Goal: Task Accomplishment & Management: Use online tool/utility

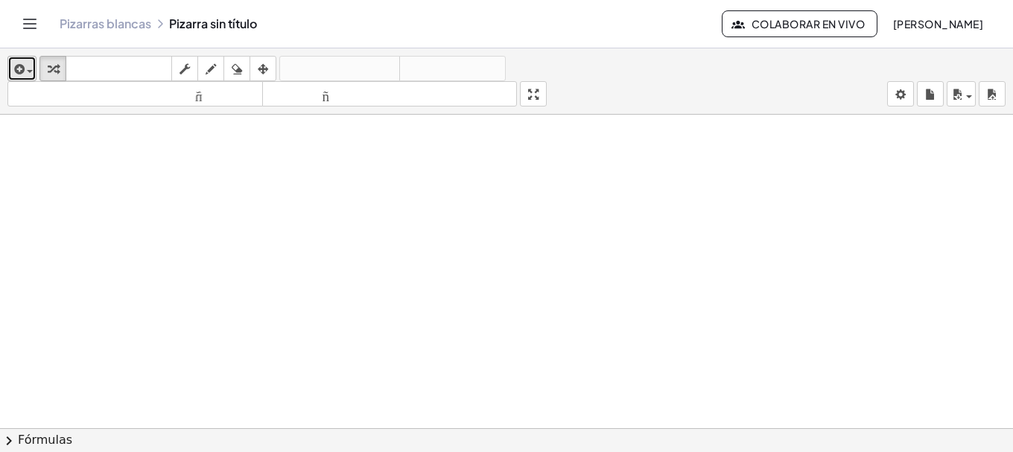
drag, startPoint x: 29, startPoint y: 80, endPoint x: 31, endPoint y: 69, distance: 11.4
click at [29, 80] on button "insertar" at bounding box center [21, 68] width 29 height 25
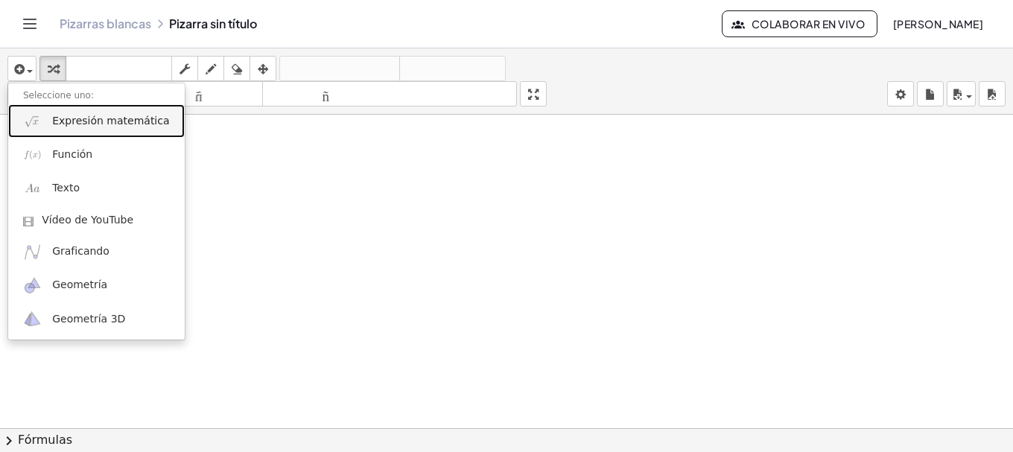
click at [56, 115] on font "Expresión matemática" at bounding box center [110, 121] width 117 height 12
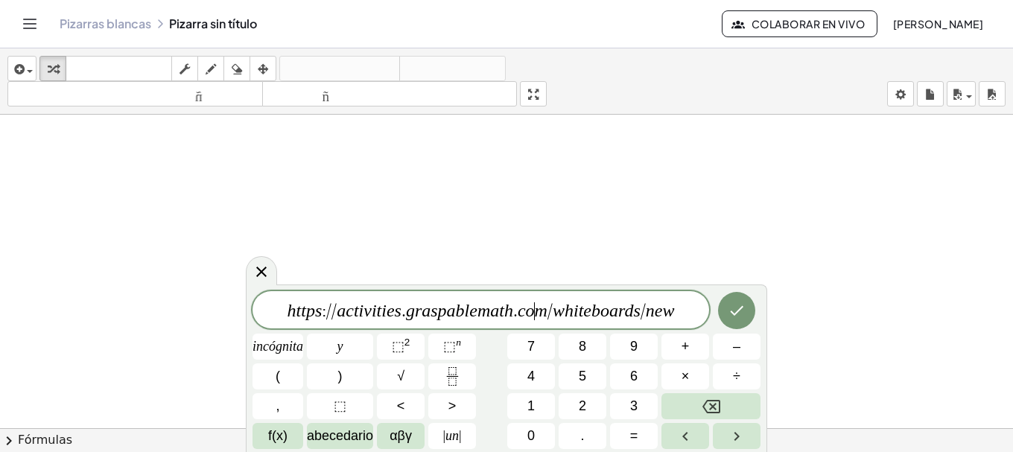
click at [534, 308] on span "h t t p s : / / a c t i v i t i e s . g r a s p a b l e m a t h . c o ​ m / w h…" at bounding box center [481, 311] width 457 height 21
click at [534, 308] on var "m" at bounding box center [532, 310] width 13 height 19
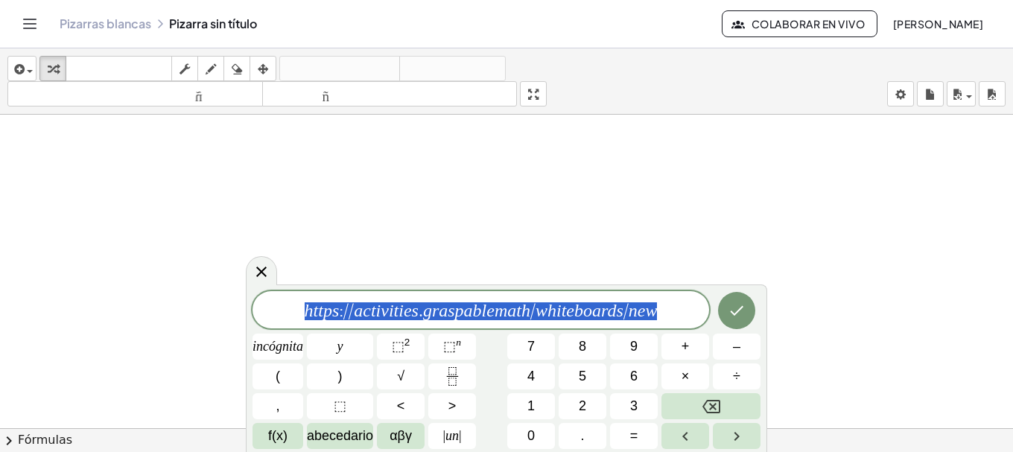
drag, startPoint x: 662, startPoint y: 313, endPoint x: 203, endPoint y: 302, distance: 459.7
click at [209, 303] on body "Actividades matemáticas fáciles de comprender Pizarras blancas Clases Cuenta ve…" at bounding box center [506, 226] width 1013 height 452
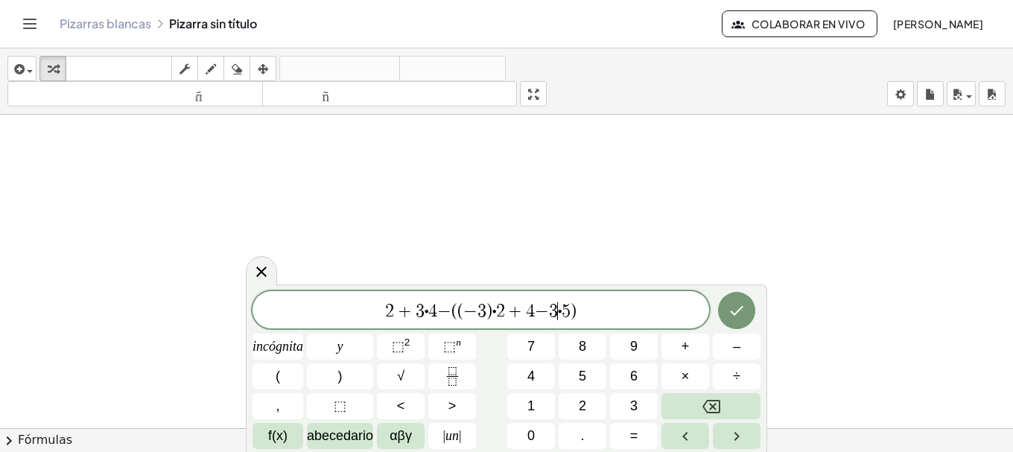
click at [559, 313] on span "⋅" at bounding box center [560, 311] width 4 height 18
click at [562, 311] on span "2 + 3 ⋅ 4 − ( ( − 3 ) ⋅ 2 + 4 − 3 ​ ⋅ 5 )" at bounding box center [481, 311] width 457 height 21
click at [712, 410] on icon "Retroceso" at bounding box center [711, 407] width 18 height 18
click at [682, 381] on font "×" at bounding box center [686, 376] width 8 height 15
click at [493, 308] on span "2" at bounding box center [496, 311] width 9 height 18
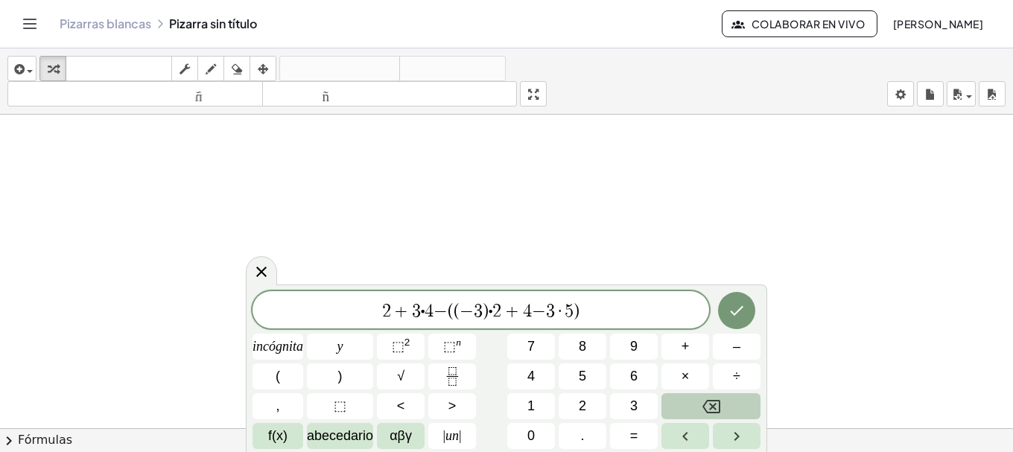
click at [699, 400] on button "Retroceso" at bounding box center [710, 406] width 99 height 26
click at [690, 375] on button "×" at bounding box center [685, 377] width 48 height 26
drag, startPoint x: 505, startPoint y: 315, endPoint x: 594, endPoint y: 310, distance: 89.5
click at [725, 402] on button "Retroceso" at bounding box center [710, 406] width 99 height 26
click at [692, 377] on button "×" at bounding box center [685, 377] width 48 height 26
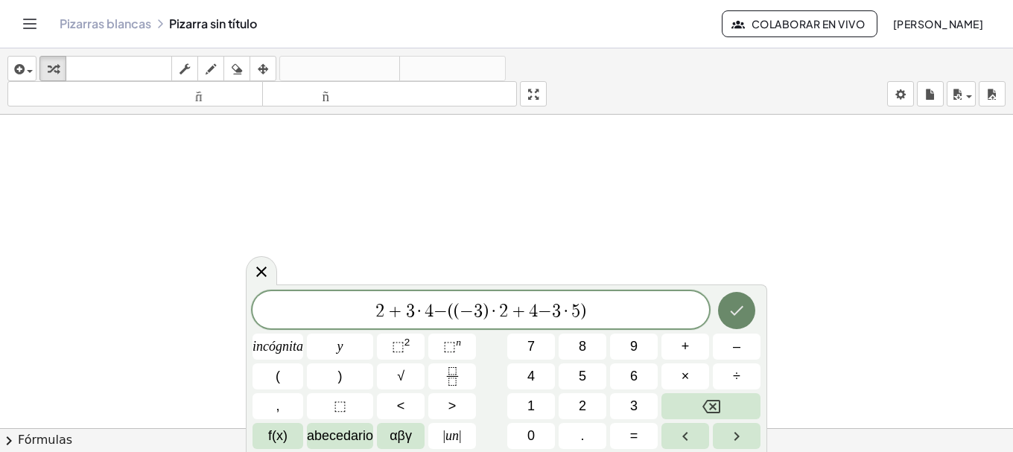
click at [728, 313] on icon "Hecho" at bounding box center [737, 311] width 18 height 18
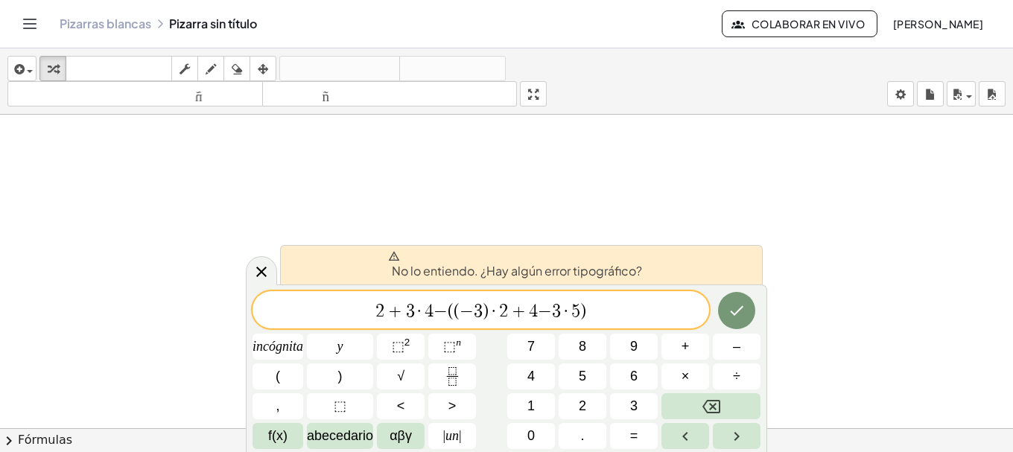
click at [398, 306] on span "+" at bounding box center [395, 311] width 22 height 18
drag, startPoint x: 379, startPoint y: 306, endPoint x: 391, endPoint y: 311, distance: 12.7
click at [380, 306] on span "2" at bounding box center [379, 311] width 9 height 18
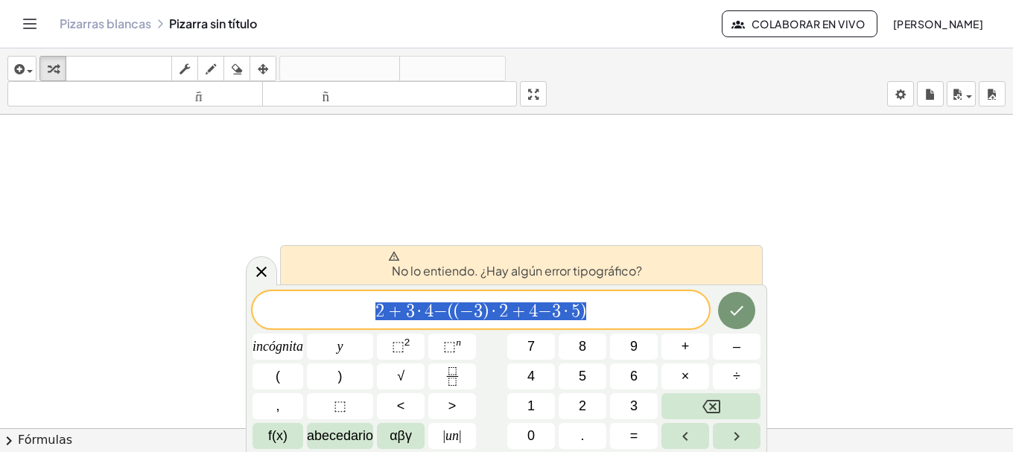
drag, startPoint x: 593, startPoint y: 309, endPoint x: 159, endPoint y: 293, distance: 434.6
click at [158, 291] on body "Actividades matemáticas fáciles de comprender Pizarras blancas Clases Cuenta ve…" at bounding box center [506, 226] width 1013 height 452
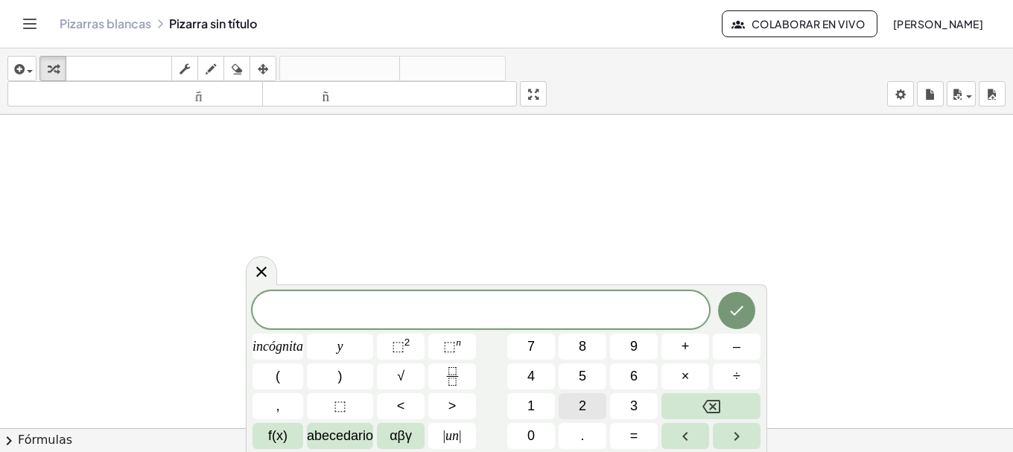
click at [569, 403] on button "2" at bounding box center [583, 406] width 48 height 26
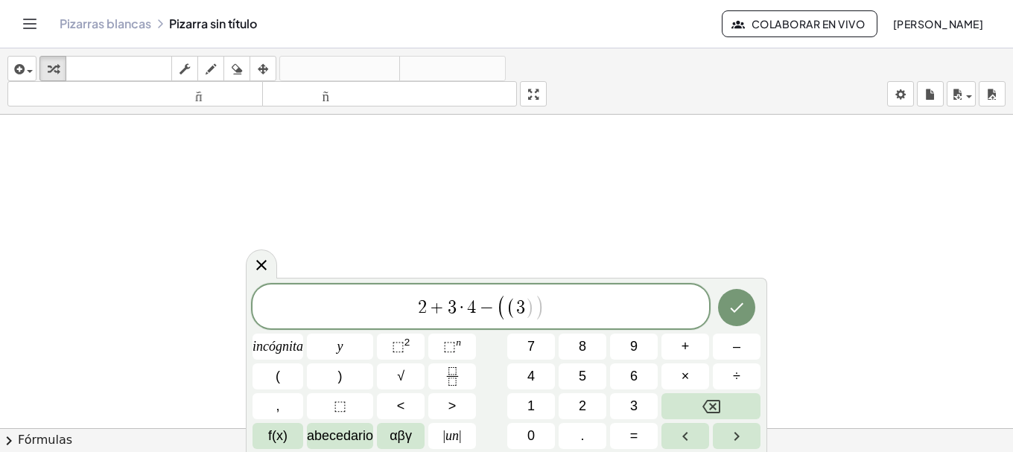
drag, startPoint x: 518, startPoint y: 303, endPoint x: 539, endPoint y: 306, distance: 21.1
click at [518, 303] on span "3" at bounding box center [520, 308] width 9 height 18
click at [539, 307] on span ")" at bounding box center [537, 308] width 10 height 22
click at [743, 306] on icon "Hecho" at bounding box center [737, 308] width 18 height 18
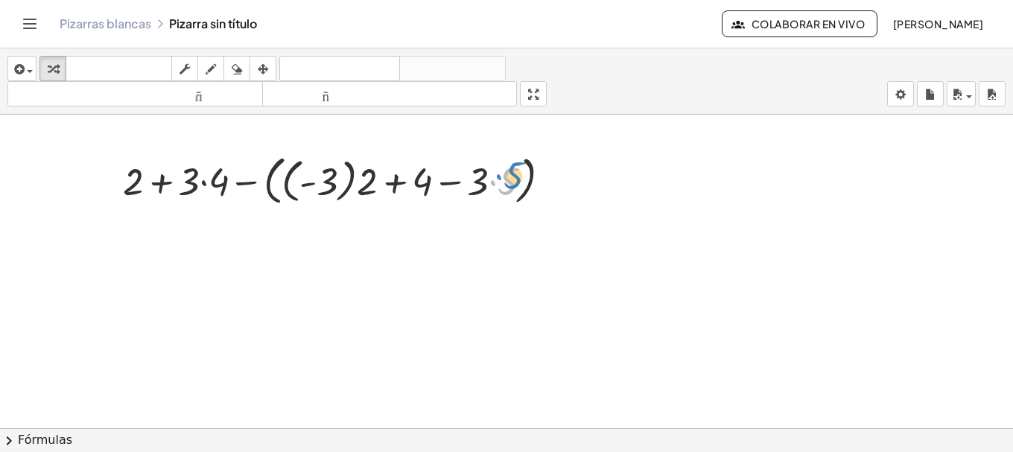
drag, startPoint x: 502, startPoint y: 176, endPoint x: 507, endPoint y: 170, distance: 7.9
click at [507, 170] on div at bounding box center [342, 180] width 454 height 60
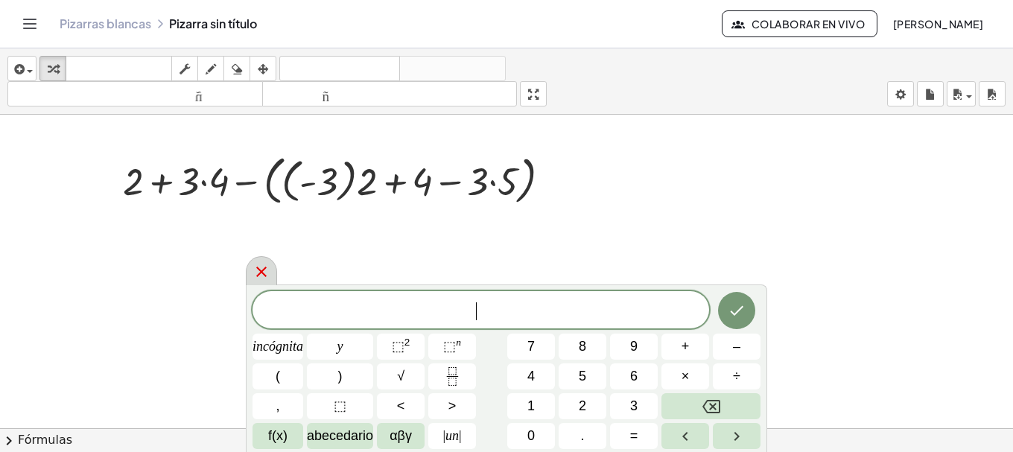
click at [268, 272] on icon at bounding box center [262, 272] width 18 height 18
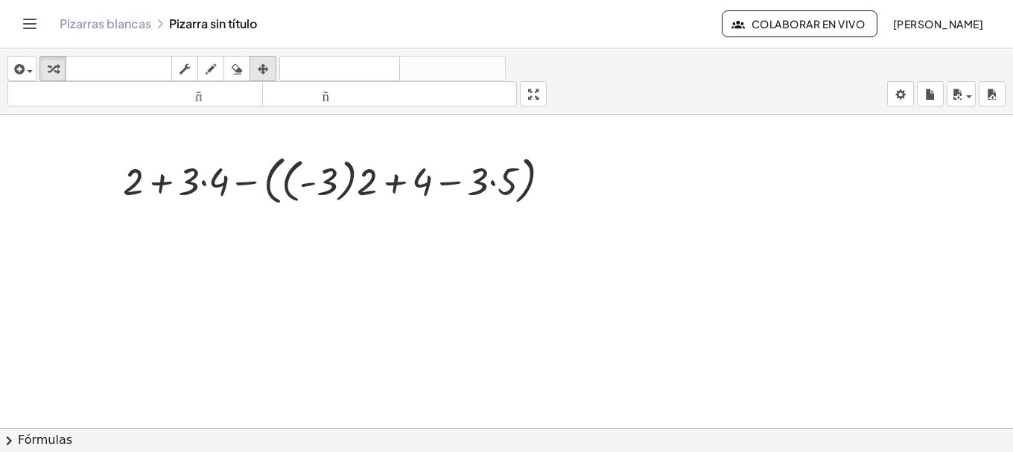
click at [275, 74] on button "arreglar" at bounding box center [263, 68] width 27 height 25
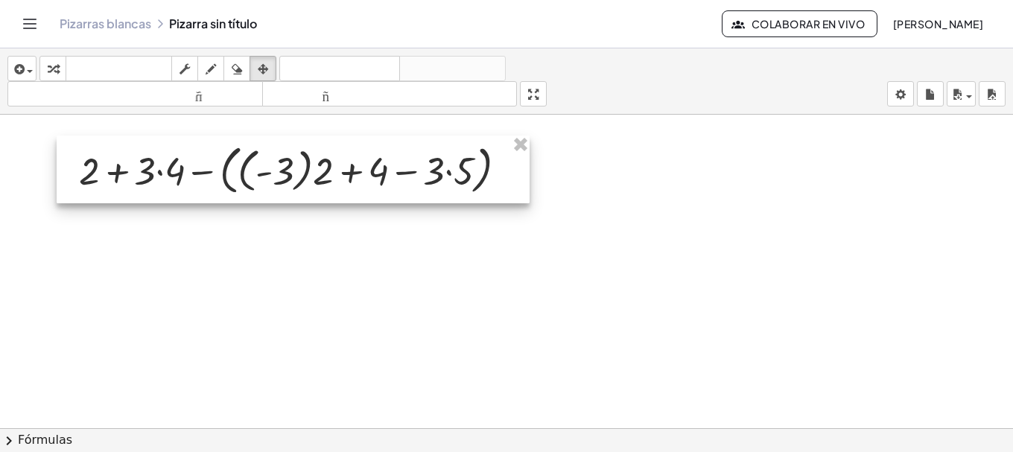
drag, startPoint x: 356, startPoint y: 168, endPoint x: 335, endPoint y: 163, distance: 21.5
click at [335, 163] on div at bounding box center [293, 170] width 473 height 68
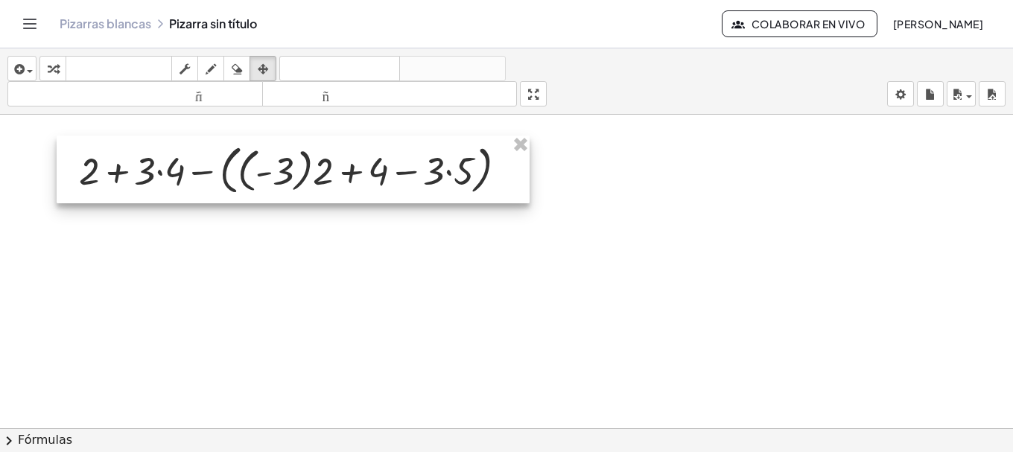
click at [463, 170] on div at bounding box center [293, 170] width 473 height 68
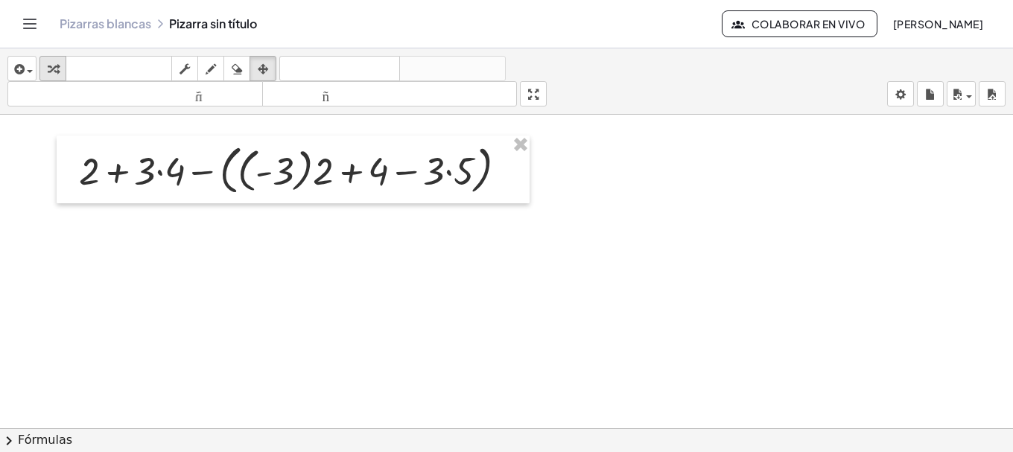
click at [54, 61] on icon "button" at bounding box center [53, 69] width 10 height 18
click at [450, 173] on div at bounding box center [299, 169] width 454 height 60
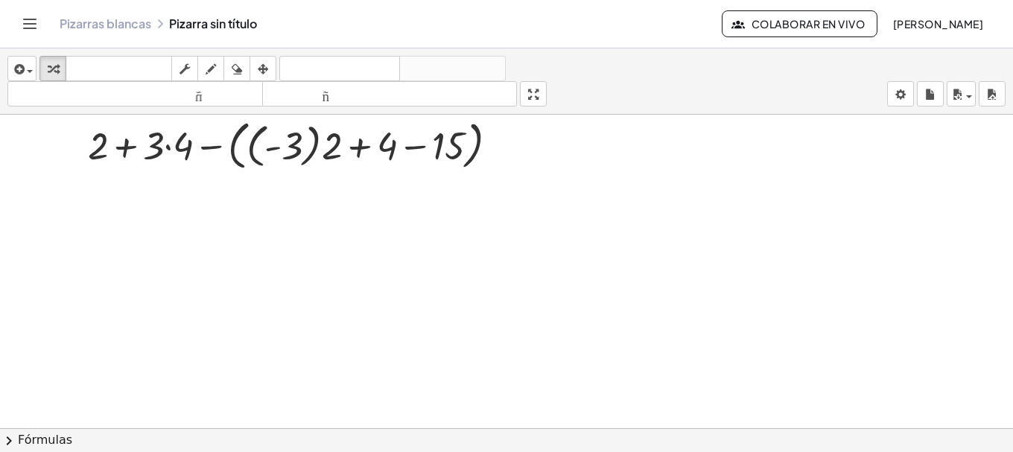
scroll to position [89, 0]
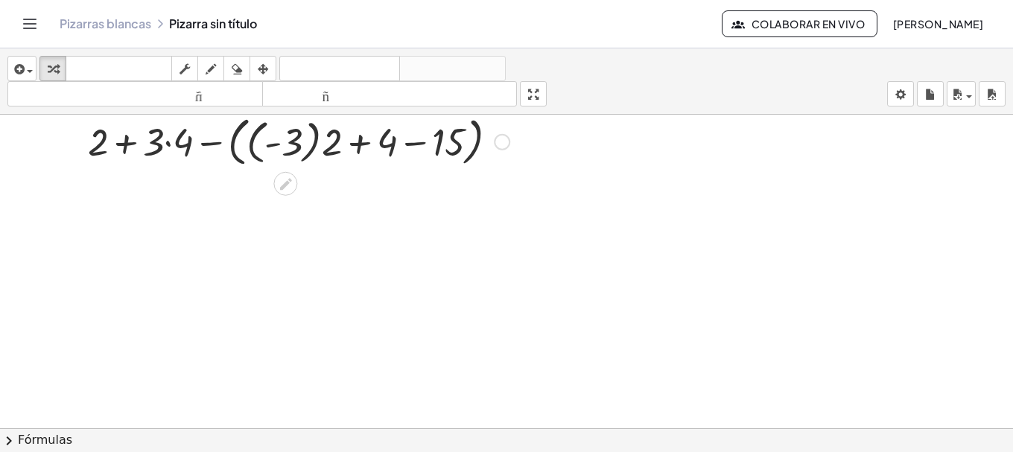
click at [359, 145] on div at bounding box center [299, 141] width 454 height 60
click at [333, 148] on div at bounding box center [299, 141] width 454 height 60
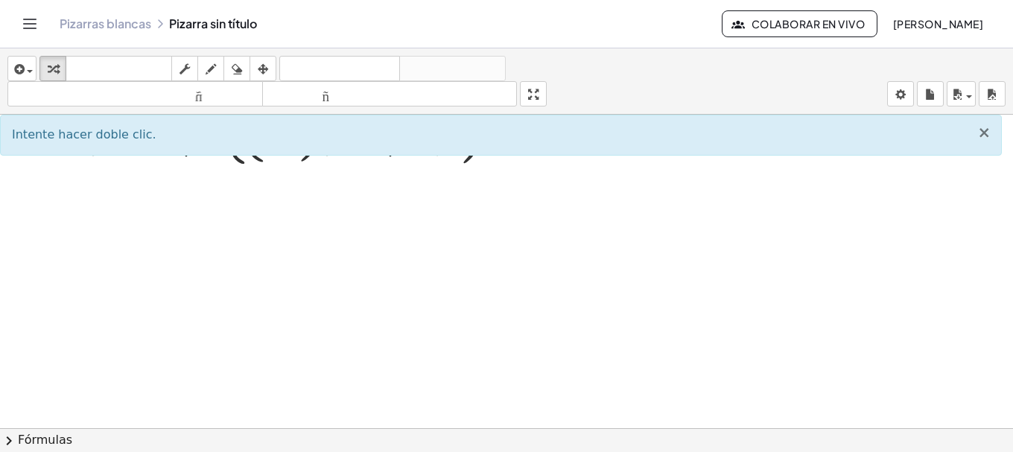
click at [988, 132] on font "×" at bounding box center [983, 133] width 13 height 18
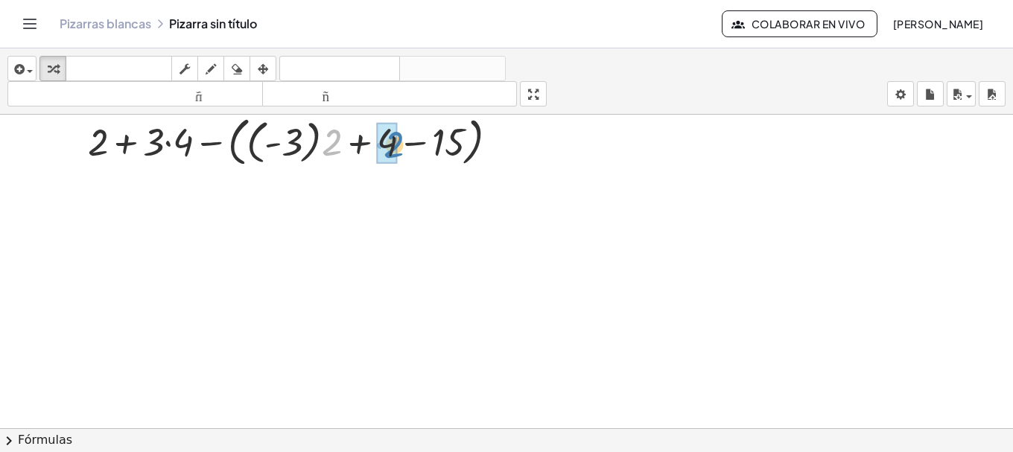
drag, startPoint x: 331, startPoint y: 133, endPoint x: 393, endPoint y: 134, distance: 61.1
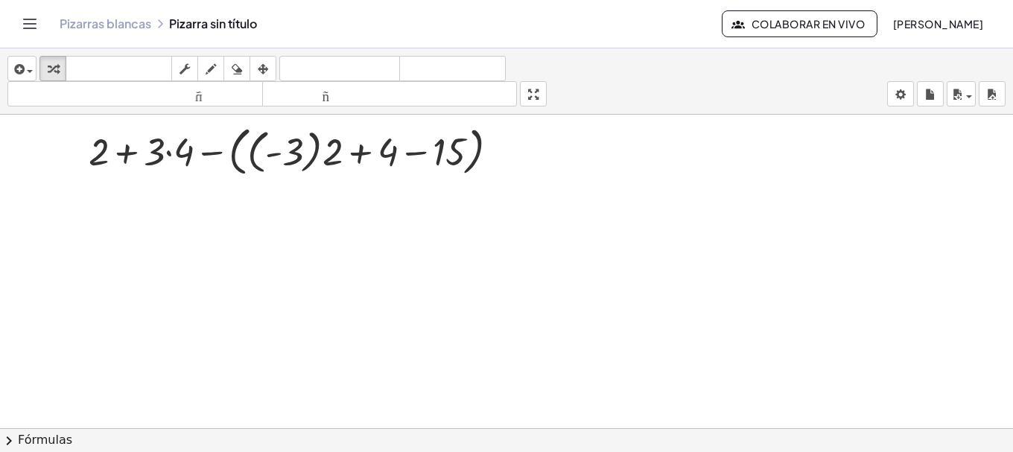
scroll to position [0, 0]
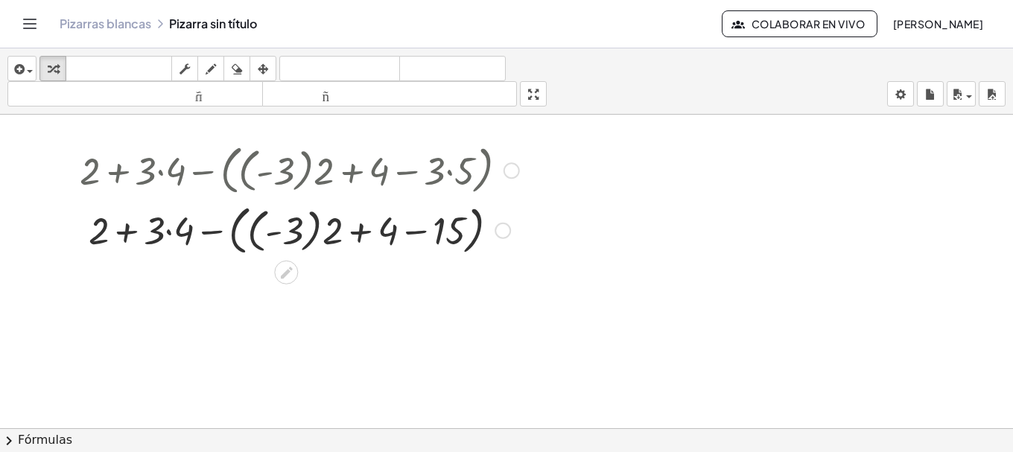
click at [288, 228] on div at bounding box center [299, 230] width 454 height 60
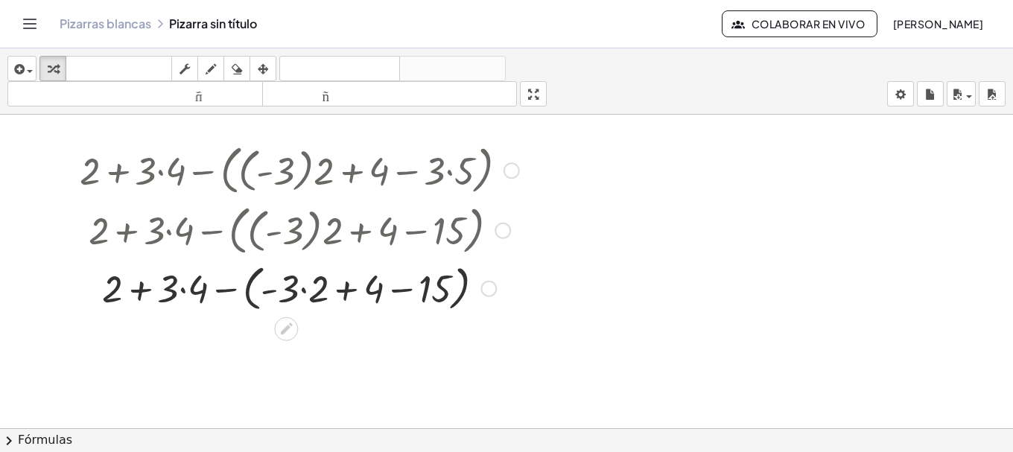
click at [291, 287] on div at bounding box center [299, 287] width 454 height 57
click at [314, 291] on div at bounding box center [299, 287] width 454 height 57
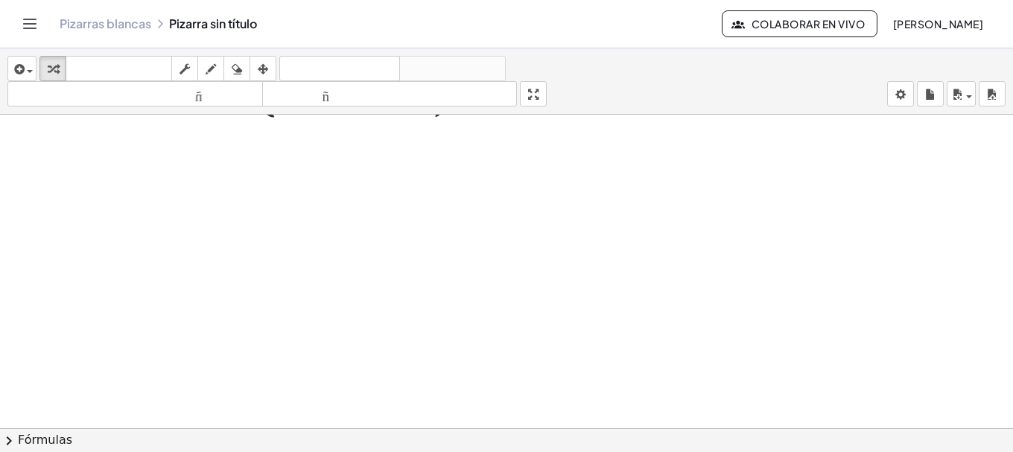
scroll to position [124, 0]
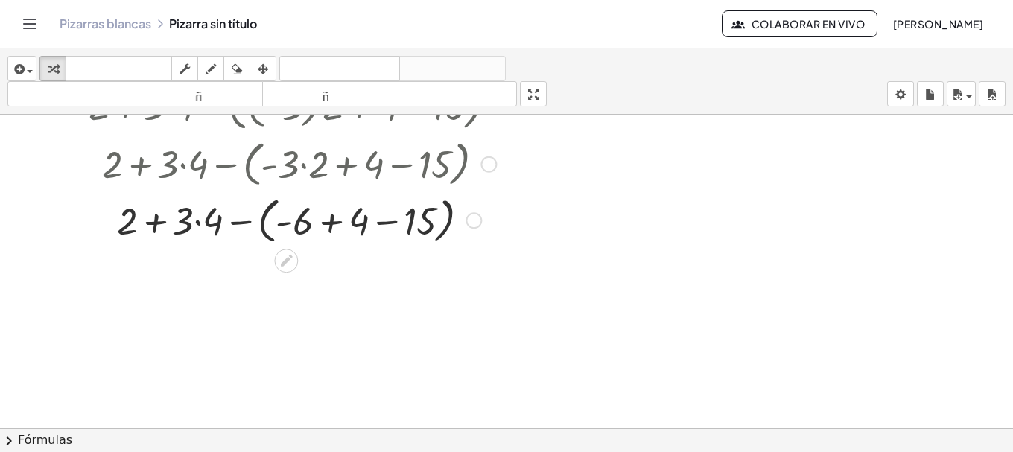
click at [300, 223] on div at bounding box center [299, 219] width 454 height 57
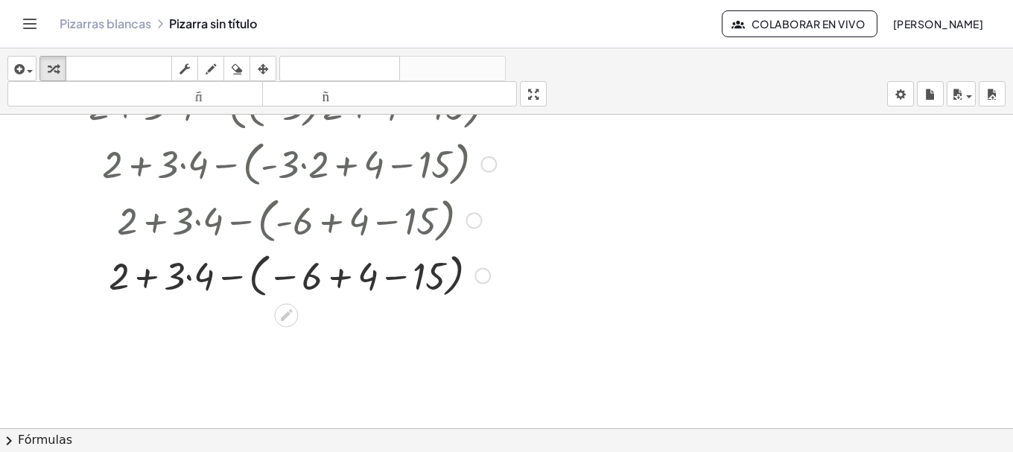
click at [310, 279] on div at bounding box center [299, 274] width 454 height 54
click at [430, 279] on div at bounding box center [299, 274] width 454 height 54
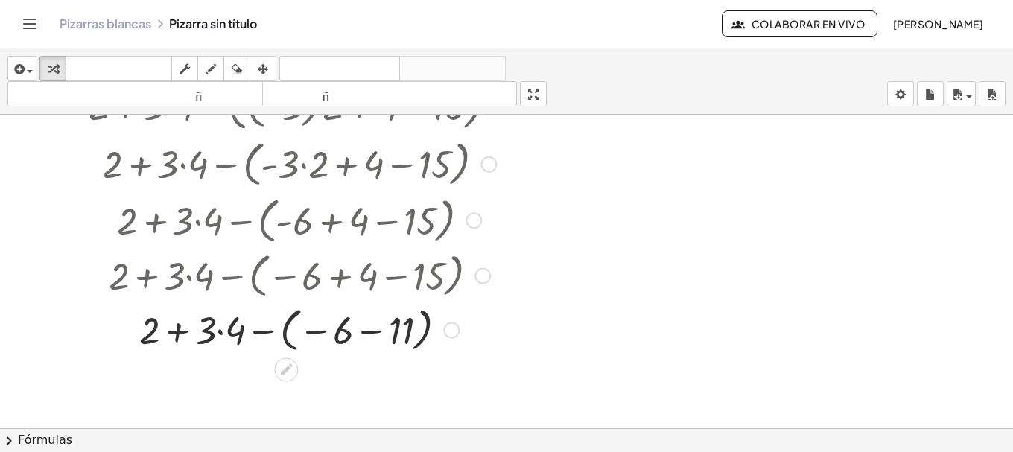
click at [400, 326] on div at bounding box center [299, 329] width 454 height 54
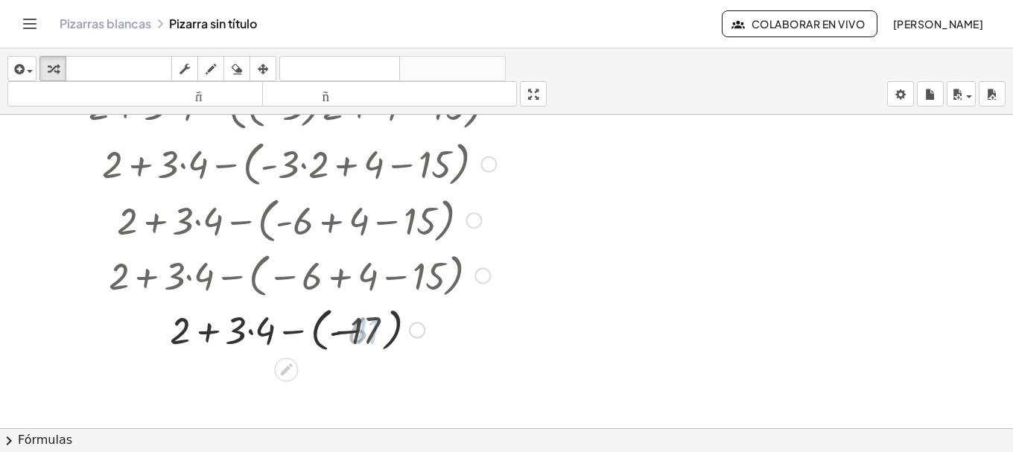
scroll to position [248, 0]
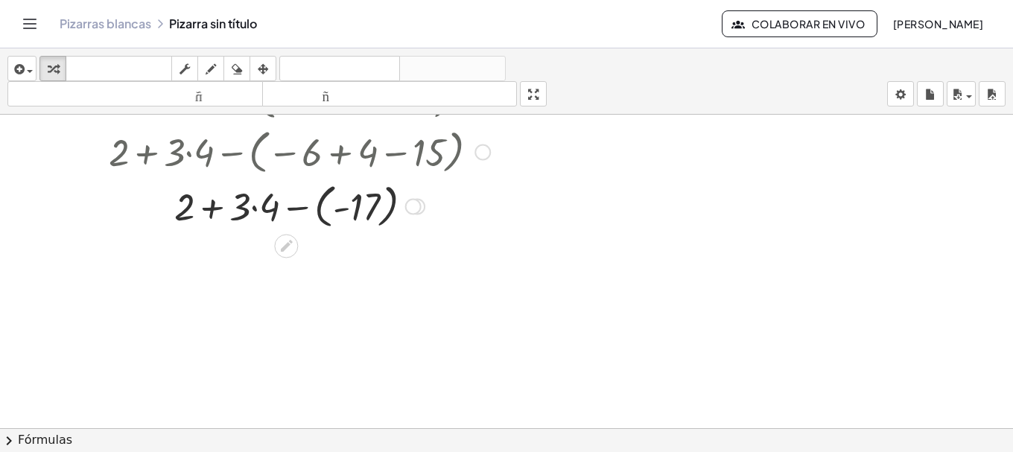
click at [267, 207] on div at bounding box center [299, 205] width 454 height 54
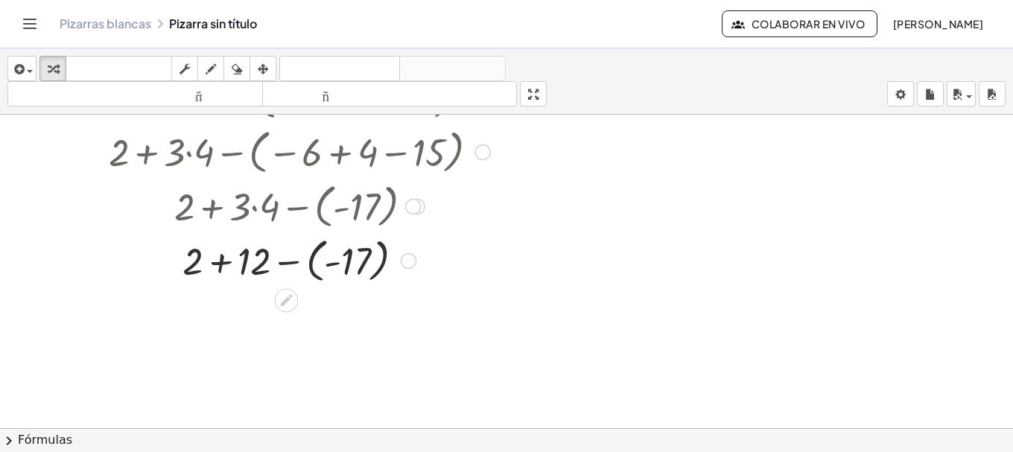
click at [253, 266] on div at bounding box center [299, 259] width 454 height 54
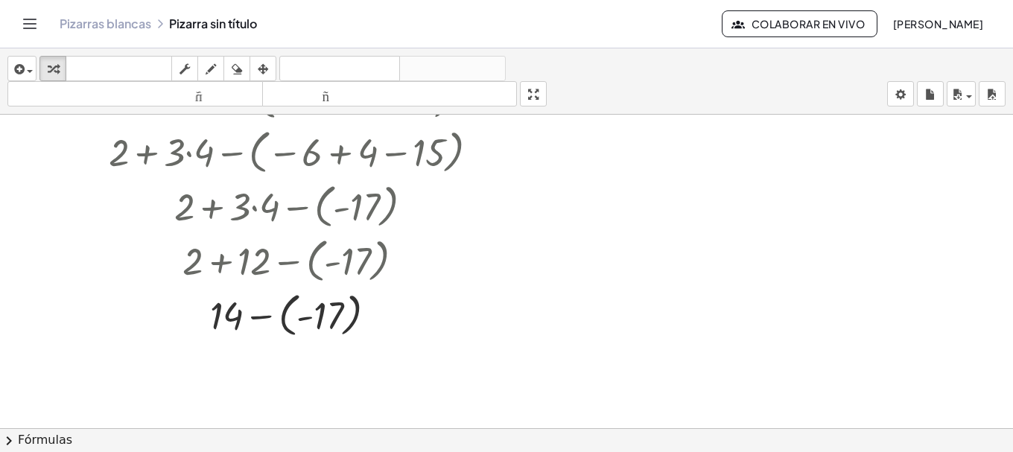
scroll to position [314, 0]
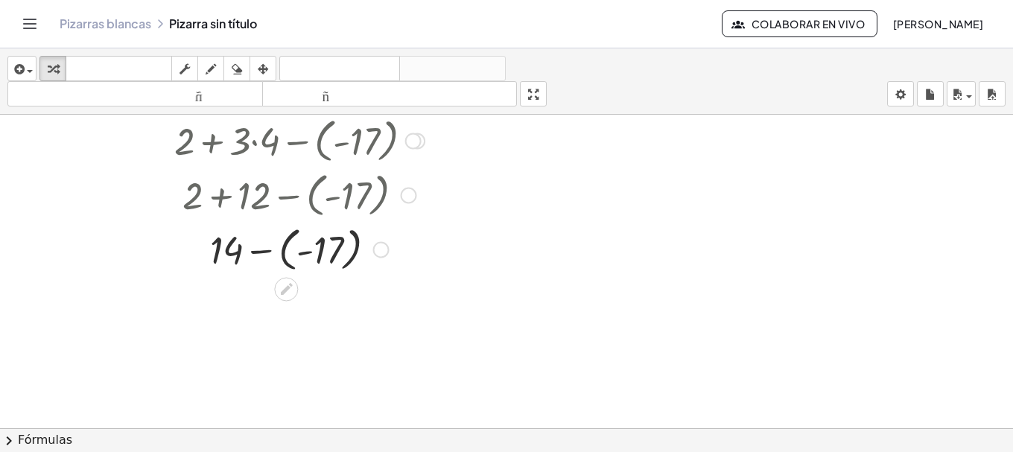
click at [317, 251] on div at bounding box center [299, 248] width 454 height 54
click at [314, 305] on div at bounding box center [299, 301] width 454 height 51
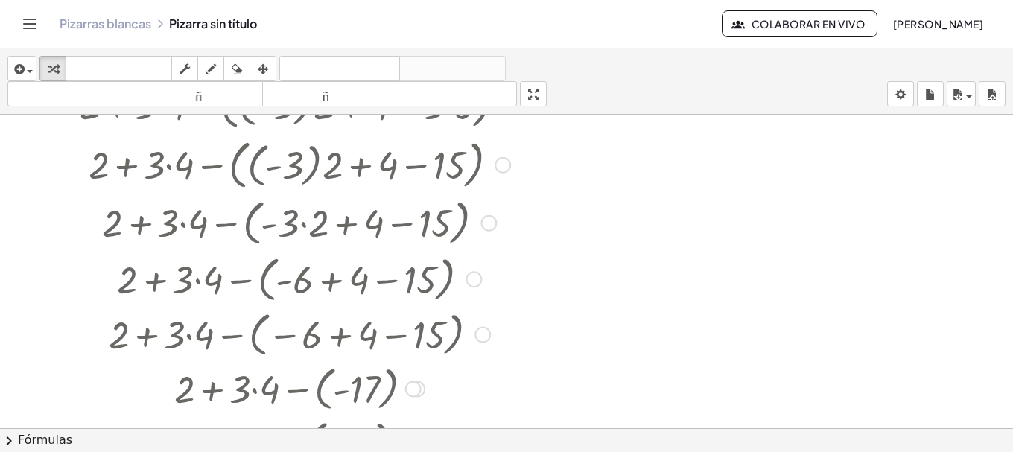
scroll to position [0, 0]
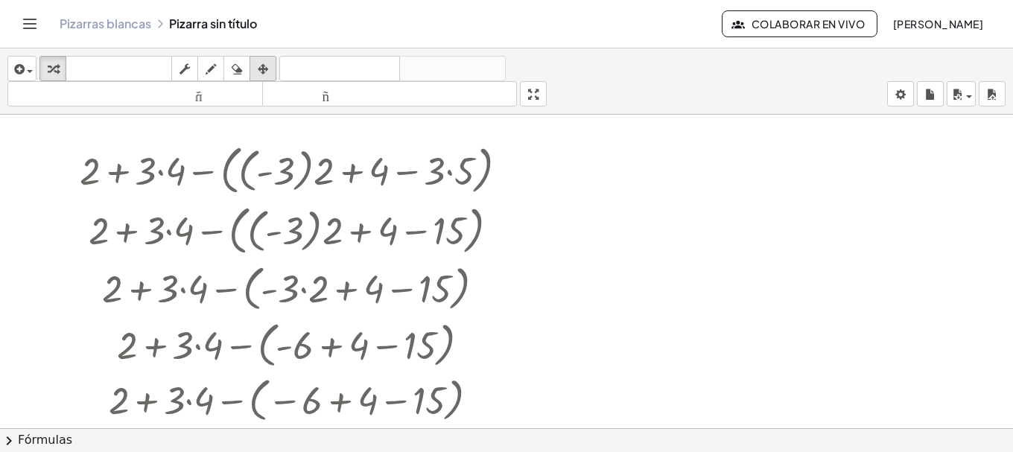
click at [264, 70] on icon "button" at bounding box center [263, 69] width 10 height 18
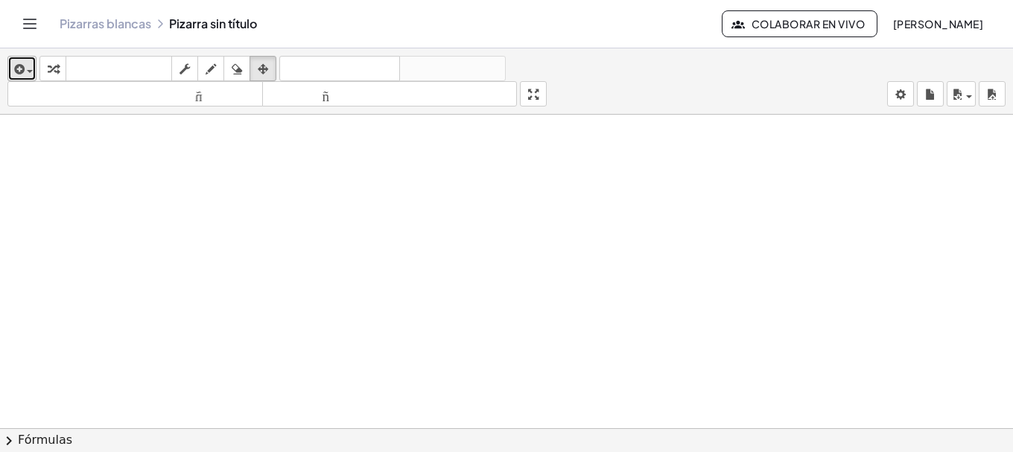
click at [21, 62] on icon "button" at bounding box center [17, 69] width 13 height 18
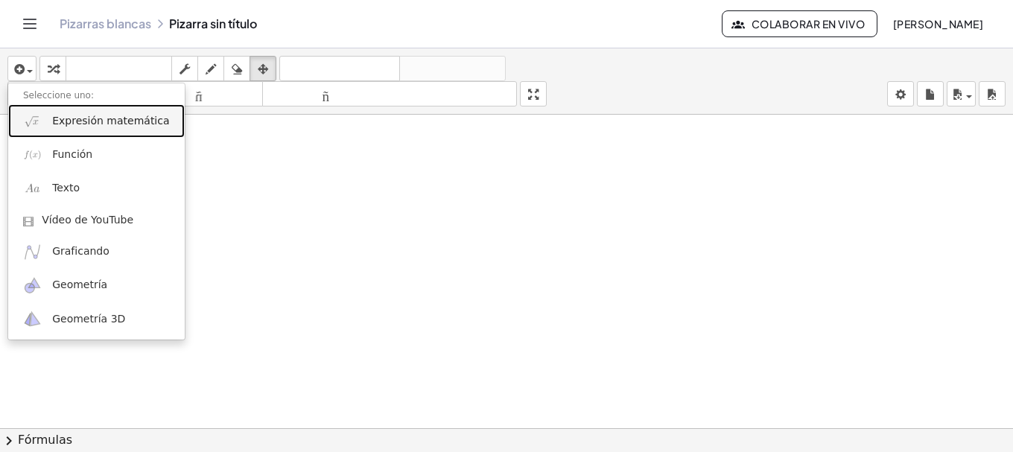
click at [93, 116] on font "Expresión matemática" at bounding box center [110, 121] width 117 height 12
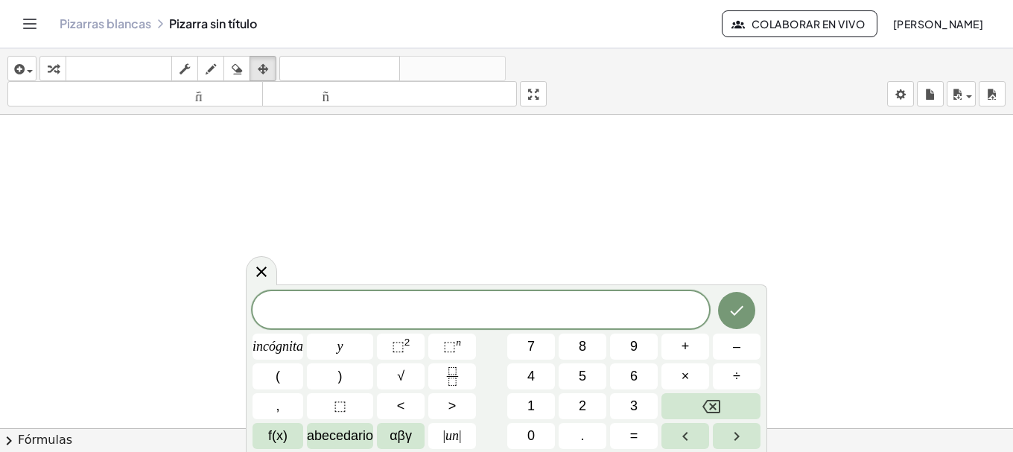
click at [501, 313] on span "​" at bounding box center [481, 311] width 457 height 21
click at [404, 345] on font "⬚" at bounding box center [398, 346] width 13 height 15
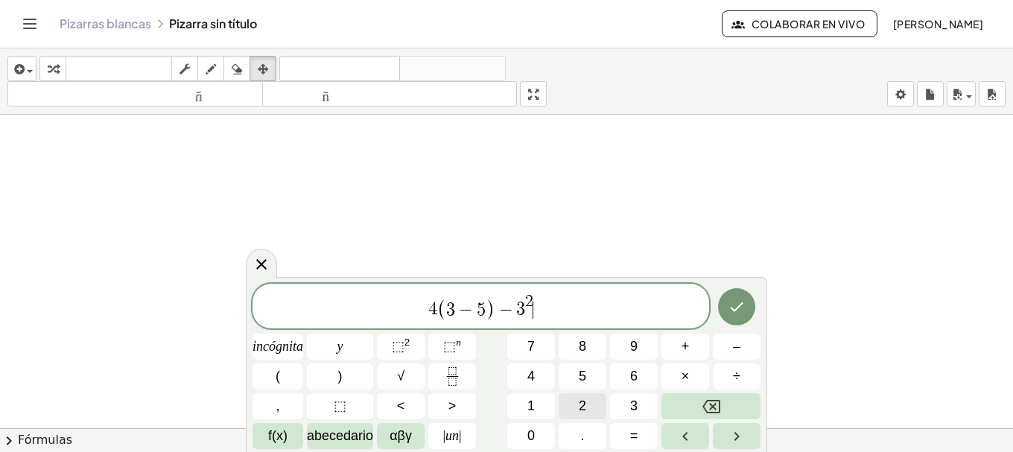
click at [583, 409] on font "2" at bounding box center [582, 406] width 7 height 15
click at [444, 346] on font "⬚" at bounding box center [449, 346] width 13 height 15
click at [454, 400] on font ">" at bounding box center [452, 406] width 8 height 15
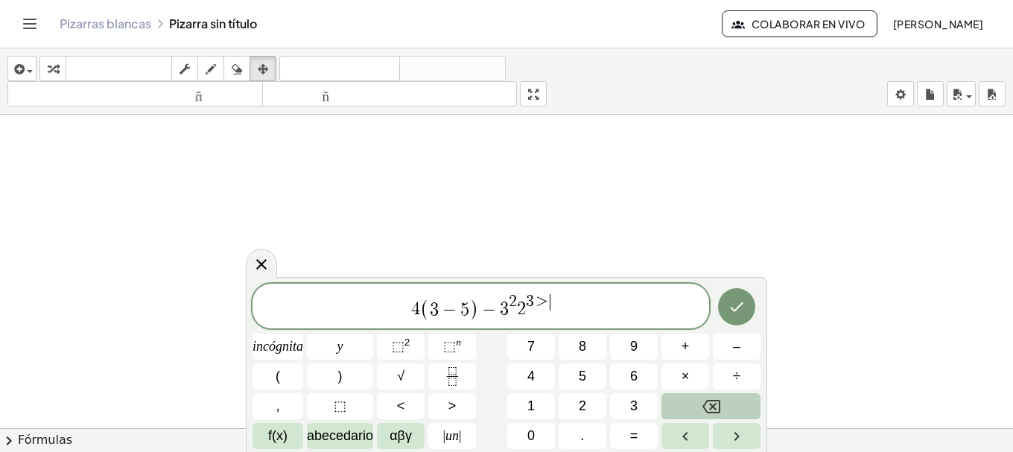
click at [700, 404] on button "Retroceso" at bounding box center [710, 406] width 99 height 26
click at [556, 312] on span "4 ( 3 − 5 ) − 3 2 2 3 ​" at bounding box center [481, 307] width 457 height 29
click at [399, 376] on font "√" at bounding box center [400, 376] width 7 height 15
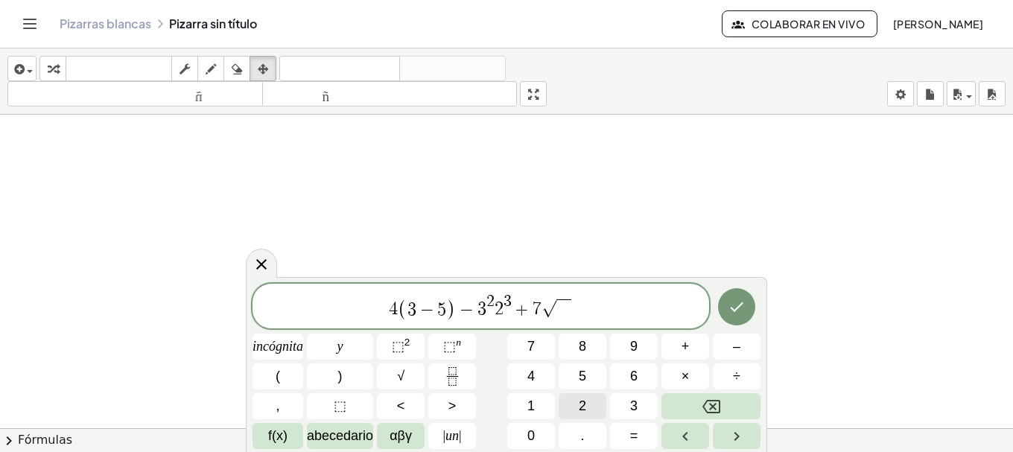
click at [584, 404] on font "2" at bounding box center [582, 406] width 7 height 15
click at [586, 375] on font "5" at bounding box center [582, 376] width 7 height 15
click at [721, 310] on button "Hecho" at bounding box center [736, 306] width 37 height 37
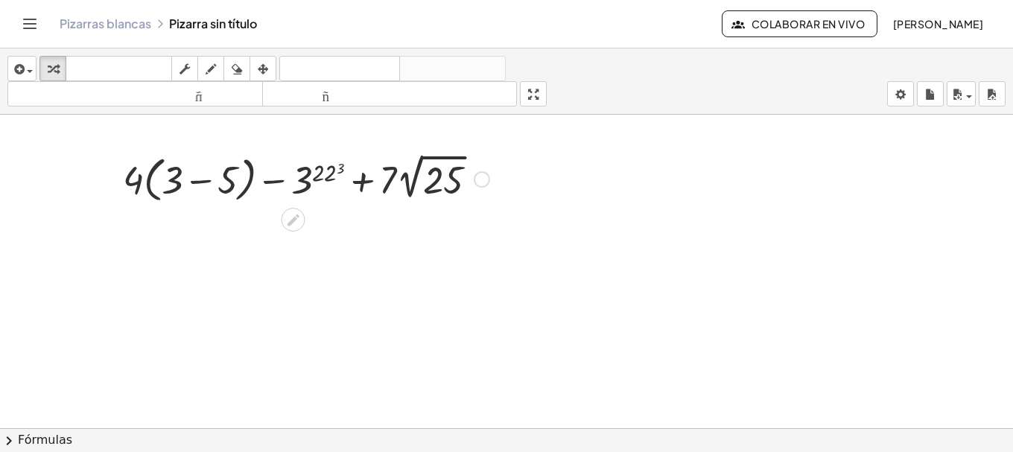
click at [328, 174] on div at bounding box center [305, 178] width 381 height 57
click at [209, 67] on icon "button" at bounding box center [211, 69] width 10 height 18
click at [340, 187] on div at bounding box center [506, 428] width 1013 height 627
click at [328, 174] on div at bounding box center [506, 428] width 1013 height 627
click at [268, 66] on icon "button" at bounding box center [263, 69] width 10 height 18
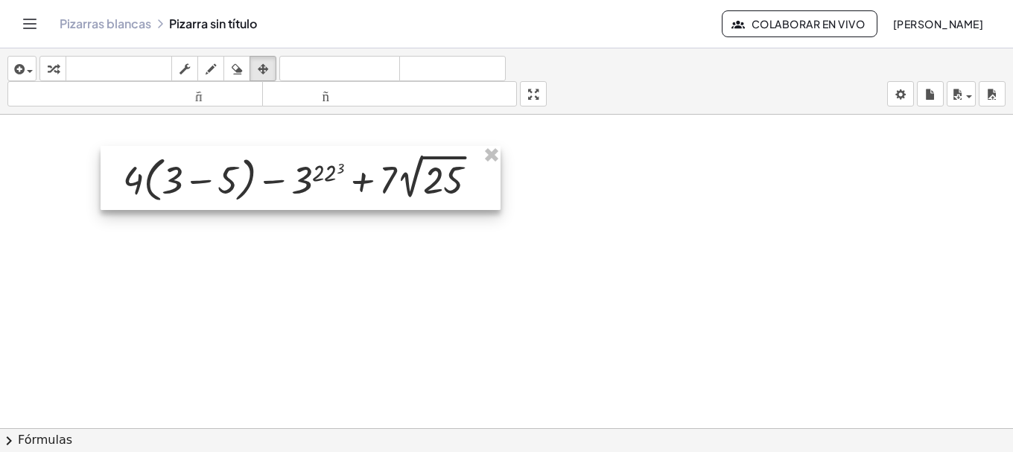
click at [350, 203] on div at bounding box center [301, 178] width 400 height 64
click at [334, 188] on div at bounding box center [301, 178] width 400 height 64
click at [332, 187] on div at bounding box center [301, 178] width 400 height 64
click at [183, 61] on icon "button" at bounding box center [185, 69] width 10 height 18
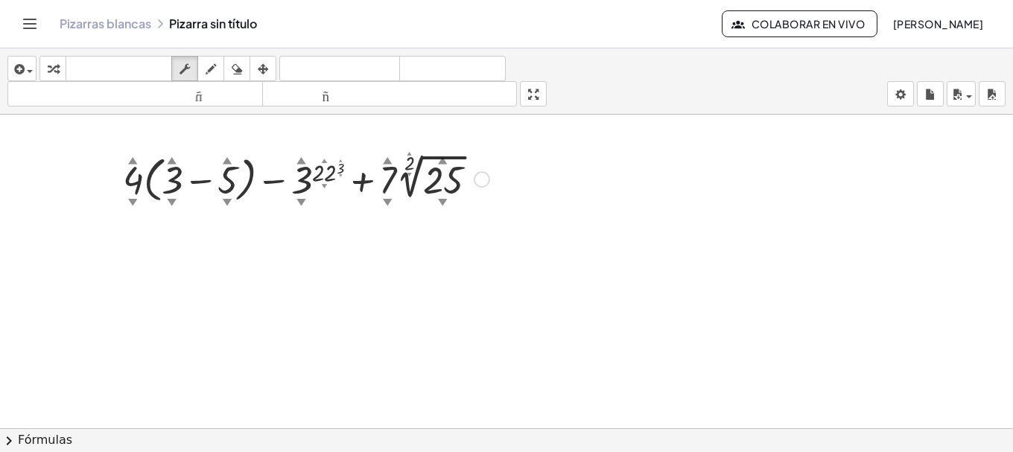
click at [325, 185] on font "▼" at bounding box center [325, 186] width 6 height 7
click at [323, 177] on div at bounding box center [305, 178] width 381 height 57
click at [325, 187] on font "▼" at bounding box center [325, 186] width 6 height 7
click at [323, 185] on font "▼" at bounding box center [325, 186] width 6 height 7
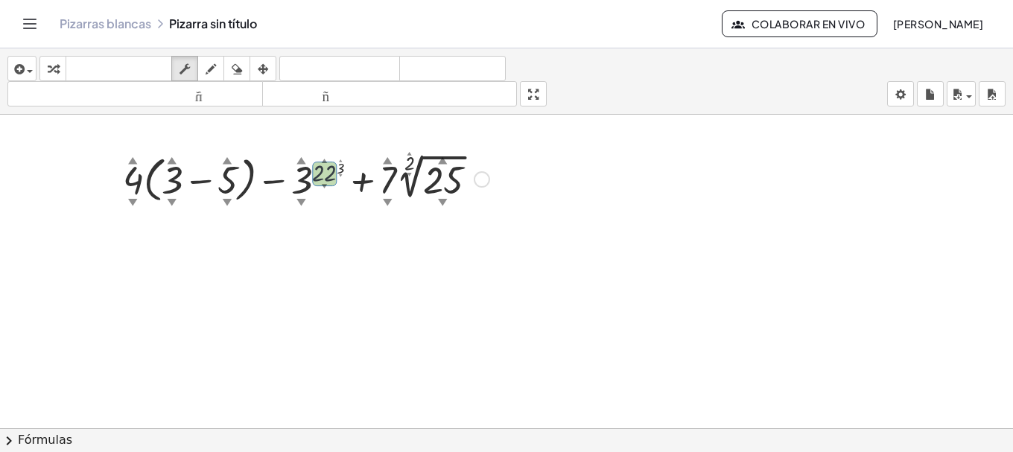
click at [326, 175] on div at bounding box center [305, 178] width 381 height 57
click at [334, 182] on div at bounding box center [305, 178] width 381 height 57
click at [330, 172] on div at bounding box center [305, 178] width 381 height 57
click at [329, 172] on div at bounding box center [305, 178] width 411 height 57
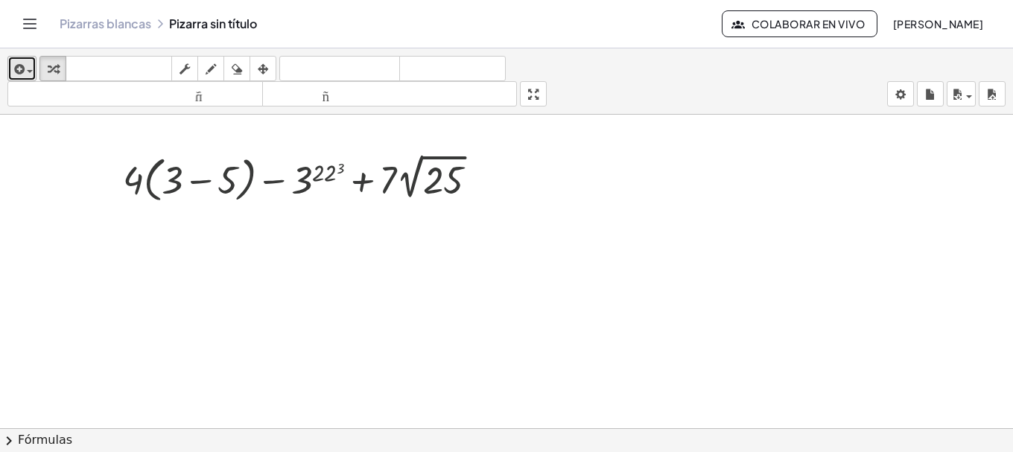
click at [25, 63] on div "button" at bounding box center [22, 69] width 22 height 18
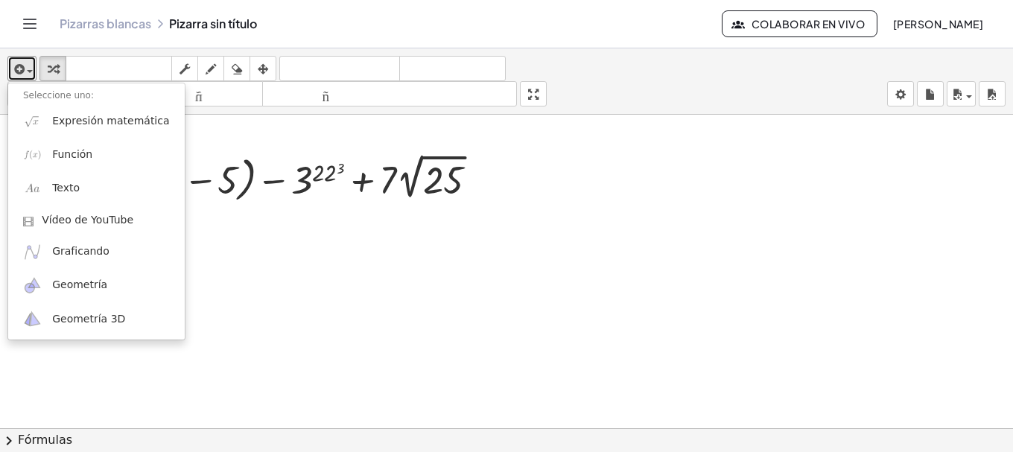
click at [402, 161] on div at bounding box center [305, 178] width 381 height 57
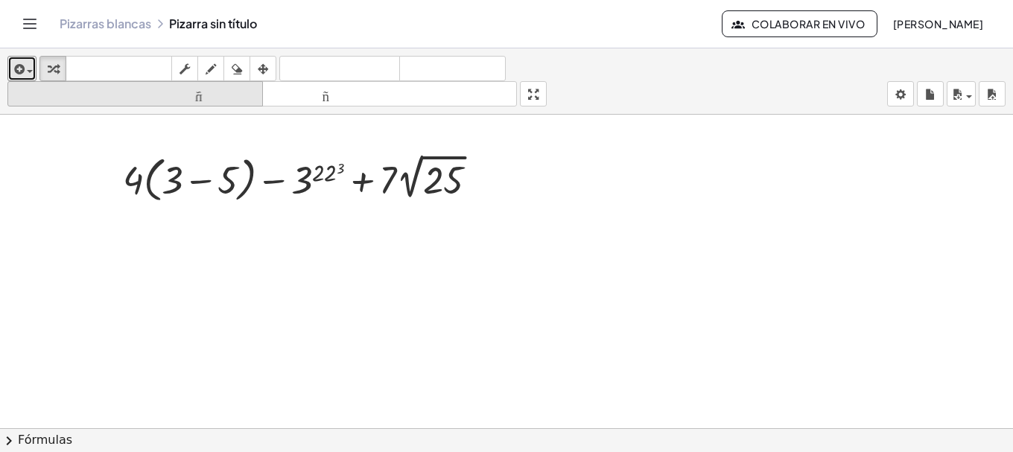
drag, startPoint x: 551, startPoint y: 168, endPoint x: 152, endPoint y: 92, distance: 406.3
click at [111, 146] on div "+ · 4 · ( + 3 − 5 ) − 3 ( 22 3 ) + · 7 · 2 √ 25" at bounding box center [506, 428] width 1013 height 627
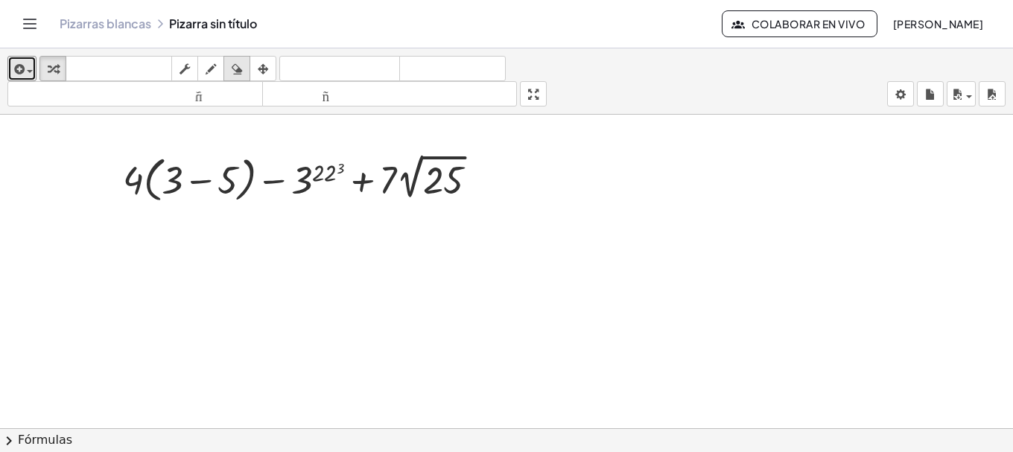
click at [232, 69] on icon "button" at bounding box center [237, 69] width 10 height 18
drag, startPoint x: 290, startPoint y: 145, endPoint x: 334, endPoint y: 179, distance: 55.7
click at [350, 195] on div at bounding box center [506, 428] width 1013 height 627
click at [200, 68] on button "dibujar" at bounding box center [210, 68] width 27 height 25
drag, startPoint x: 258, startPoint y: 159, endPoint x: 311, endPoint y: 165, distance: 52.4
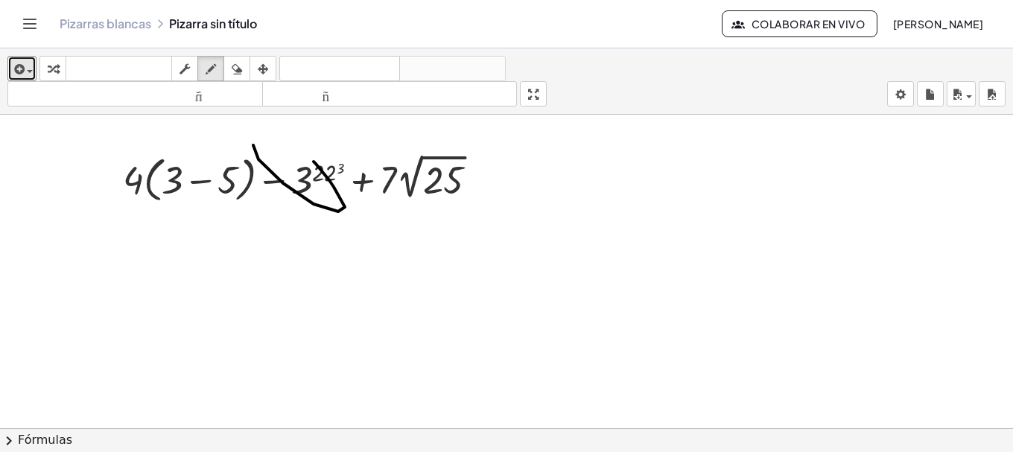
click at [299, 163] on div at bounding box center [506, 428] width 1013 height 627
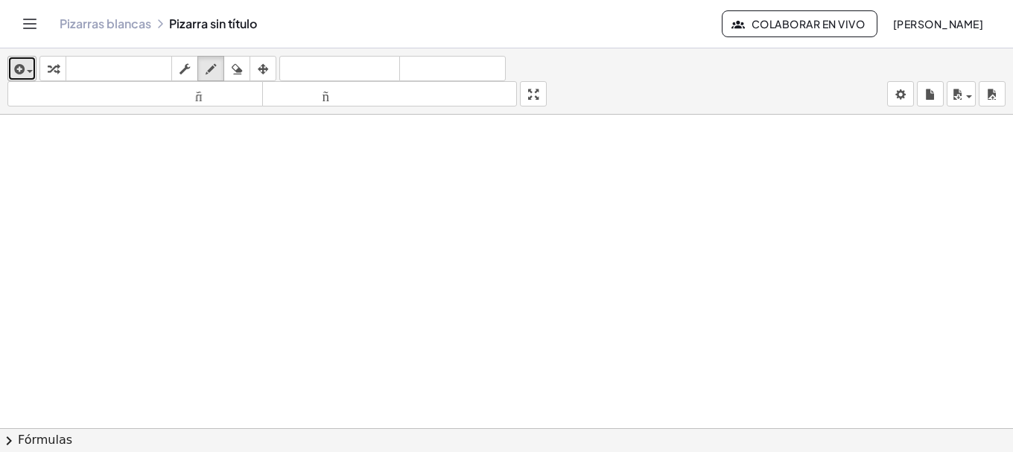
click at [20, 63] on icon "button" at bounding box center [17, 69] width 13 height 18
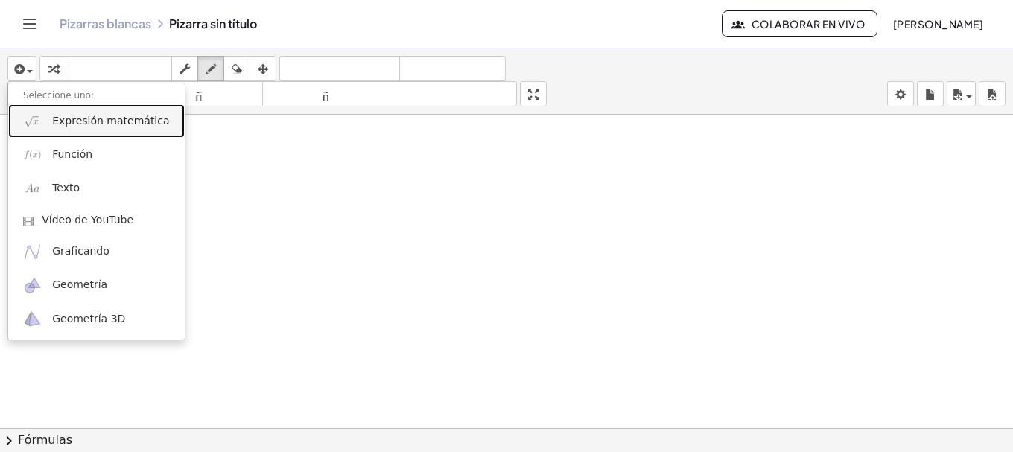
click at [69, 119] on font "Expresión matemática" at bounding box center [110, 121] width 117 height 12
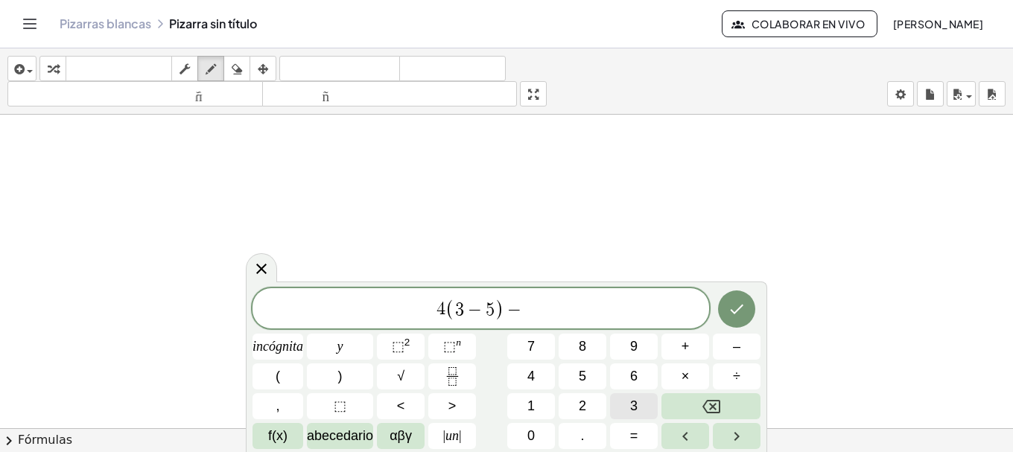
click at [638, 408] on font "3" at bounding box center [633, 406] width 7 height 15
click at [392, 343] on font "⬚" at bounding box center [398, 346] width 13 height 15
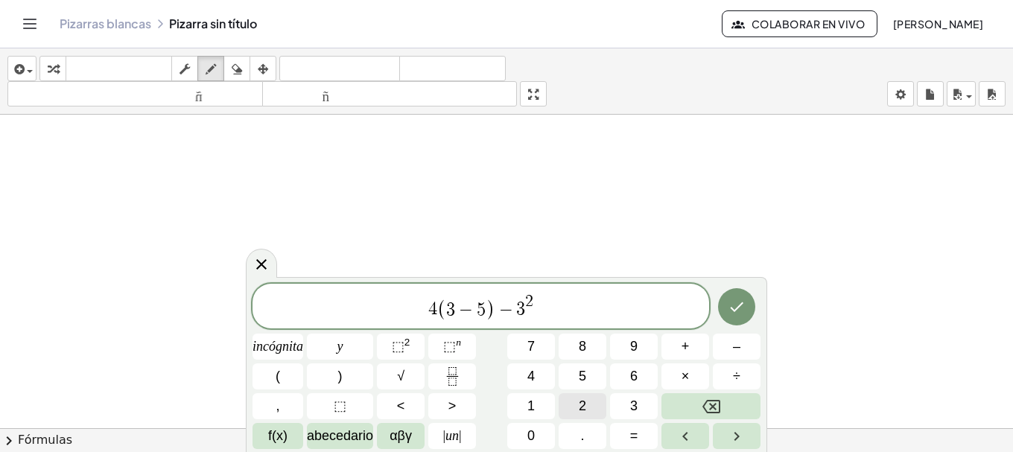
click at [569, 405] on button "2" at bounding box center [583, 406] width 48 height 26
click at [443, 349] on font "⬚" at bounding box center [449, 346] width 13 height 15
click at [632, 412] on font "3" at bounding box center [633, 406] width 7 height 15
click at [523, 310] on span "2" at bounding box center [521, 301] width 8 height 16
click at [682, 402] on button "Retroceso" at bounding box center [710, 406] width 99 height 26
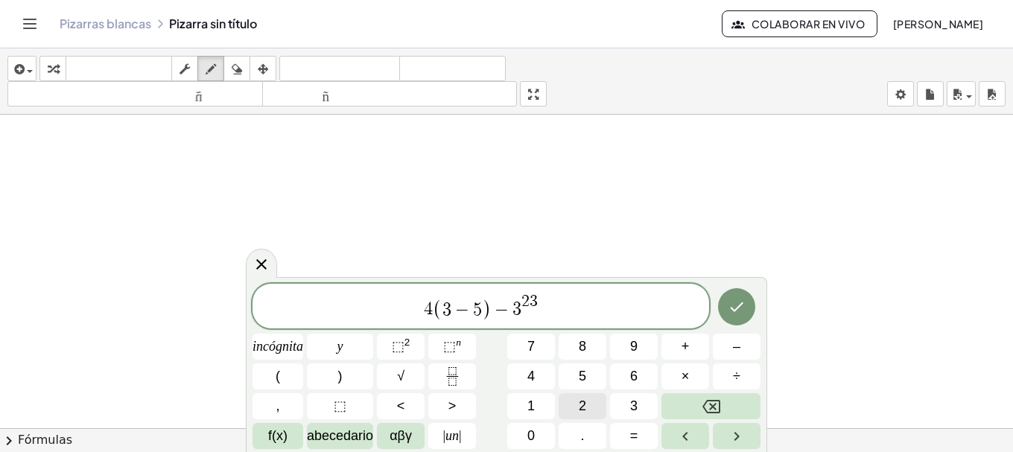
click at [586, 400] on font "2" at bounding box center [582, 406] width 7 height 15
click at [568, 301] on span "4 ( 3 − 5 ) − 3 2 2 3 ​" at bounding box center [481, 307] width 457 height 29
click at [686, 347] on font "+" at bounding box center [686, 346] width 8 height 15
click at [537, 355] on button "7" at bounding box center [531, 347] width 48 height 26
click at [404, 378] on font "√" at bounding box center [400, 376] width 7 height 15
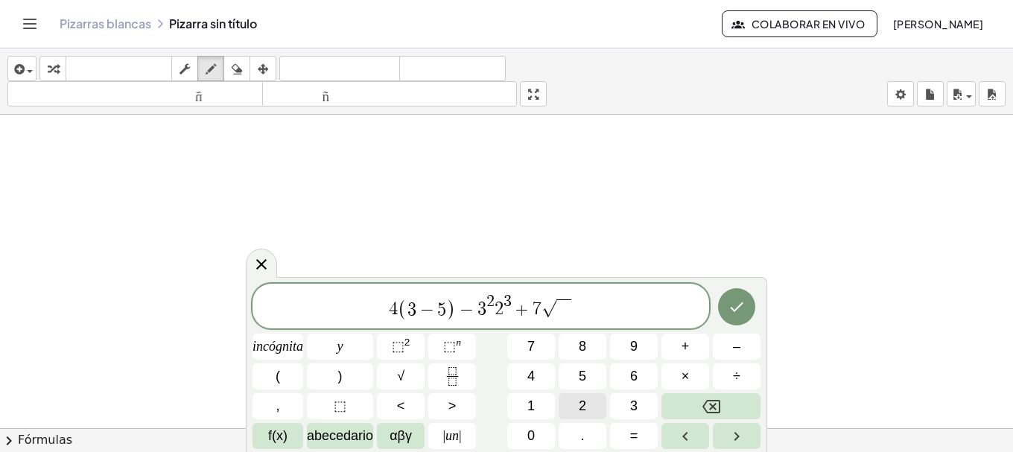
click at [580, 398] on span "2" at bounding box center [582, 406] width 7 height 20
click at [578, 373] on button "5" at bounding box center [583, 377] width 48 height 26
click at [732, 302] on icon "Hecho" at bounding box center [737, 307] width 18 height 18
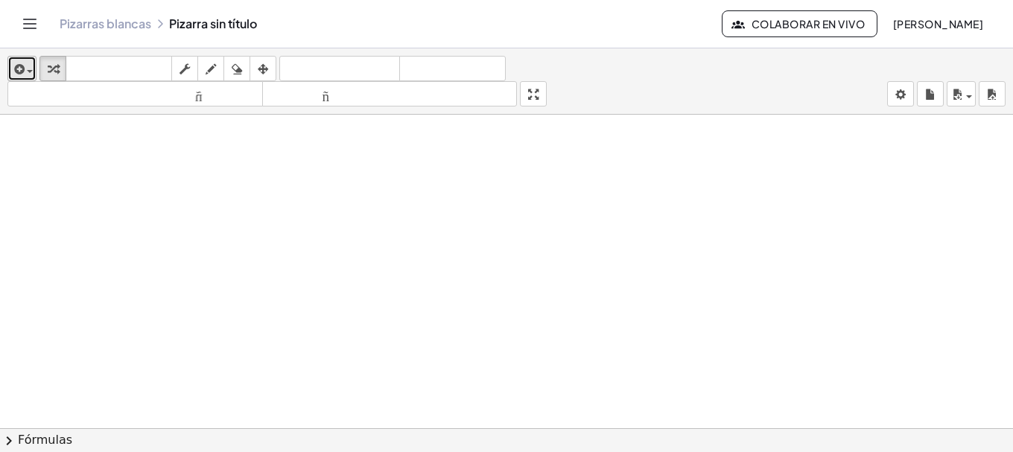
drag, startPoint x: 13, startPoint y: 66, endPoint x: 33, endPoint y: 77, distance: 23.0
click at [12, 66] on icon "button" at bounding box center [17, 69] width 13 height 18
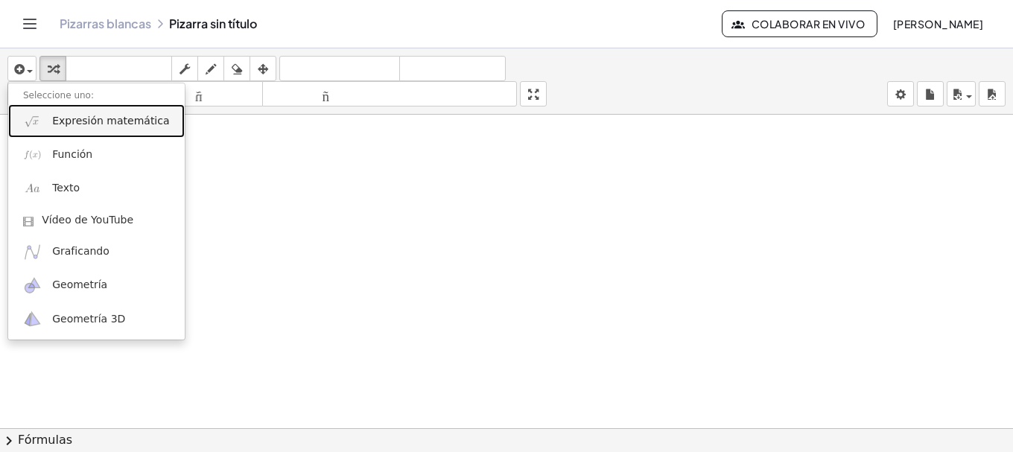
click at [67, 129] on link "Expresión matemática" at bounding box center [96, 121] width 177 height 34
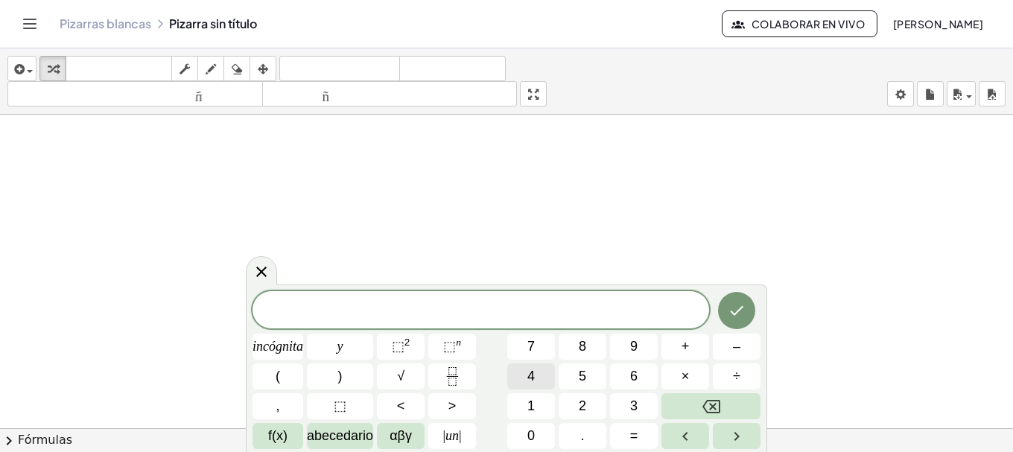
click at [549, 375] on button "4" at bounding box center [531, 377] width 48 height 26
click at [296, 378] on button "(" at bounding box center [278, 377] width 51 height 26
click at [638, 406] on font "3" at bounding box center [633, 406] width 7 height 15
click at [750, 345] on button "–" at bounding box center [737, 347] width 48 height 26
click at [583, 372] on font "5" at bounding box center [582, 376] width 7 height 15
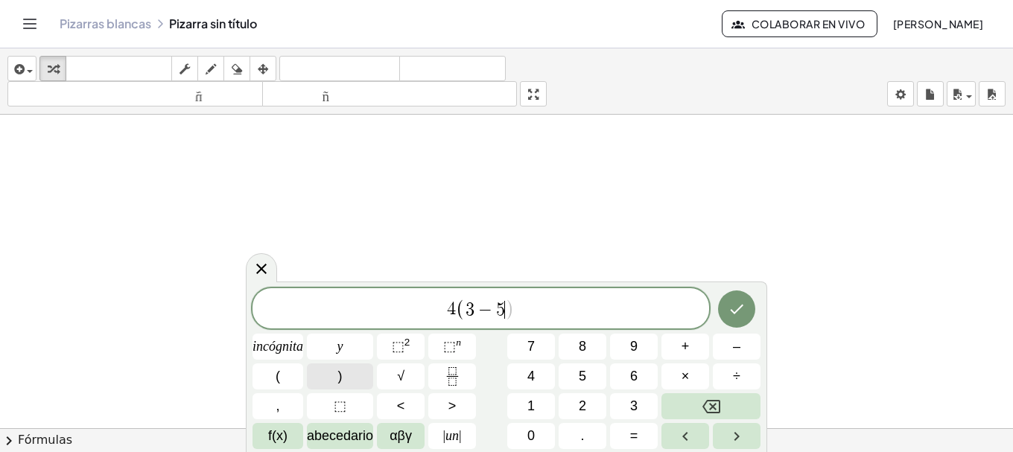
click at [344, 375] on button ")" at bounding box center [340, 377] width 66 height 26
click at [729, 346] on button "–" at bounding box center [737, 347] width 48 height 26
click at [636, 404] on font "3" at bounding box center [633, 406] width 7 height 15
click at [413, 350] on button "⬚ 2" at bounding box center [401, 347] width 48 height 26
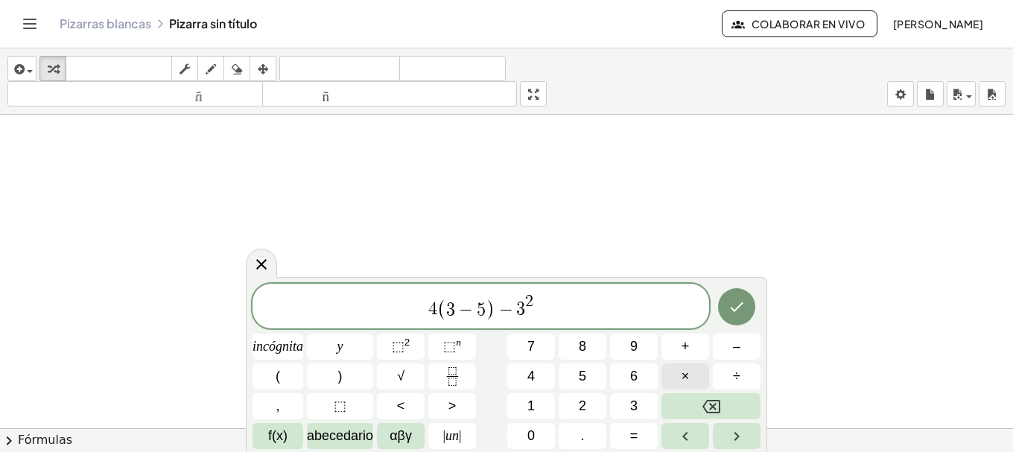
click at [676, 372] on button "×" at bounding box center [685, 377] width 48 height 26
click at [596, 399] on button "2" at bounding box center [583, 406] width 48 height 26
click at [454, 347] on font "⬚" at bounding box center [449, 346] width 13 height 15
click at [625, 405] on button "3" at bounding box center [634, 406] width 48 height 26
click at [688, 352] on font "+" at bounding box center [686, 346] width 8 height 15
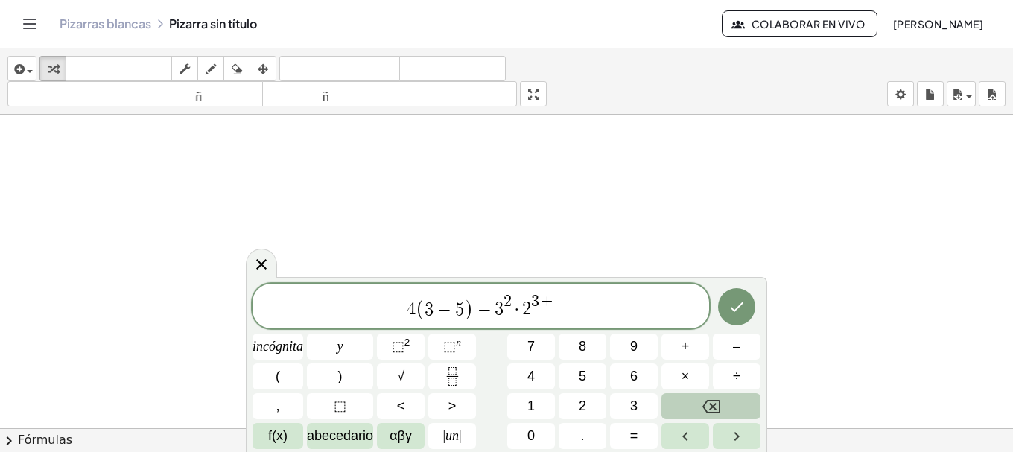
click at [702, 410] on icon "Retroceso" at bounding box center [711, 407] width 18 height 18
click at [443, 406] on button ">" at bounding box center [452, 406] width 48 height 26
click at [708, 406] on icon "Retroceso" at bounding box center [711, 407] width 18 height 18
click at [749, 442] on button "Flecha derecha" at bounding box center [737, 436] width 48 height 26
click at [682, 346] on font "+" at bounding box center [686, 346] width 8 height 15
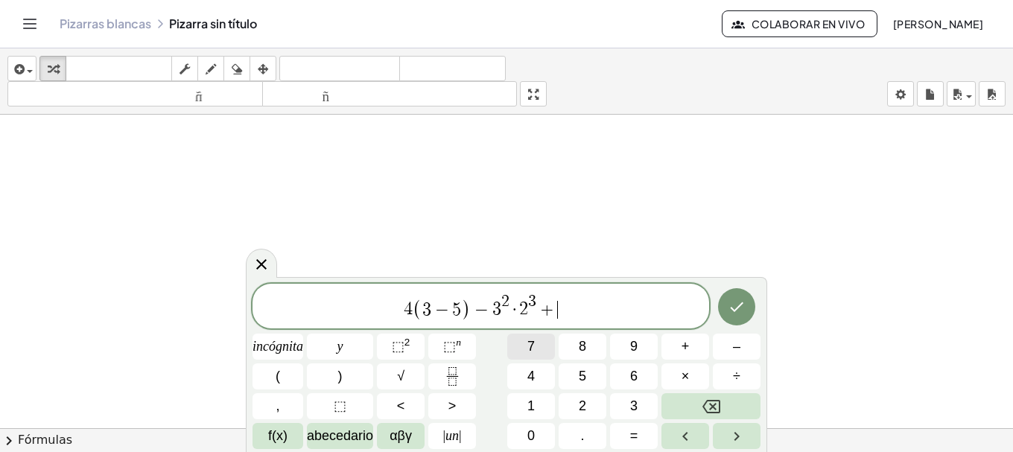
click at [530, 350] on font "7" at bounding box center [530, 346] width 7 height 15
click at [397, 376] on font "√" at bounding box center [400, 376] width 7 height 15
click at [573, 402] on button "2" at bounding box center [583, 406] width 48 height 26
click at [590, 369] on button "5" at bounding box center [583, 377] width 48 height 26
click at [743, 302] on icon "Hecho" at bounding box center [737, 307] width 18 height 18
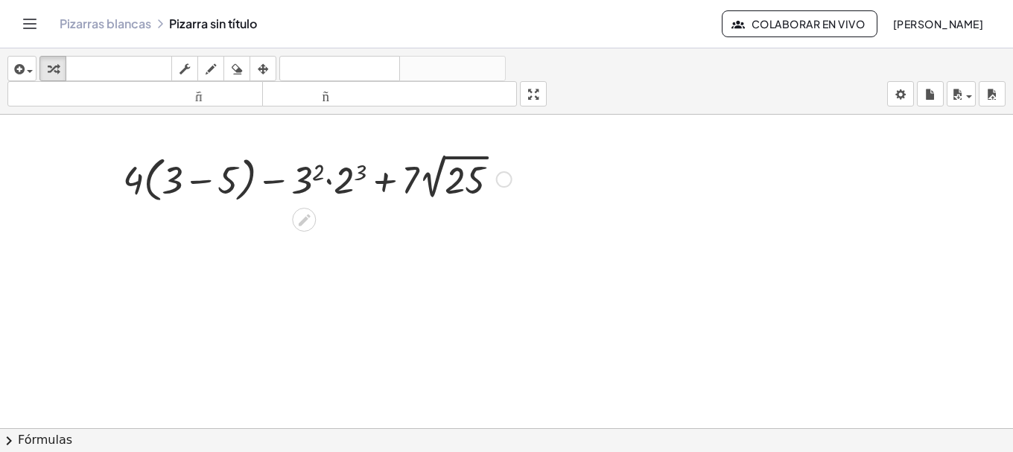
click at [232, 191] on div at bounding box center [317, 178] width 404 height 57
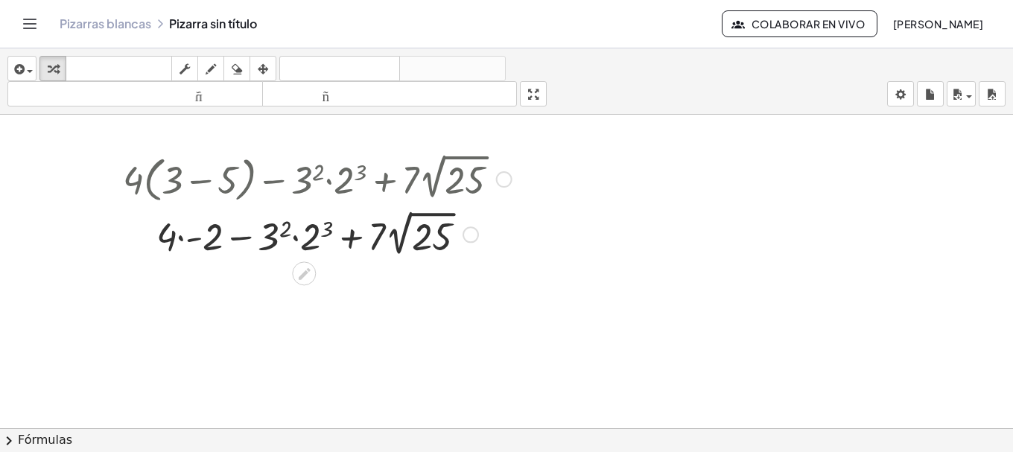
click at [311, 246] on div at bounding box center [317, 233] width 404 height 54
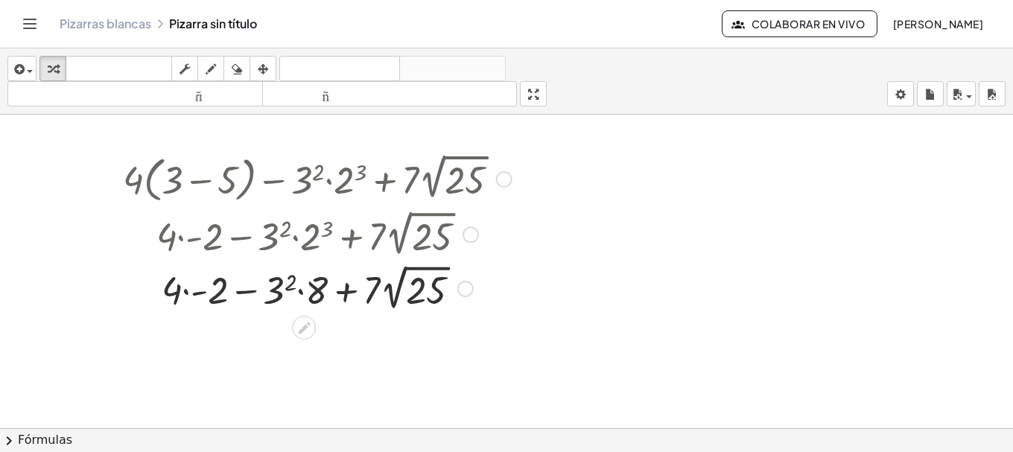
click at [285, 278] on div at bounding box center [317, 288] width 404 height 54
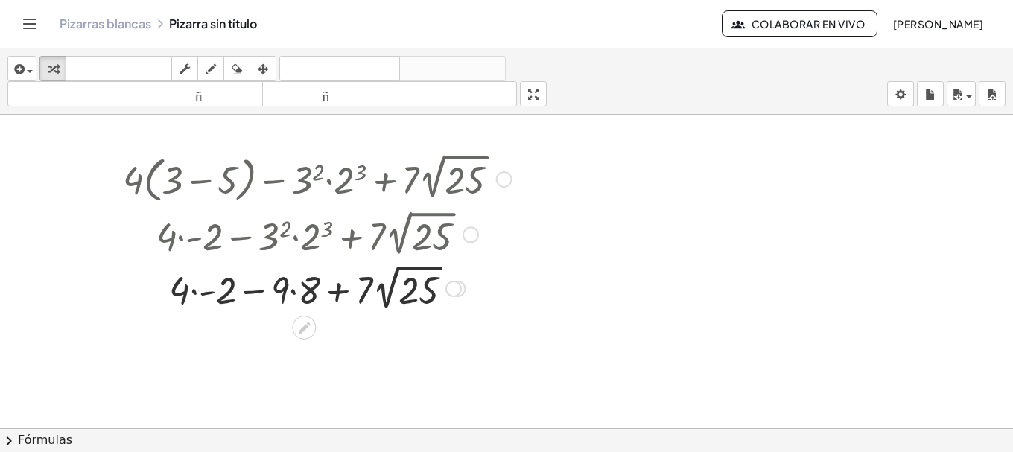
click at [305, 291] on div at bounding box center [317, 288] width 404 height 54
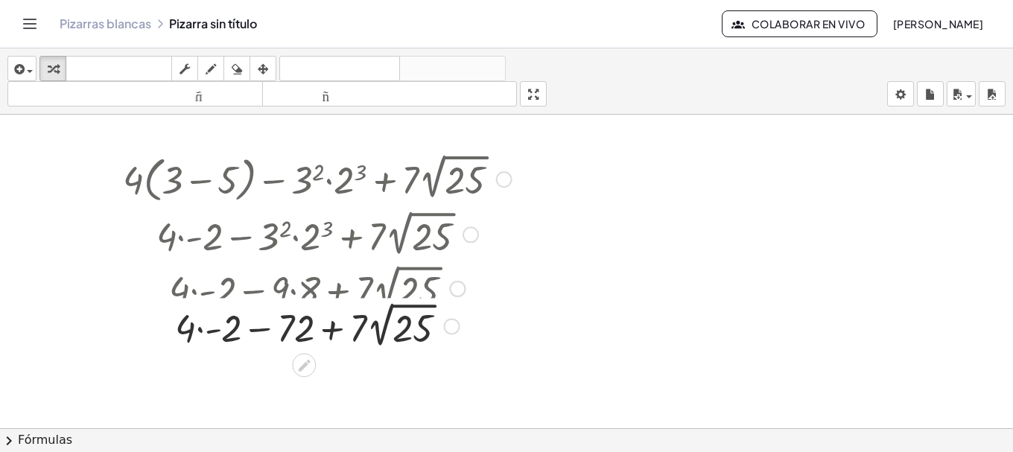
scroll to position [124, 0]
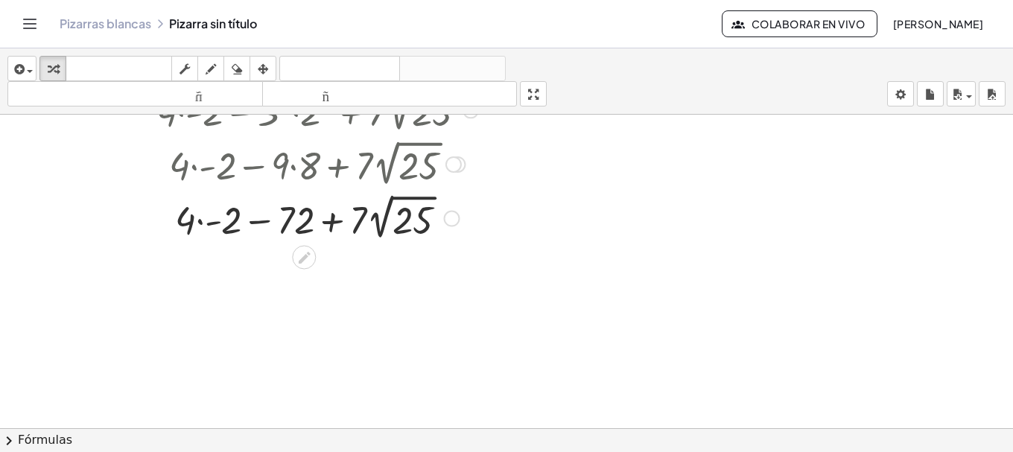
click at [227, 213] on div at bounding box center [317, 217] width 404 height 54
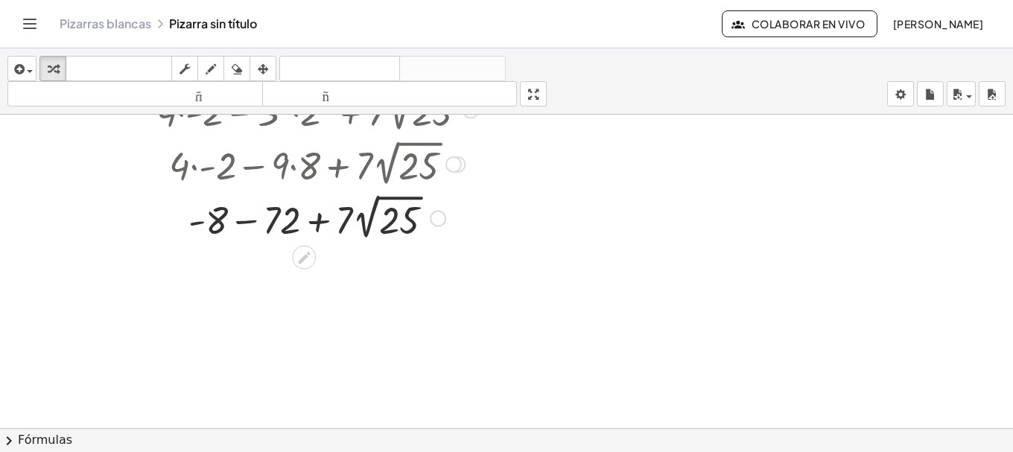
click at [395, 223] on div at bounding box center [317, 217] width 404 height 54
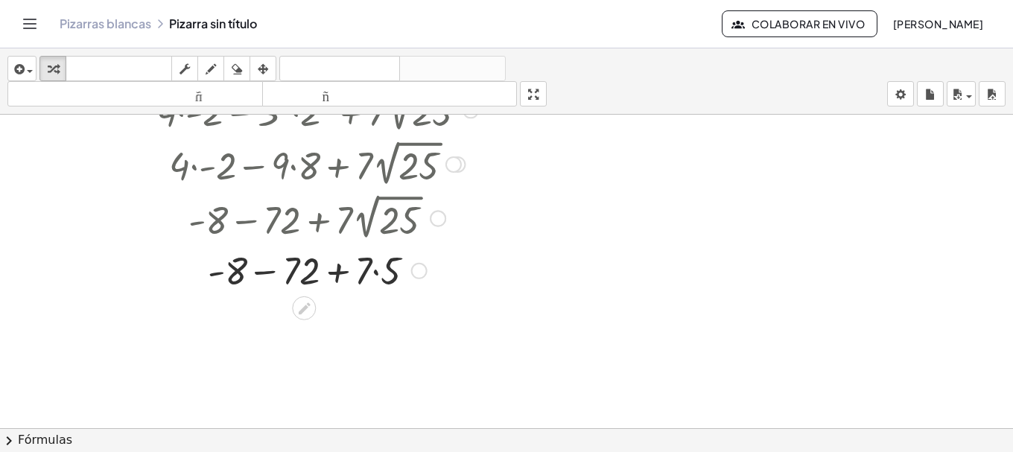
click at [390, 219] on div at bounding box center [318, 217] width 442 height 54
click at [395, 273] on div at bounding box center [317, 269] width 404 height 51
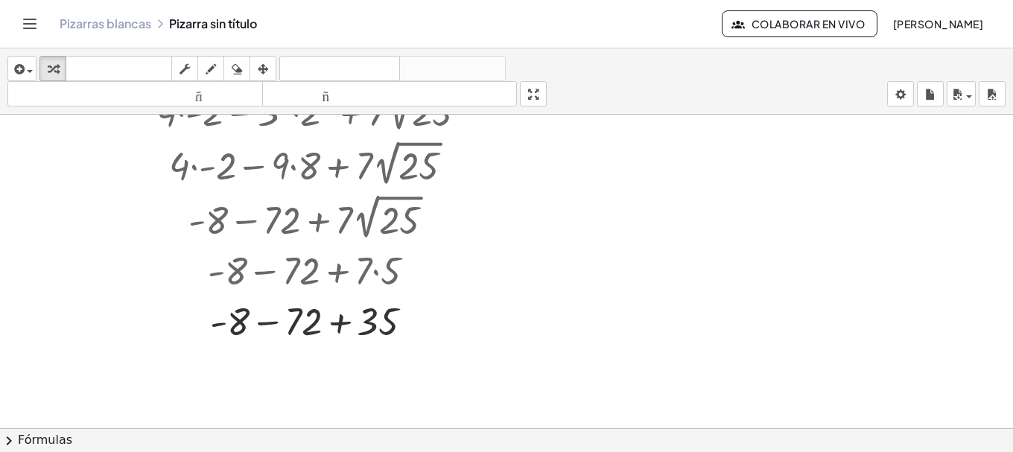
scroll to position [248, 0]
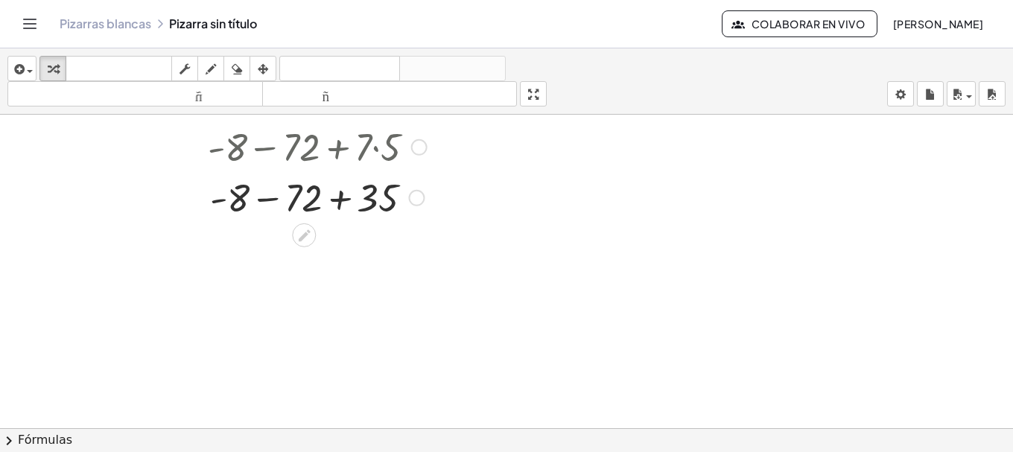
click at [299, 188] on div at bounding box center [317, 196] width 404 height 51
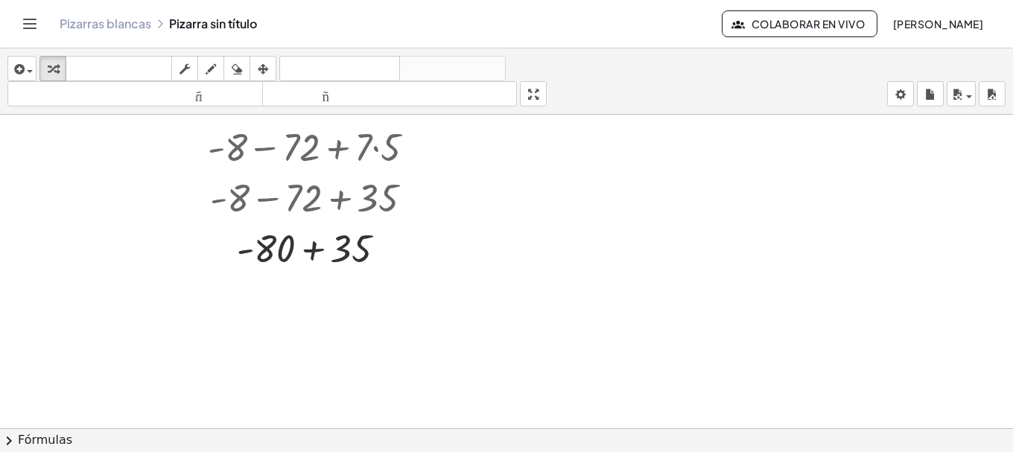
scroll to position [314, 0]
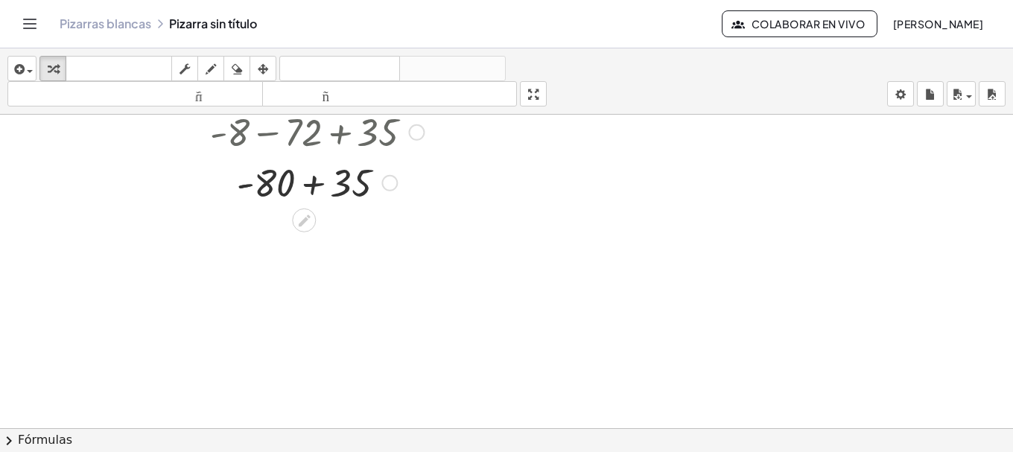
click at [345, 188] on div at bounding box center [317, 181] width 404 height 51
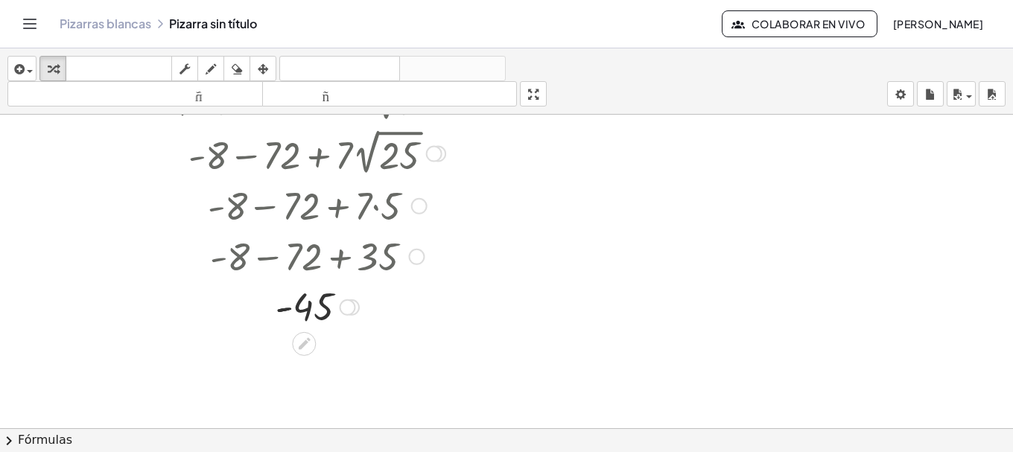
click at [369, 259] on div at bounding box center [317, 255] width 457 height 51
click at [302, 337] on icon at bounding box center [304, 344] width 16 height 16
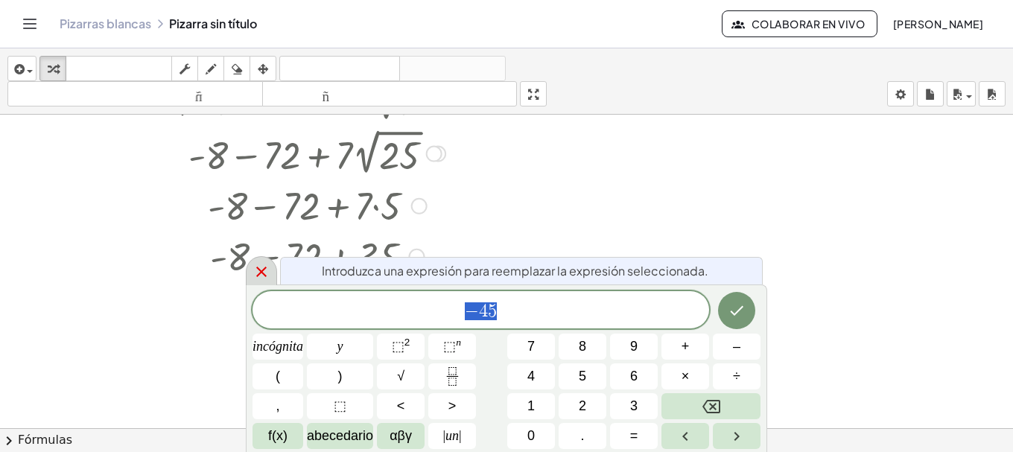
click at [255, 281] on div at bounding box center [261, 270] width 31 height 29
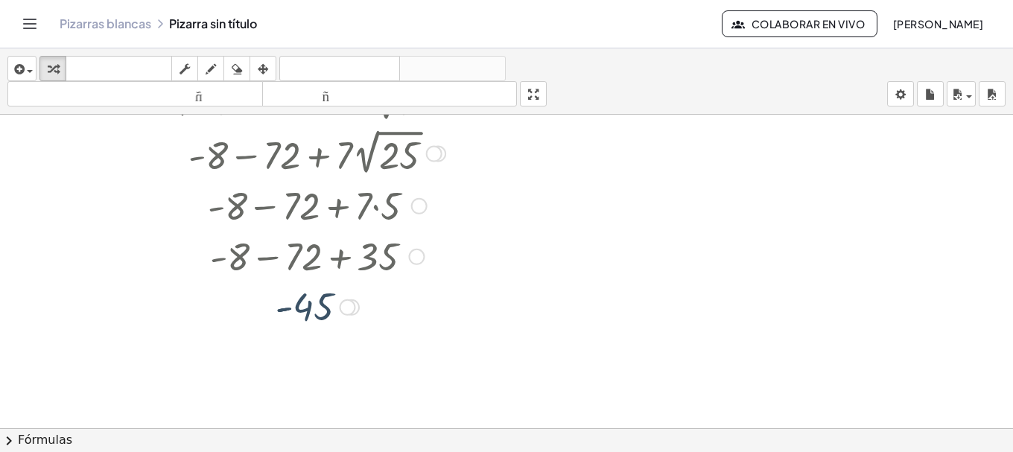
click at [314, 200] on div at bounding box center [317, 205] width 408 height 51
drag, startPoint x: 186, startPoint y: 211, endPoint x: 357, endPoint y: 206, distance: 170.7
click at [351, 206] on div at bounding box center [317, 205] width 408 height 51
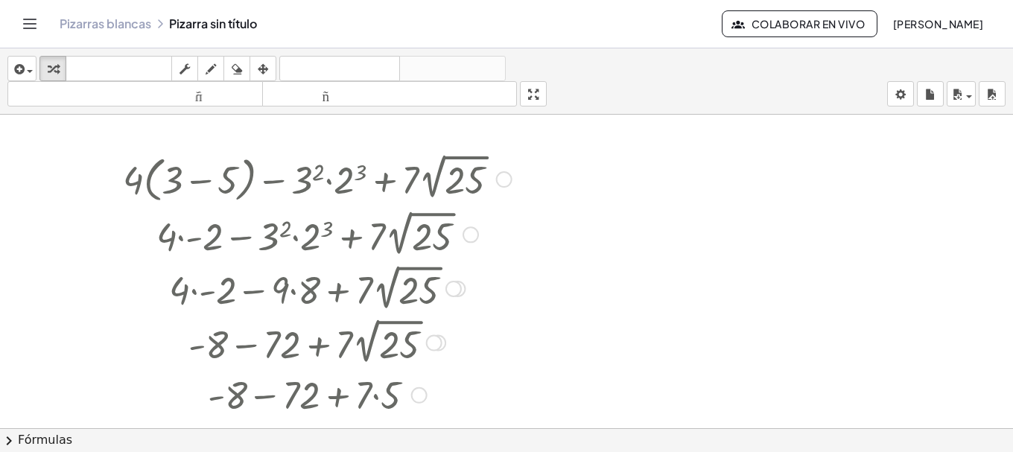
click at [201, 176] on div at bounding box center [317, 178] width 404 height 57
click at [501, 183] on div at bounding box center [504, 179] width 16 height 16
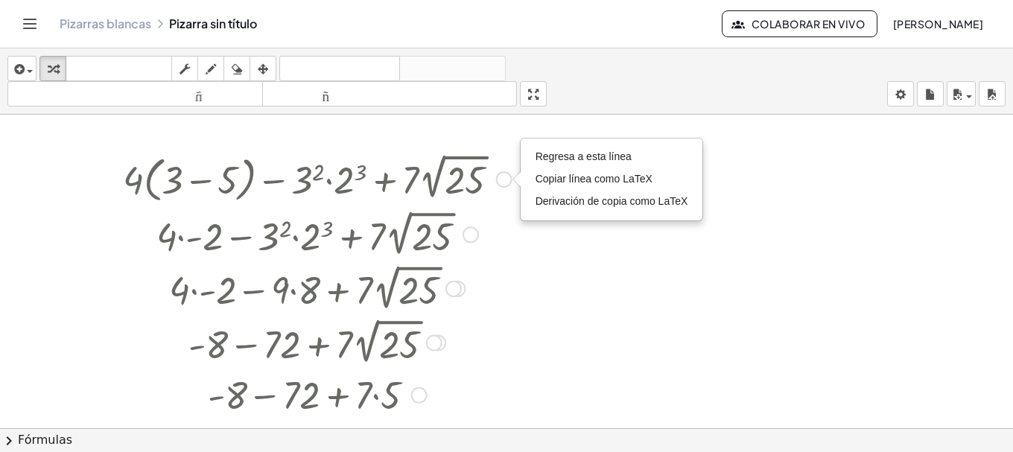
click at [451, 179] on div at bounding box center [317, 178] width 404 height 57
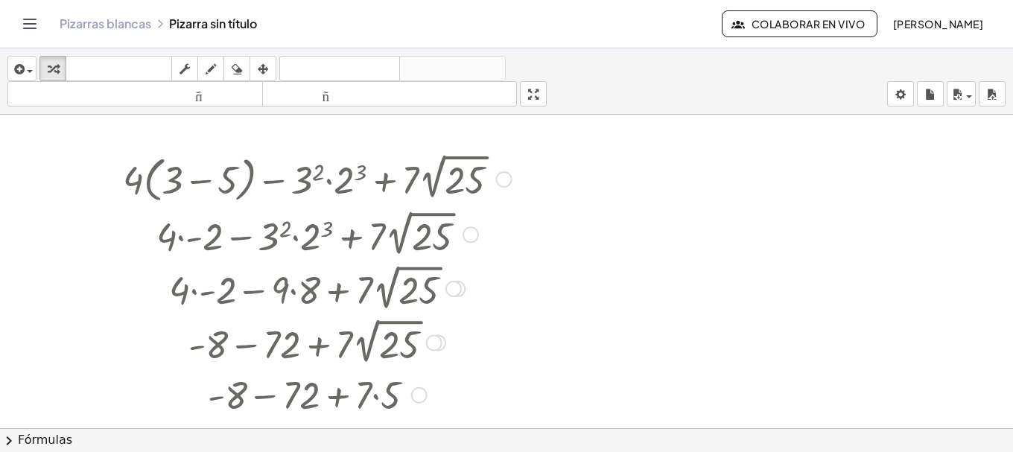
drag, startPoint x: 460, startPoint y: 177, endPoint x: 255, endPoint y: 170, distance: 205.7
click at [255, 170] on div at bounding box center [317, 178] width 404 height 57
click at [496, 176] on div "Regresa a esta línea Copiar línea como LaTeX Derivación de copia como LaTeX" at bounding box center [504, 179] width 16 height 16
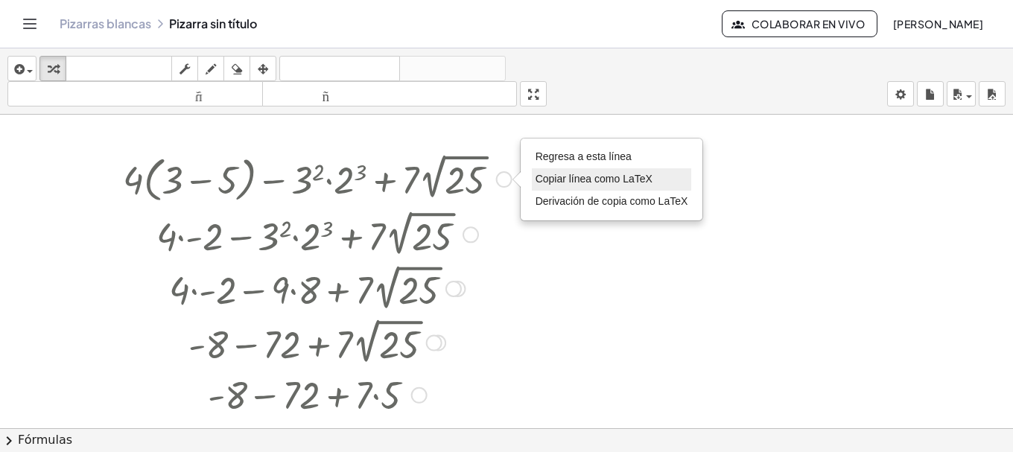
click at [594, 185] on font "Copiar línea como LaTeX" at bounding box center [594, 179] width 117 height 12
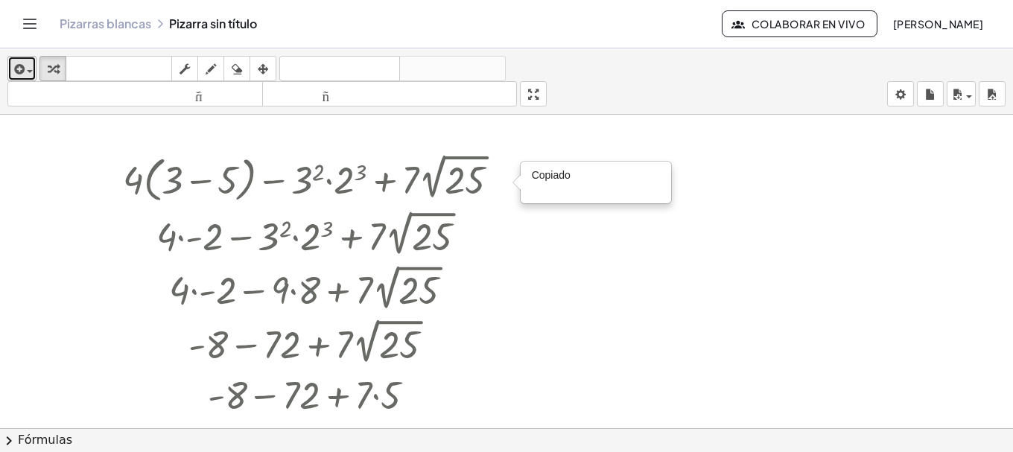
click at [18, 63] on icon "button" at bounding box center [17, 69] width 13 height 18
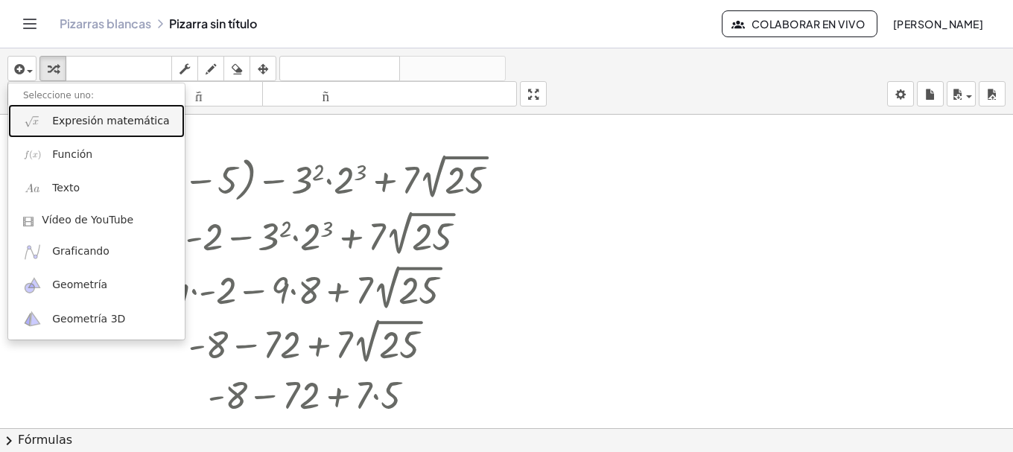
click at [63, 111] on link "Expresión matemática" at bounding box center [96, 121] width 177 height 34
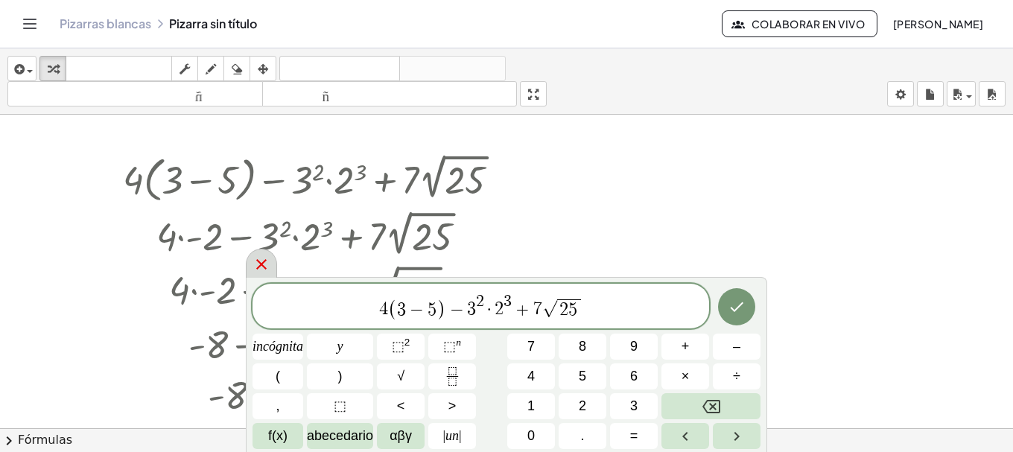
click at [267, 256] on icon at bounding box center [262, 265] width 18 height 18
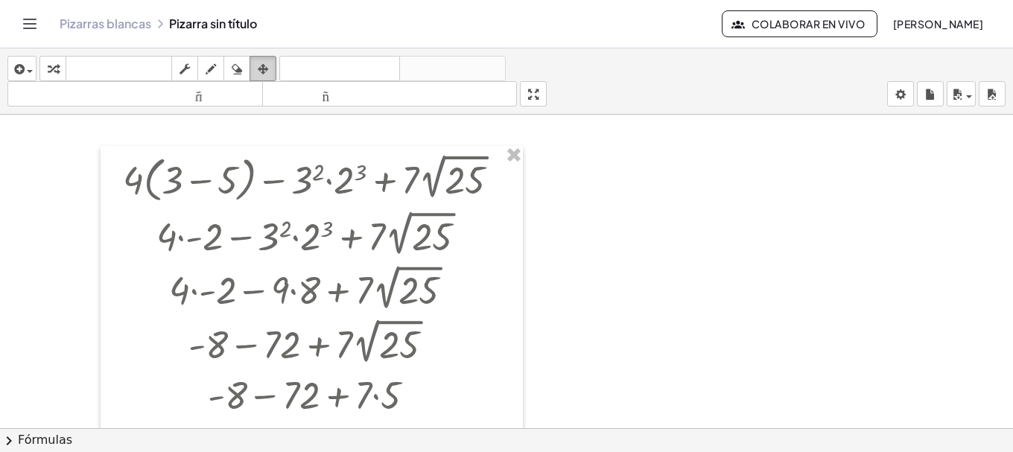
click at [272, 66] on div "button" at bounding box center [262, 69] width 19 height 18
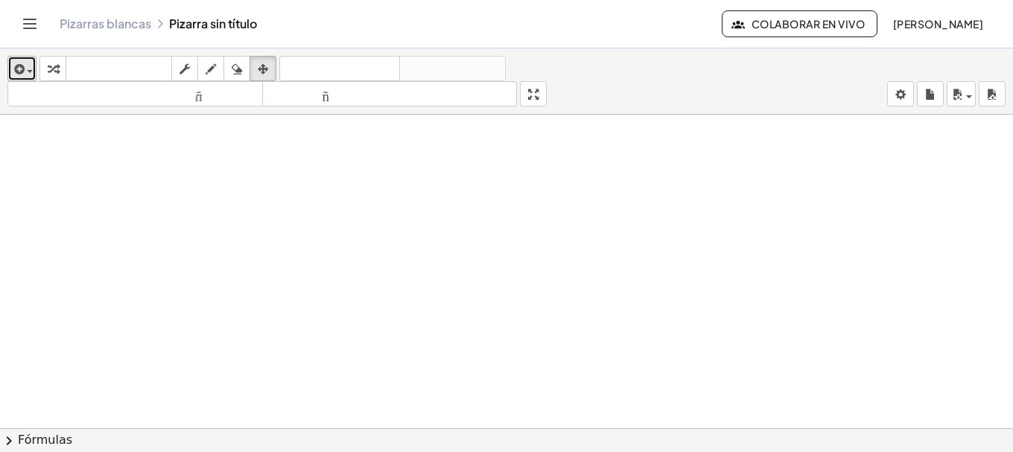
click at [25, 62] on div "button" at bounding box center [22, 69] width 22 height 18
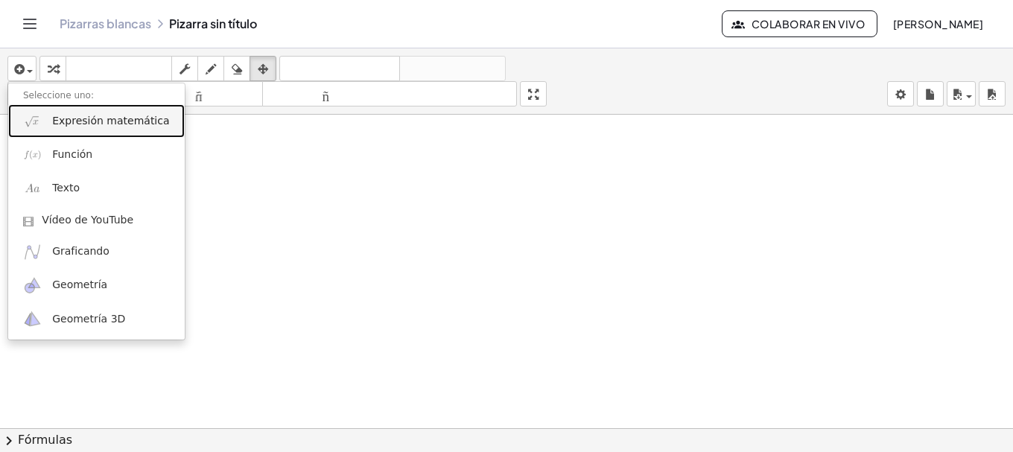
click at [54, 116] on font "Expresión matemática" at bounding box center [110, 121] width 117 height 12
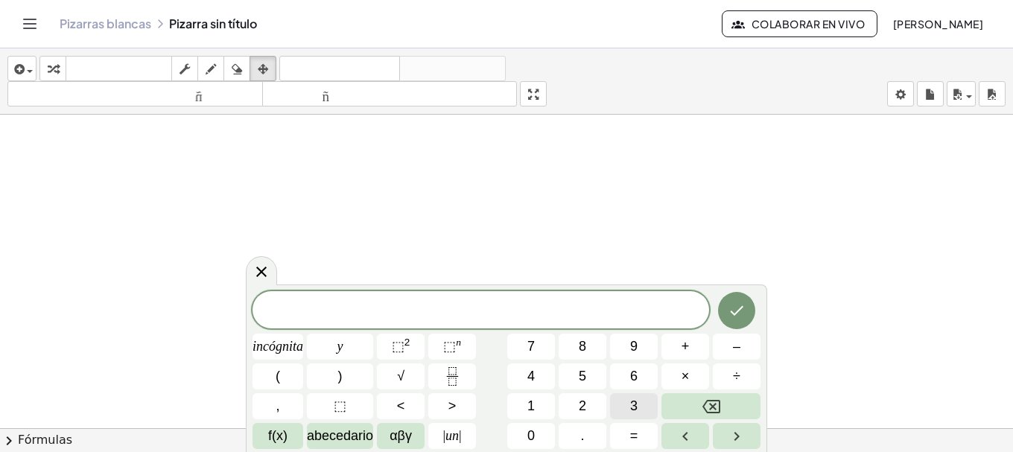
click at [612, 403] on button "3" at bounding box center [634, 406] width 48 height 26
click at [445, 384] on icon "Fracción" at bounding box center [452, 376] width 19 height 19
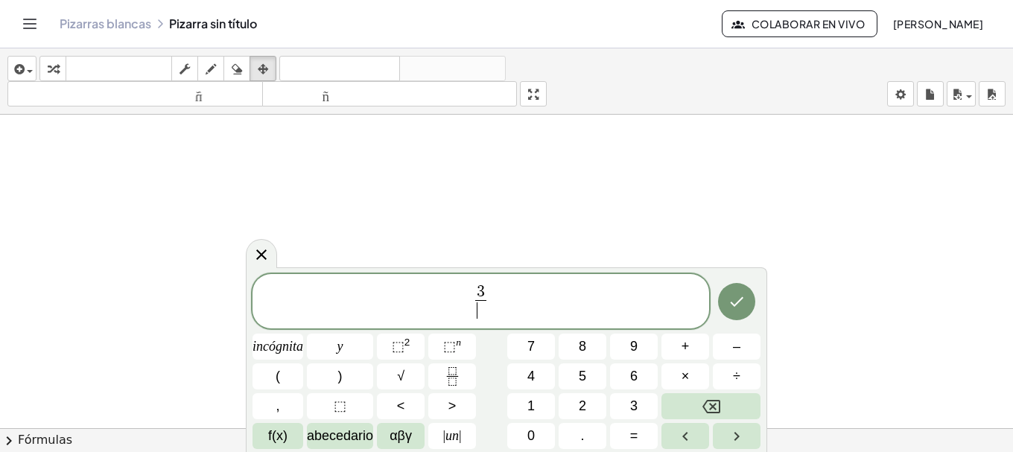
click at [492, 291] on span "3 ​ ​" at bounding box center [481, 302] width 457 height 39
click at [489, 285] on span "3 ​" at bounding box center [481, 303] width 18 height 37
click at [576, 400] on button "2" at bounding box center [583, 406] width 48 height 26
click at [670, 410] on button "Retroceso" at bounding box center [710, 406] width 99 height 26
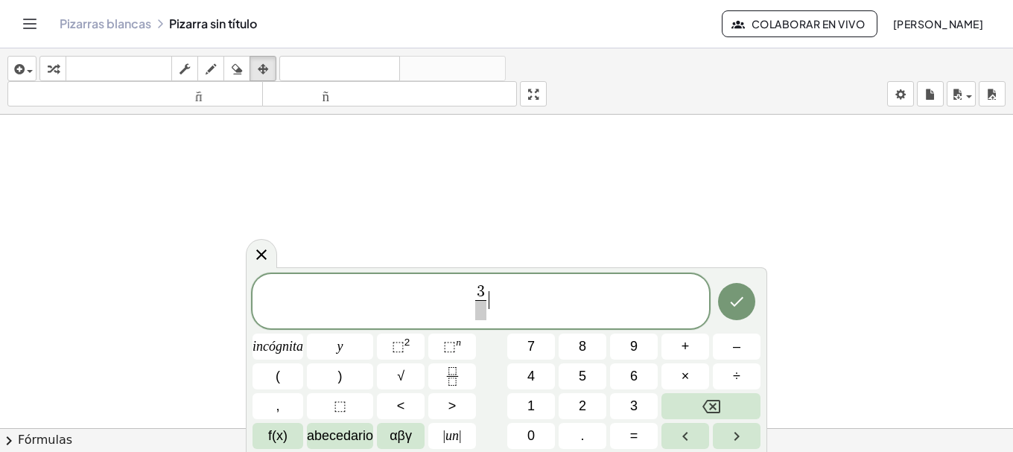
click at [538, 287] on span "3 ​ ​" at bounding box center [481, 302] width 457 height 39
click at [481, 286] on span "3" at bounding box center [481, 292] width 8 height 16
click at [685, 337] on span "+" at bounding box center [686, 347] width 8 height 20
click at [540, 375] on button "4" at bounding box center [531, 377] width 48 height 26
click at [678, 378] on button "×" at bounding box center [685, 377] width 48 height 26
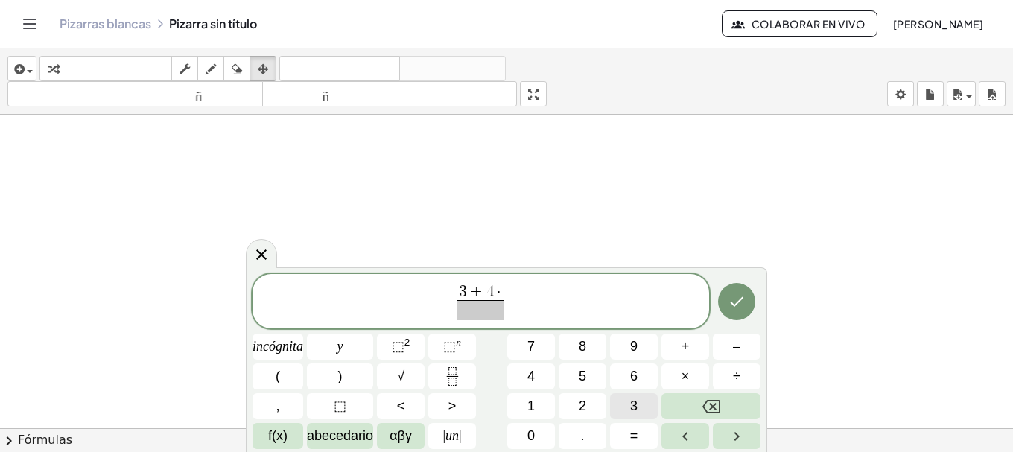
click at [639, 408] on button "3" at bounding box center [634, 406] width 48 height 26
click at [500, 311] on span at bounding box center [481, 310] width 56 height 20
click at [641, 397] on button "3" at bounding box center [634, 406] width 48 height 26
click at [534, 288] on span "3 + 4 · 3 3 ​ ​" at bounding box center [481, 302] width 457 height 39
click at [721, 356] on button "–" at bounding box center [737, 347] width 48 height 26
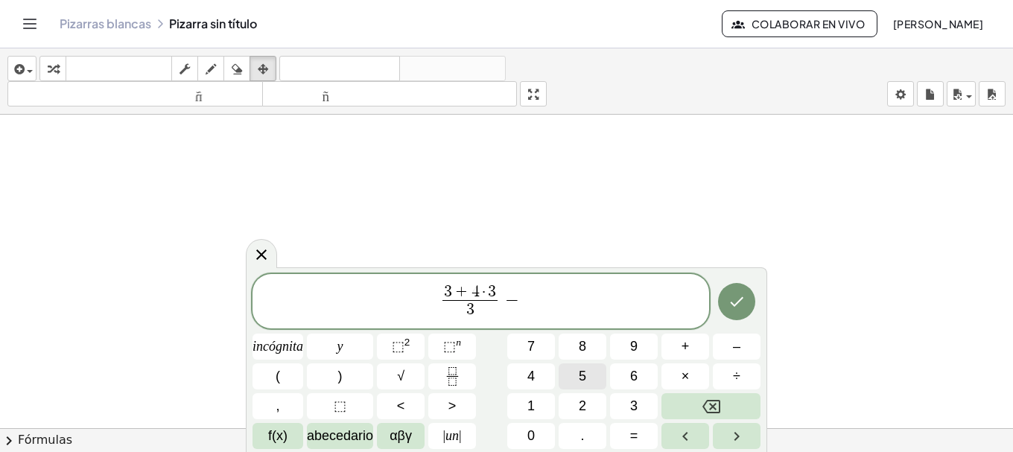
click at [579, 376] on font "5" at bounding box center [582, 376] width 7 height 15
click at [291, 375] on button "(" at bounding box center [278, 377] width 51 height 26
click at [398, 384] on span "√" at bounding box center [400, 376] width 7 height 20
click at [551, 289] on span "√ ​" at bounding box center [566, 299] width 31 height 20
click at [562, 294] on span "√" at bounding box center [558, 299] width 15 height 17
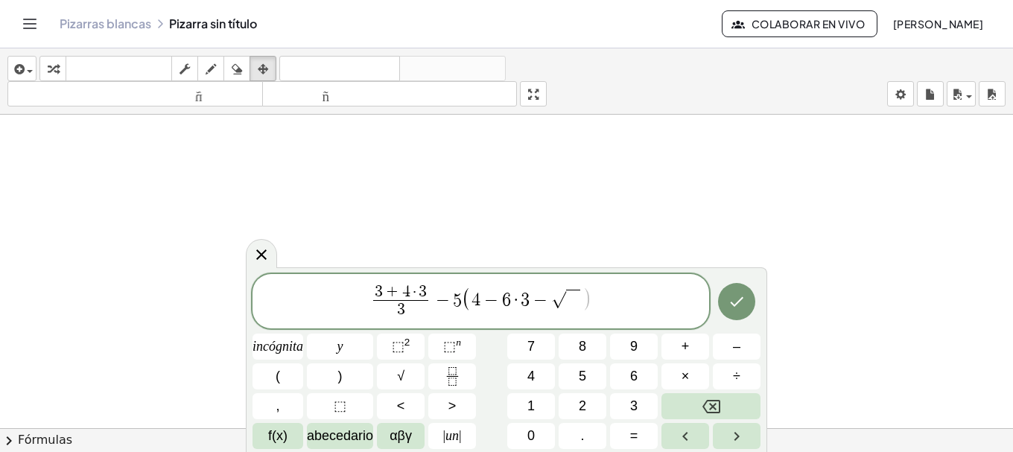
click at [550, 298] on span "4 − 6 · 3 − √ ​" at bounding box center [527, 299] width 111 height 20
click at [329, 408] on button "⬚" at bounding box center [340, 406] width 66 height 26
click at [545, 302] on span "⬚" at bounding box center [551, 300] width 14 height 18
click at [553, 306] on span "⬚" at bounding box center [551, 300] width 14 height 18
click at [548, 306] on span "⬚" at bounding box center [551, 300] width 14 height 18
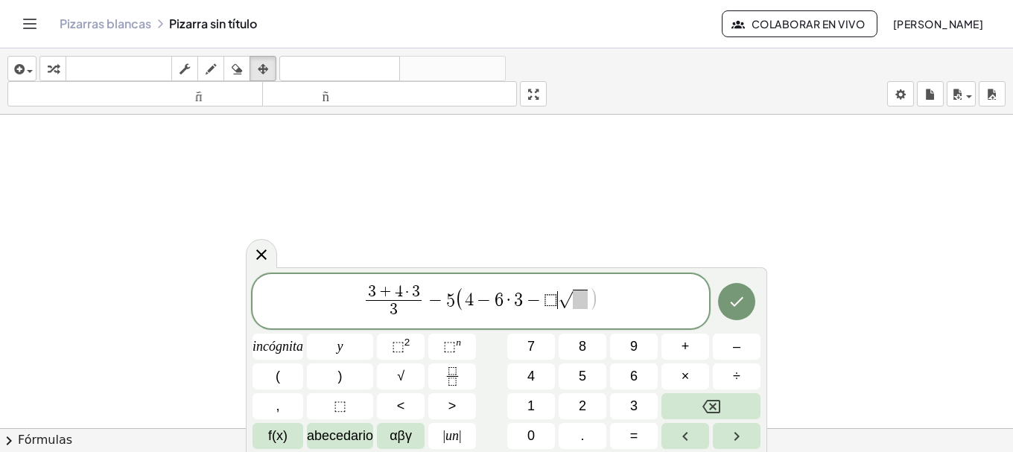
click at [562, 304] on span "√" at bounding box center [565, 299] width 15 height 17
click at [698, 403] on button "Retroceso" at bounding box center [710, 406] width 99 height 26
click at [562, 303] on span "√" at bounding box center [558, 299] width 15 height 17
click at [334, 409] on font "⬚" at bounding box center [340, 406] width 13 height 15
click at [680, 393] on div "3 + 4 · 3 3 ​ − 5 ( 4 − 6 · 3 − √ ⬚ ) incógnita y ⬚ 2 ⬚ n 7 8 9 + – ( ) √ 4 5 6…" at bounding box center [507, 362] width 508 height 176
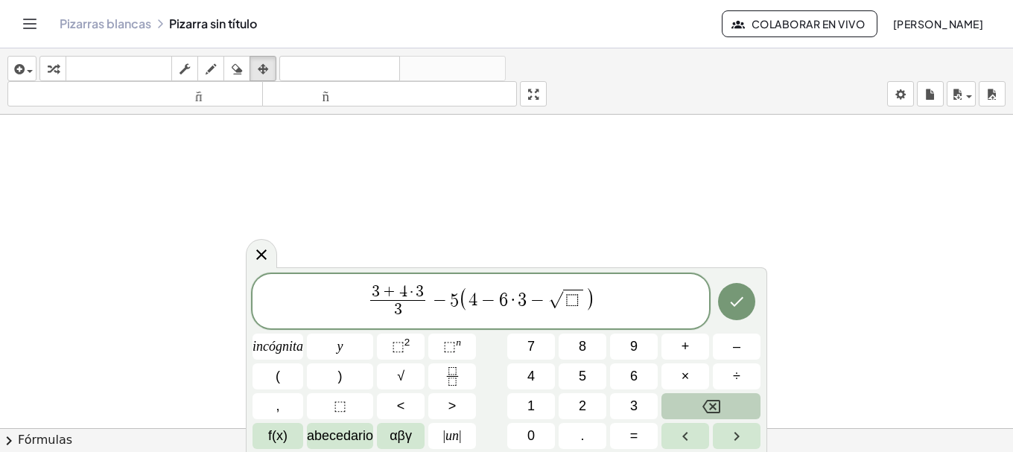
click at [686, 399] on button "Retroceso" at bounding box center [710, 406] width 99 height 26
click at [569, 406] on button "2" at bounding box center [583, 406] width 48 height 26
click at [519, 352] on button "7" at bounding box center [531, 347] width 48 height 26
click at [553, 295] on span "√" at bounding box center [553, 299] width 15 height 17
click at [497, 386] on div "3 + 4 · 3 3 ​ − 5 ( 4 − 6 · 3 − √ 2 7 ) incógnita y ⬚ 2 ⬚ n 7 8 9 + – ( ) √ 4 5…" at bounding box center [507, 362] width 508 height 176
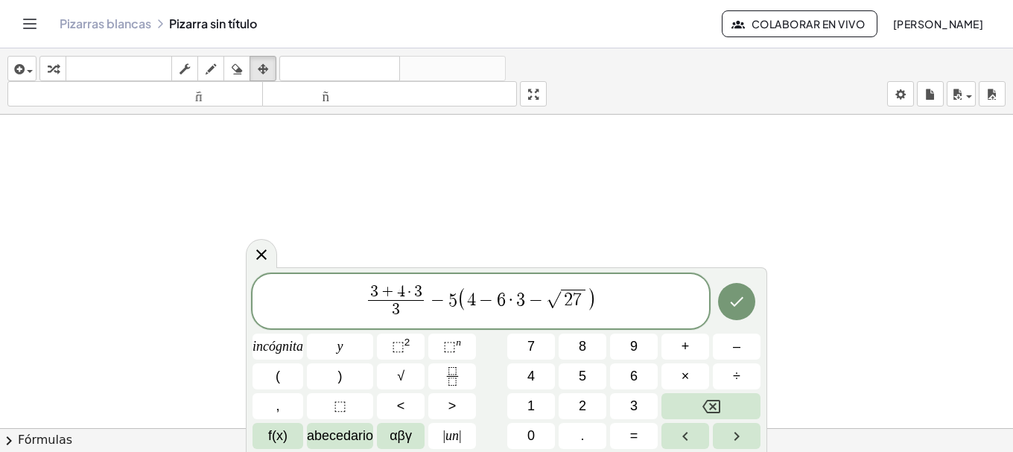
click at [549, 304] on span "√" at bounding box center [553, 299] width 15 height 17
click at [445, 354] on font "⬚" at bounding box center [449, 346] width 13 height 15
click at [613, 400] on button "3" at bounding box center [634, 406] width 48 height 26
click at [615, 299] on span "3 + 4 · 3 3 ​ − 5 ( 4 − 6 · 3 − 3 ​ √ 2 7 )" at bounding box center [481, 301] width 457 height 39
click at [740, 305] on icon "Hecho" at bounding box center [737, 302] width 18 height 18
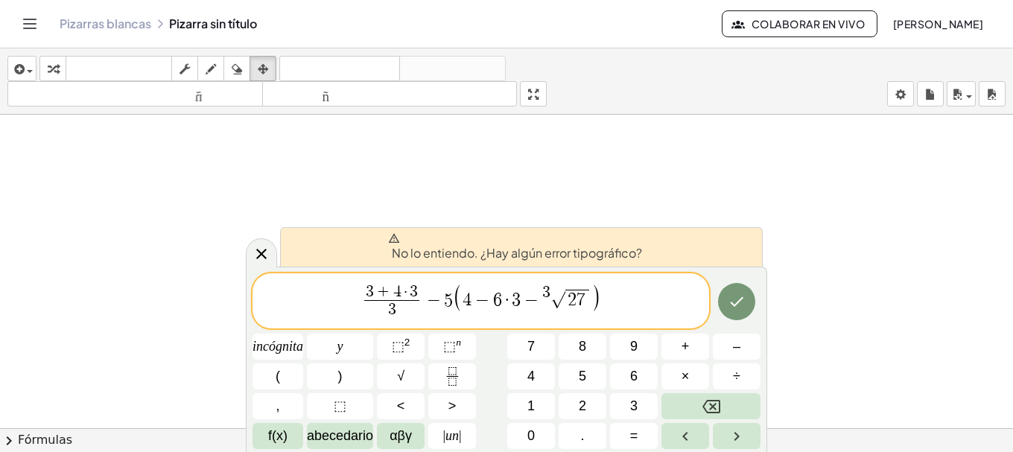
click at [544, 295] on span "3" at bounding box center [546, 293] width 8 height 16
click at [548, 295] on span "3" at bounding box center [546, 293] width 8 height 16
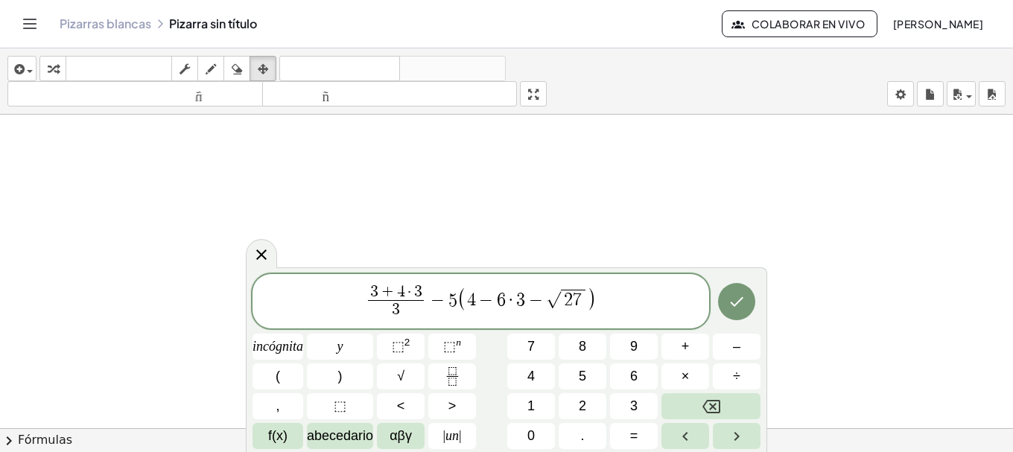
click at [551, 302] on span "√" at bounding box center [553, 299] width 15 height 17
drag, startPoint x: 427, startPoint y: 254, endPoint x: 428, endPoint y: 229, distance: 24.6
click at [428, 229] on body "Actividades matemáticas fáciles de comprender Pizarras blancas Clases Cuenta ve…" at bounding box center [506, 226] width 1013 height 452
click at [334, 305] on span "3 + 4 · 3 3 ​ − 5 ( 4 − 6 · 3 − )" at bounding box center [481, 302] width 457 height 39
click at [562, 299] on span "−" at bounding box center [556, 300] width 22 height 18
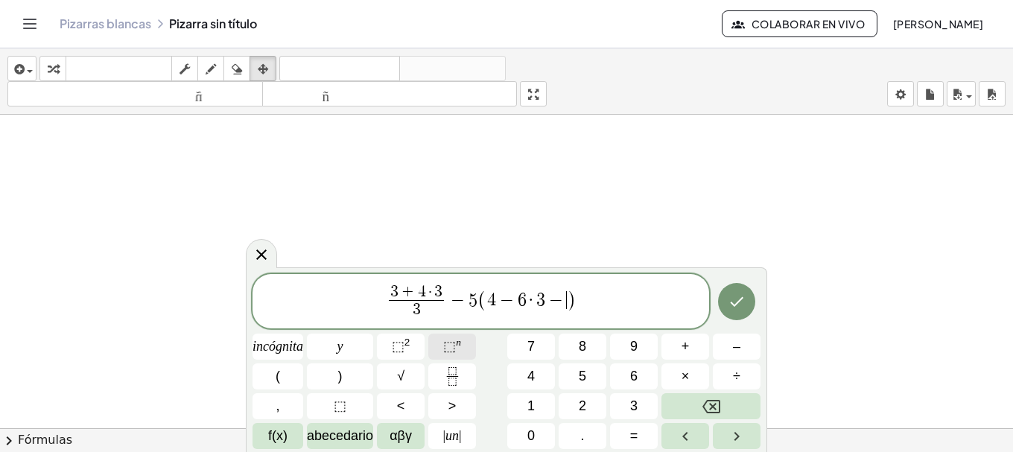
click at [451, 347] on font "⬚" at bounding box center [449, 346] width 13 height 15
click at [623, 399] on button "3" at bounding box center [634, 406] width 48 height 26
click at [392, 381] on button "√" at bounding box center [401, 377] width 48 height 26
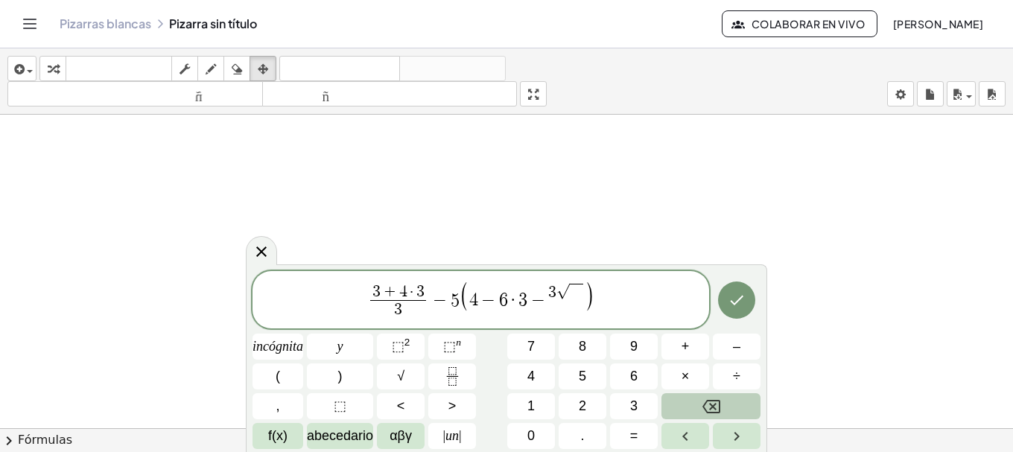
click at [680, 402] on button "Retroceso" at bounding box center [710, 406] width 99 height 26
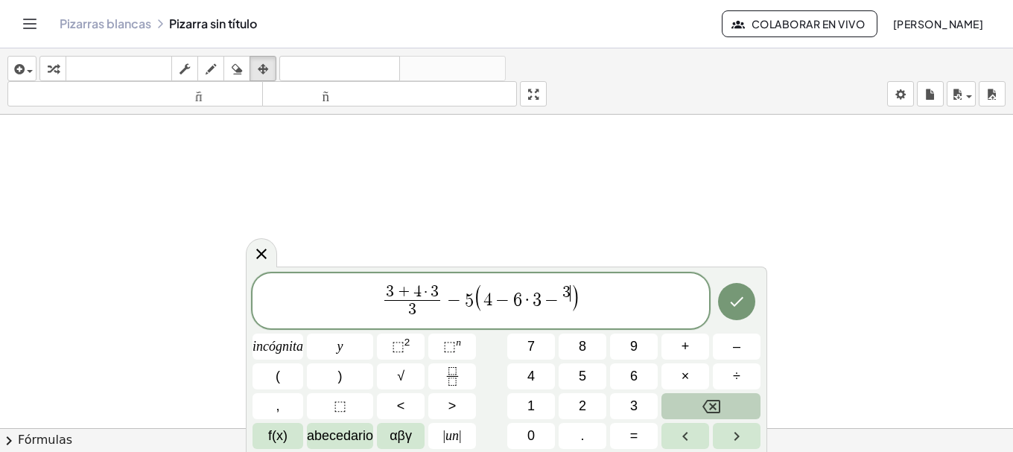
click at [680, 402] on button "Retroceso" at bounding box center [710, 406] width 99 height 26
click at [702, 410] on icon "Retroceso" at bounding box center [711, 407] width 18 height 18
click at [631, 403] on font "3" at bounding box center [633, 406] width 7 height 15
click at [710, 404] on icon "Retroceso" at bounding box center [711, 406] width 18 height 13
click at [625, 400] on button "3" at bounding box center [634, 406] width 48 height 26
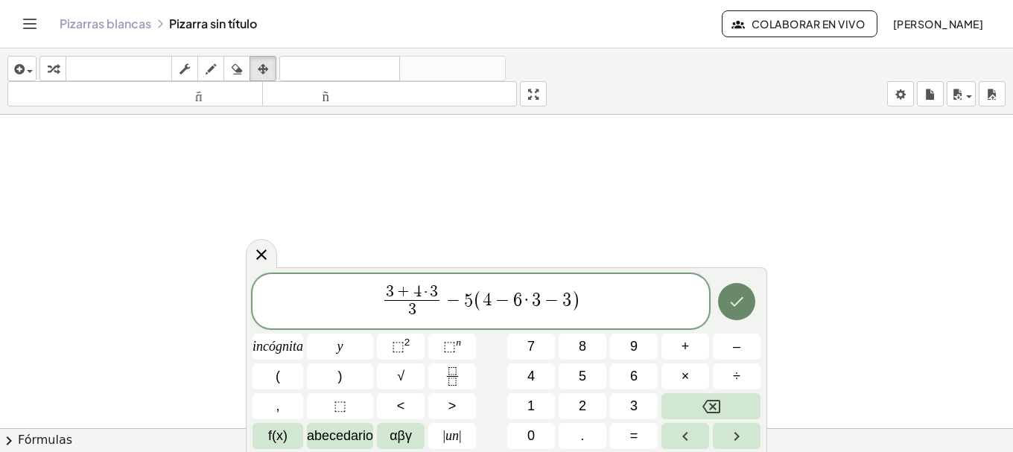
click at [736, 311] on icon "Hecho" at bounding box center [737, 302] width 18 height 18
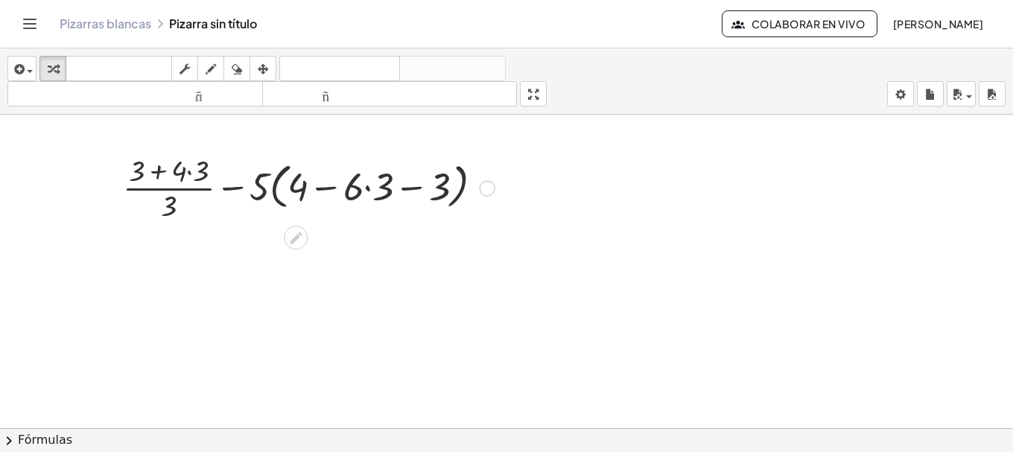
click at [183, 170] on div at bounding box center [308, 187] width 387 height 74
click at [206, 172] on div at bounding box center [308, 187] width 387 height 74
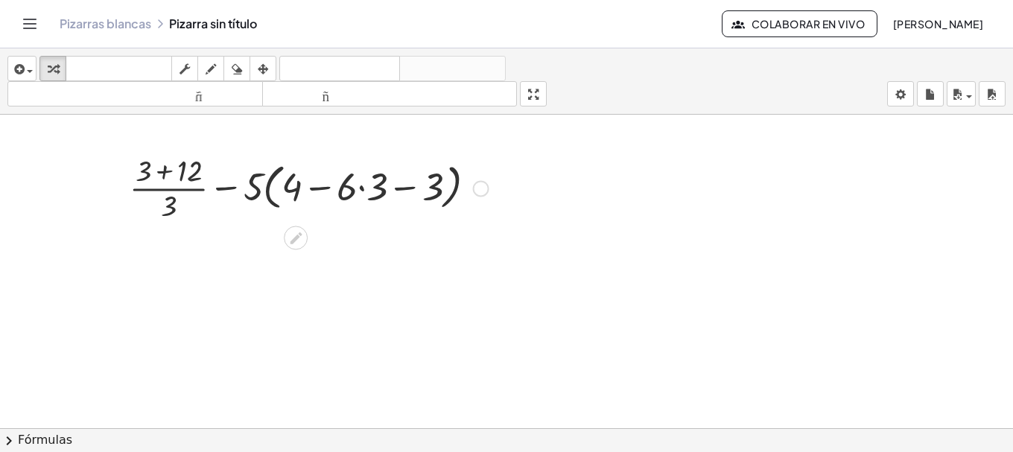
click at [193, 170] on div at bounding box center [308, 187] width 387 height 74
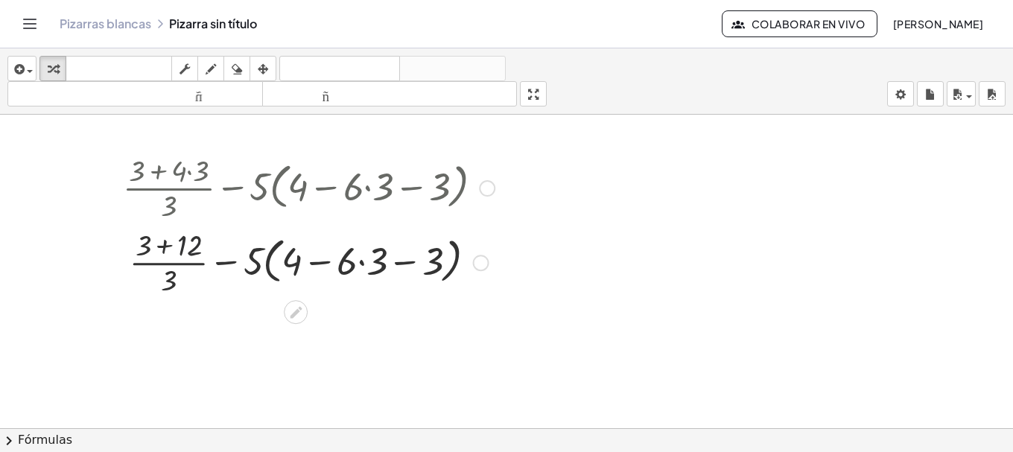
click at [192, 250] on div at bounding box center [308, 261] width 387 height 74
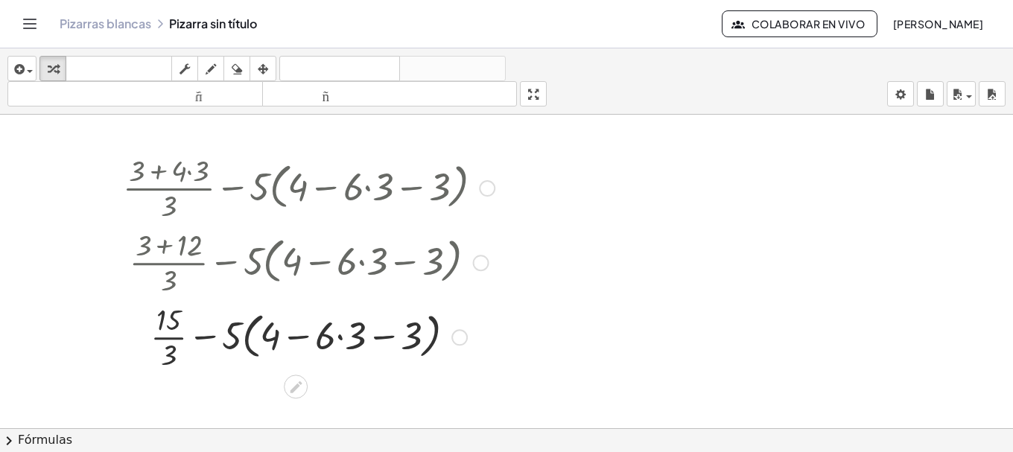
scroll to position [124, 0]
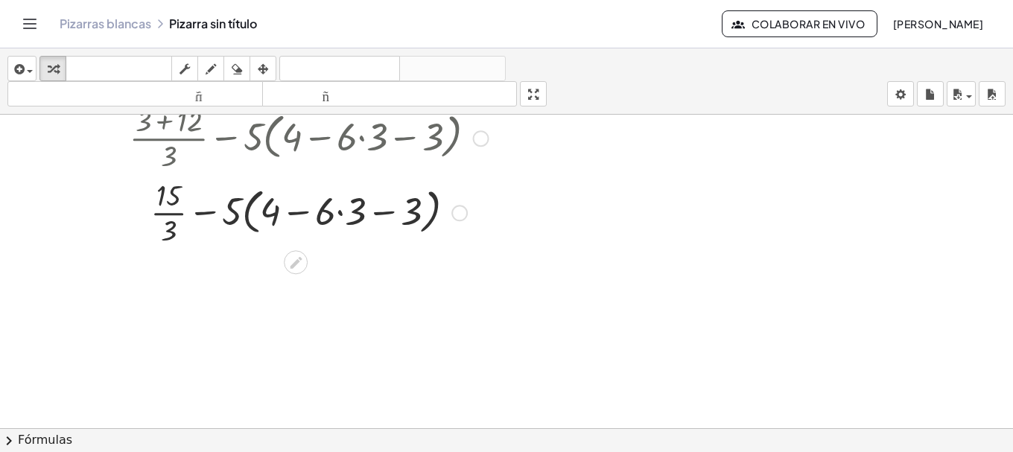
click at [346, 204] on div at bounding box center [308, 211] width 387 height 74
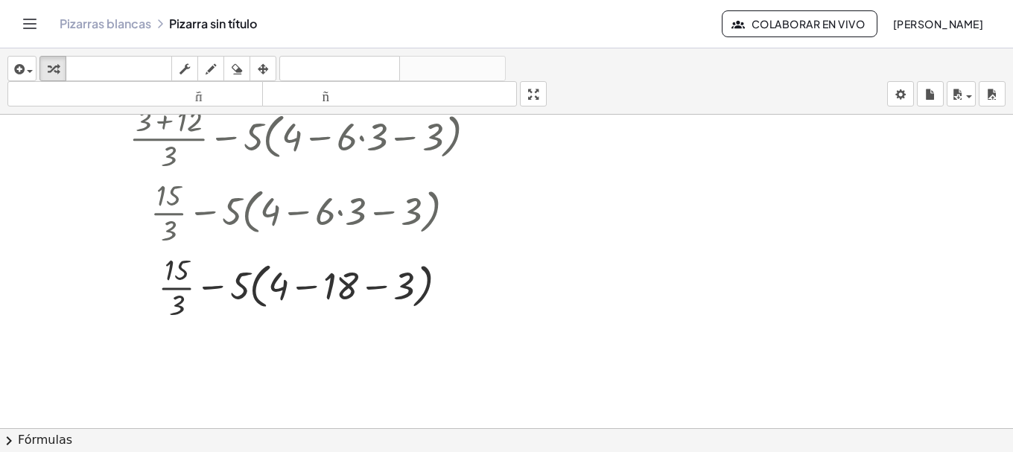
scroll to position [248, 0]
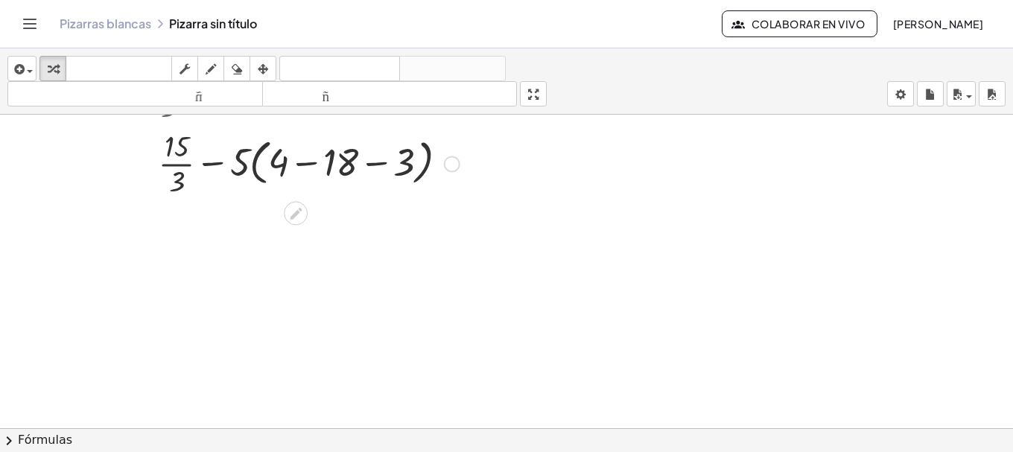
click at [402, 157] on div at bounding box center [308, 162] width 387 height 74
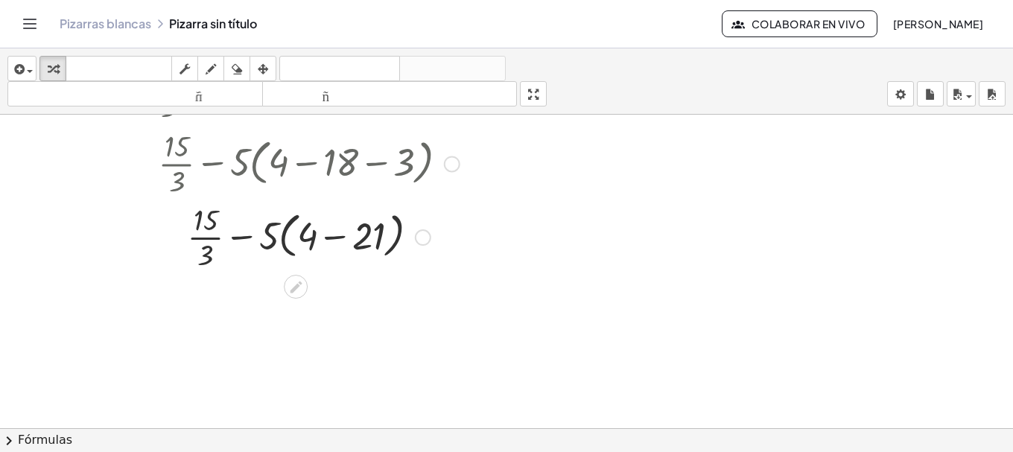
click at [364, 163] on div at bounding box center [308, 162] width 445 height 74
click at [372, 239] on div at bounding box center [308, 237] width 387 height 74
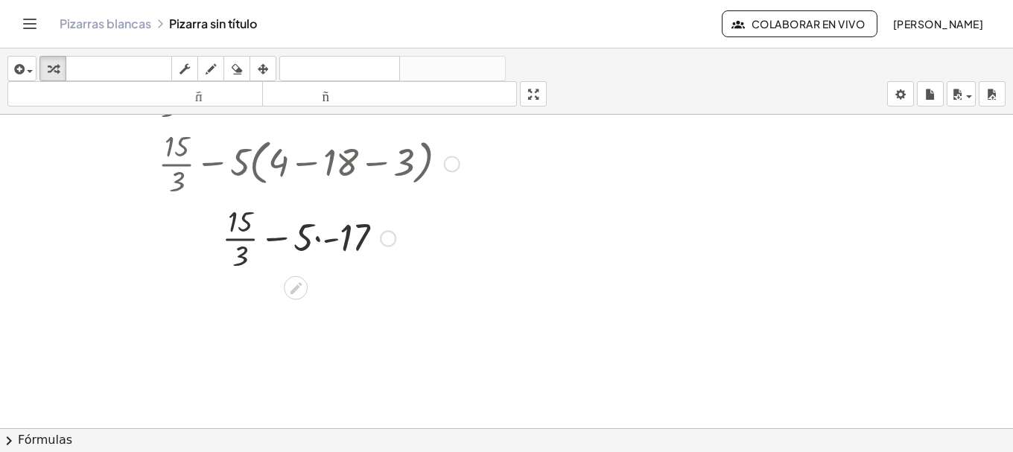
click at [351, 241] on div at bounding box center [308, 237] width 387 height 74
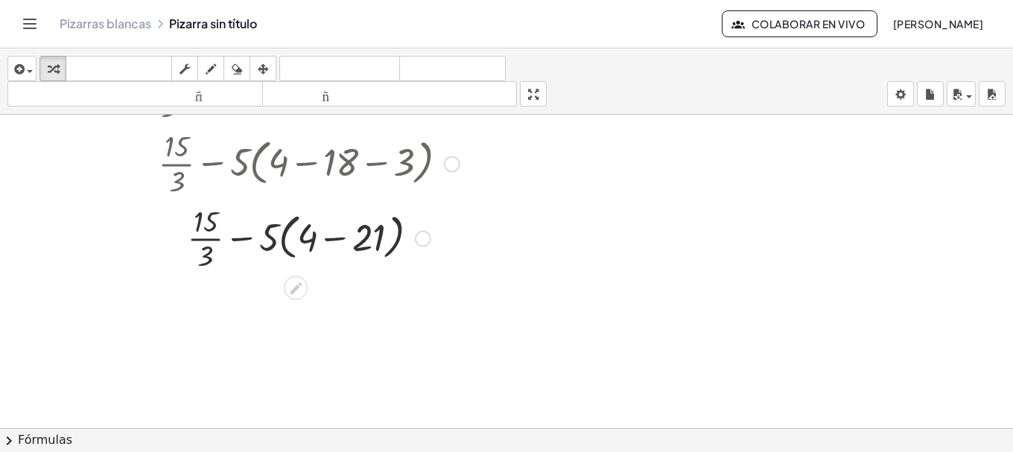
click at [375, 240] on div at bounding box center [308, 237] width 457 height 74
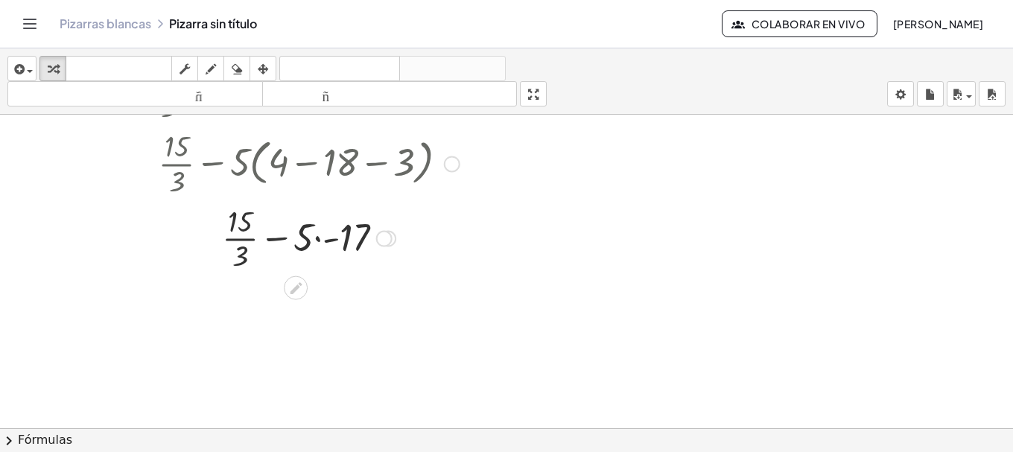
click at [354, 241] on div at bounding box center [308, 237] width 387 height 74
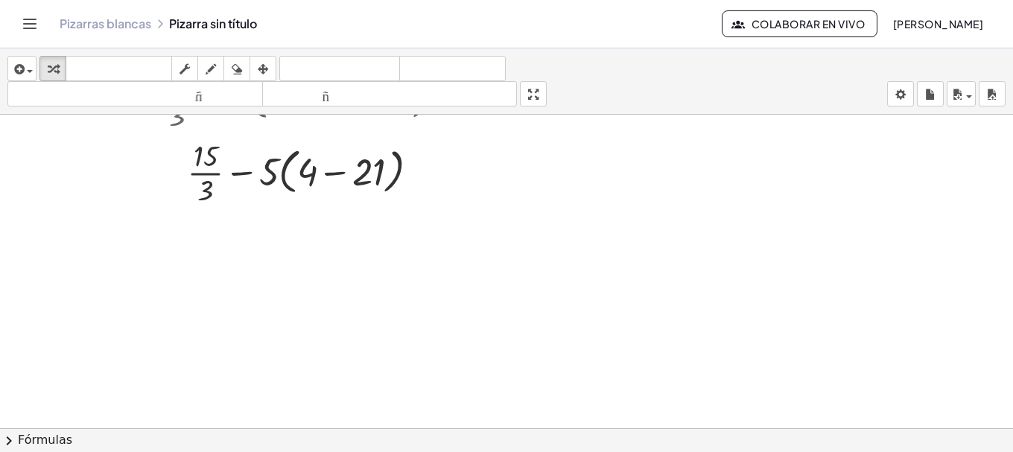
scroll to position [189, 0]
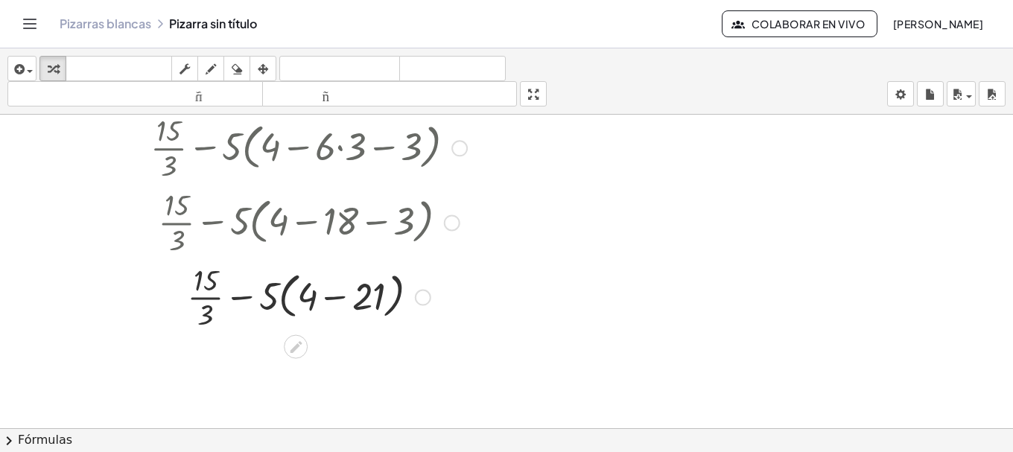
click at [206, 312] on div at bounding box center [308, 296] width 457 height 74
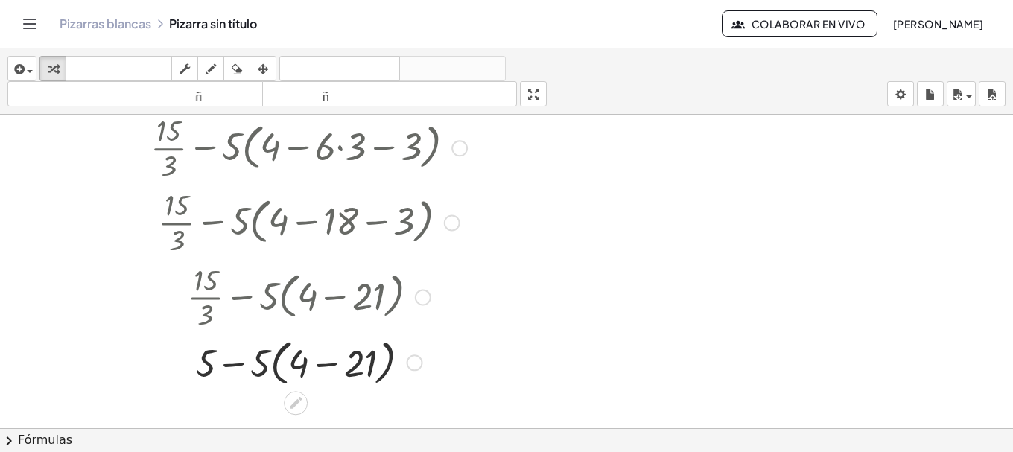
scroll to position [314, 0]
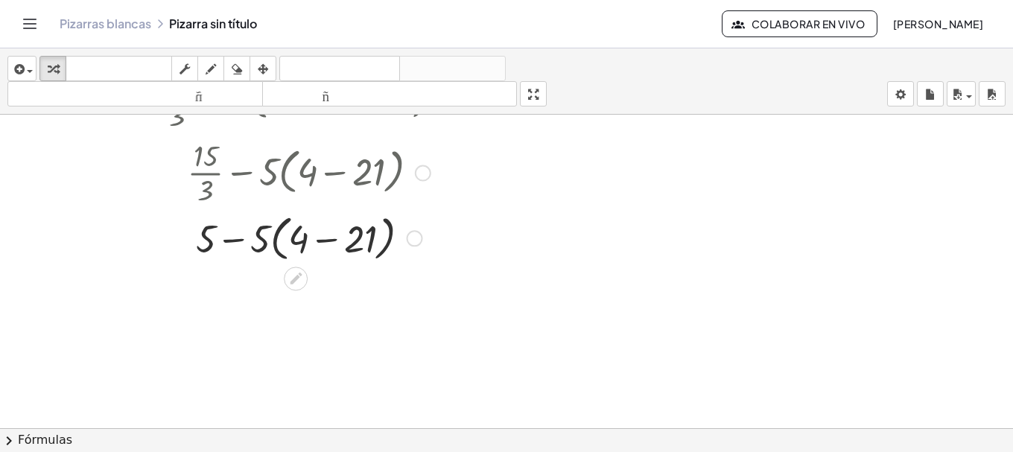
click at [354, 245] on div at bounding box center [308, 237] width 387 height 57
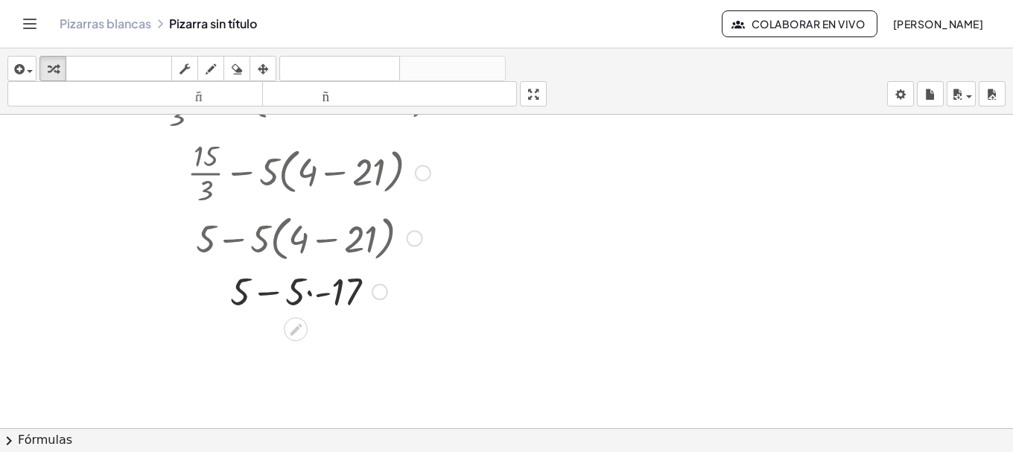
click at [361, 296] on div at bounding box center [308, 290] width 387 height 51
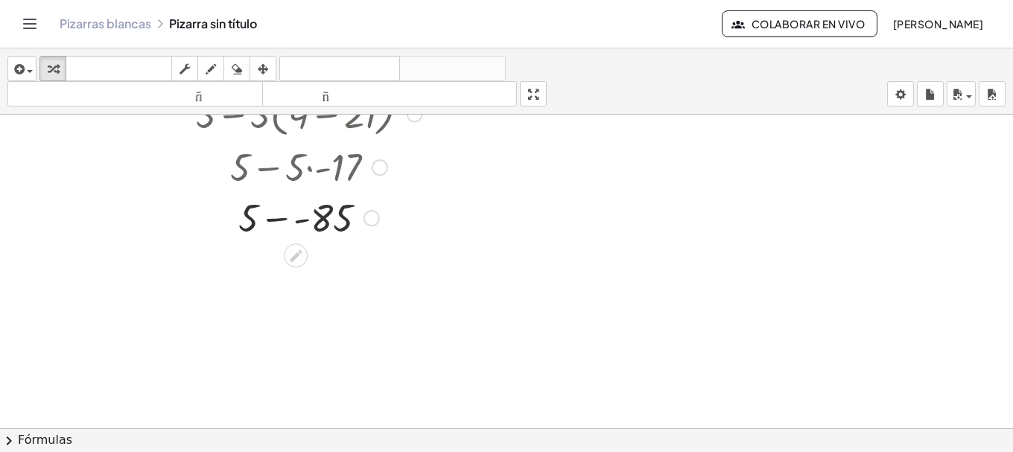
click at [331, 222] on div at bounding box center [308, 216] width 387 height 51
click at [314, 272] on div at bounding box center [308, 267] width 387 height 51
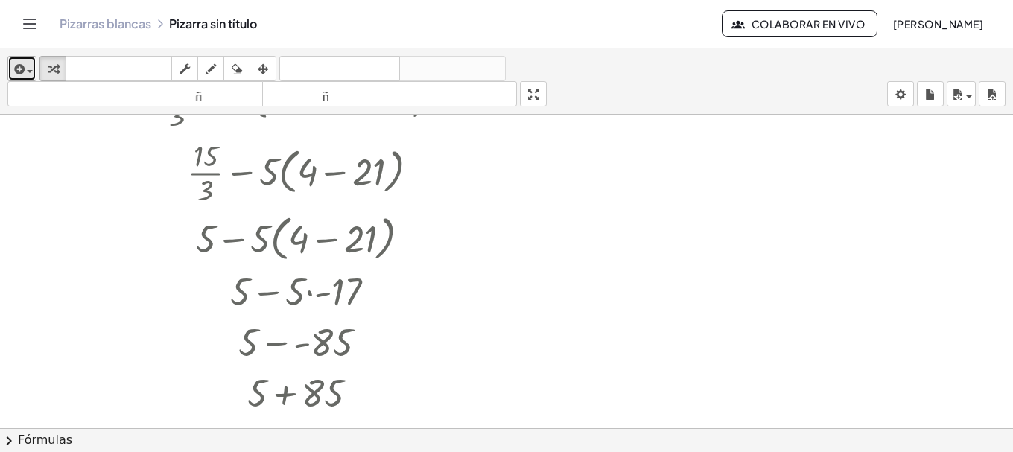
click at [31, 65] on div "button" at bounding box center [22, 69] width 22 height 18
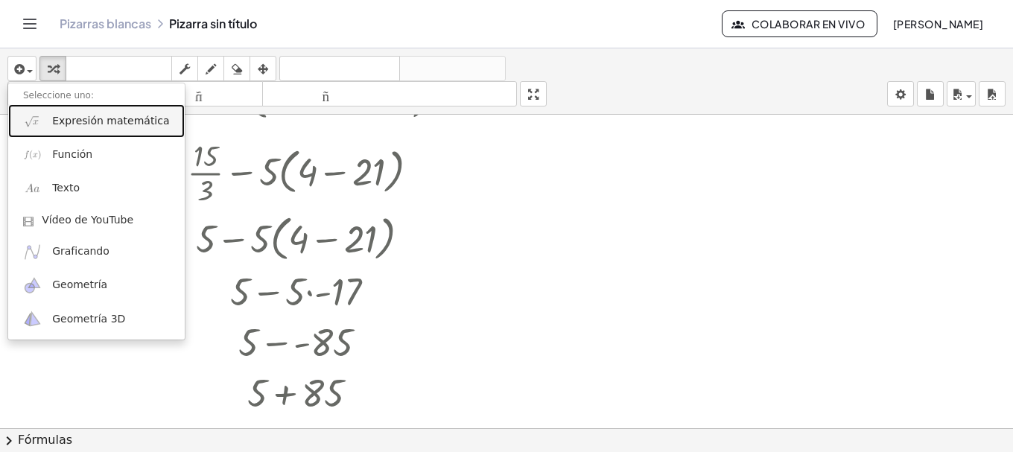
click at [100, 115] on font "Expresión matemática" at bounding box center [110, 121] width 117 height 12
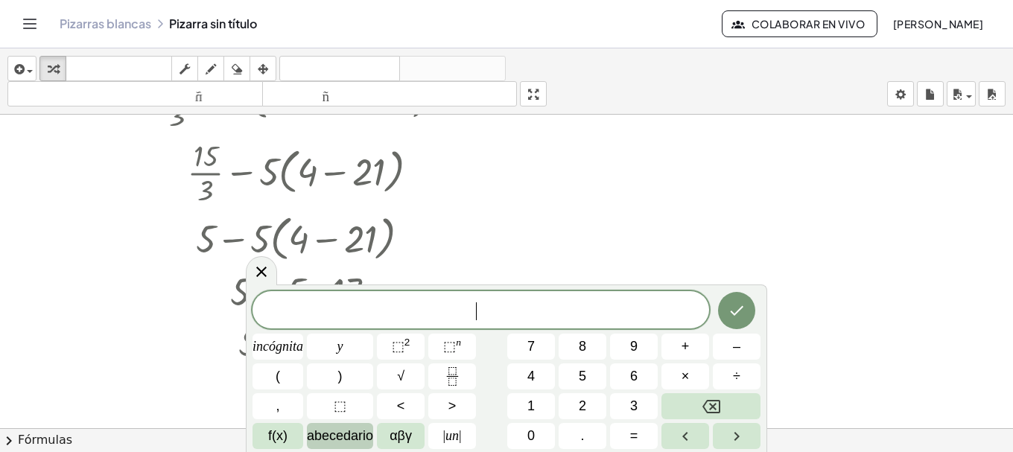
click at [334, 437] on font "abecedario" at bounding box center [340, 435] width 66 height 15
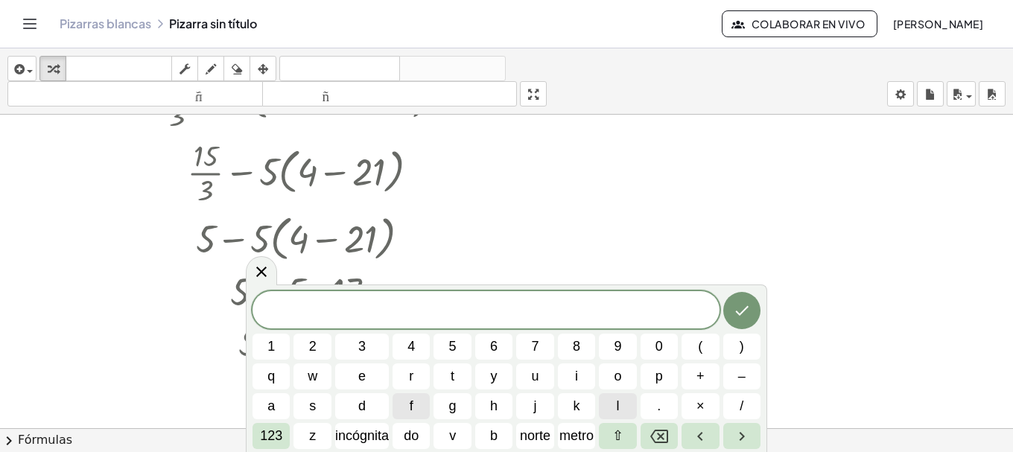
click at [604, 406] on button "l" at bounding box center [617, 406] width 37 height 26
click at [611, 367] on button "o" at bounding box center [617, 377] width 37 height 26
click at [449, 408] on span "g" at bounding box center [452, 406] width 7 height 20
click at [277, 434] on font "123" at bounding box center [271, 435] width 22 height 15
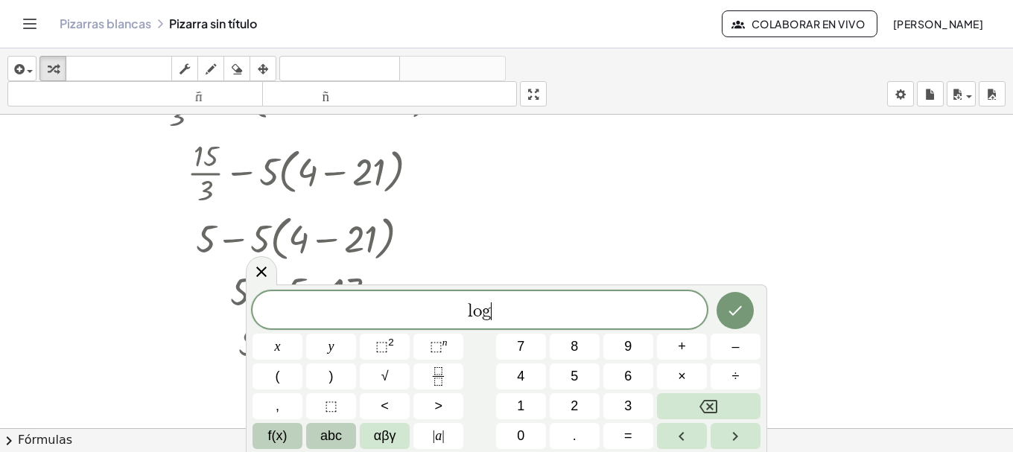
click at [286, 440] on span "f(x)" at bounding box center [277, 436] width 19 height 20
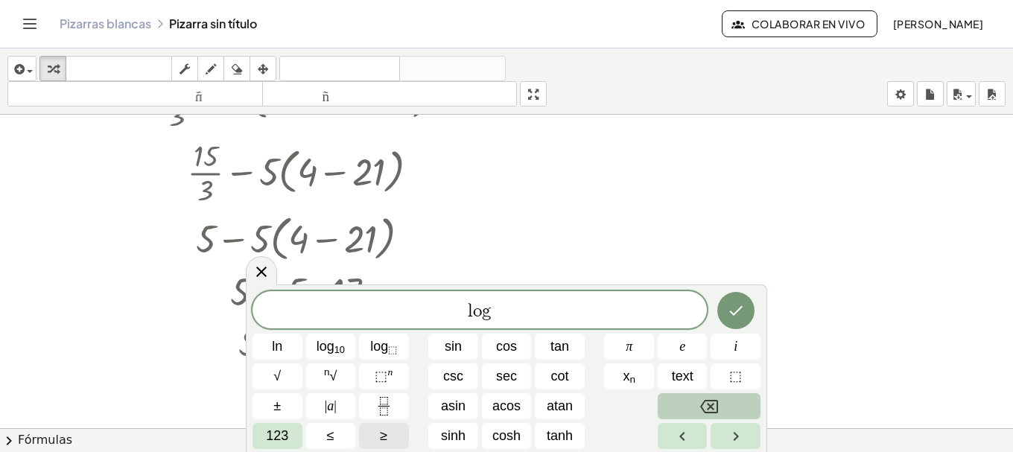
click at [705, 394] on button "Backspace" at bounding box center [709, 406] width 103 height 26
click at [393, 348] on sub "⬚" at bounding box center [392, 349] width 9 height 11
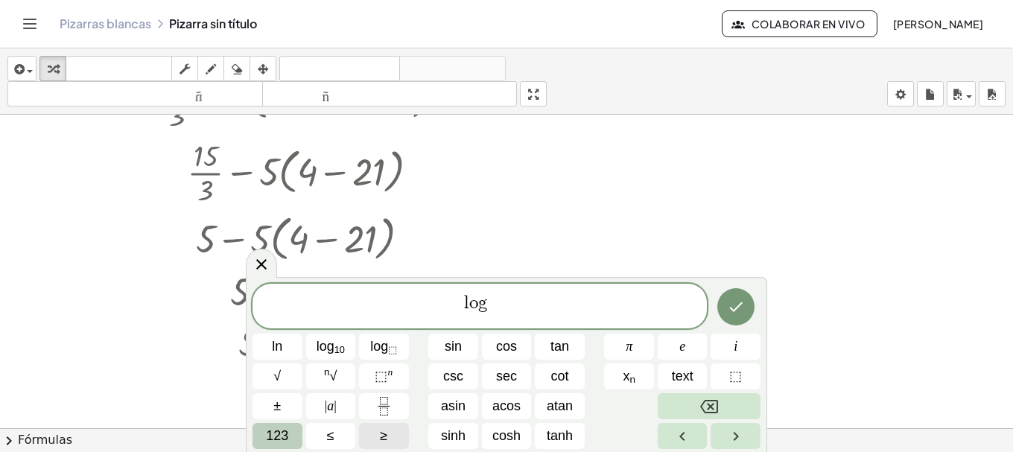
click at [286, 435] on span "123" at bounding box center [277, 436] width 22 height 20
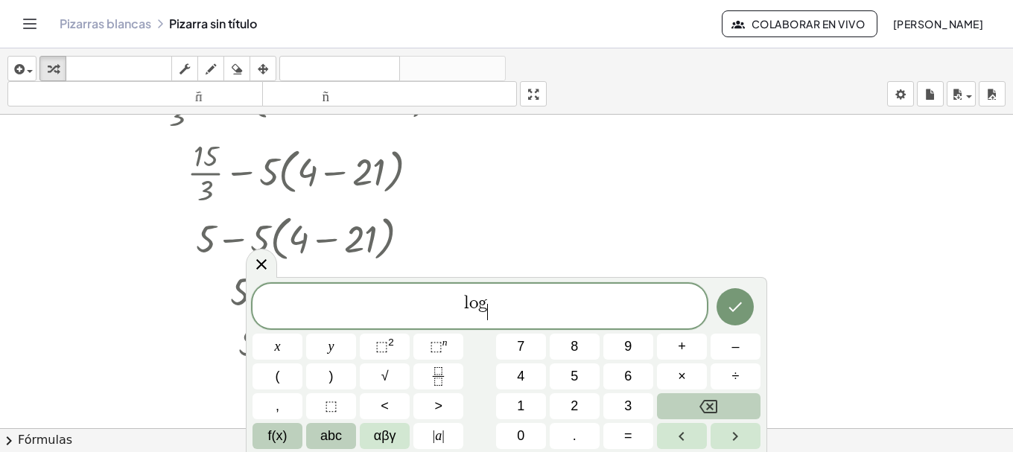
click at [265, 434] on button "f(x)" at bounding box center [278, 436] width 50 height 26
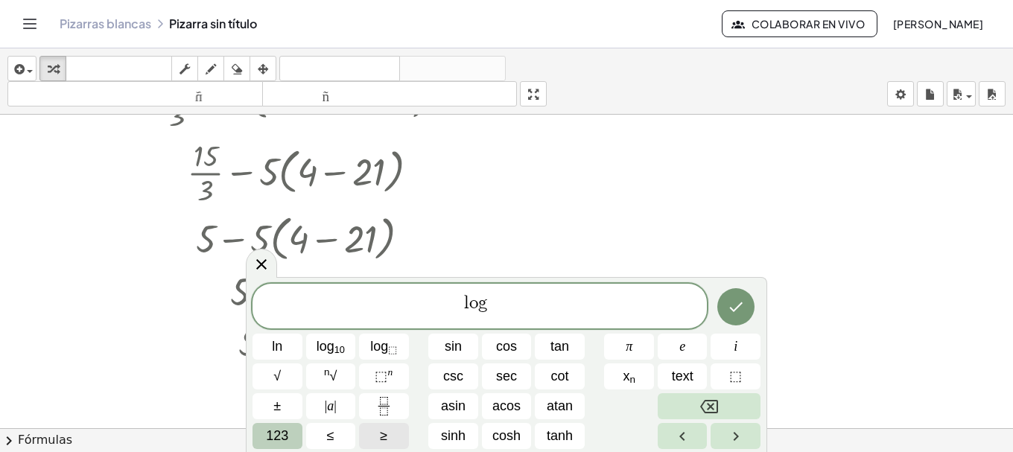
click at [264, 434] on button "123" at bounding box center [278, 436] width 50 height 26
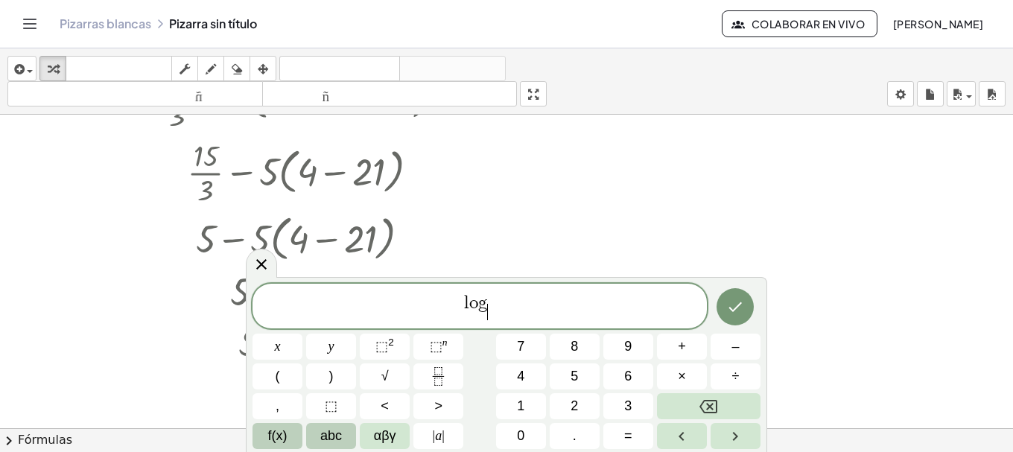
click at [283, 437] on button "f(x)" at bounding box center [278, 436] width 50 height 26
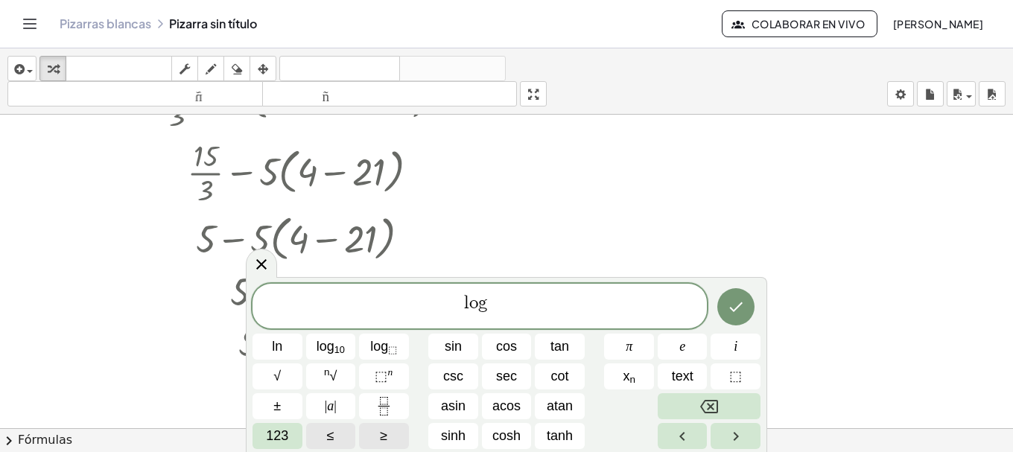
click at [283, 437] on span "123" at bounding box center [277, 436] width 22 height 20
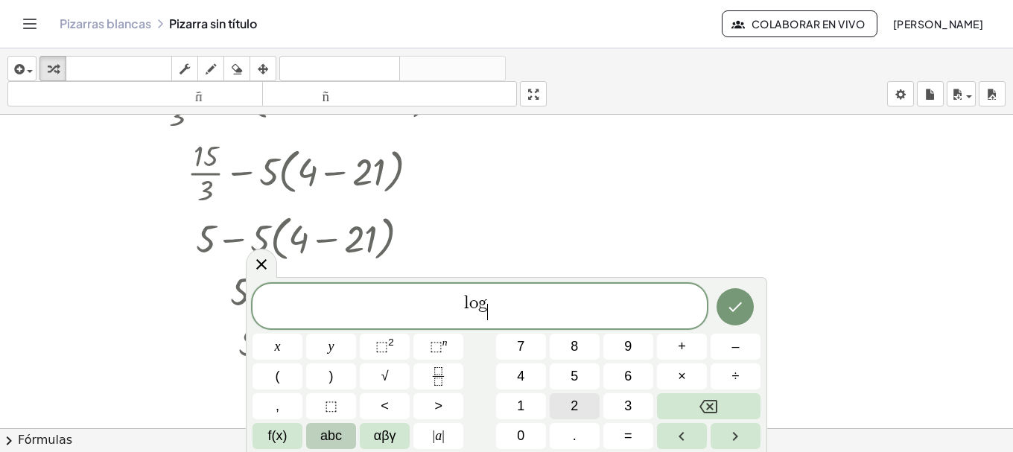
click at [571, 415] on span "2" at bounding box center [574, 406] width 7 height 20
click at [734, 430] on icon "Right arrow" at bounding box center [735, 437] width 18 height 18
click at [636, 411] on button "3" at bounding box center [628, 406] width 50 height 26
click at [574, 408] on span "2" at bounding box center [574, 406] width 7 height 20
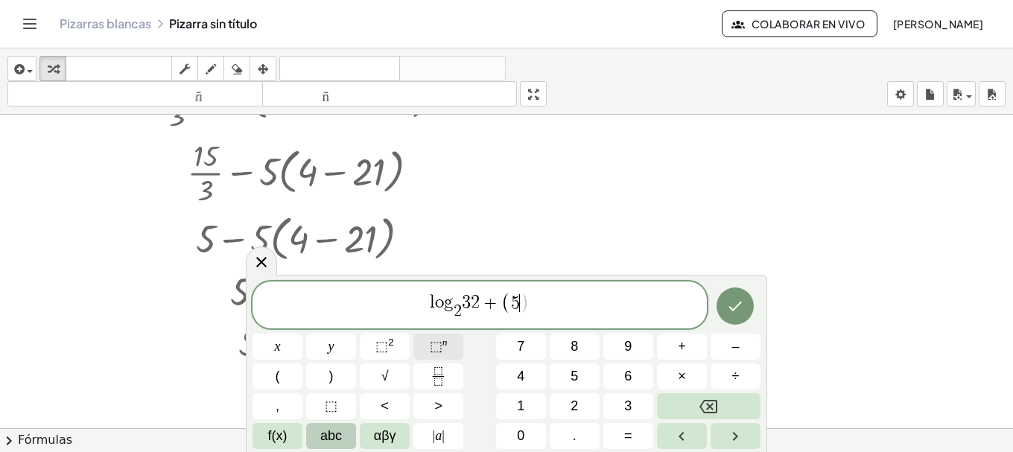
click at [417, 351] on button "⬚ n" at bounding box center [438, 347] width 50 height 26
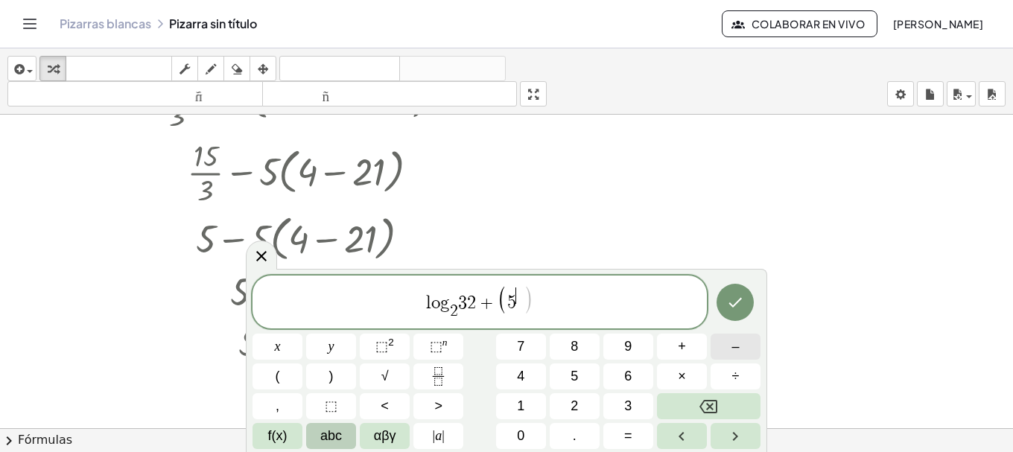
click at [723, 346] on button "–" at bounding box center [736, 347] width 50 height 26
click at [525, 408] on button "1" at bounding box center [521, 406] width 50 height 26
click at [332, 377] on span ")" at bounding box center [331, 376] width 4 height 20
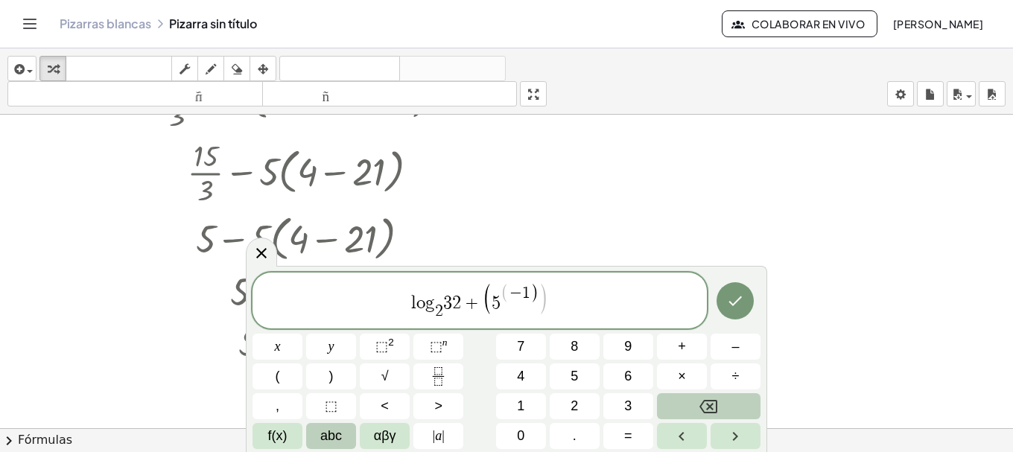
click at [682, 409] on button "Backspace" at bounding box center [709, 406] width 104 height 26
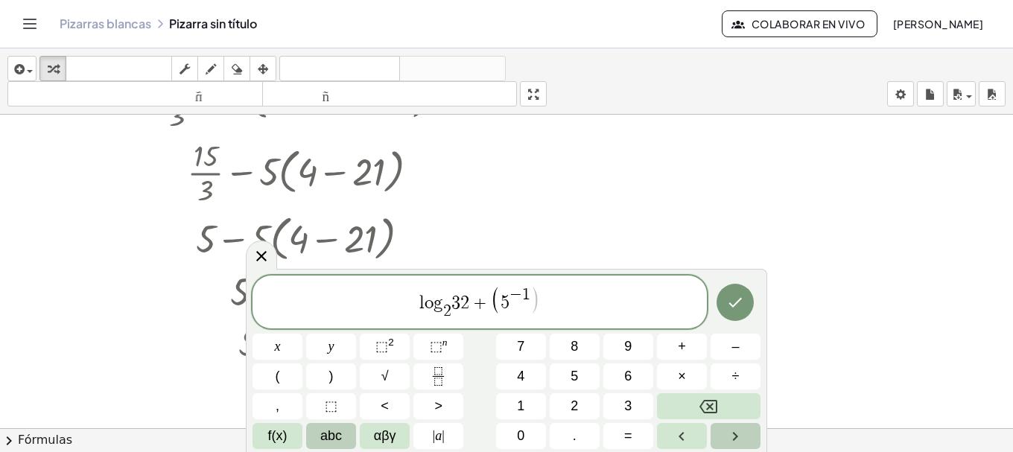
click at [740, 438] on icon "Right arrow" at bounding box center [735, 437] width 18 height 18
click at [342, 384] on button ")" at bounding box center [331, 377] width 50 height 26
click at [426, 345] on button "⬚ n" at bounding box center [438, 347] width 50 height 26
click at [740, 350] on button "–" at bounding box center [736, 347] width 50 height 26
click at [581, 409] on button "2" at bounding box center [575, 406] width 50 height 26
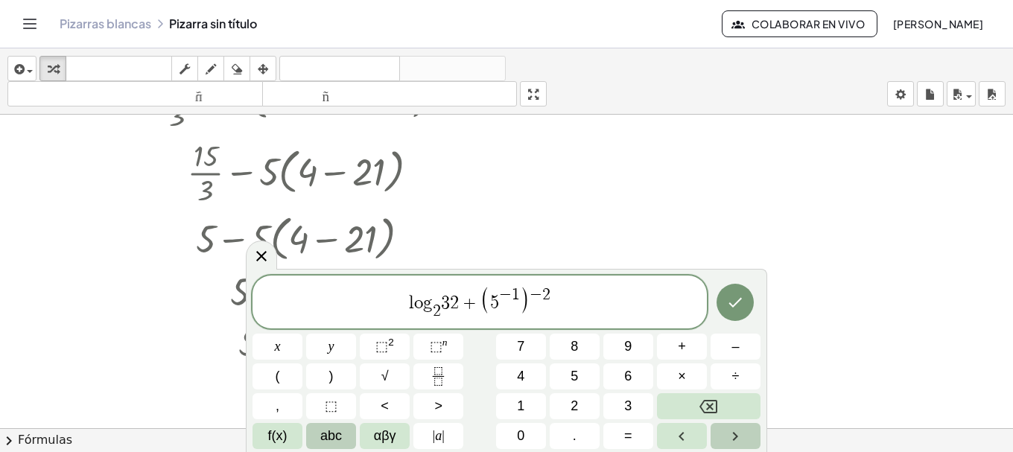
click at [728, 436] on icon "Right arrow" at bounding box center [735, 437] width 18 height 18
click at [676, 347] on button "+" at bounding box center [682, 347] width 50 height 26
click at [285, 433] on span "f(x)" at bounding box center [277, 436] width 19 height 20
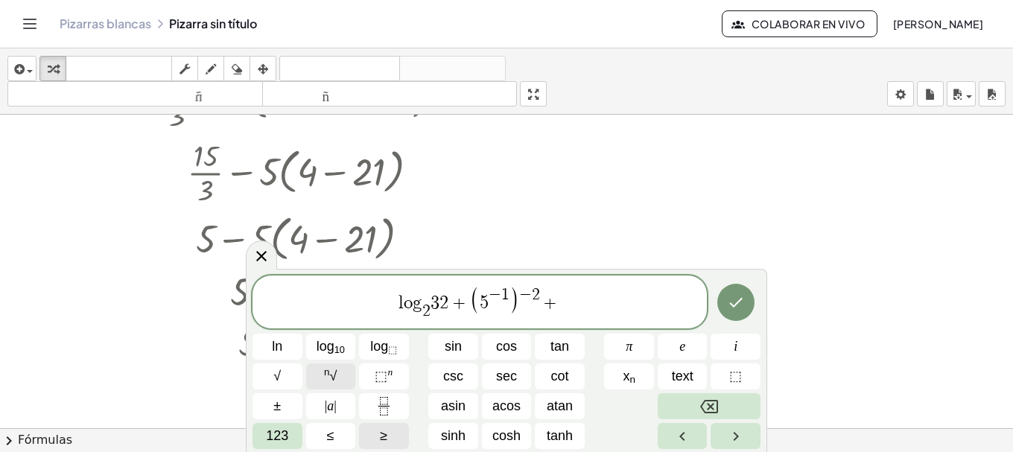
click at [342, 381] on button "n √" at bounding box center [331, 377] width 50 height 26
click at [282, 434] on span "123" at bounding box center [277, 436] width 22 height 20
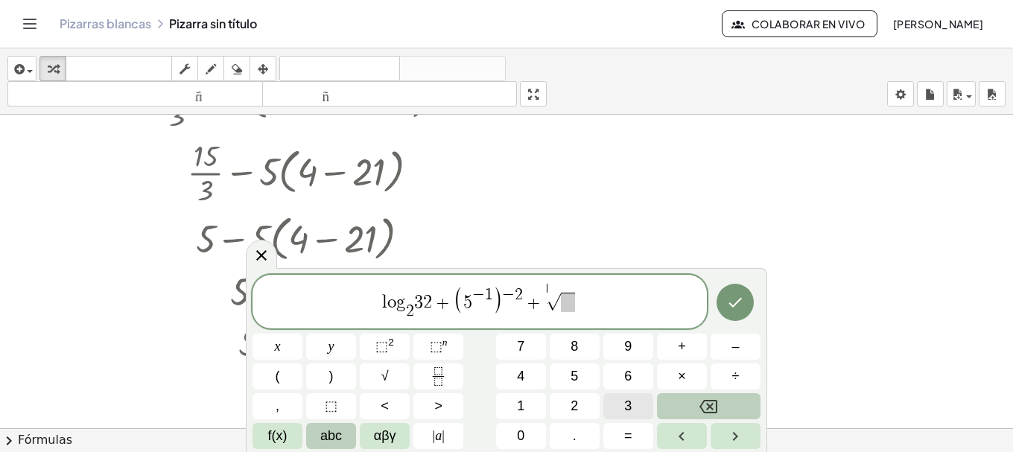
click at [610, 398] on button "3" at bounding box center [628, 406] width 50 height 26
click at [572, 305] on span "​" at bounding box center [568, 302] width 14 height 19
click at [378, 374] on button "√" at bounding box center [385, 377] width 50 height 26
click at [532, 372] on button "4" at bounding box center [521, 377] width 50 height 26
click at [259, 431] on button "f(x)" at bounding box center [278, 436] width 50 height 26
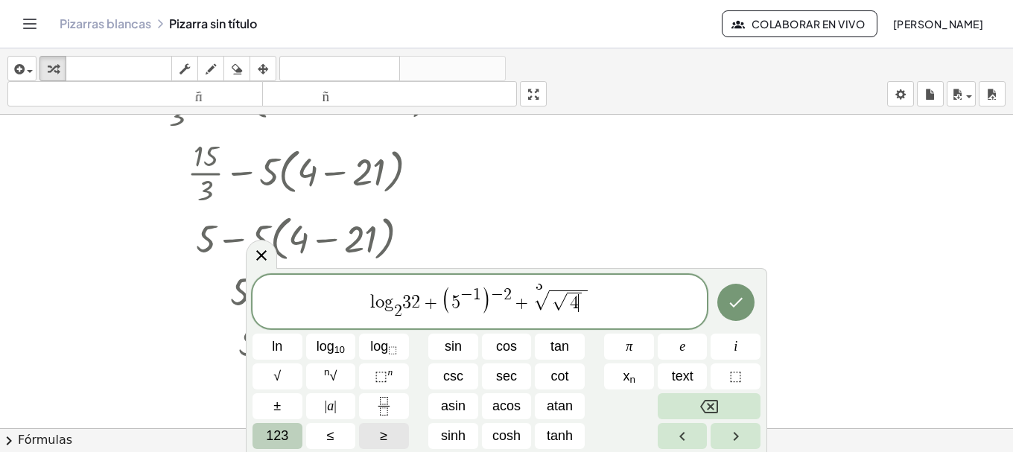
click at [259, 430] on button "123" at bounding box center [278, 436] width 50 height 26
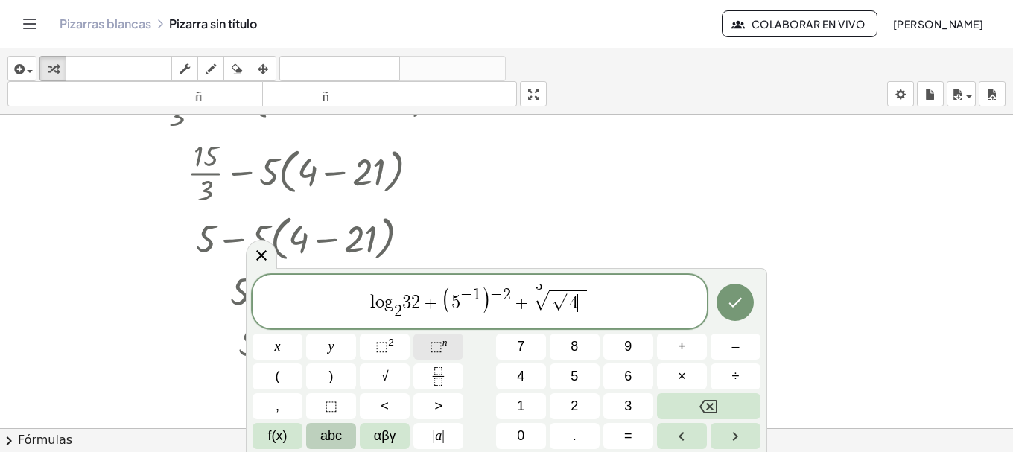
click at [432, 346] on span "⬚" at bounding box center [436, 346] width 13 height 15
click at [632, 384] on span "6" at bounding box center [627, 376] width 7 height 20
click at [719, 428] on button "Right arrow" at bounding box center [736, 436] width 50 height 26
click at [718, 429] on button "Right arrow" at bounding box center [736, 436] width 50 height 26
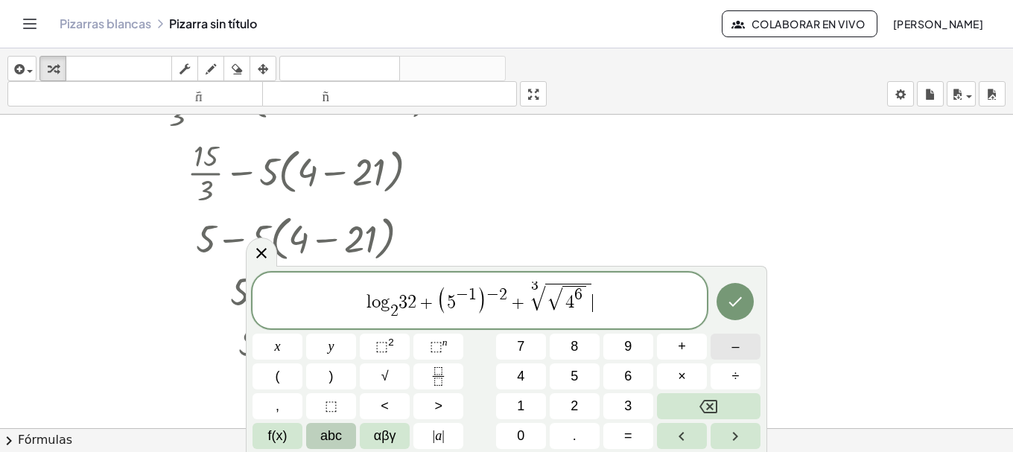
click at [732, 353] on span "–" at bounding box center [735, 347] width 7 height 20
click at [686, 428] on icon "Left arrow" at bounding box center [682, 437] width 18 height 18
click at [732, 429] on icon "Right arrow" at bounding box center [735, 437] width 18 height 18
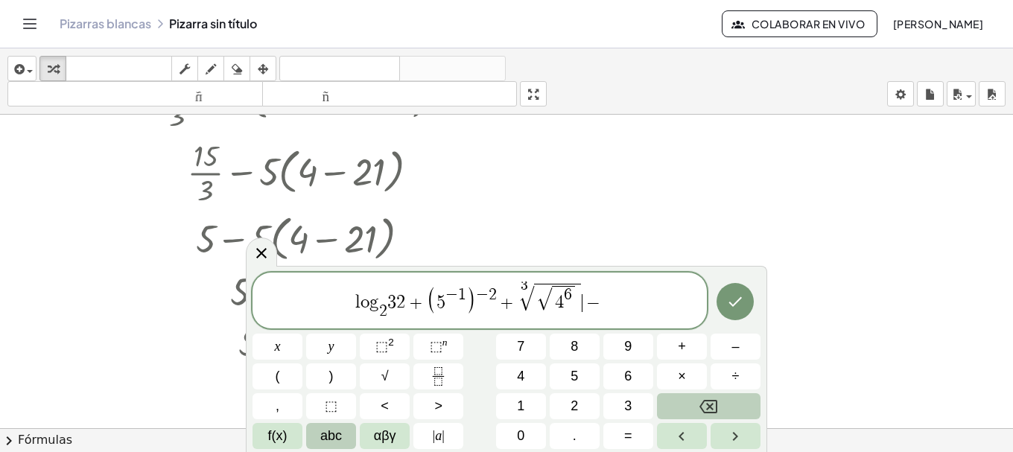
click at [701, 399] on icon "Backspace" at bounding box center [708, 407] width 18 height 18
click at [618, 303] on span "l o g 2 ​ 3 2 + ( 5 − 1 ) − 2 + 3 √ √ 4 6 ​ −" at bounding box center [480, 302] width 454 height 40
click at [288, 372] on button "(" at bounding box center [278, 377] width 50 height 26
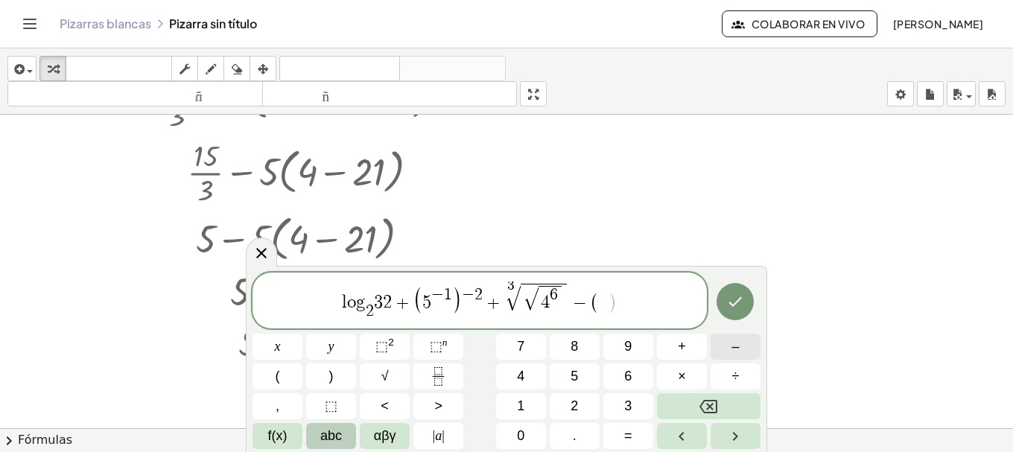
click at [729, 340] on button "–" at bounding box center [736, 347] width 50 height 26
click at [620, 400] on button "3" at bounding box center [628, 406] width 50 height 26
click at [340, 369] on button ")" at bounding box center [331, 377] width 50 height 26
click at [727, 291] on button "Done" at bounding box center [735, 301] width 37 height 37
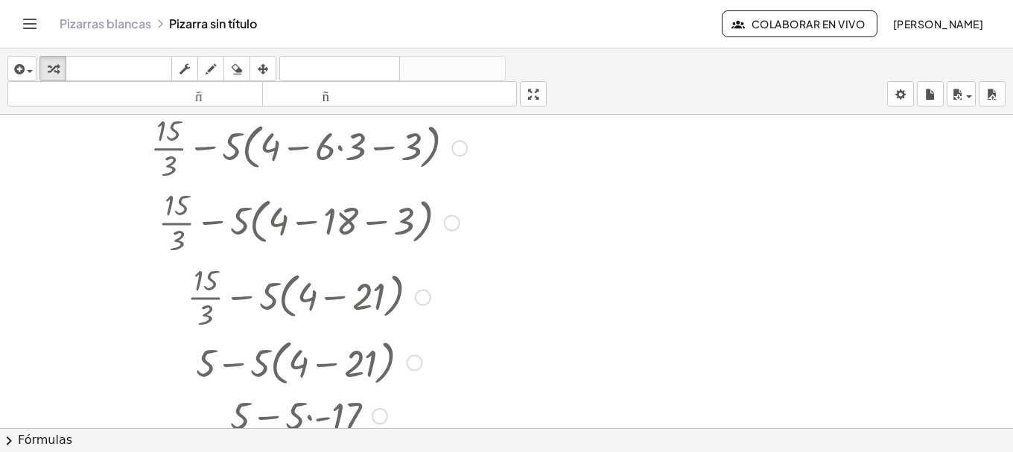
scroll to position [66, 0]
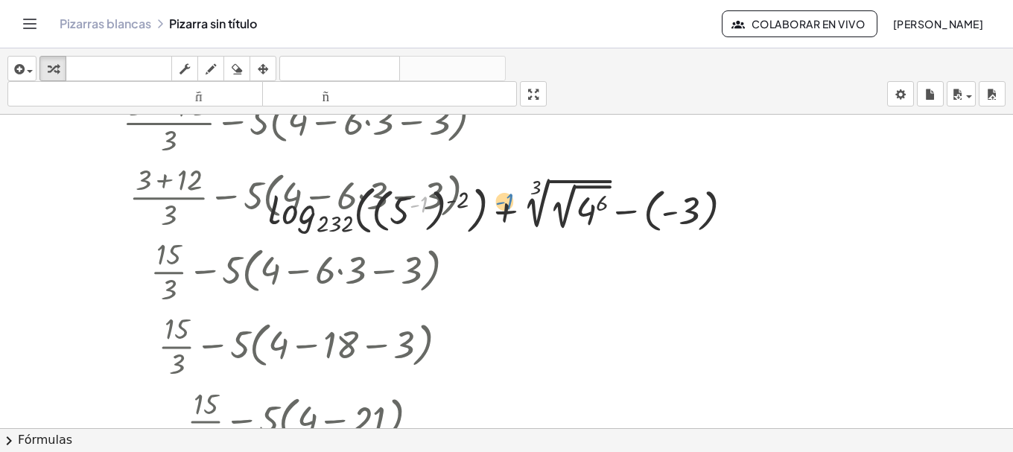
drag, startPoint x: 454, startPoint y: 206, endPoint x: 500, endPoint y: 200, distance: 45.8
click at [500, 200] on div at bounding box center [507, 207] width 492 height 66
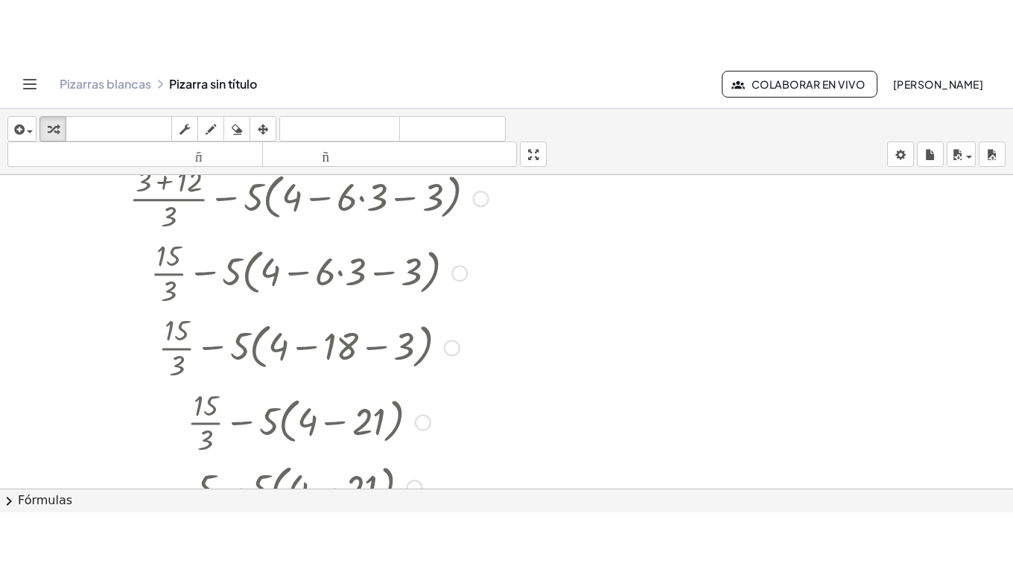
scroll to position [0, 0]
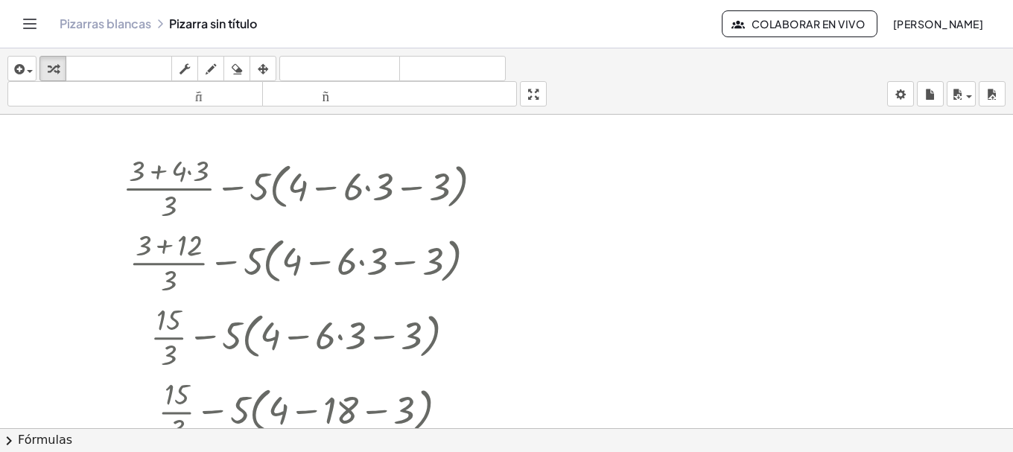
drag, startPoint x: 540, startPoint y: 87, endPoint x: 527, endPoint y: 191, distance: 105.1
click at [540, 177] on div "insertar Seleccione uno: Expresión matemática Función Texto Vídeo de YouTube Gr…" at bounding box center [506, 250] width 1013 height 404
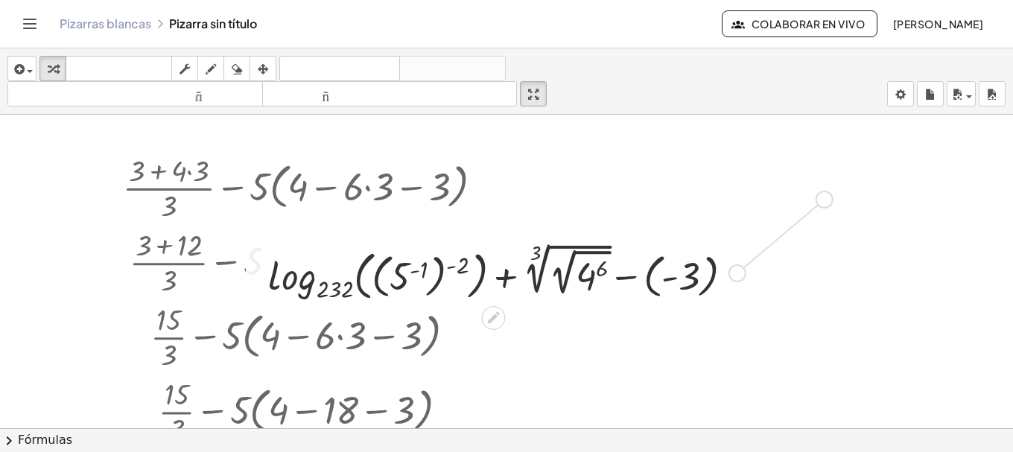
drag, startPoint x: 735, startPoint y: 277, endPoint x: 840, endPoint y: 217, distance: 120.5
click at [834, 197] on div "+ · ( + 3 + · 4 · 3 ) · 3 − · 5 · ( + 4 − · 6 · 3 − 3 ) + · ( + 3 + 12 ) · 3 − …" at bounding box center [506, 428] width 1013 height 627
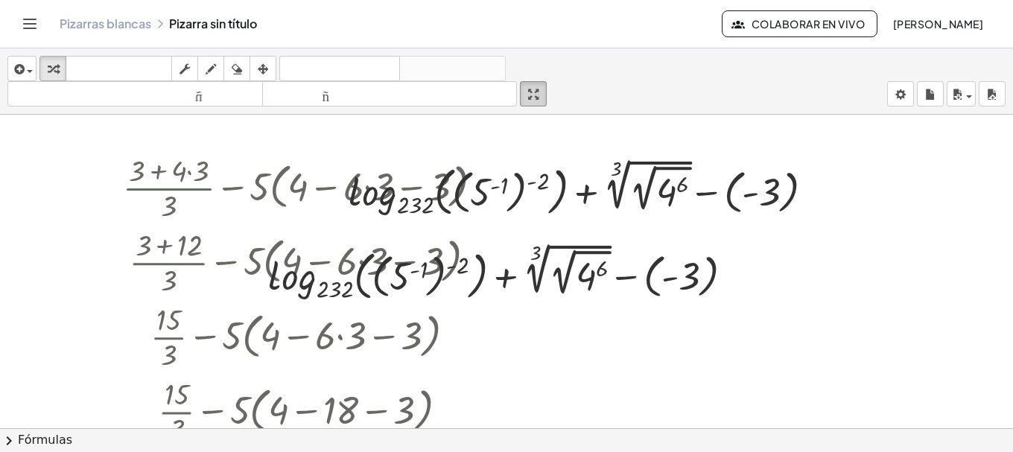
click at [539, 95] on icon "button" at bounding box center [533, 95] width 10 height 18
drag, startPoint x: 537, startPoint y: 82, endPoint x: 537, endPoint y: 172, distance: 90.1
click at [537, 172] on div "insertar Seleccione uno: Expresión matemática Función Texto Vídeo de YouTube Gr…" at bounding box center [506, 250] width 1013 height 404
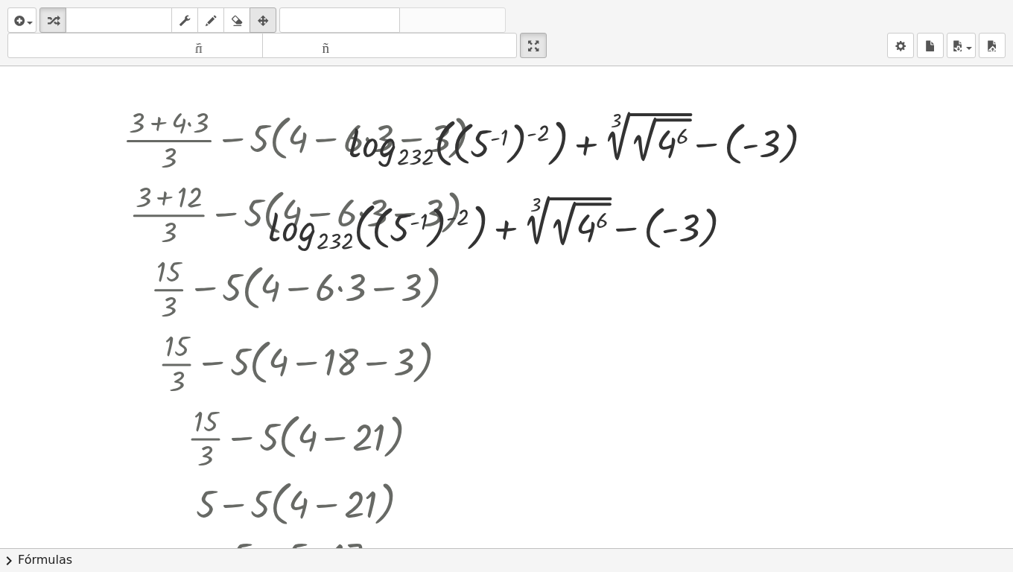
click at [267, 22] on icon "button" at bounding box center [263, 21] width 10 height 18
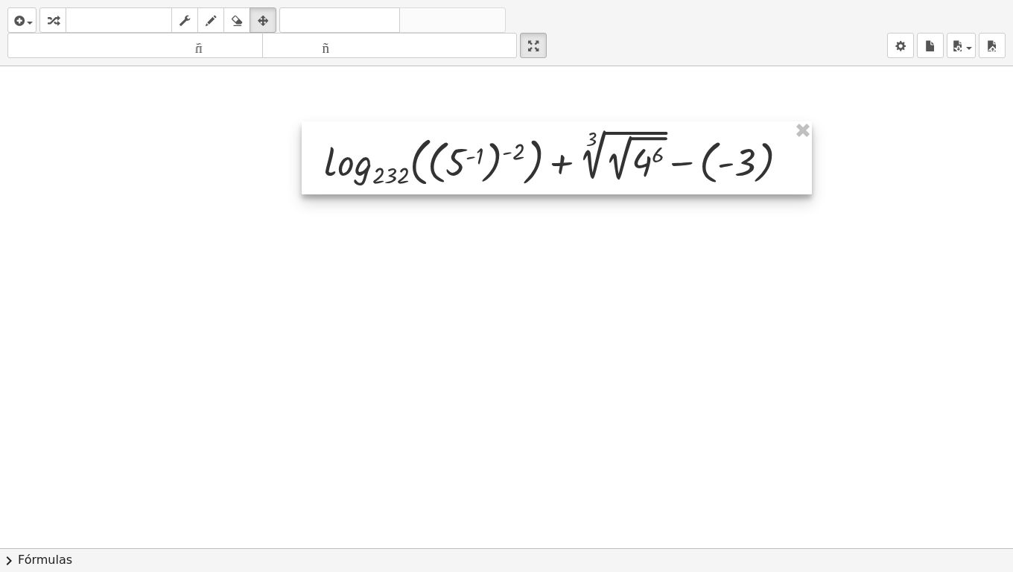
drag, startPoint x: 431, startPoint y: 159, endPoint x: 407, endPoint y: 178, distance: 30.8
click at [407, 178] on div at bounding box center [557, 157] width 510 height 73
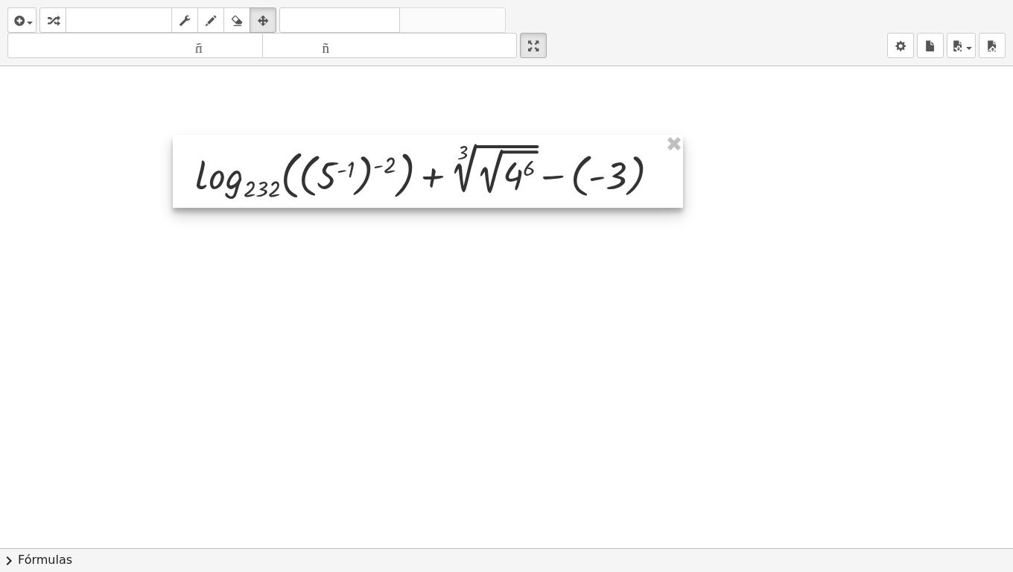
drag, startPoint x: 565, startPoint y: 165, endPoint x: 535, endPoint y: 167, distance: 30.6
click at [539, 167] on div at bounding box center [428, 171] width 510 height 73
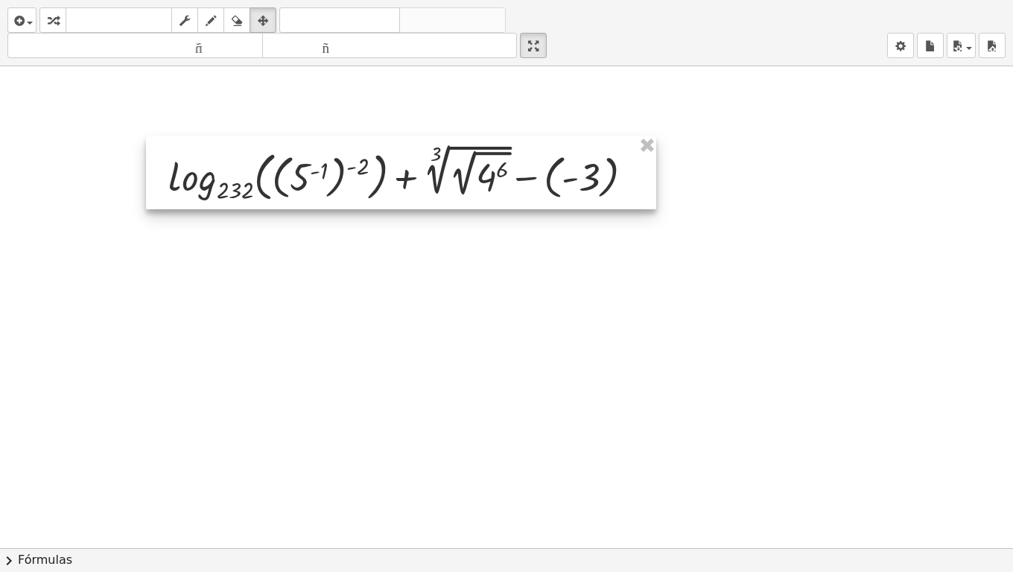
drag, startPoint x: 534, startPoint y: 167, endPoint x: 495, endPoint y: 203, distance: 53.8
drag, startPoint x: 495, startPoint y: 203, endPoint x: 475, endPoint y: 179, distance: 31.3
click at [475, 179] on div at bounding box center [401, 172] width 510 height 73
click at [469, 177] on div at bounding box center [401, 172] width 510 height 73
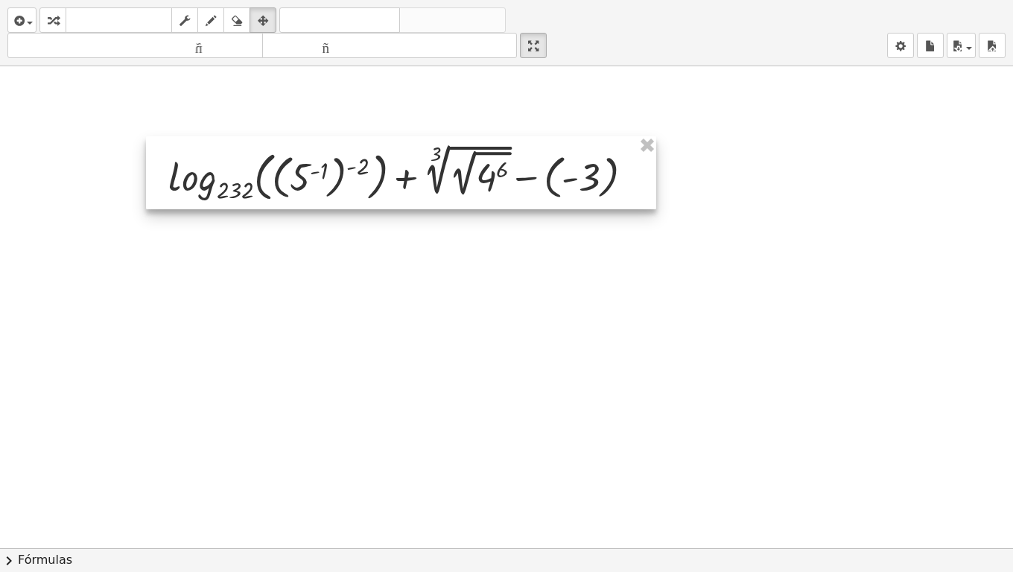
drag, startPoint x: 469, startPoint y: 177, endPoint x: 420, endPoint y: 168, distance: 49.4
click at [442, 174] on div at bounding box center [401, 172] width 510 height 73
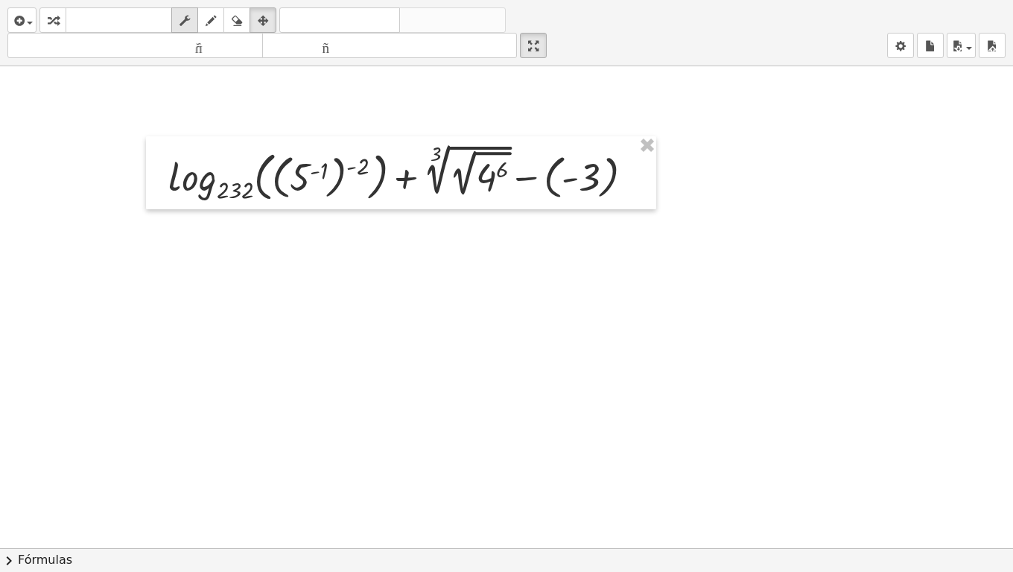
click at [176, 25] on div "button" at bounding box center [184, 20] width 19 height 18
click at [637, 173] on div at bounding box center [637, 174] width 16 height 16
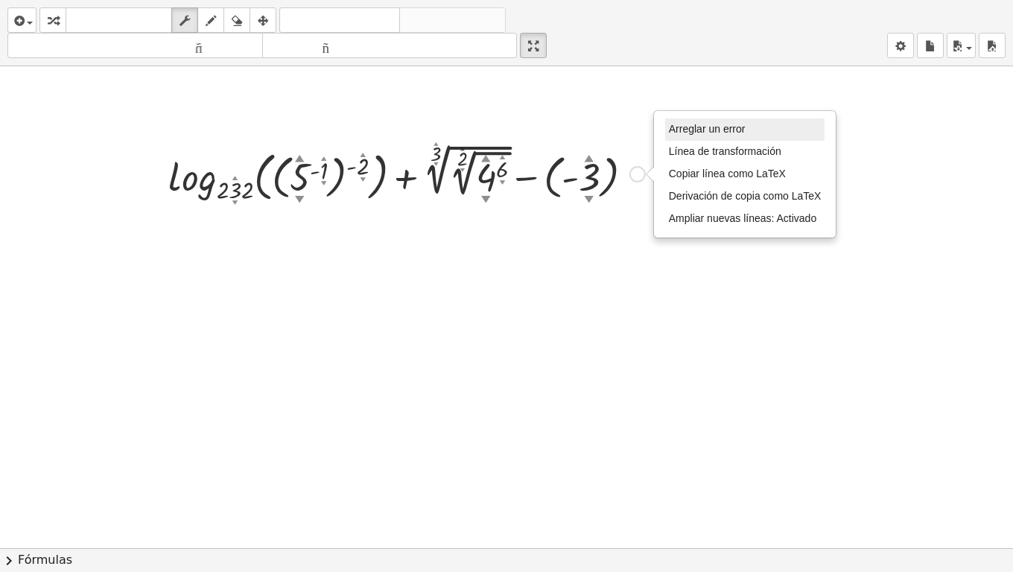
click at [713, 130] on font "Arreglar un error" at bounding box center [707, 129] width 77 height 12
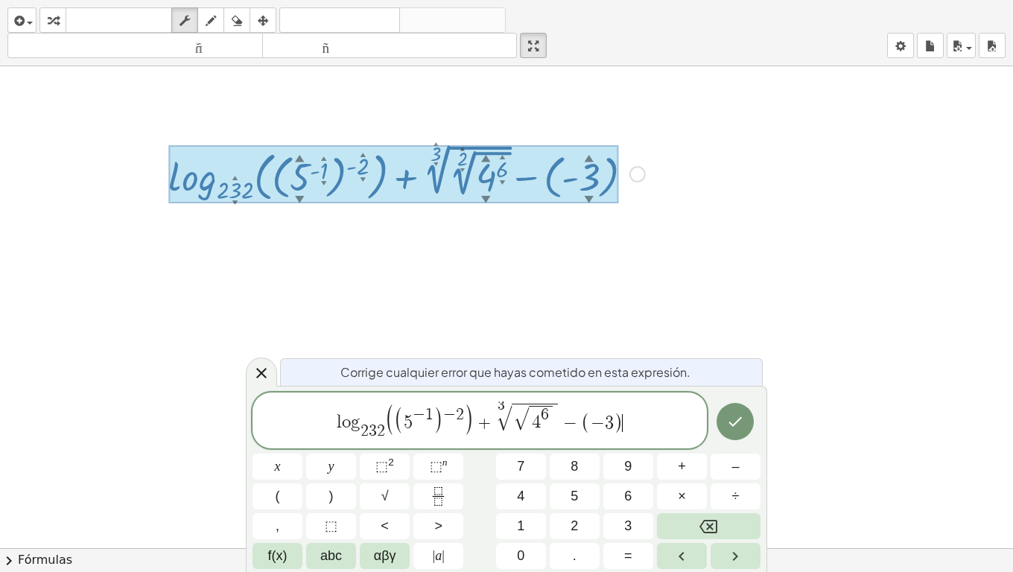
click at [377, 428] on span "2" at bounding box center [381, 431] width 8 height 16
drag, startPoint x: 370, startPoint y: 425, endPoint x: 382, endPoint y: 426, distance: 12.0
click at [732, 451] on icon "Flecha derecha" at bounding box center [735, 557] width 18 height 18
click at [734, 451] on icon "Flecha derecha" at bounding box center [735, 557] width 18 height 18
click at [668, 451] on button "Flecha izquierda" at bounding box center [682, 556] width 50 height 26
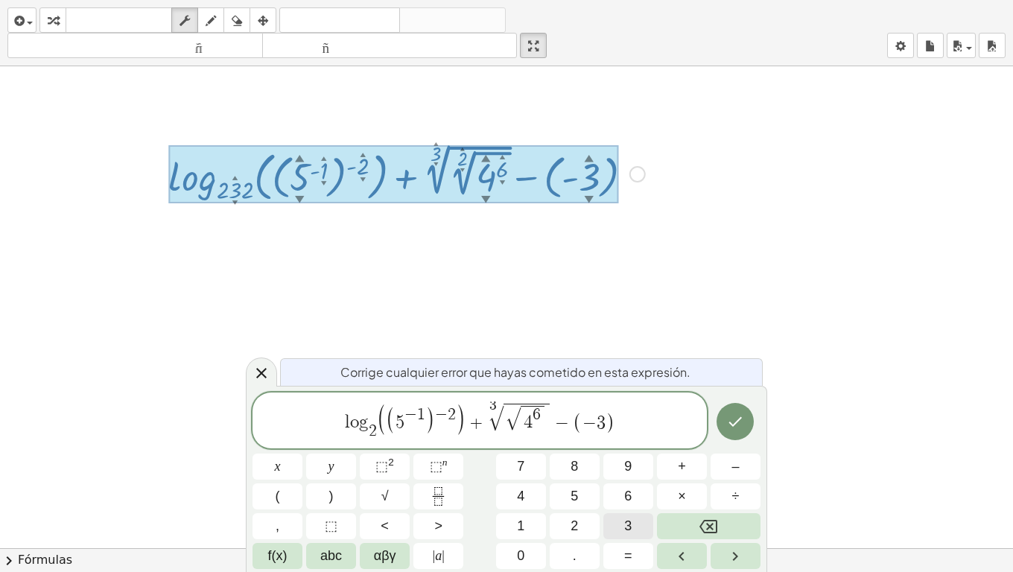
click at [622, 451] on button "3" at bounding box center [628, 526] width 50 height 26
click at [588, 451] on button "2" at bounding box center [575, 526] width 50 height 26
click at [738, 431] on button "Hecho" at bounding box center [735, 421] width 37 height 37
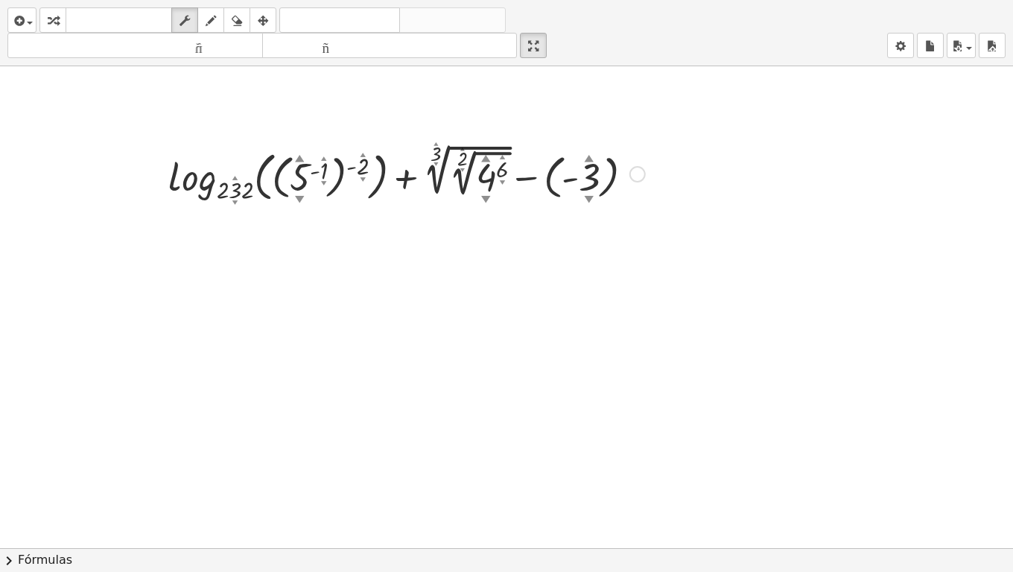
click at [250, 187] on div at bounding box center [407, 173] width 492 height 66
click at [638, 176] on div "Arreglar un error Línea de transformación Copiar línea como LaTeX Derivación de…" at bounding box center [637, 174] width 16 height 16
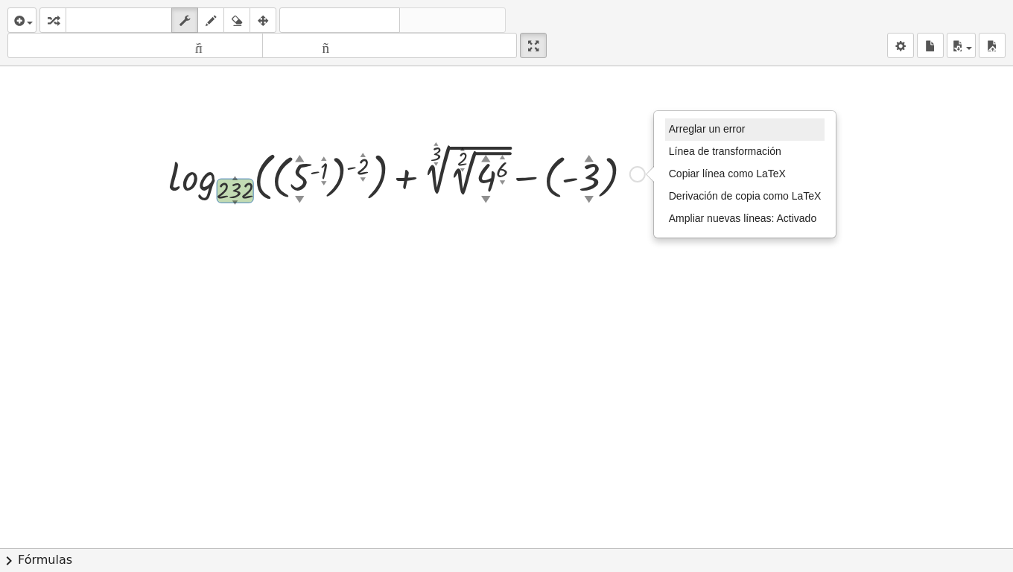
click at [679, 129] on font "Arreglar un error" at bounding box center [707, 129] width 77 height 12
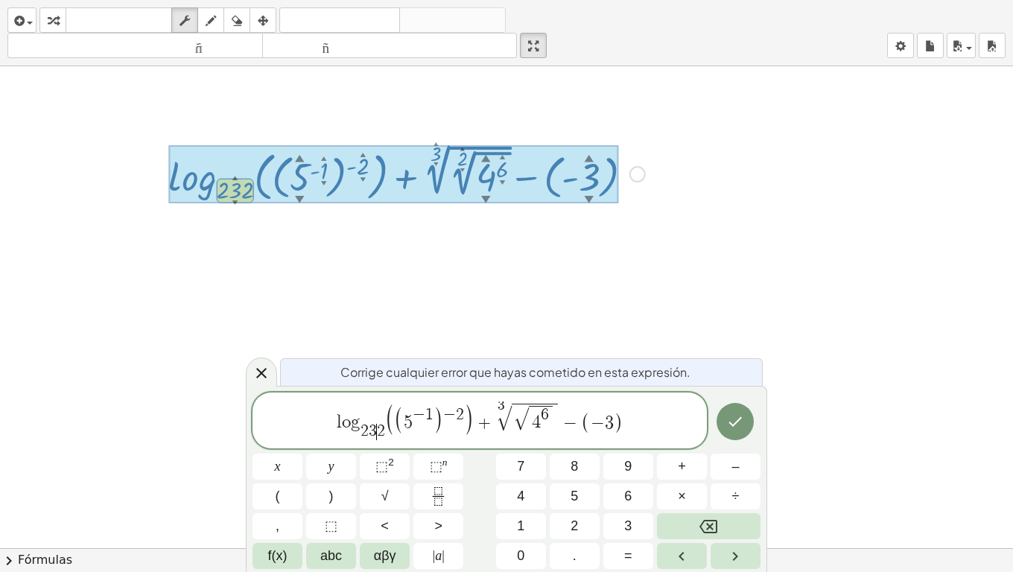
click at [379, 428] on span "2" at bounding box center [381, 431] width 8 height 16
click at [723, 451] on button "Flecha derecha" at bounding box center [736, 556] width 50 height 26
click at [691, 451] on button "Flecha izquierda" at bounding box center [682, 556] width 50 height 26
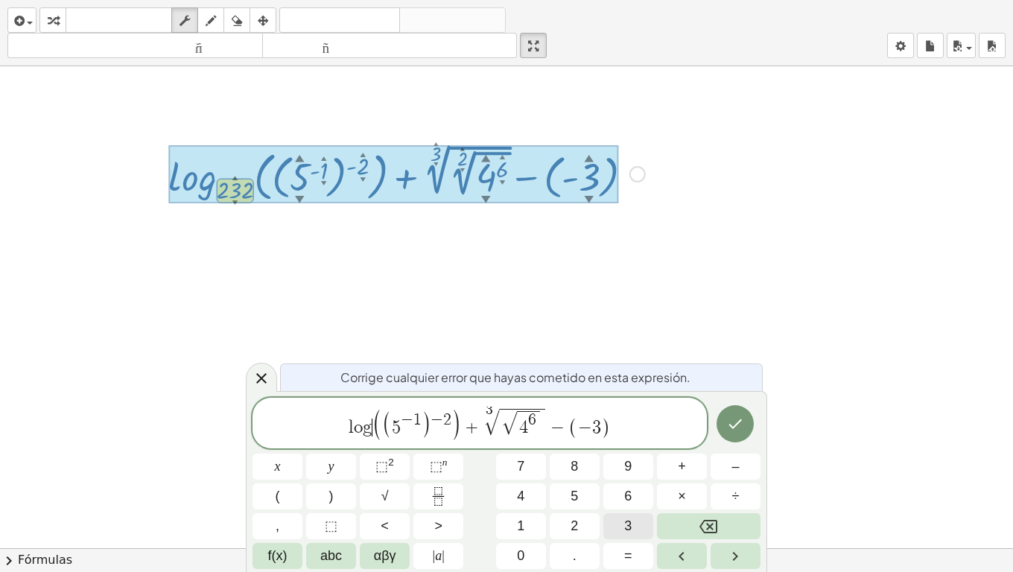
click at [615, 451] on button "3" at bounding box center [628, 526] width 50 height 26
click at [583, 451] on button "2" at bounding box center [575, 526] width 50 height 26
click at [369, 424] on span "3" at bounding box center [369, 428] width 9 height 18
click at [285, 451] on span "f(x)" at bounding box center [277, 556] width 19 height 20
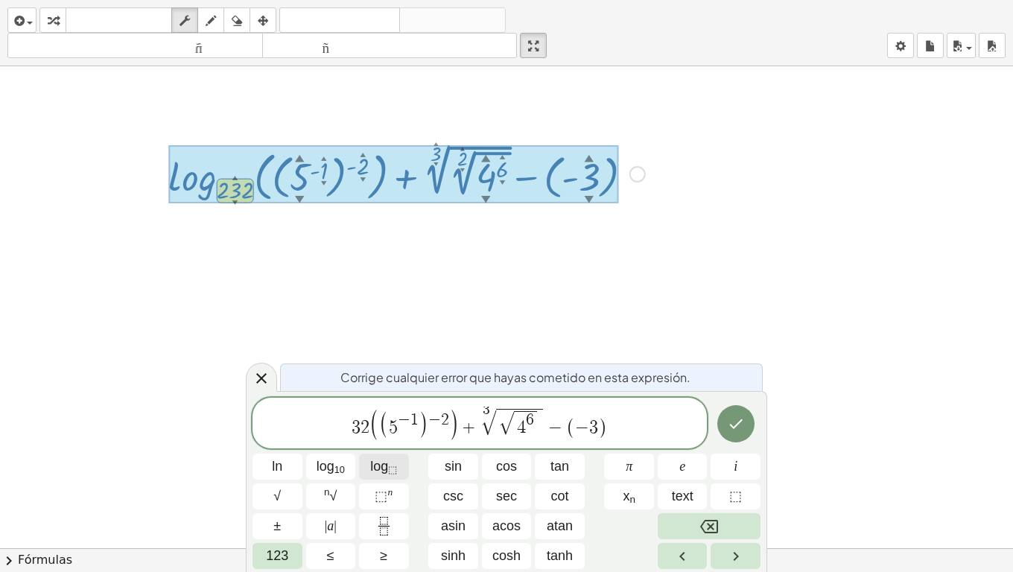
click at [383, 451] on span "log ⬚" at bounding box center [383, 467] width 27 height 20
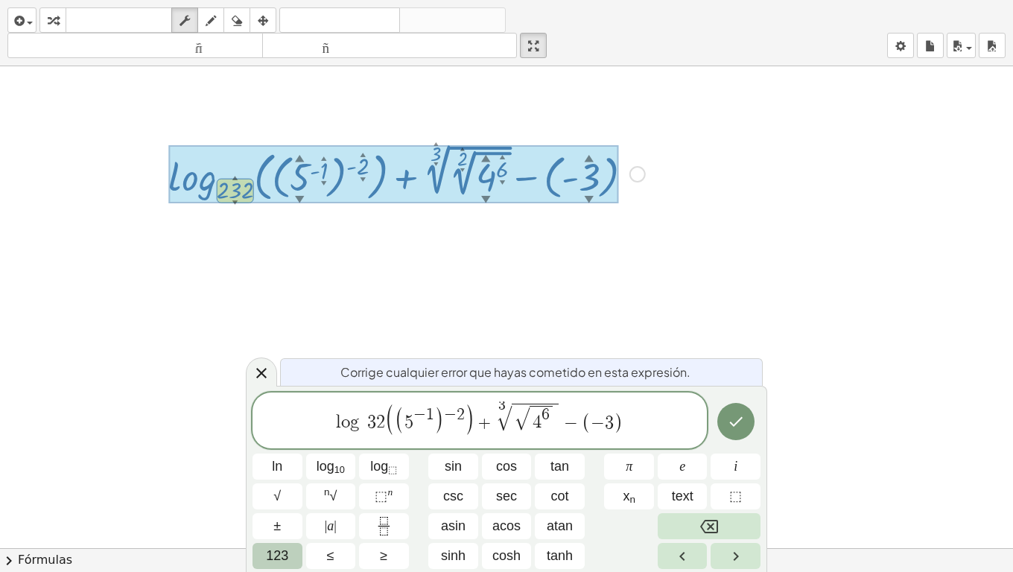
click at [291, 451] on button "123" at bounding box center [278, 556] width 50 height 26
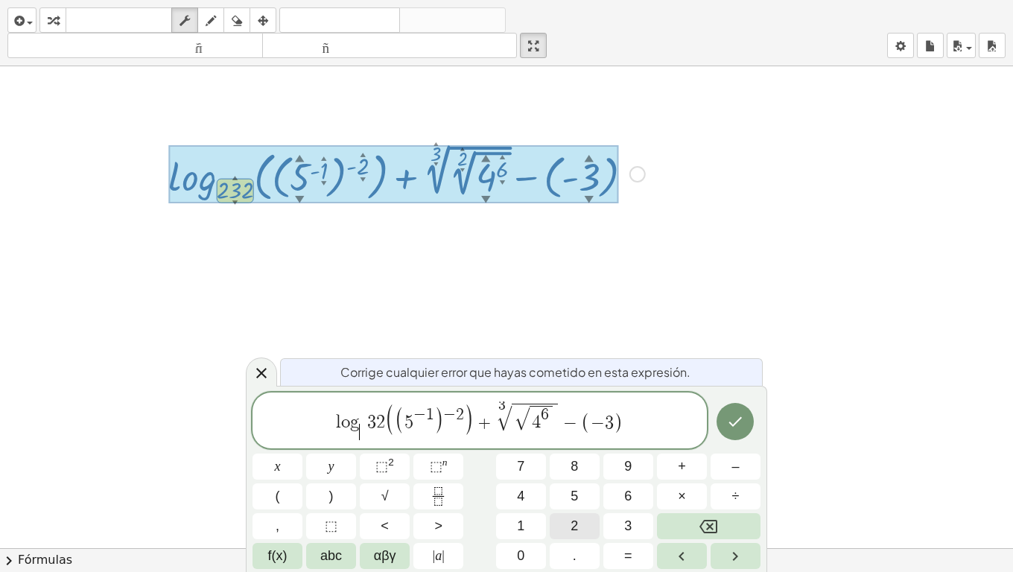
click at [559, 451] on button "2" at bounding box center [575, 526] width 50 height 26
click at [748, 410] on button "Done" at bounding box center [735, 421] width 37 height 37
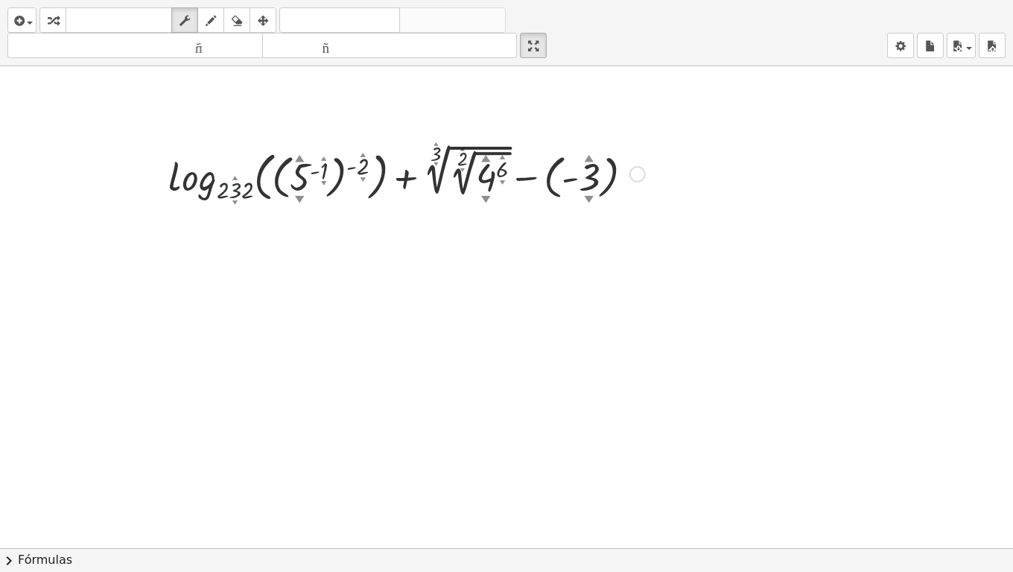
click at [239, 177] on div at bounding box center [407, 173] width 492 height 66
drag, startPoint x: 239, startPoint y: 183, endPoint x: 241, endPoint y: 203, distance: 19.4
click at [241, 203] on div at bounding box center [407, 173] width 492 height 66
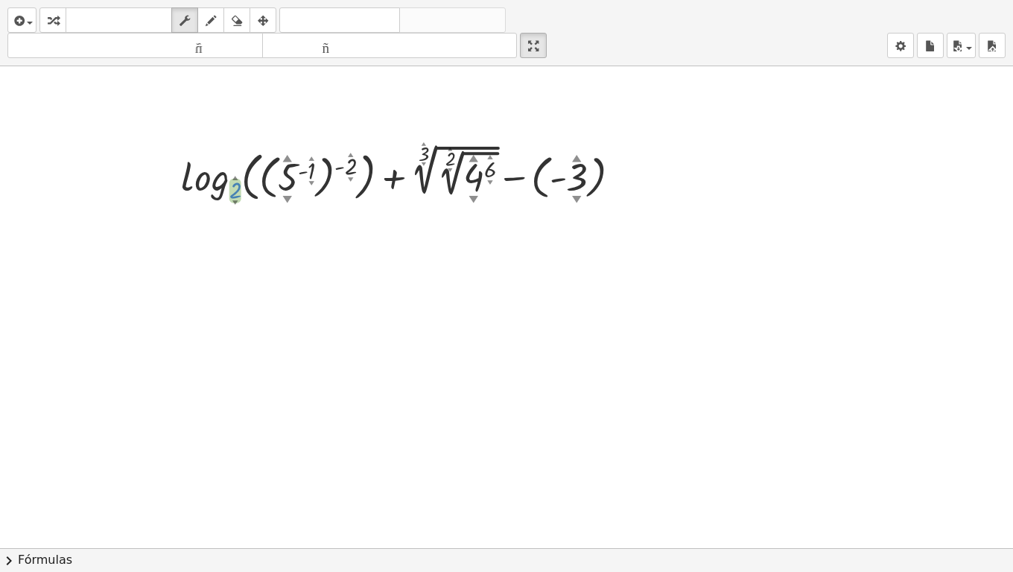
drag, startPoint x: 236, startPoint y: 185, endPoint x: 270, endPoint y: 513, distance: 330.3
click at [270, 451] on div "+ log 2 ▲ ▼ ( , ( 5 ▲ ▼ ( - 1 ▲ ▼ ) ) ( - 2 ▲ ▼ ) ) + 3 ▲ ▼ √ ( 2 ▲ ▼ √ ( 4 ▲ ▼…" at bounding box center [506, 548] width 1013 height 964
click at [627, 168] on div "Arreglar un error Línea de transformación Copiar línea como LaTeX Derivación de…" at bounding box center [625, 174] width 16 height 16
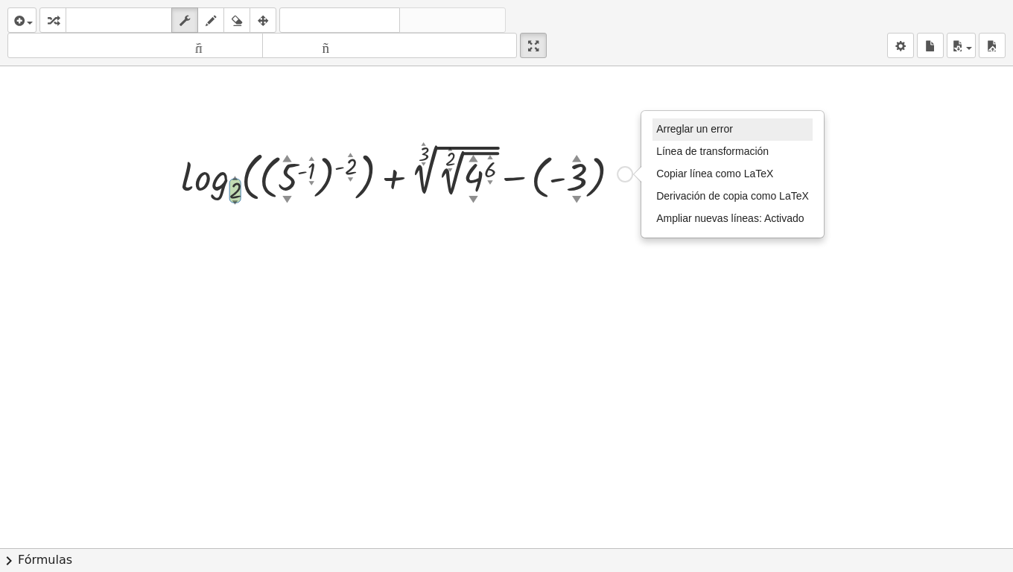
click at [715, 127] on font "Arreglar un error" at bounding box center [694, 129] width 77 height 12
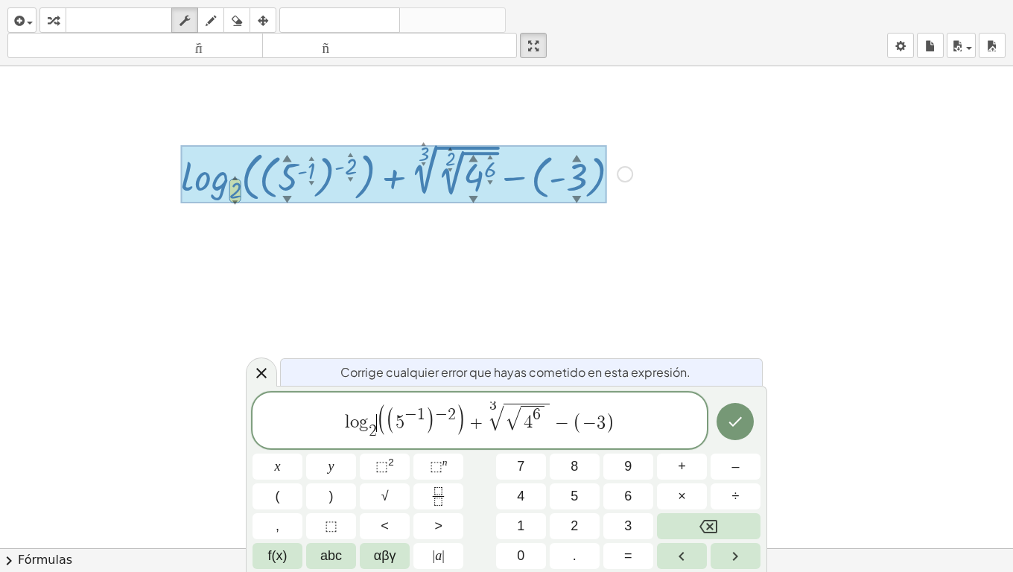
click at [378, 426] on span "(" at bounding box center [381, 419] width 10 height 33
click at [568, 451] on button "2" at bounding box center [575, 526] width 50 height 26
click at [691, 451] on button "Backspace" at bounding box center [709, 526] width 104 height 26
click at [683, 451] on span "×" at bounding box center [682, 496] width 8 height 20
click at [635, 451] on button "3" at bounding box center [628, 526] width 50 height 26
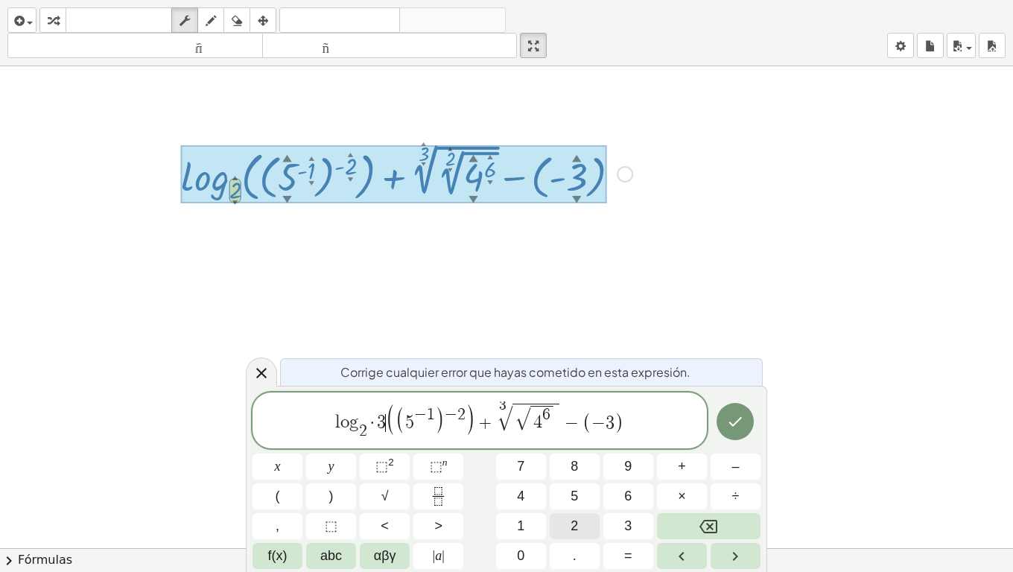
click at [570, 451] on button "2" at bounding box center [575, 526] width 50 height 26
click at [741, 414] on icon "Hecho" at bounding box center [735, 422] width 18 height 18
click at [732, 425] on icon "Hecho" at bounding box center [735, 421] width 13 height 10
click at [370, 419] on span "·" at bounding box center [368, 423] width 10 height 18
click at [729, 451] on button "Backspace" at bounding box center [709, 526] width 104 height 26
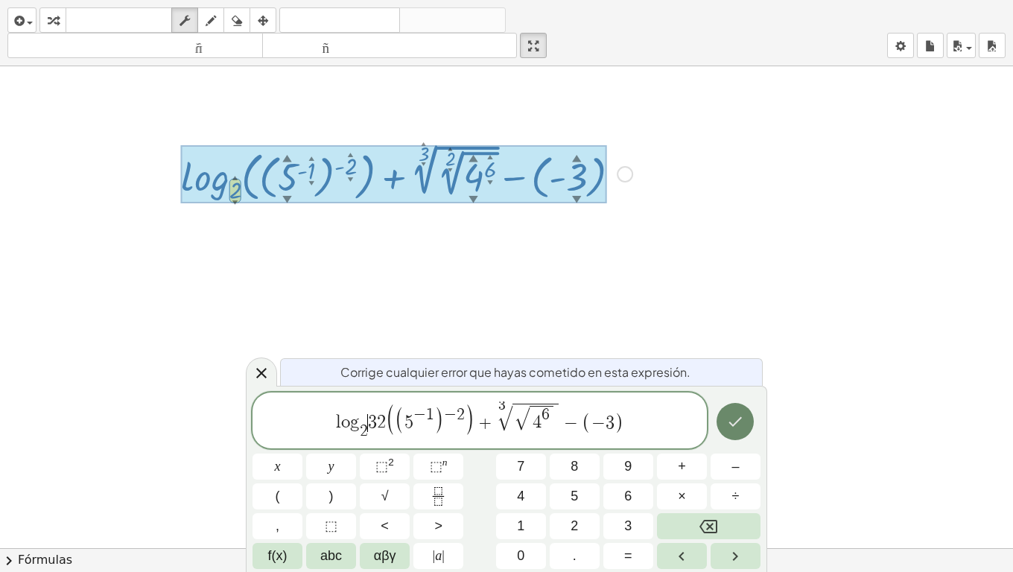
click at [727, 422] on icon "Hecho" at bounding box center [735, 422] width 18 height 18
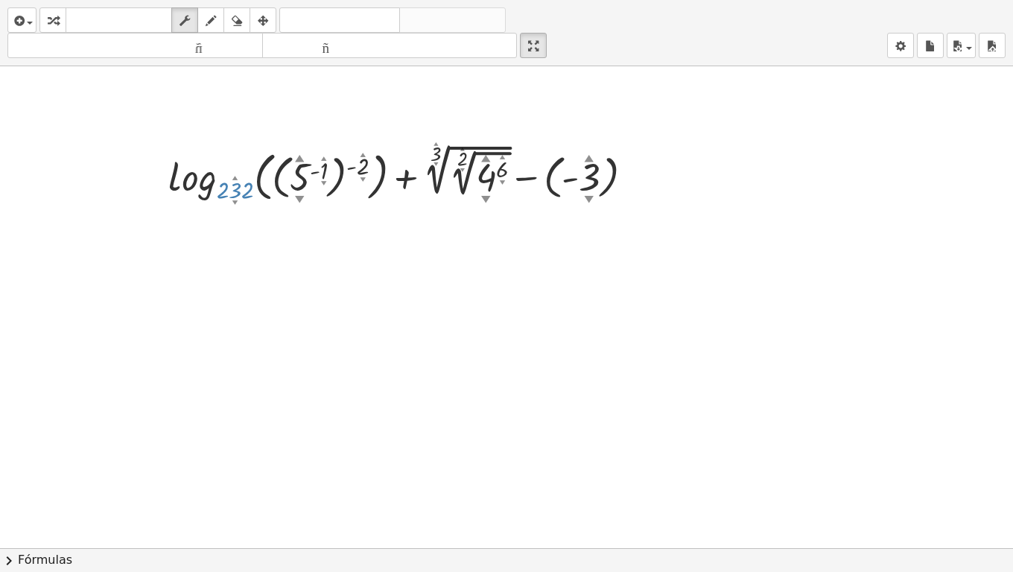
drag, startPoint x: 234, startPoint y: 188, endPoint x: 286, endPoint y: 189, distance: 52.2
click at [286, 189] on div at bounding box center [407, 173] width 492 height 66
click at [239, 188] on div at bounding box center [407, 173] width 492 height 66
click at [635, 175] on div "Arreglar un error Línea de transformación Copiar línea como LaTeX Derivación de…" at bounding box center [637, 174] width 16 height 16
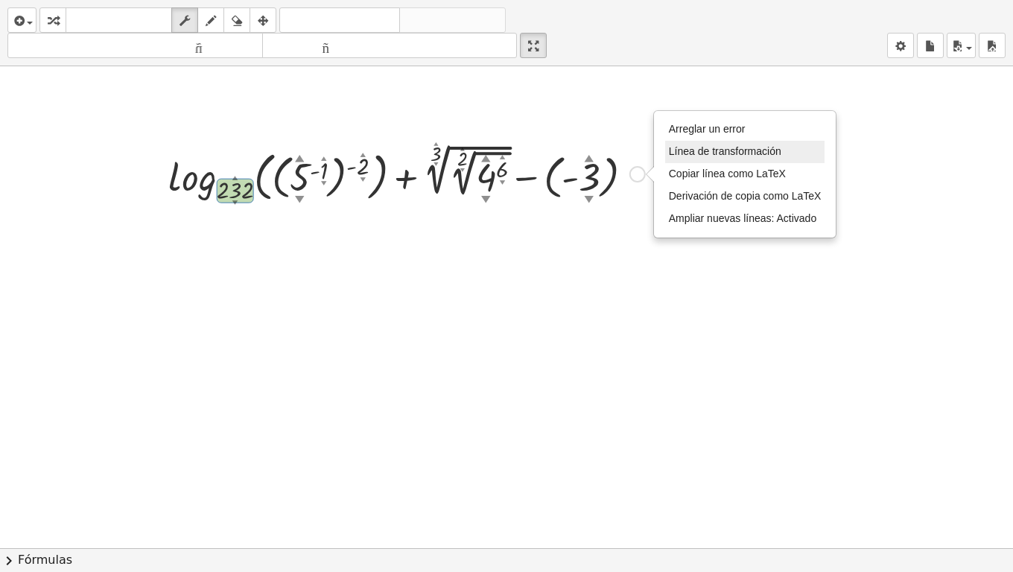
click at [739, 145] on li "Línea de transformación" at bounding box center [745, 152] width 160 height 22
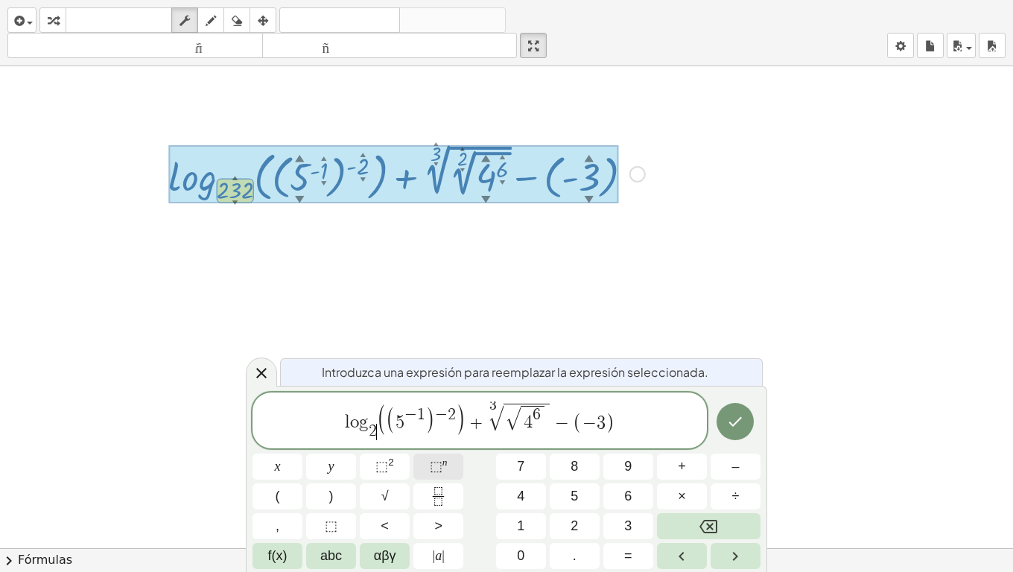
click at [457, 451] on button "⬚ n" at bounding box center [438, 467] width 50 height 26
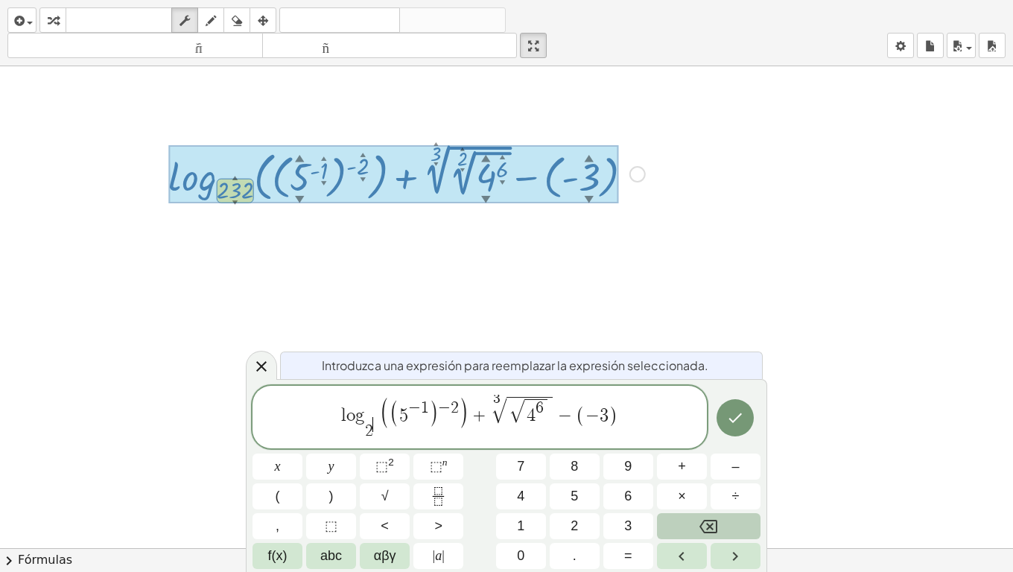
click at [720, 451] on button "Backspace" at bounding box center [709, 526] width 104 height 26
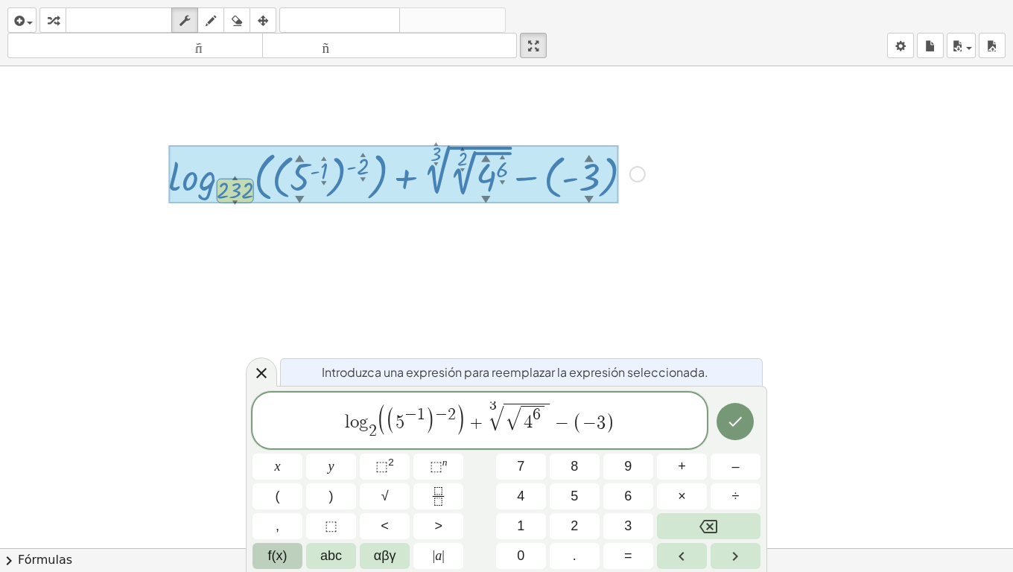
click at [264, 451] on button "f(x)" at bounding box center [278, 556] width 50 height 26
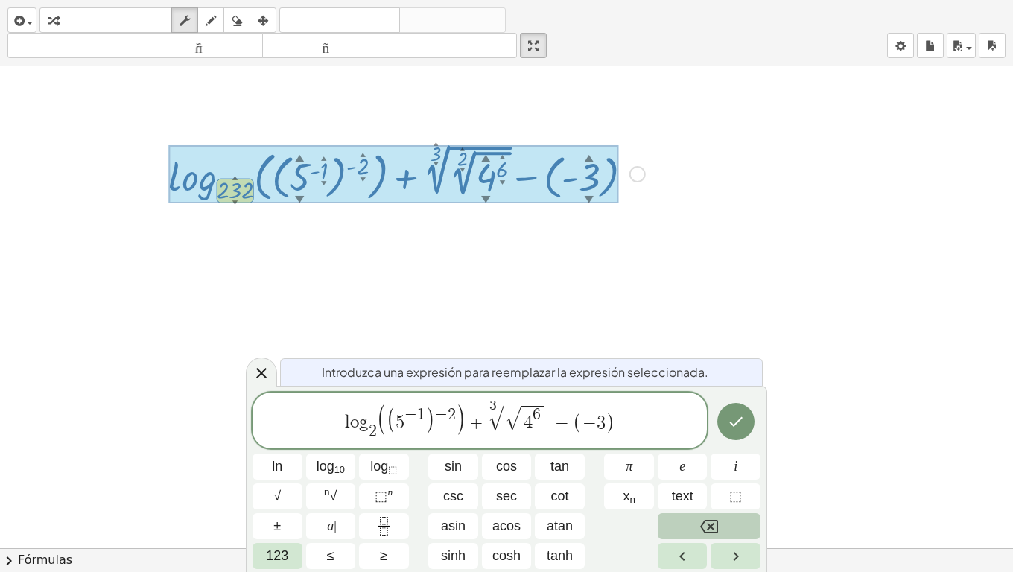
click at [727, 451] on button "Backspace" at bounding box center [709, 526] width 103 height 26
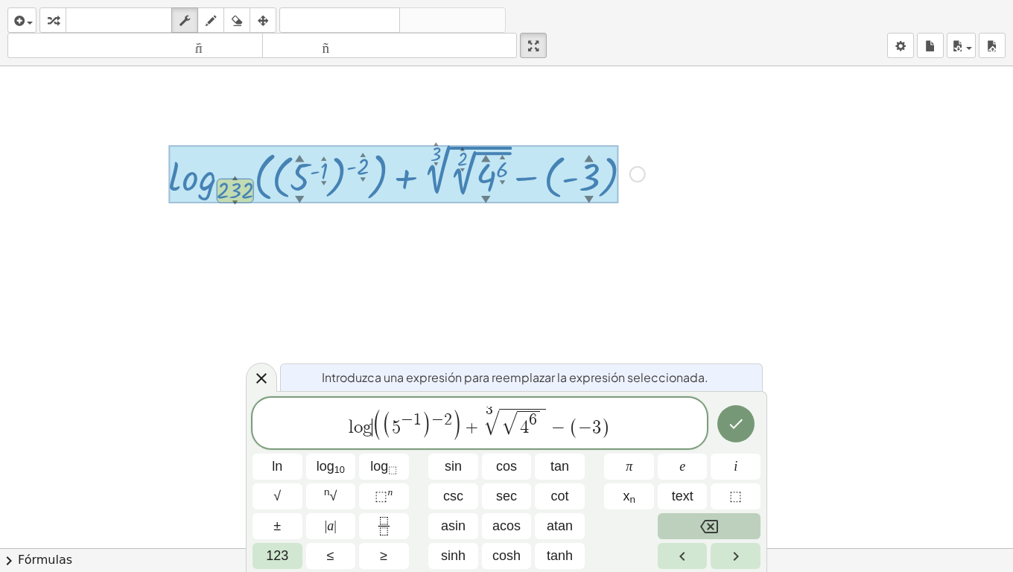
click at [727, 451] on button "Backspace" at bounding box center [709, 526] width 103 height 26
click at [335, 451] on sub "10" at bounding box center [339, 469] width 10 height 11
click at [282, 451] on span "123" at bounding box center [277, 556] width 22 height 20
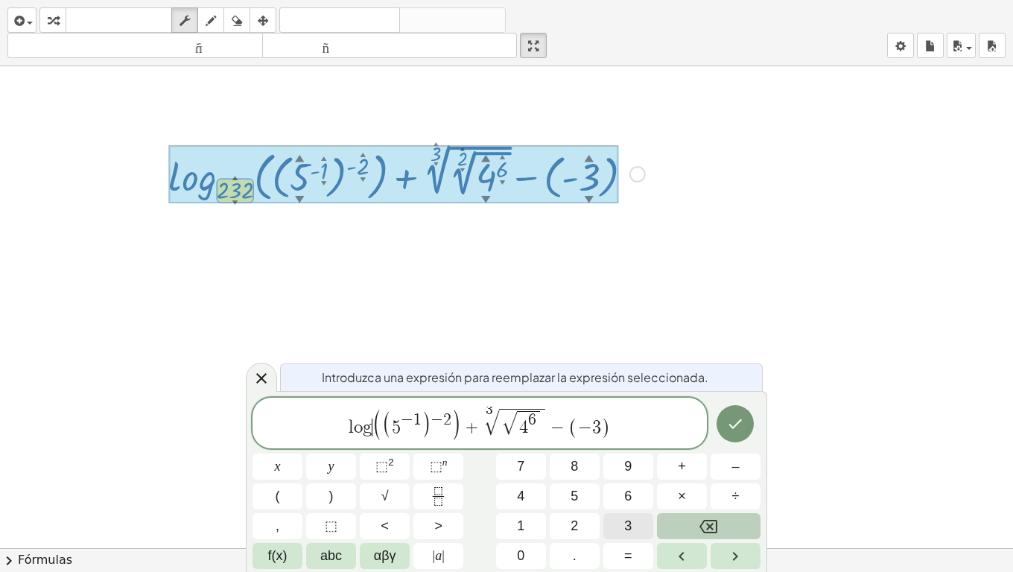
click at [614, 451] on button "3" at bounding box center [628, 526] width 50 height 26
click at [573, 451] on span "2" at bounding box center [574, 526] width 7 height 20
click at [740, 436] on button "Done" at bounding box center [735, 423] width 37 height 37
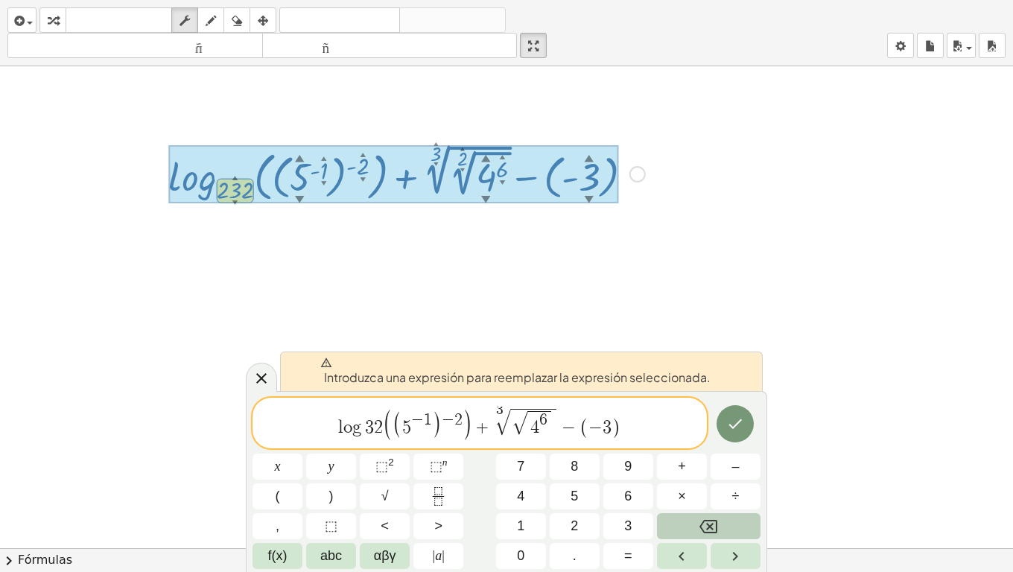
click at [361, 426] on var "g" at bounding box center [358, 428] width 13 height 18
click at [694, 451] on button "Left arrow" at bounding box center [682, 556] width 50 height 26
click at [744, 451] on icon "Right arrow" at bounding box center [735, 557] width 18 height 18
click at [561, 451] on button "5" at bounding box center [575, 496] width 50 height 26
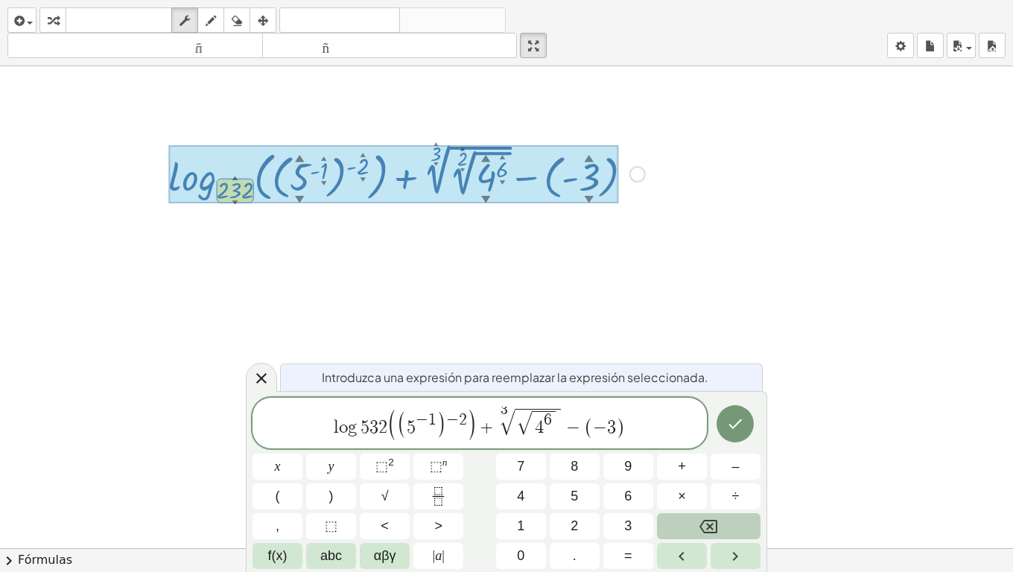
click at [666, 451] on button "Backspace" at bounding box center [709, 526] width 104 height 26
click at [588, 451] on button "2" at bounding box center [575, 526] width 50 height 26
click at [679, 451] on button "Backspace" at bounding box center [709, 526] width 104 height 26
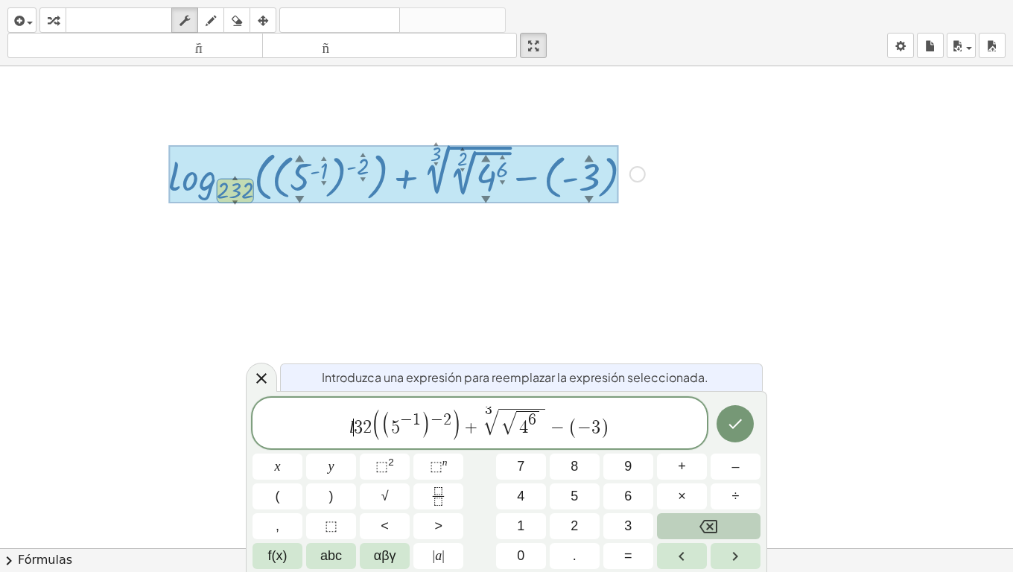
click at [679, 451] on button "Backspace" at bounding box center [709, 526] width 104 height 26
click at [291, 451] on button "f(x)" at bounding box center [278, 556] width 50 height 26
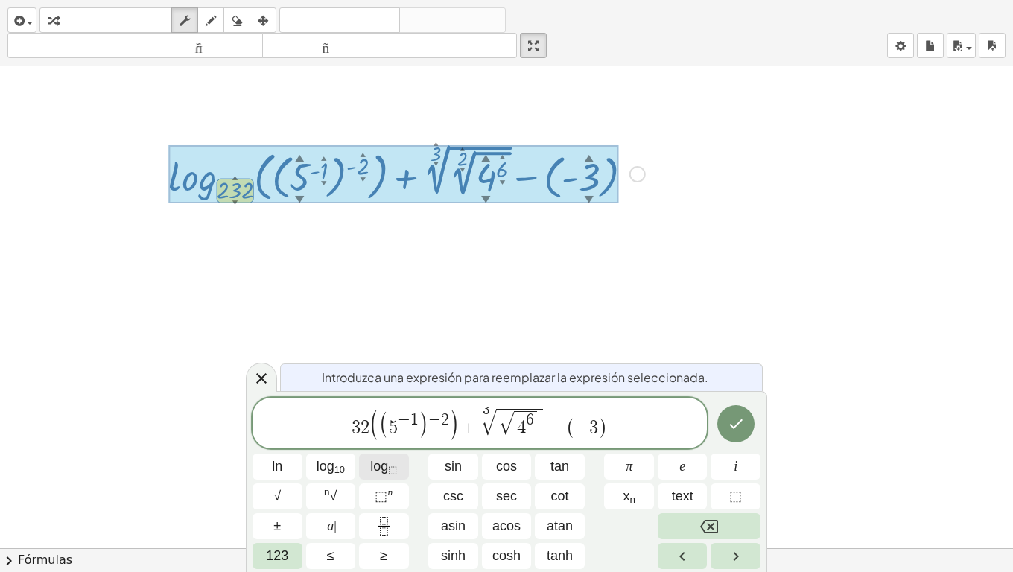
click at [363, 451] on button "log ⬚" at bounding box center [384, 467] width 50 height 26
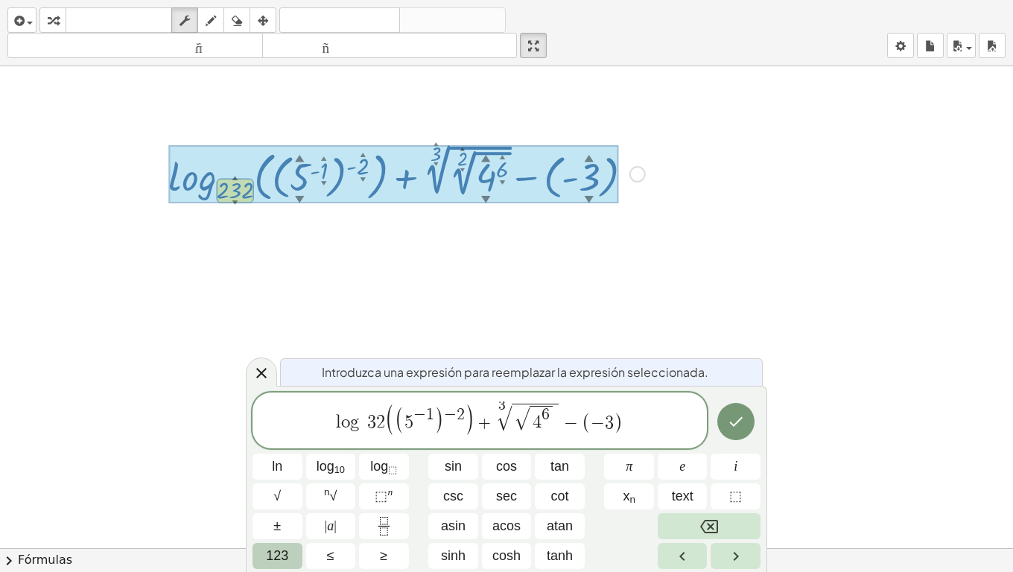
click at [291, 451] on button "123" at bounding box center [278, 556] width 50 height 26
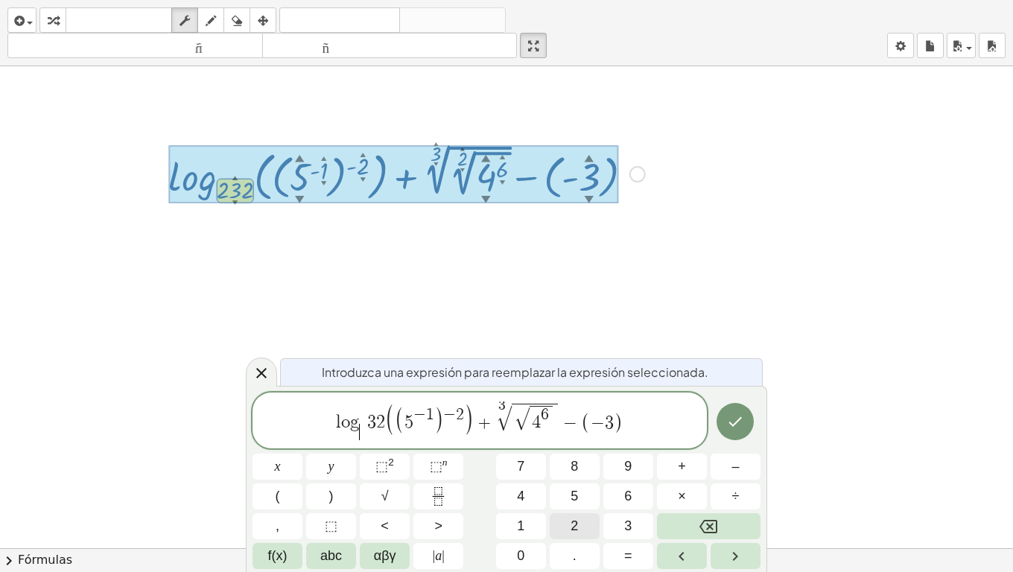
click at [570, 451] on button "2" at bounding box center [575, 526] width 50 height 26
click at [270, 451] on button "f(x)" at bounding box center [278, 556] width 50 height 26
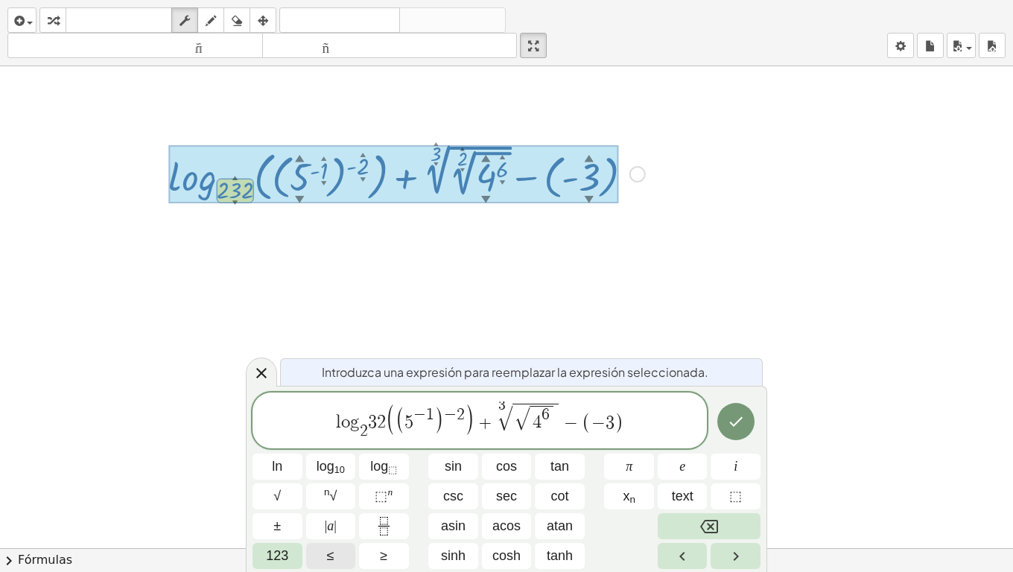
click at [270, 451] on button "123" at bounding box center [278, 556] width 50 height 26
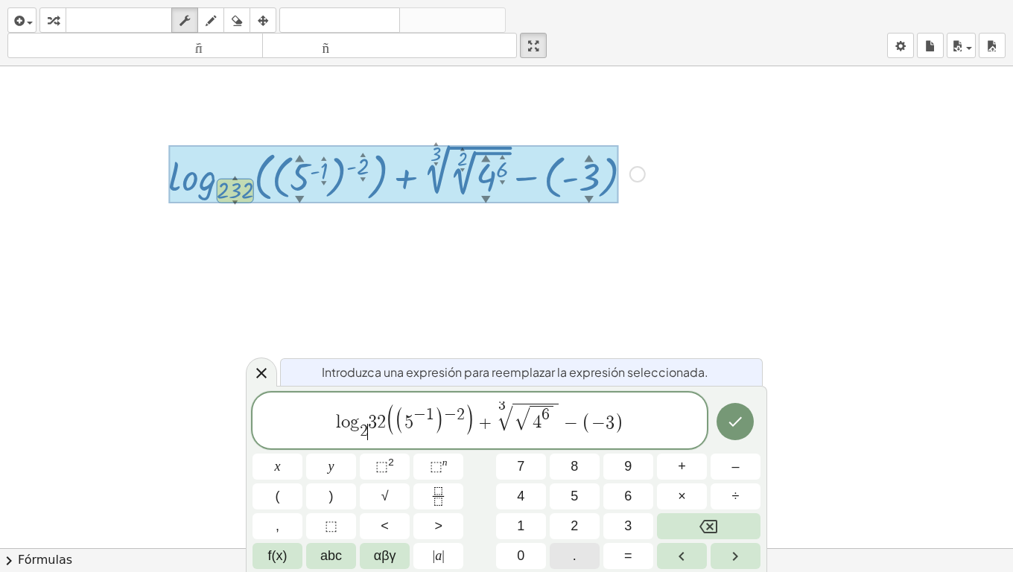
click at [567, 451] on button "." at bounding box center [575, 556] width 50 height 26
click at [726, 451] on button "Backspace" at bounding box center [709, 526] width 104 height 26
click at [372, 418] on span "3" at bounding box center [372, 423] width 9 height 18
click at [369, 419] on span "3" at bounding box center [372, 423] width 9 height 18
click at [274, 451] on button "(" at bounding box center [278, 496] width 50 height 26
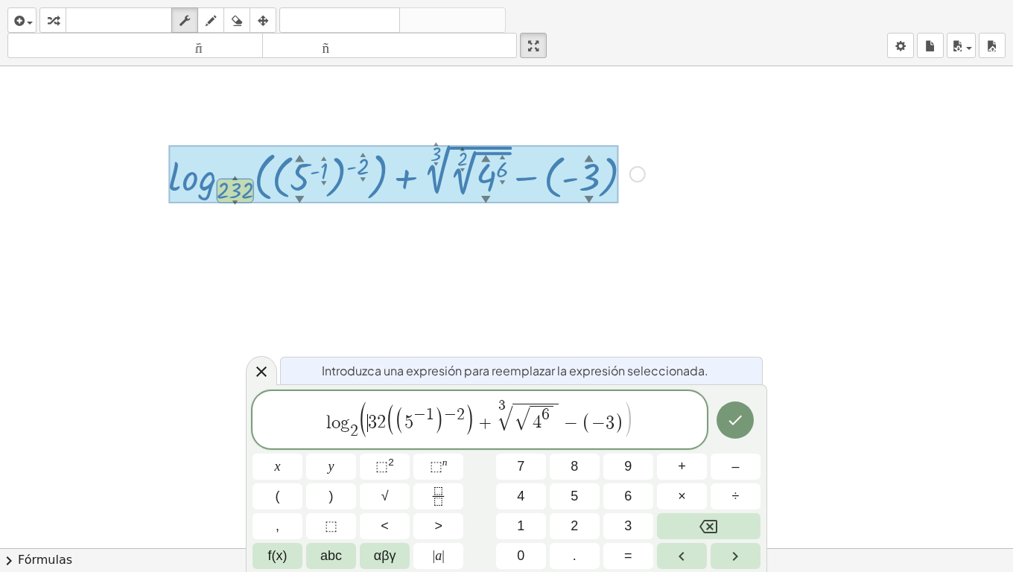
click at [378, 422] on span "2" at bounding box center [381, 423] width 9 height 18
click at [384, 425] on span "2" at bounding box center [381, 423] width 9 height 18
click at [324, 451] on button ")" at bounding box center [331, 496] width 50 height 26
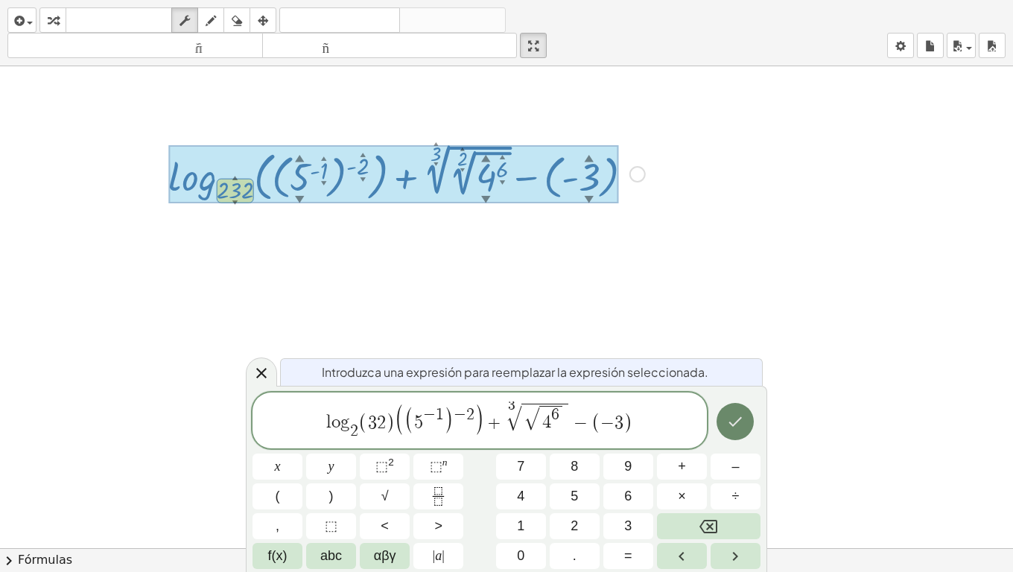
click at [733, 427] on icon "Done" at bounding box center [735, 422] width 18 height 18
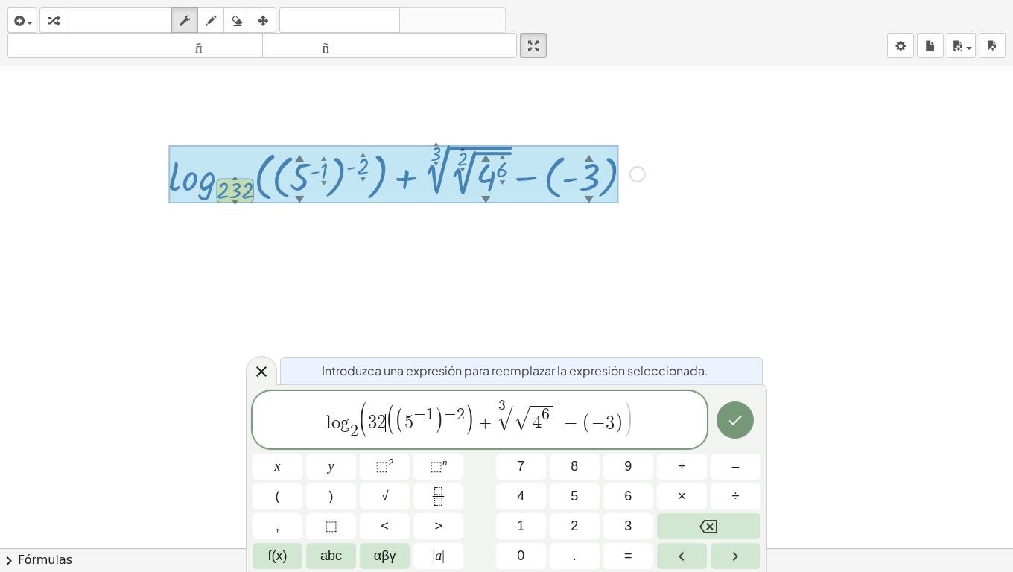
click at [367, 424] on span "( 3 2 ​ ( ( 5 − 1 ) − 2 ) + 3 √ √ 4 6 − ( − 3 ) )" at bounding box center [495, 420] width 275 height 36
click at [738, 419] on icon "Done" at bounding box center [735, 422] width 18 height 18
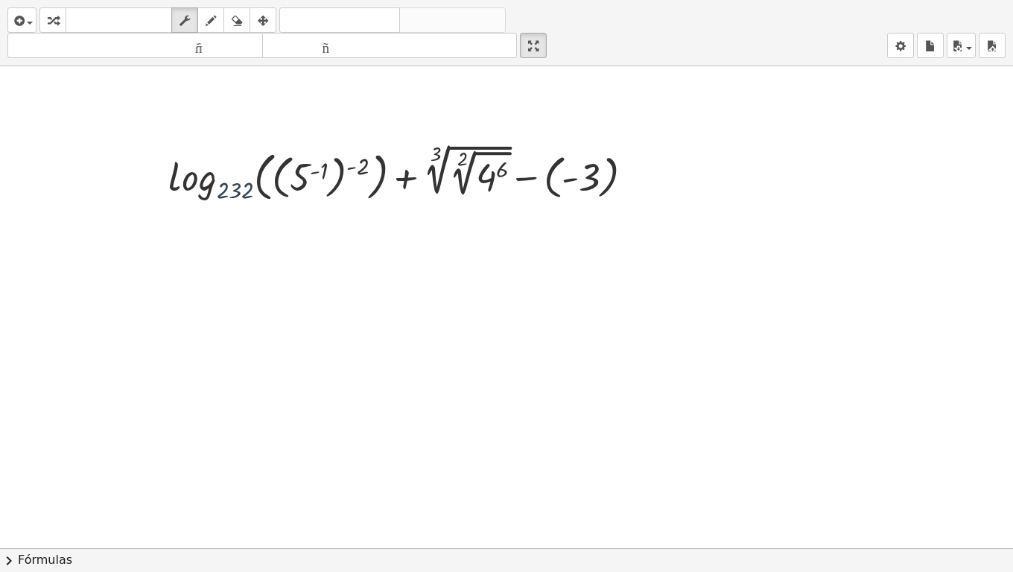
drag, startPoint x: 219, startPoint y: 168, endPoint x: 228, endPoint y: 195, distance: 28.3
click at [221, 197] on div at bounding box center [407, 173] width 492 height 66
drag, startPoint x: 235, startPoint y: 193, endPoint x: 234, endPoint y: 206, distance: 12.7
click at [235, 206] on div "+ log 232 ( , ( 5 ( - 1 ) ) ( - 2 ) ) + 3 √ ( 2 √ ( 4 6 ) ) − ( - 3 ) Arreglar …" at bounding box center [401, 172] width 510 height 73
click at [236, 195] on div at bounding box center [407, 173] width 492 height 66
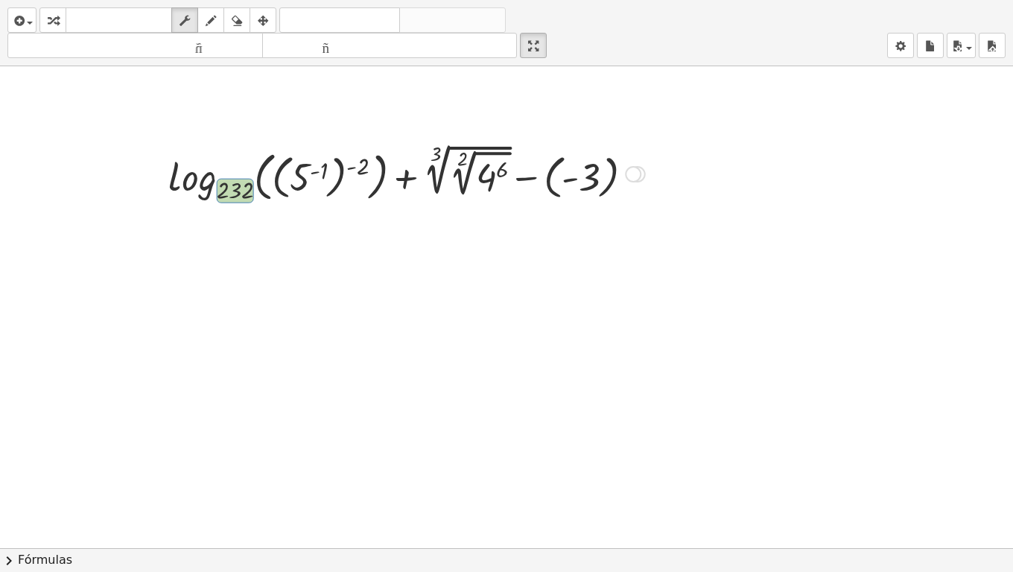
click at [628, 168] on div at bounding box center [633, 174] width 16 height 16
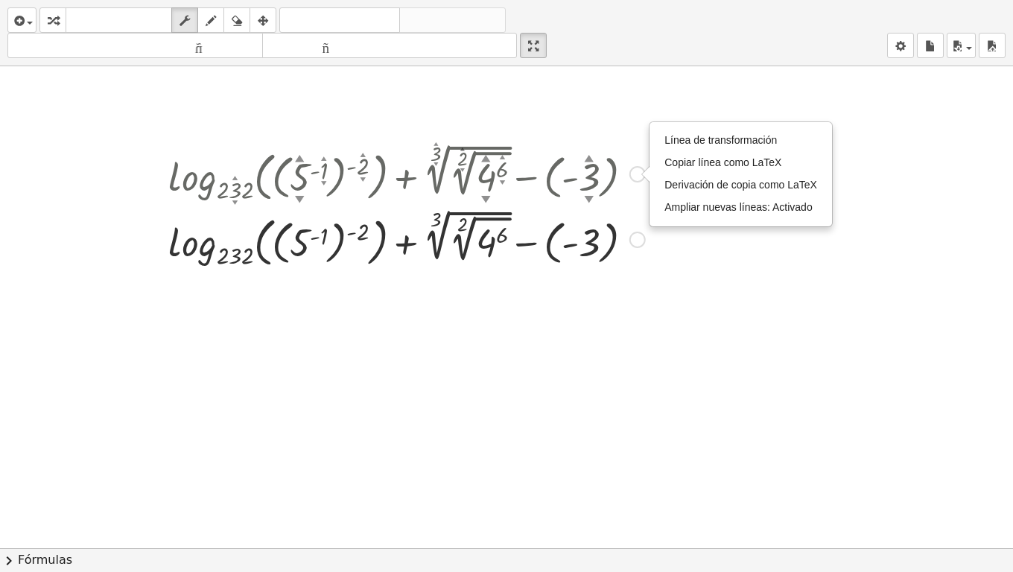
drag, startPoint x: 632, startPoint y: 170, endPoint x: 403, endPoint y: 188, distance: 230.1
click at [623, 301] on div "+ log 232 ▲ ▼ ( , ( 5 ▲ ▼ ( - 1 ▲ ▼ ) ) ( - 2 ▲ ▼ ) ) + 3 ▲ ▼ √ ( 2 ▲ ▼ √ ( 4 ▲…" at bounding box center [506, 548] width 1013 height 964
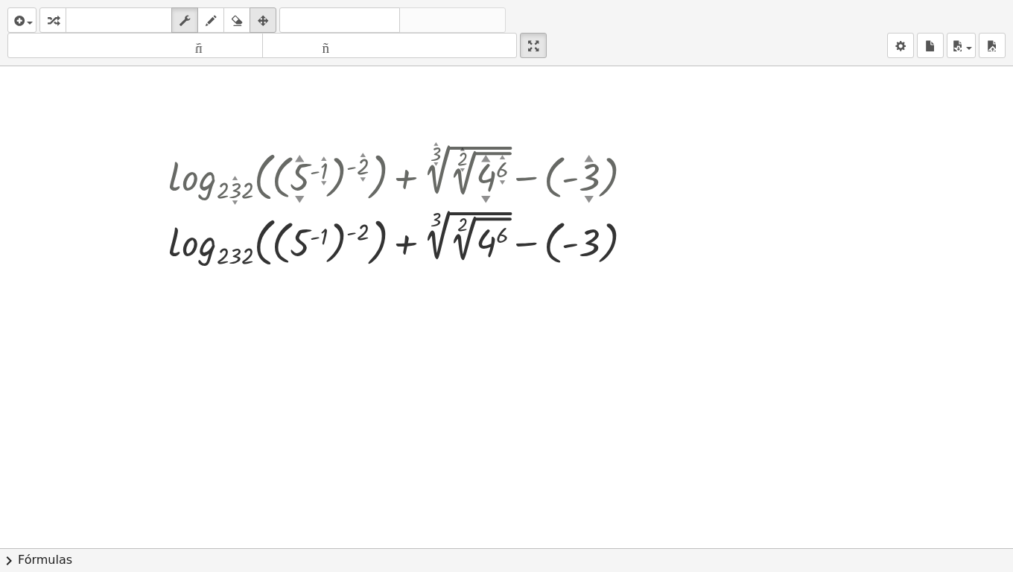
click at [267, 26] on icon "button" at bounding box center [263, 21] width 10 height 18
click at [216, 20] on icon "button" at bounding box center [211, 21] width 10 height 18
click at [231, 183] on div at bounding box center [506, 548] width 1013 height 964
click at [239, 192] on div at bounding box center [506, 548] width 1013 height 964
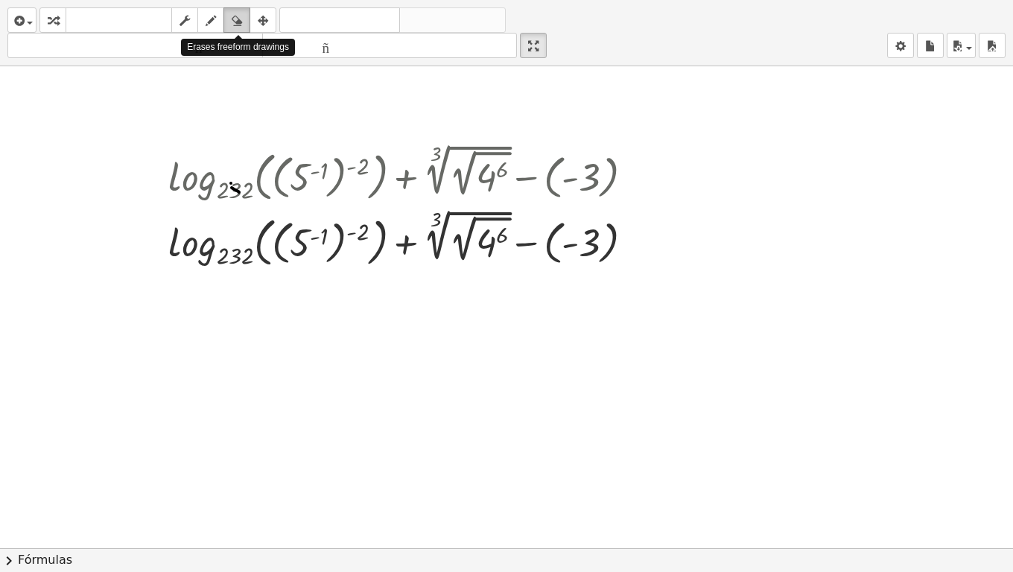
click at [238, 27] on icon "button" at bounding box center [237, 21] width 10 height 18
drag, startPoint x: 235, startPoint y: 212, endPoint x: 179, endPoint y: 170, distance: 70.3
click at [196, 165] on div at bounding box center [506, 548] width 1013 height 964
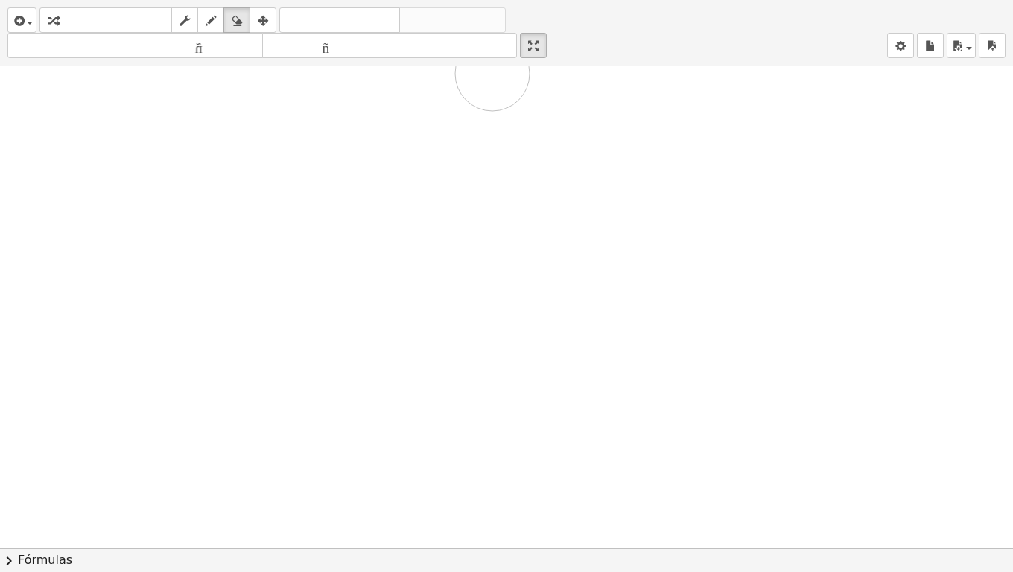
drag, startPoint x: 175, startPoint y: 174, endPoint x: 725, endPoint y: 153, distance: 550.1
click at [492, 77] on div at bounding box center [506, 548] width 1013 height 964
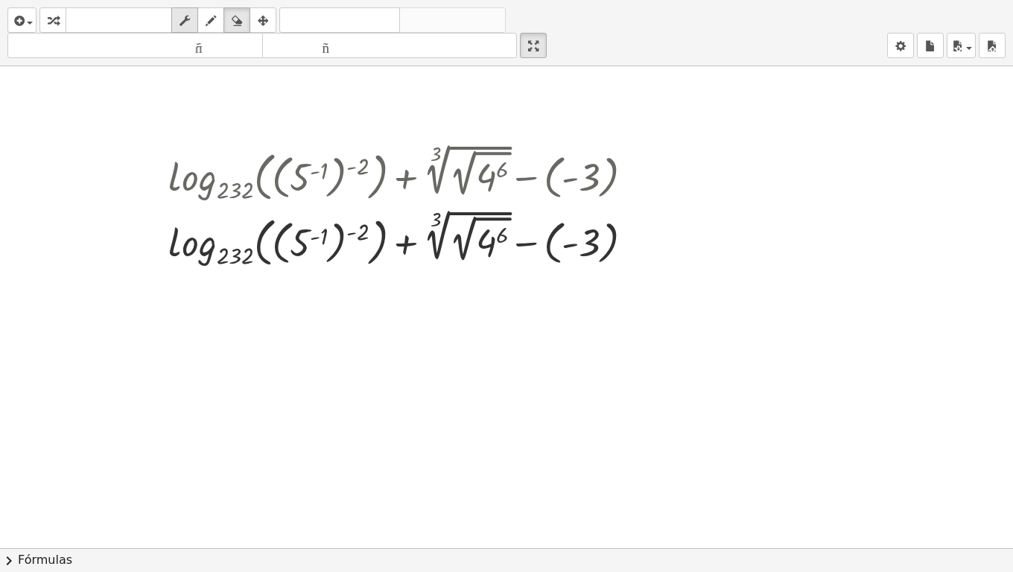
click at [185, 25] on icon "button" at bounding box center [185, 21] width 10 height 18
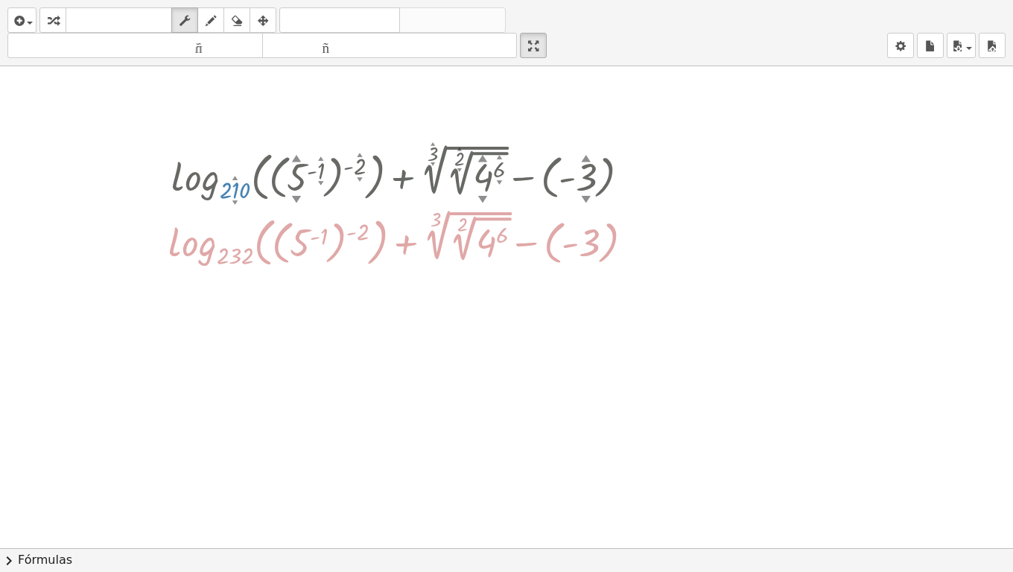
drag, startPoint x: 234, startPoint y: 200, endPoint x: 250, endPoint y: 286, distance: 87.2
click at [250, 286] on div "+ log 210 ▲ ▼ ( , ( 5 ▲ ▼ ( - 1 ▲ ▼ ) ) ( - 2 ▲ ▼ ) ) + 3 ▲ ▼ √ ( 2 ▲ ▼ √ ( 4 ▲…" at bounding box center [506, 548] width 1013 height 964
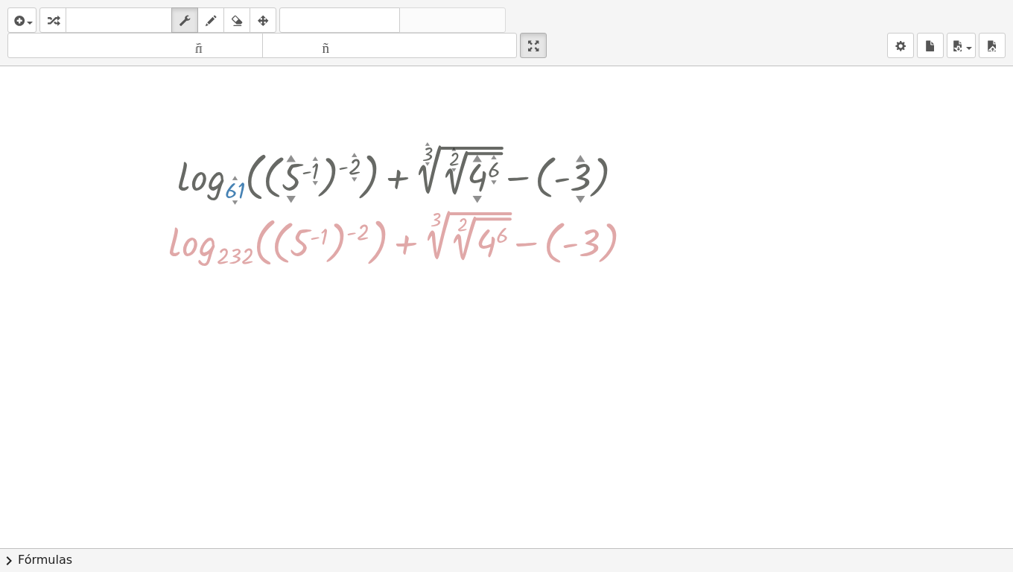
drag, startPoint x: 241, startPoint y: 197, endPoint x: 267, endPoint y: 376, distance: 180.7
click at [260, 448] on div "+ log 61 ▲ ▼ ( , ( 5 ▲ ▼ ( - 1 ▲ ▼ ) ) ( - 2 ▲ ▼ ) ) + 3 ▲ ▼ √ ( 2 ▲ ▼ √ ( 4 ▲ …" at bounding box center [506, 548] width 1013 height 964
drag, startPoint x: 231, startPoint y: 192, endPoint x: 266, endPoint y: 346, distance: 158.1
click at [266, 346] on div "+ log 2 ▲ ▼ ( , ( 5 ▲ ▼ ( - 1 ▲ ▼ ) ) ( - 2 ▲ ▼ ) ) + 3 ▲ ▼ √ ( 2 ▲ ▼ √ ( 4 ▲ ▼…" at bounding box center [506, 548] width 1013 height 964
click at [54, 18] on icon "button" at bounding box center [53, 21] width 10 height 18
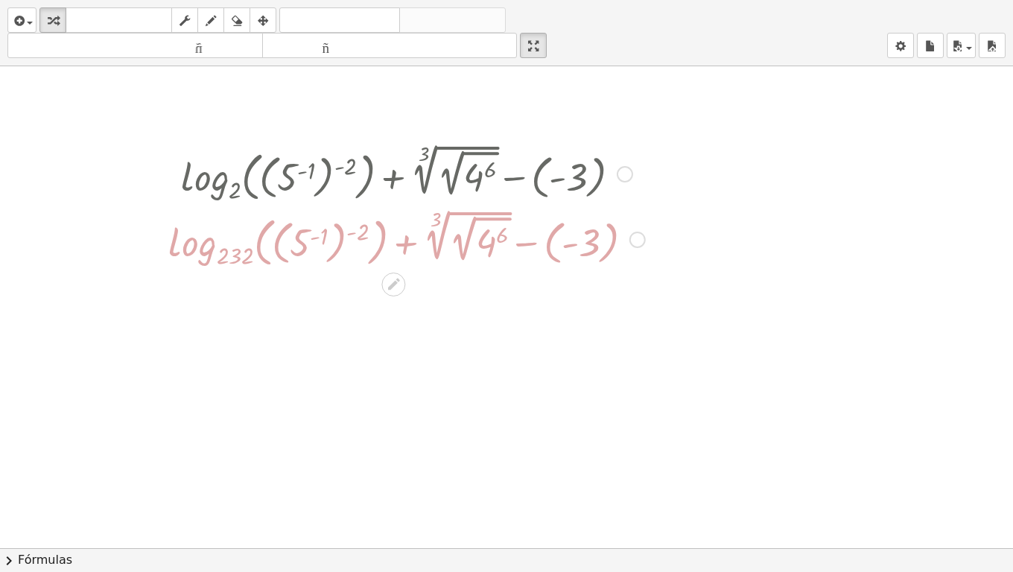
click at [217, 191] on div at bounding box center [407, 173] width 492 height 66
click at [629, 171] on div at bounding box center [625, 174] width 16 height 16
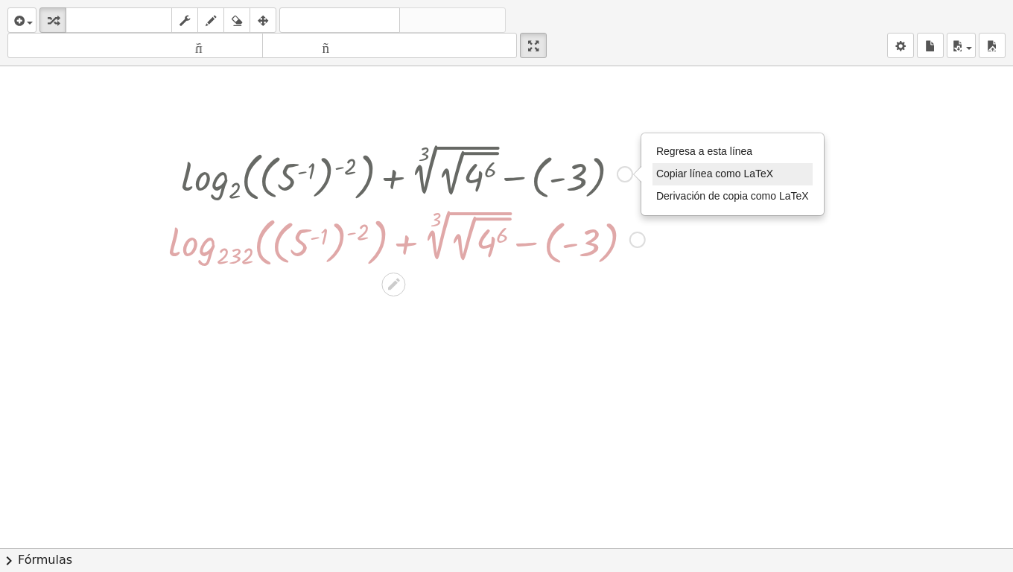
click at [701, 176] on font "Copiar línea como LaTeX" at bounding box center [714, 174] width 117 height 12
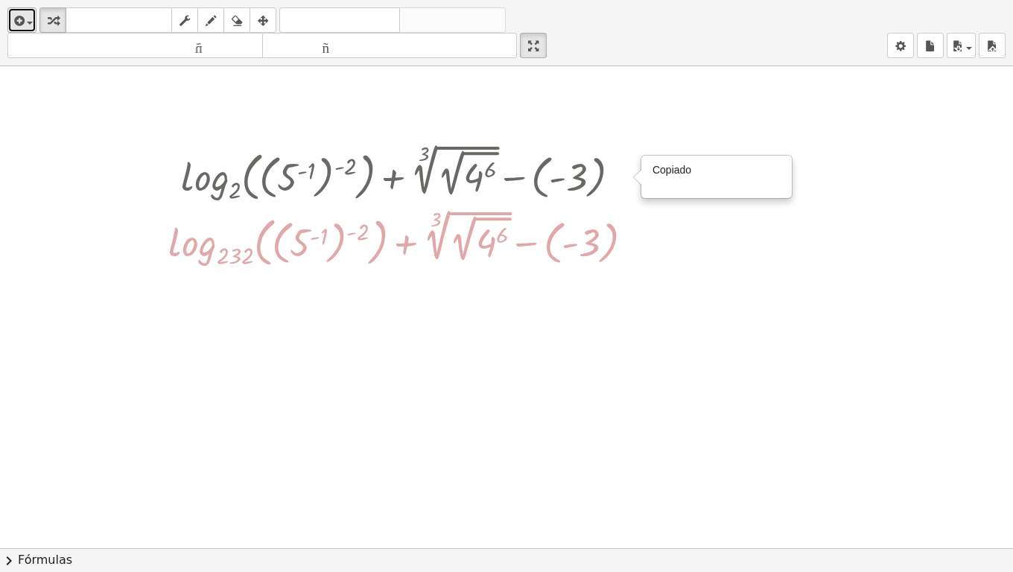
click at [26, 23] on span "button" at bounding box center [26, 22] width 3 height 10
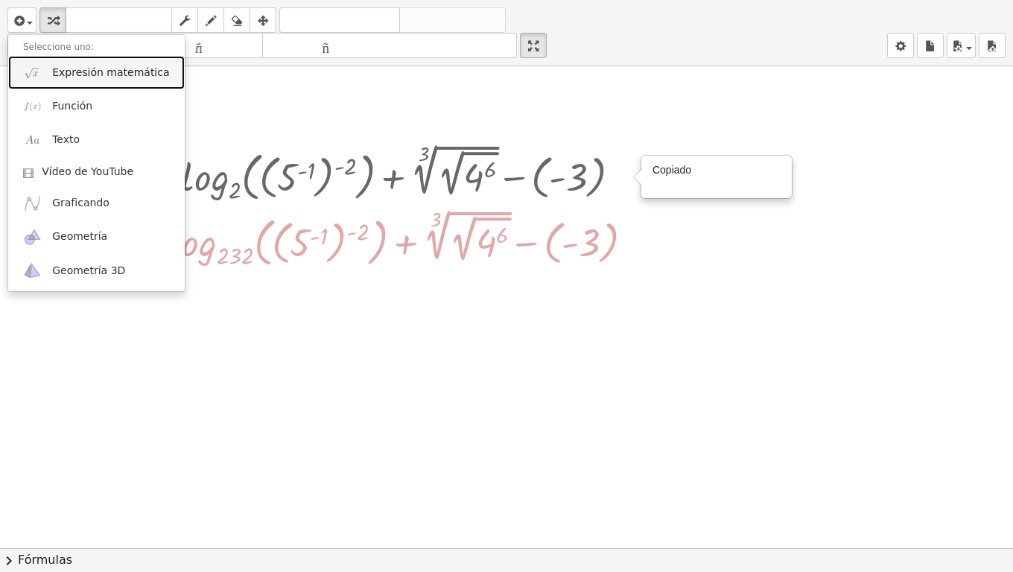
click at [75, 71] on font "Expresión matemática" at bounding box center [110, 72] width 117 height 12
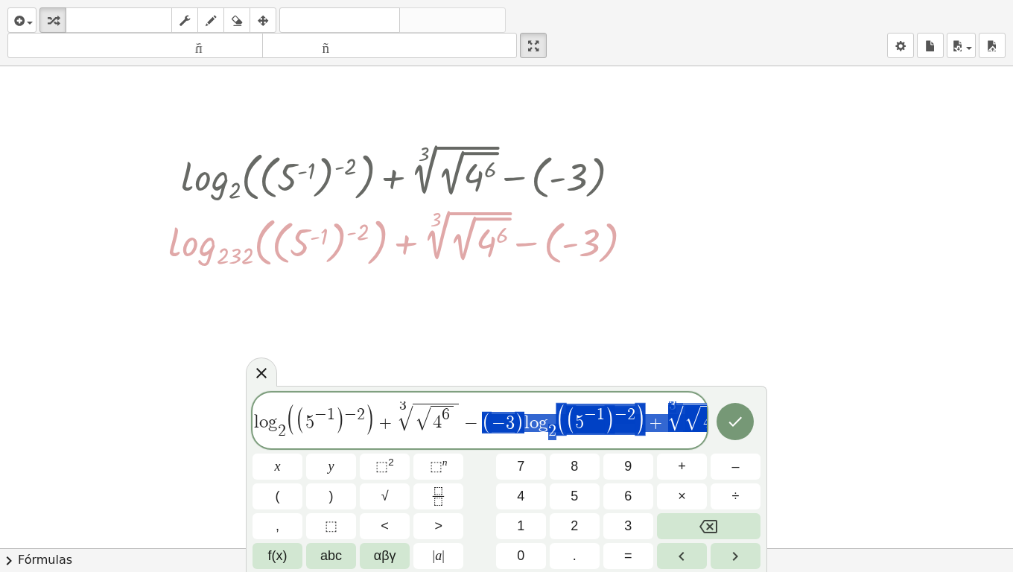
scroll to position [0, 81]
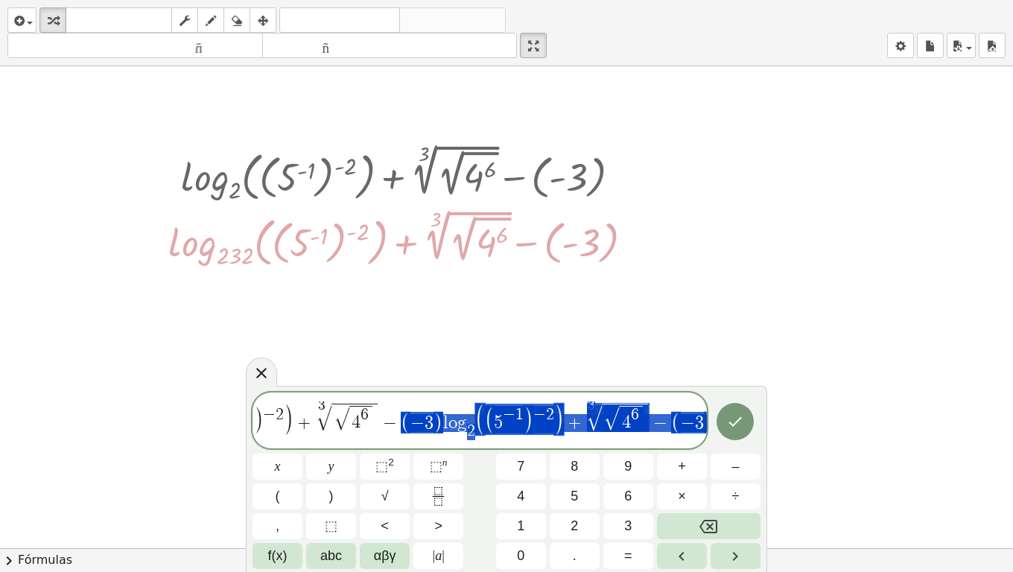
drag, startPoint x: 480, startPoint y: 423, endPoint x: 778, endPoint y: 445, distance: 298.8
click at [778, 445] on div "insertar Seleccione uno: Expresión matemática Función Texto Vídeo de YouTube Gr…" at bounding box center [506, 286] width 1013 height 572
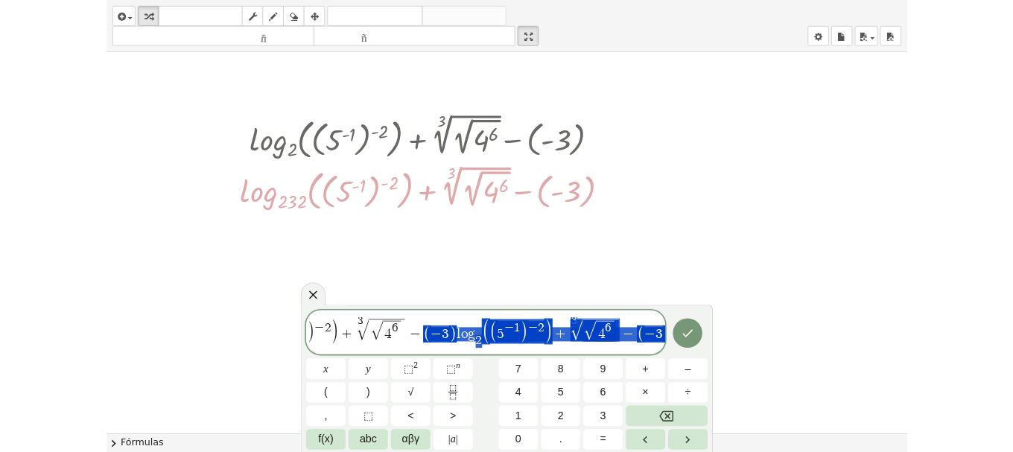
scroll to position [0, 0]
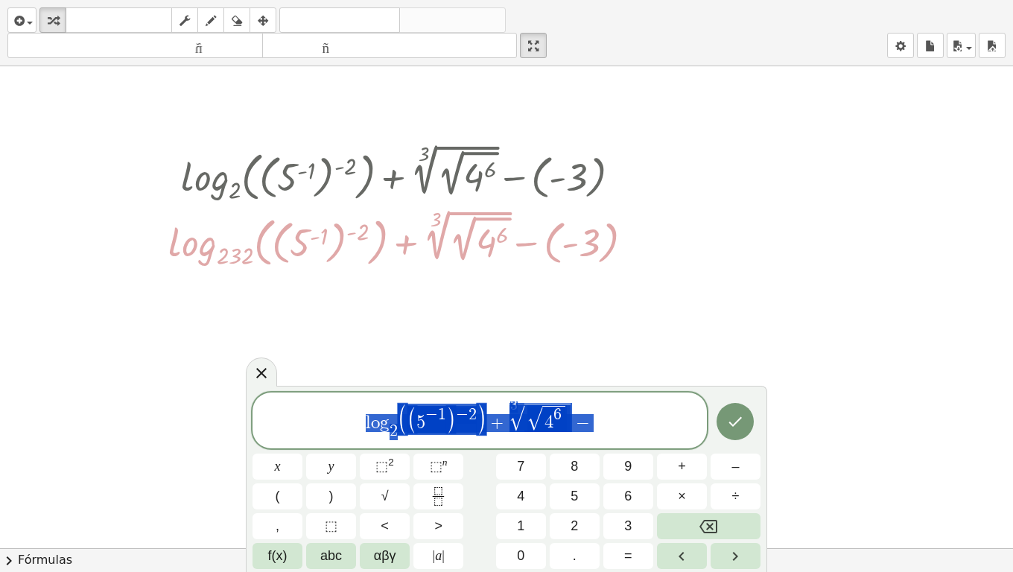
drag, startPoint x: 611, startPoint y: 423, endPoint x: 141, endPoint y: 422, distance: 470.0
click at [141, 422] on div "insertar Seleccione uno: Expresión matemática Función Texto Vídeo de YouTube Gr…" at bounding box center [506, 286] width 1013 height 572
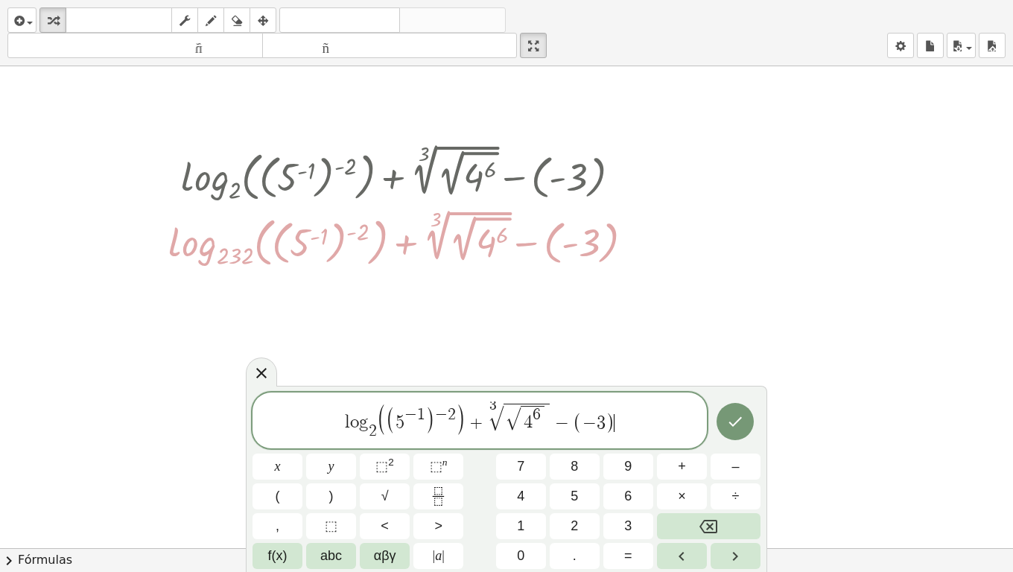
click at [379, 425] on span "(" at bounding box center [381, 419] width 10 height 33
click at [577, 451] on span "2" at bounding box center [574, 526] width 7 height 20
click at [718, 416] on button "Hecho" at bounding box center [735, 421] width 37 height 37
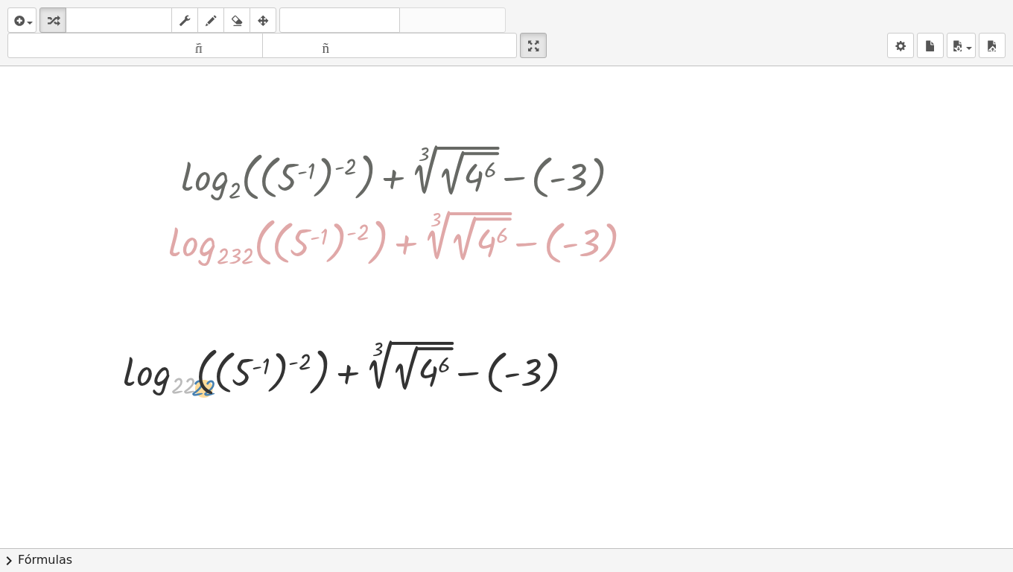
click at [181, 378] on div at bounding box center [354, 368] width 479 height 66
click at [182, 387] on div at bounding box center [354, 368] width 479 height 66
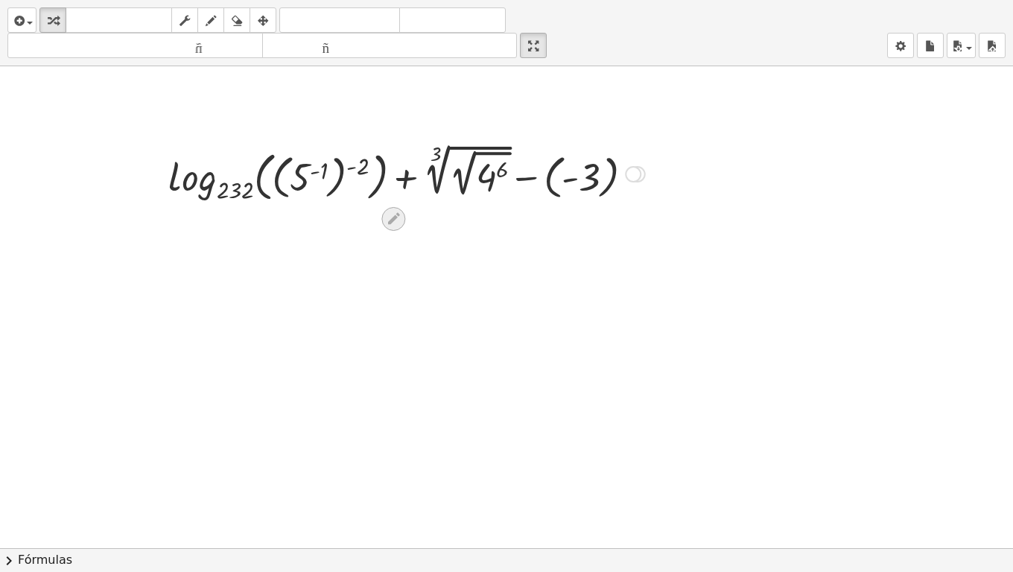
click at [401, 214] on icon at bounding box center [394, 219] width 16 height 16
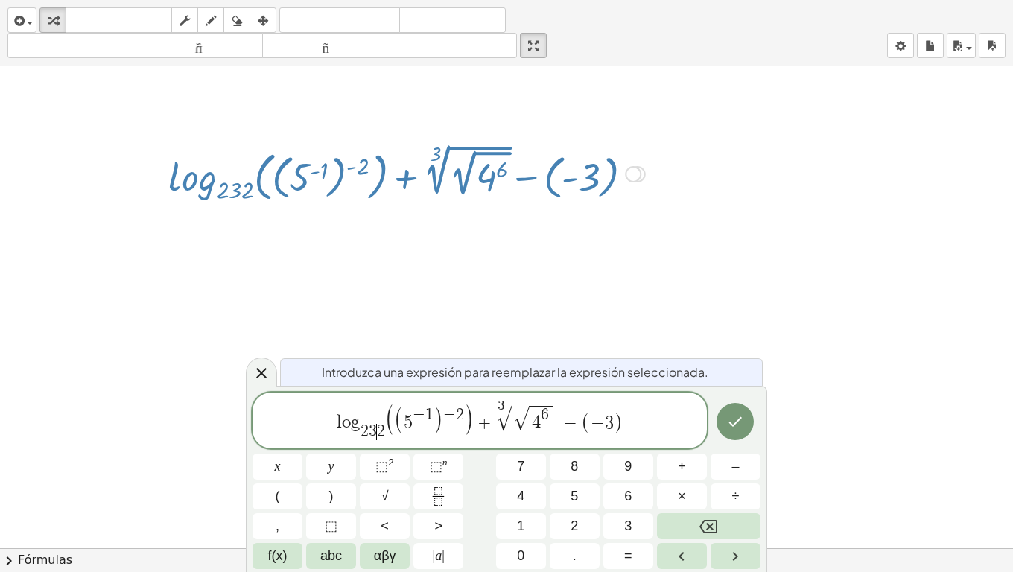
click at [378, 434] on span "2" at bounding box center [381, 431] width 8 height 16
click at [288, 451] on button "f(x)" at bounding box center [278, 556] width 50 height 26
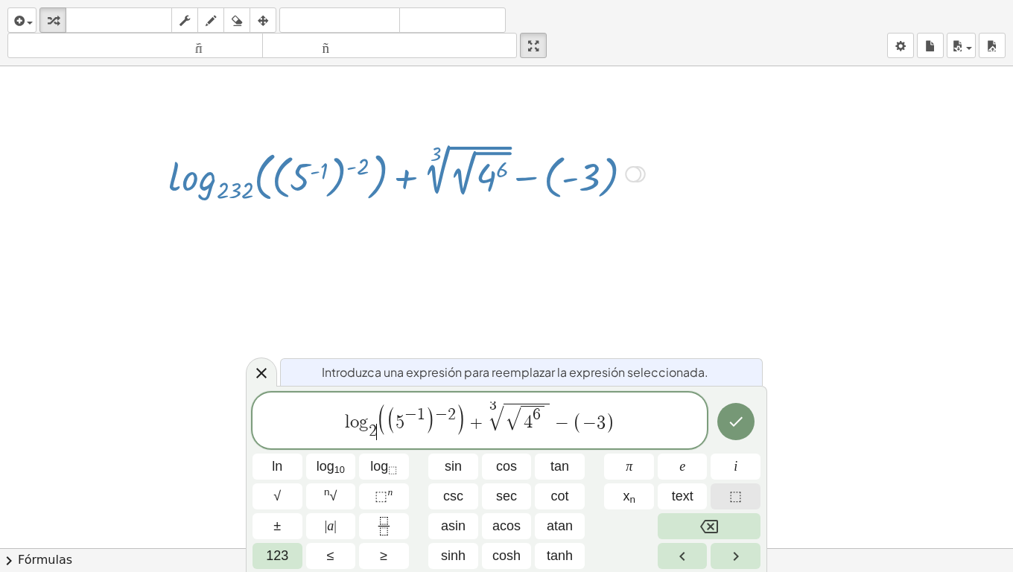
click at [745, 451] on button "⬚" at bounding box center [736, 496] width 50 height 26
click at [678, 451] on button "Backspace" at bounding box center [709, 526] width 103 height 26
click at [722, 451] on button "Right arrow" at bounding box center [736, 556] width 50 height 26
click at [732, 451] on span "⬚" at bounding box center [735, 496] width 13 height 20
click at [279, 451] on span "123" at bounding box center [277, 556] width 22 height 20
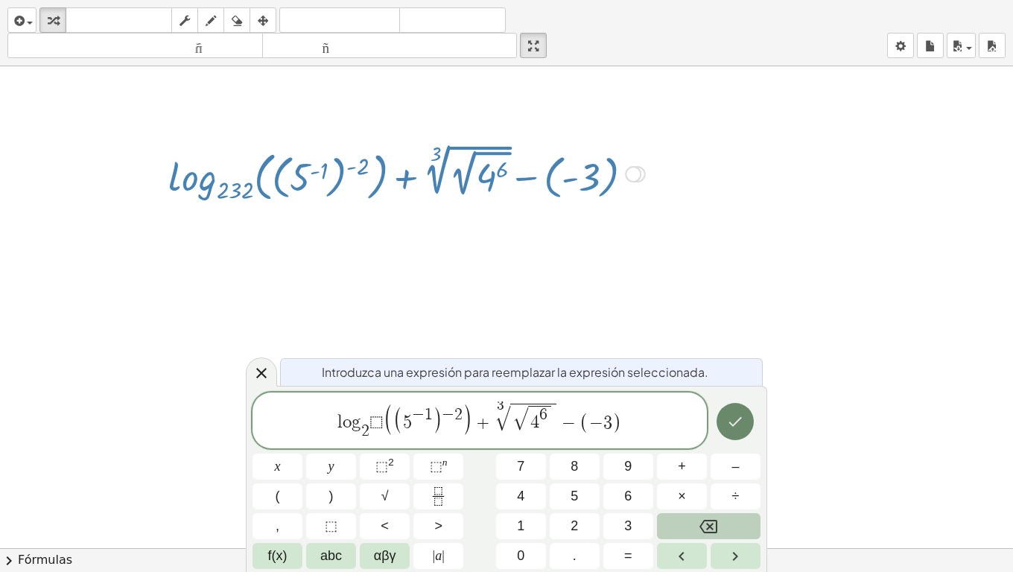
click at [734, 416] on icon "Done" at bounding box center [735, 422] width 18 height 18
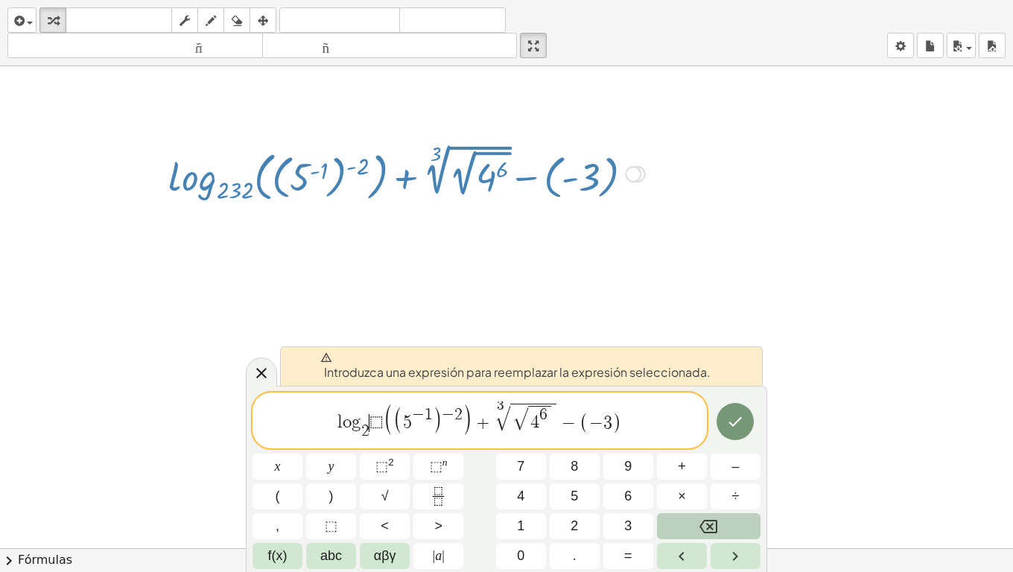
click at [376, 425] on span "⬚" at bounding box center [376, 423] width 14 height 18
click at [385, 416] on span "(" at bounding box center [388, 419] width 10 height 33
click at [612, 451] on button "3" at bounding box center [628, 526] width 50 height 26
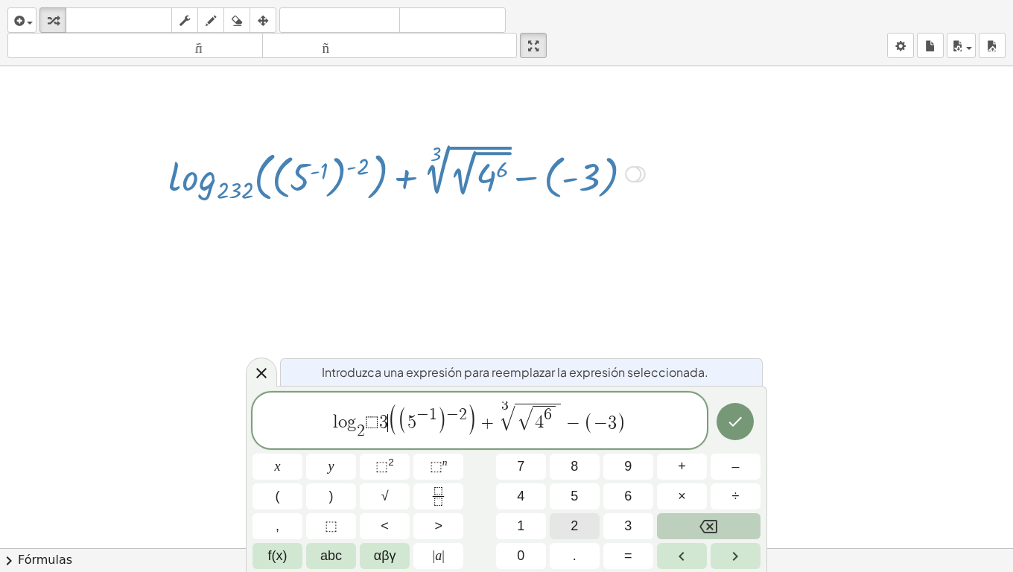
click at [565, 451] on button "2" at bounding box center [575, 526] width 50 height 26
click at [735, 419] on icon "Done" at bounding box center [735, 422] width 18 height 18
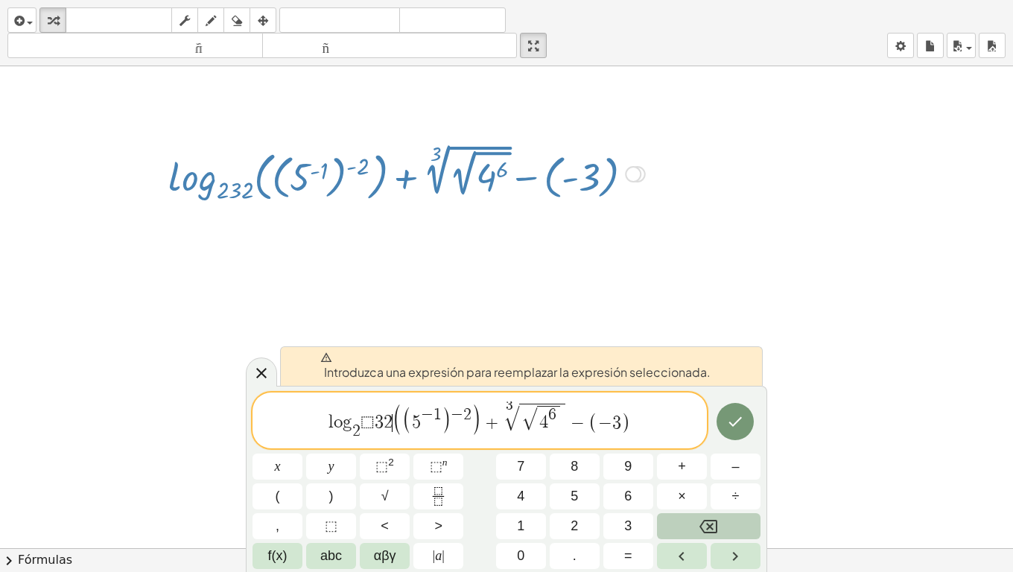
click at [377, 425] on span "3" at bounding box center [379, 423] width 9 height 18
click at [679, 451] on button "Backspace" at bounding box center [709, 526] width 104 height 26
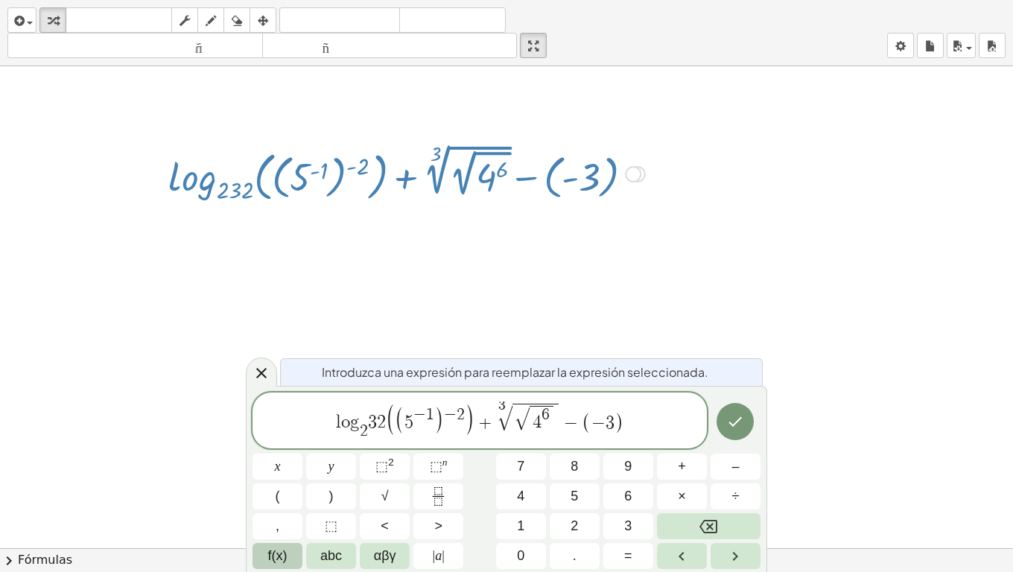
click at [282, 451] on span "f(x)" at bounding box center [277, 556] width 19 height 20
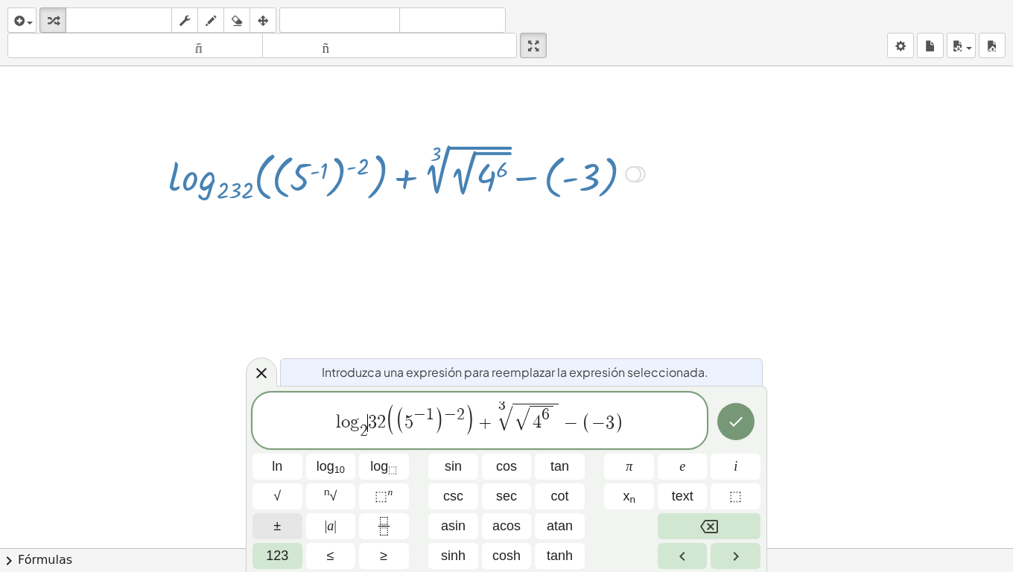
click at [280, 451] on span "±" at bounding box center [276, 526] width 7 height 20
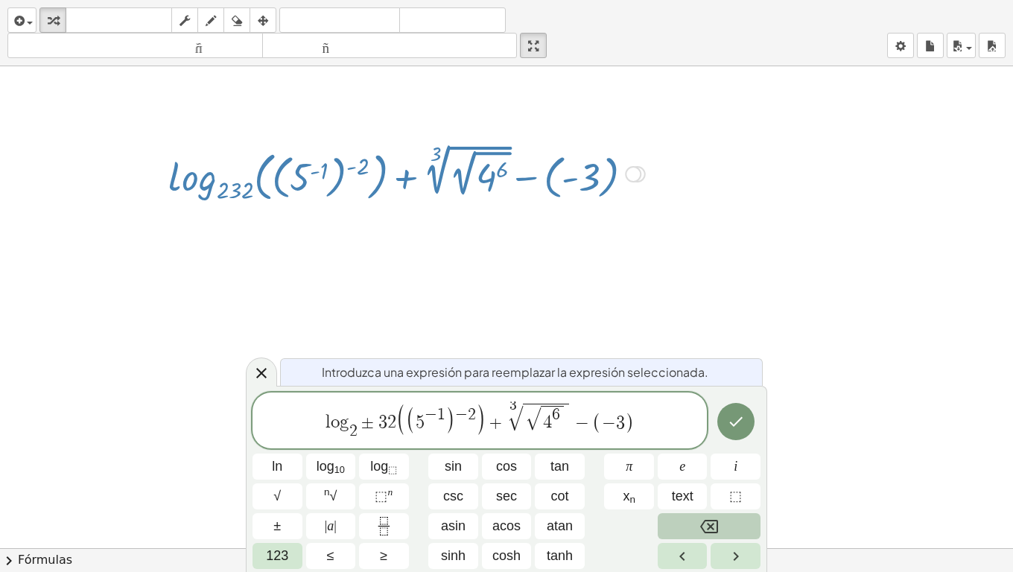
click at [691, 451] on button "Backspace" at bounding box center [709, 526] width 103 height 26
click at [390, 426] on span "(" at bounding box center [390, 419] width 10 height 33
click at [685, 451] on button "Backspace" at bounding box center [709, 526] width 103 height 26
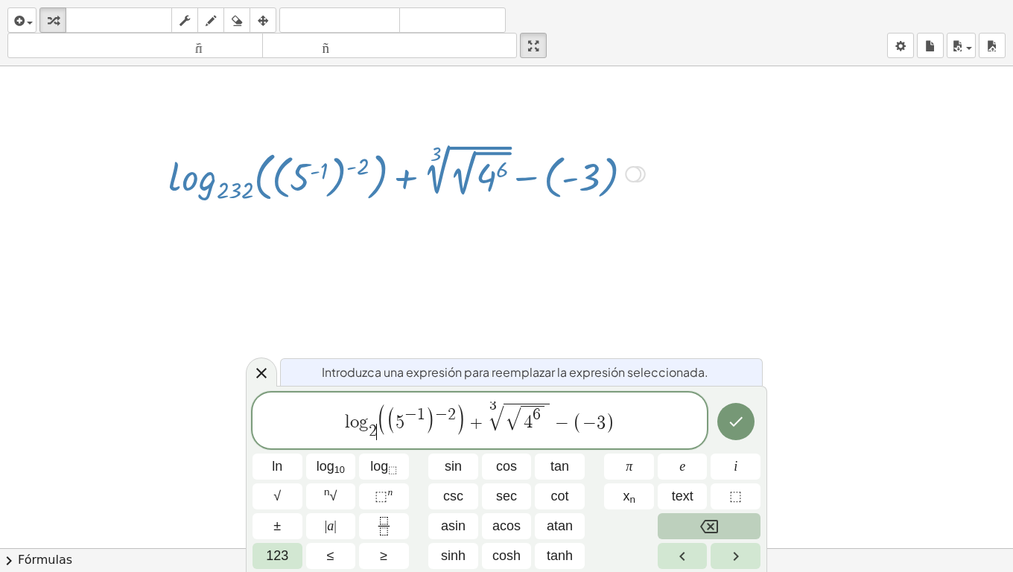
click at [685, 451] on button "Backspace" at bounding box center [709, 526] width 103 height 26
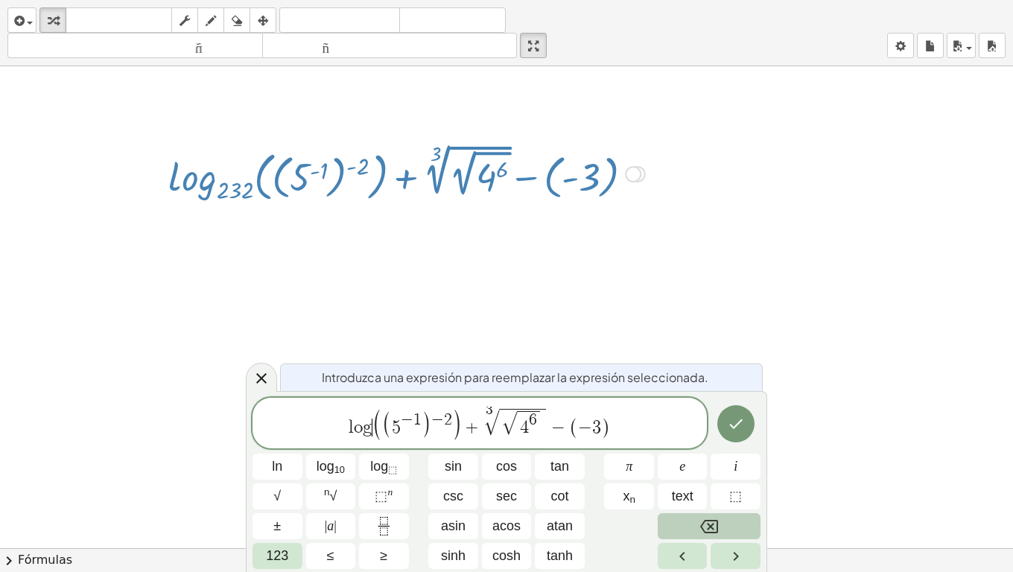
click at [685, 451] on button "Backspace" at bounding box center [709, 526] width 103 height 26
click at [282, 451] on span "123" at bounding box center [277, 556] width 22 height 20
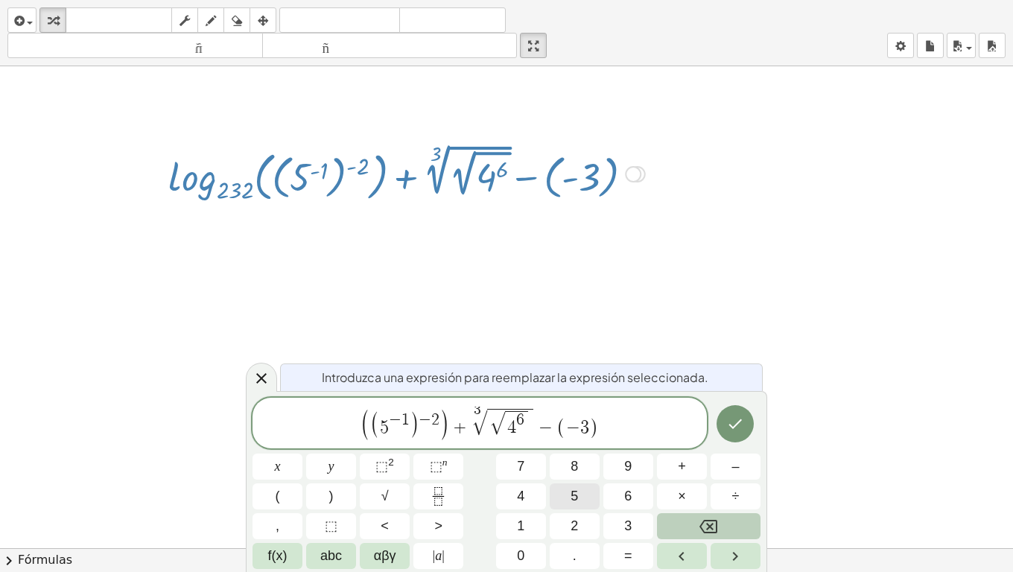
click at [578, 451] on span "5" at bounding box center [574, 496] width 7 height 20
click at [726, 428] on button "Done" at bounding box center [735, 423] width 37 height 37
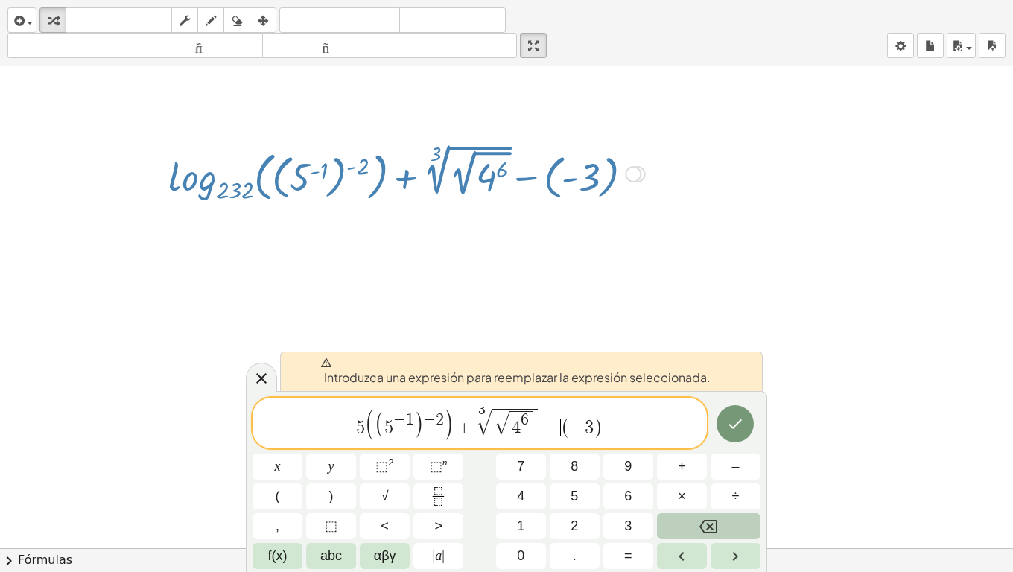
drag, startPoint x: 551, startPoint y: 431, endPoint x: 612, endPoint y: 428, distance: 61.1
click at [597, 428] on span "5 ( ( 5 − 1 ) − 2 ) + 3 √ √ 4 6 − ​ ( − 3 )" at bounding box center [480, 424] width 454 height 35
click at [634, 429] on span "5 ( ( 5 − 1 ) − 2 ) + 3 √ √ 4 6 − ( − 3 )" at bounding box center [480, 424] width 454 height 35
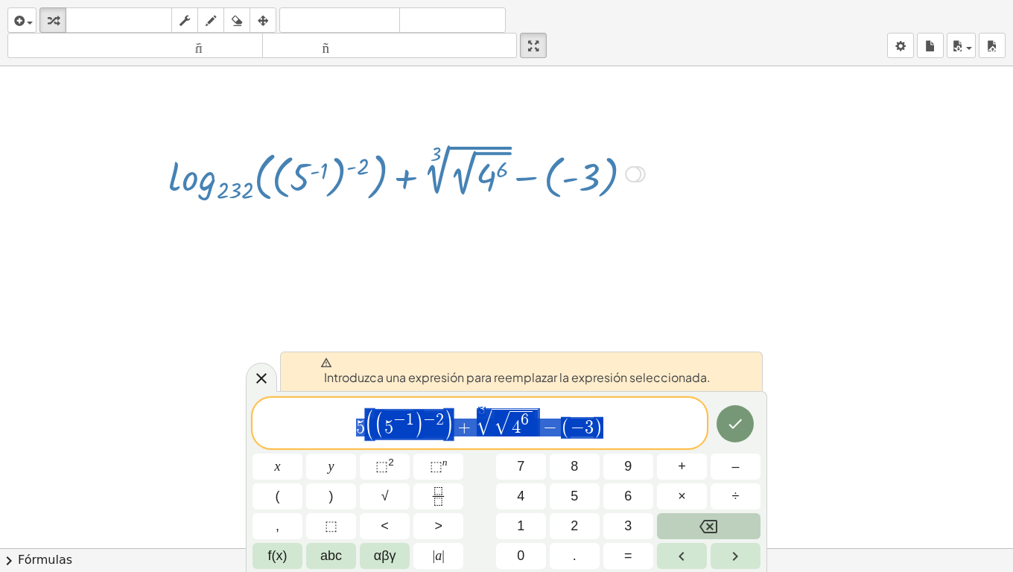
drag, startPoint x: 344, startPoint y: 423, endPoint x: 692, endPoint y: 419, distance: 347.9
click at [677, 421] on span "5 ( ( 5 − 1 ) − 2 ) + 3 √ √ 4 6 − ( − 3 )" at bounding box center [480, 424] width 454 height 35
click at [742, 422] on icon "Done" at bounding box center [735, 424] width 18 height 18
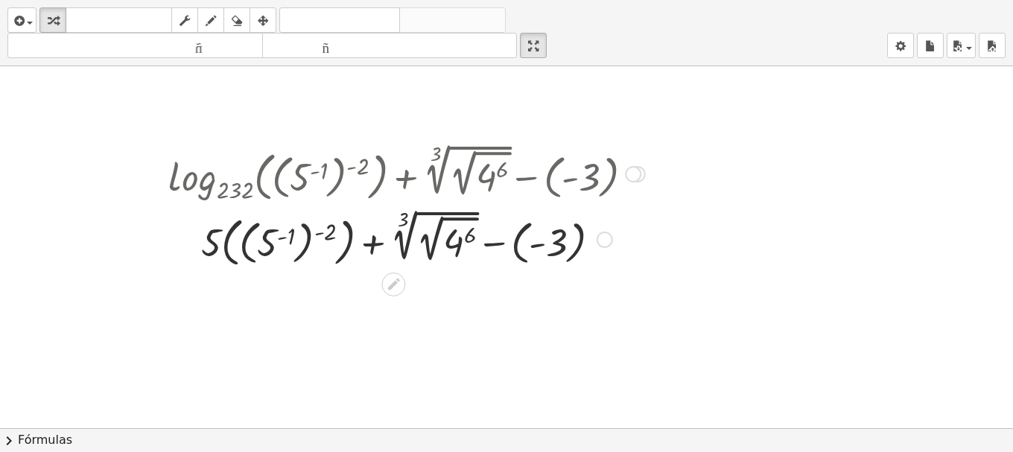
scroll to position [124, 0]
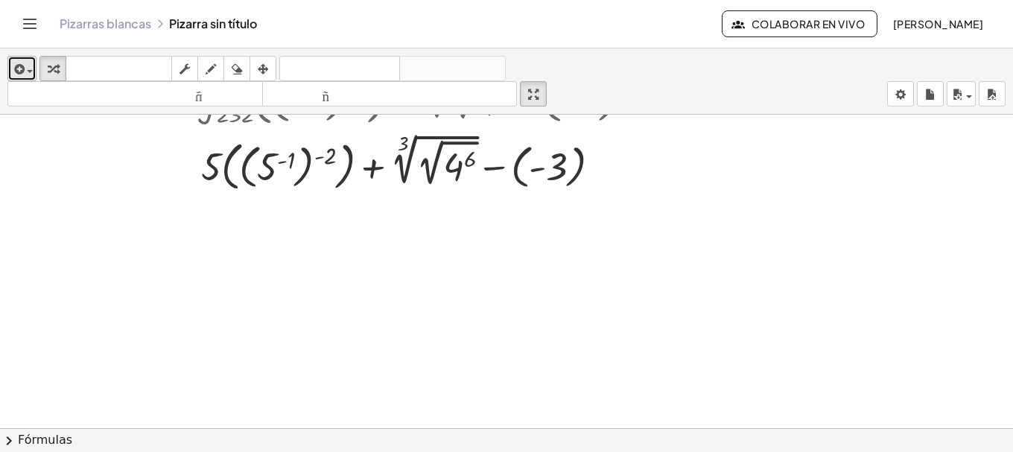
click at [17, 74] on icon "button" at bounding box center [17, 69] width 13 height 18
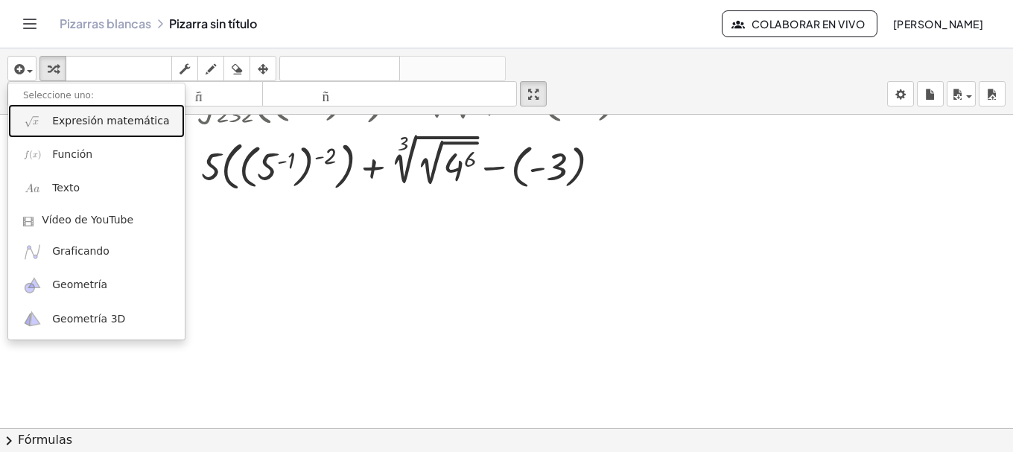
drag, startPoint x: 48, startPoint y: 124, endPoint x: 28, endPoint y: 125, distance: 20.2
click at [48, 124] on link "Expresión matemática" at bounding box center [96, 121] width 177 height 34
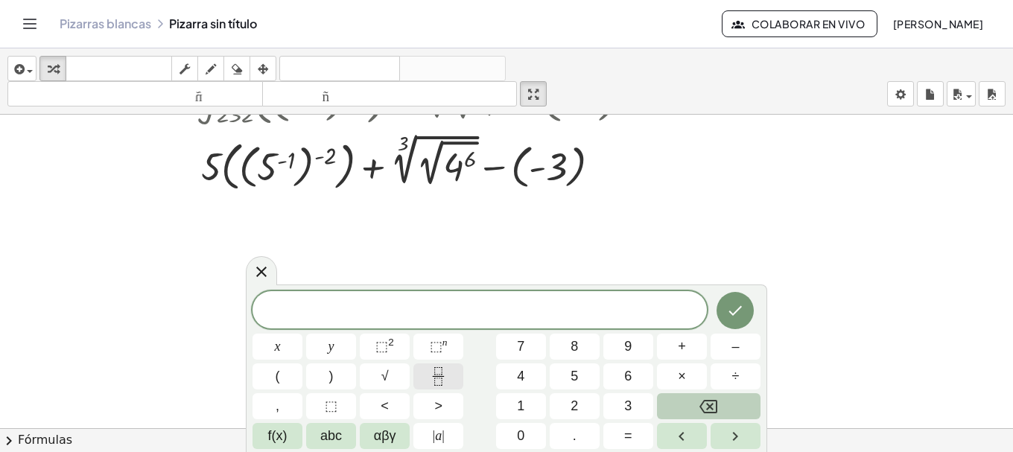
click at [444, 376] on rect "Fraction" at bounding box center [438, 376] width 11 height 1
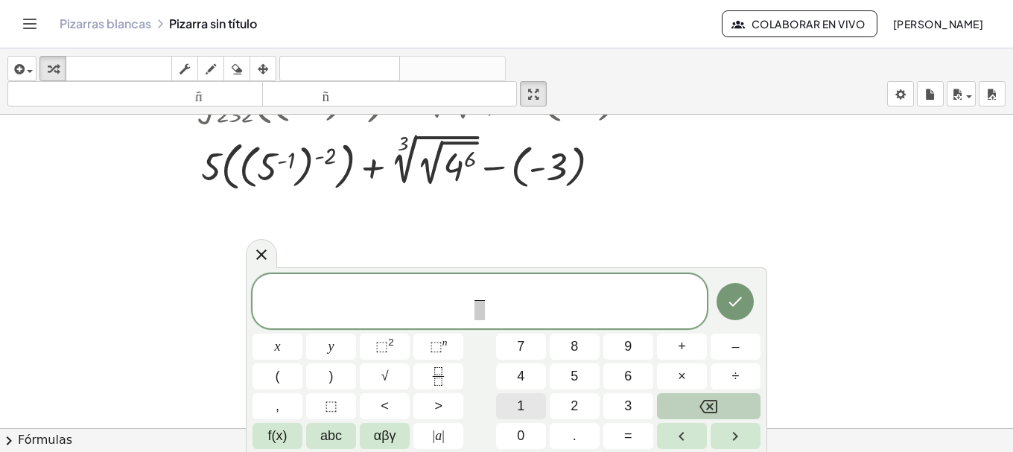
click at [529, 407] on button "1" at bounding box center [521, 406] width 50 height 26
click at [478, 313] on span "​" at bounding box center [479, 310] width 11 height 20
click at [462, 301] on span "1 ​ ​" at bounding box center [480, 302] width 454 height 39
click at [474, 307] on span "​" at bounding box center [479, 310] width 11 height 20
click at [561, 378] on button "5" at bounding box center [575, 377] width 50 height 26
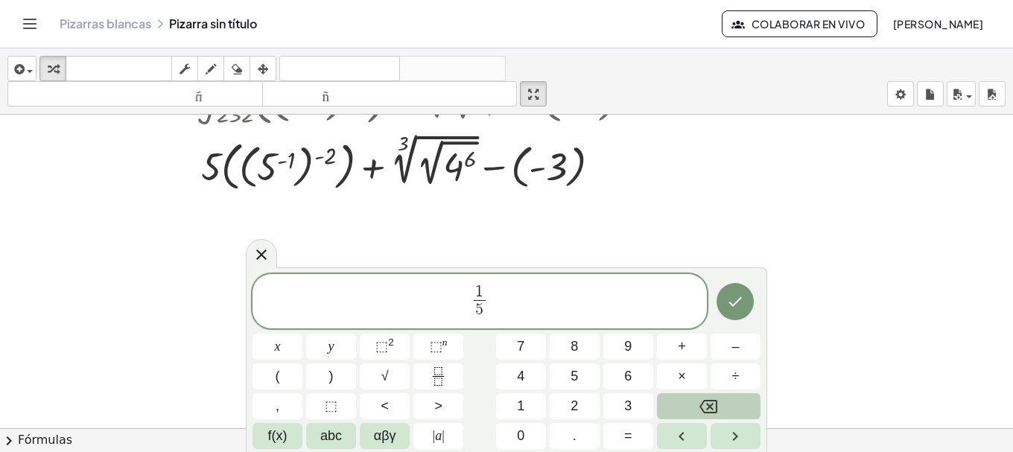
click at [518, 299] on span "1 5 ​ ​" at bounding box center [480, 302] width 454 height 39
click at [432, 350] on span "⬚" at bounding box center [436, 346] width 13 height 15
click at [737, 354] on span "–" at bounding box center [735, 347] width 7 height 20
click at [583, 406] on button "2" at bounding box center [575, 406] width 50 height 26
drag, startPoint x: 480, startPoint y: 297, endPoint x: 491, endPoint y: 303, distance: 12.0
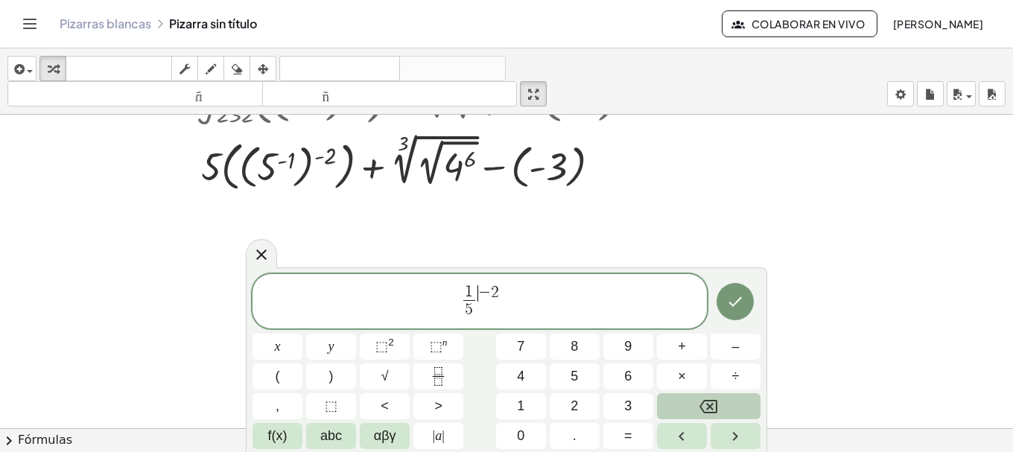
click at [481, 297] on span "−" at bounding box center [484, 293] width 13 height 16
click at [341, 378] on button ")" at bounding box center [331, 377] width 50 height 26
click at [705, 411] on icon "Backspace" at bounding box center [708, 406] width 18 height 13
click at [442, 306] on span "1 5 ​ ​ − 2" at bounding box center [480, 302] width 454 height 39
click at [283, 377] on button "(" at bounding box center [278, 377] width 50 height 26
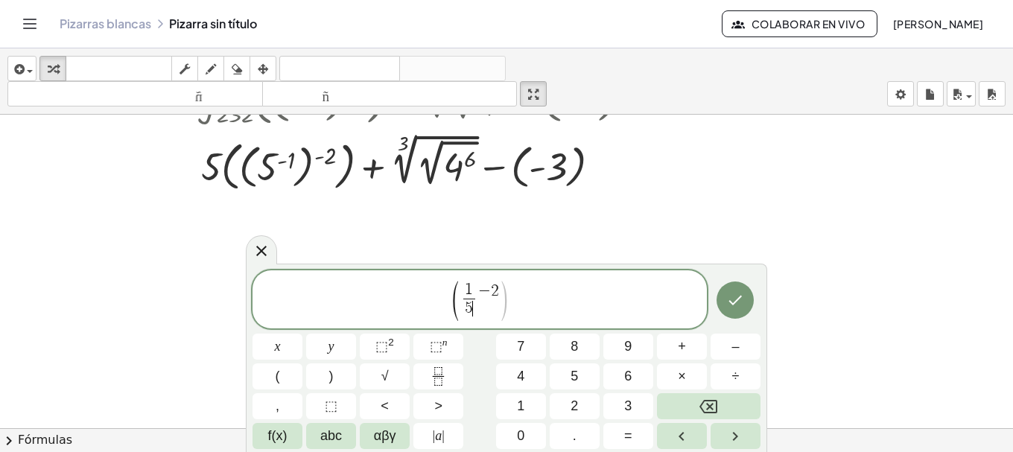
click at [475, 308] on span "1 5 ​ ​" at bounding box center [469, 300] width 18 height 37
click at [737, 434] on icon "Flecha derecha" at bounding box center [735, 437] width 18 height 18
click at [317, 384] on button ")" at bounding box center [331, 377] width 50 height 26
click at [737, 302] on icon "Hecho" at bounding box center [735, 300] width 18 height 18
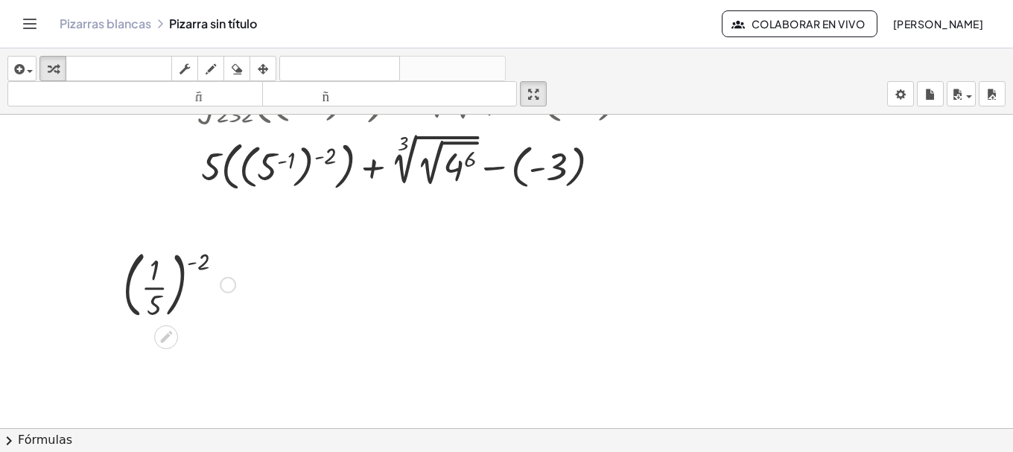
click at [194, 261] on div at bounding box center [178, 284] width 127 height 80
click at [199, 263] on div at bounding box center [178, 284] width 127 height 80
click at [156, 298] on div at bounding box center [178, 284] width 127 height 80
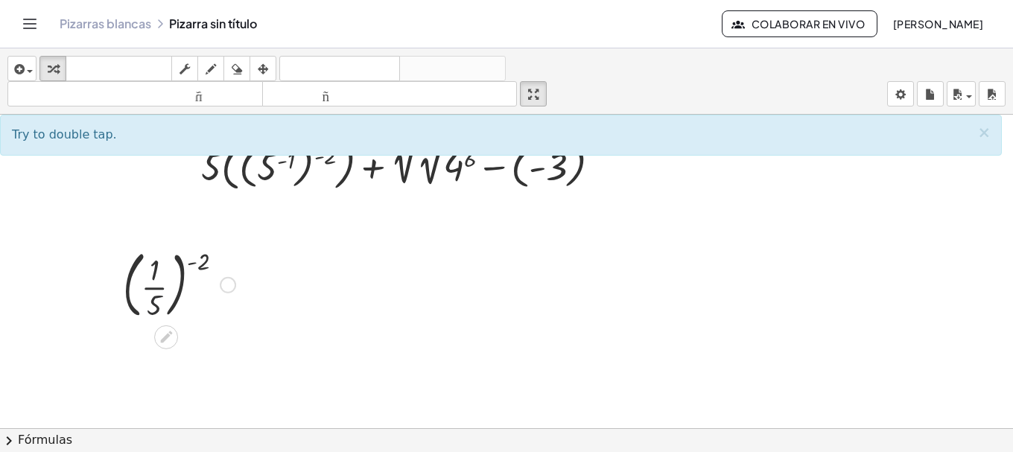
click at [149, 282] on div at bounding box center [178, 284] width 127 height 80
click at [154, 300] on div at bounding box center [178, 284] width 127 height 80
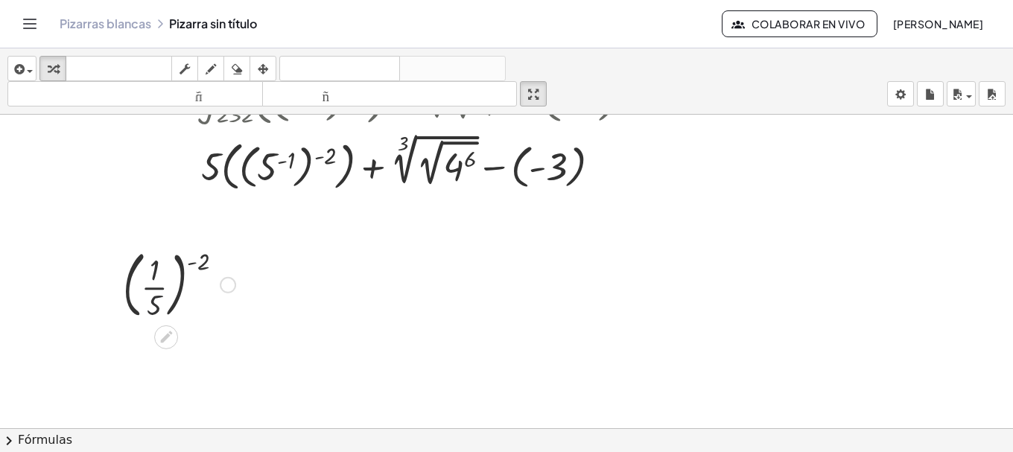
click at [154, 300] on div at bounding box center [178, 284] width 127 height 80
click at [195, 336] on div at bounding box center [178, 348] width 127 height 49
click at [327, 155] on div at bounding box center [407, 163] width 492 height 66
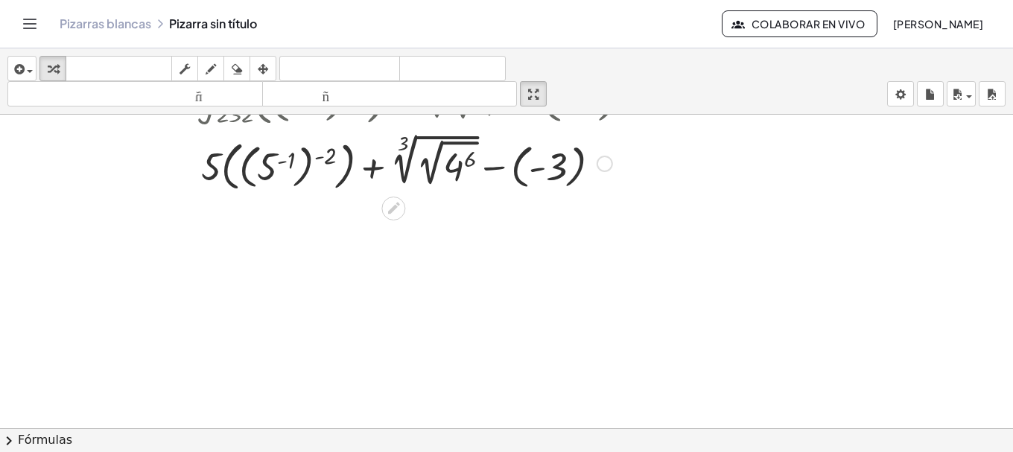
click at [282, 161] on div at bounding box center [407, 163] width 492 height 66
click at [282, 160] on div at bounding box center [407, 163] width 492 height 66
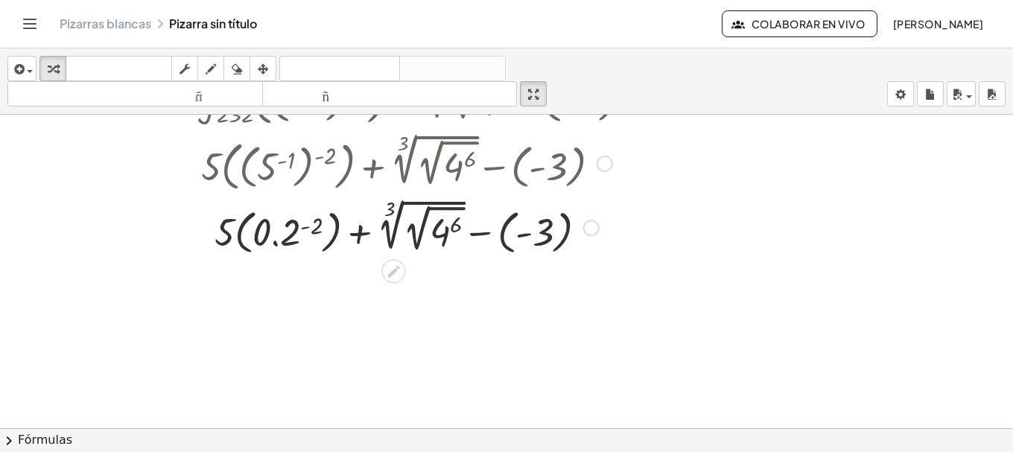
click at [314, 230] on div at bounding box center [407, 226] width 492 height 63
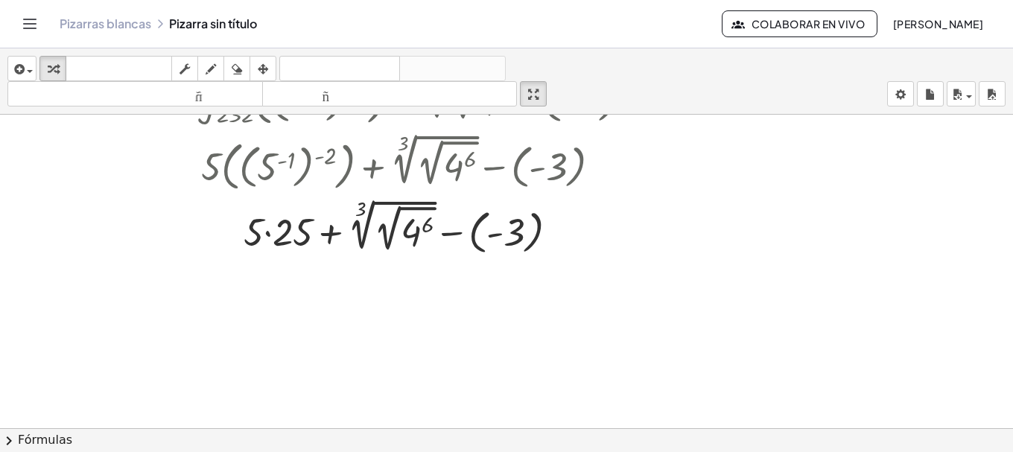
scroll to position [0, 0]
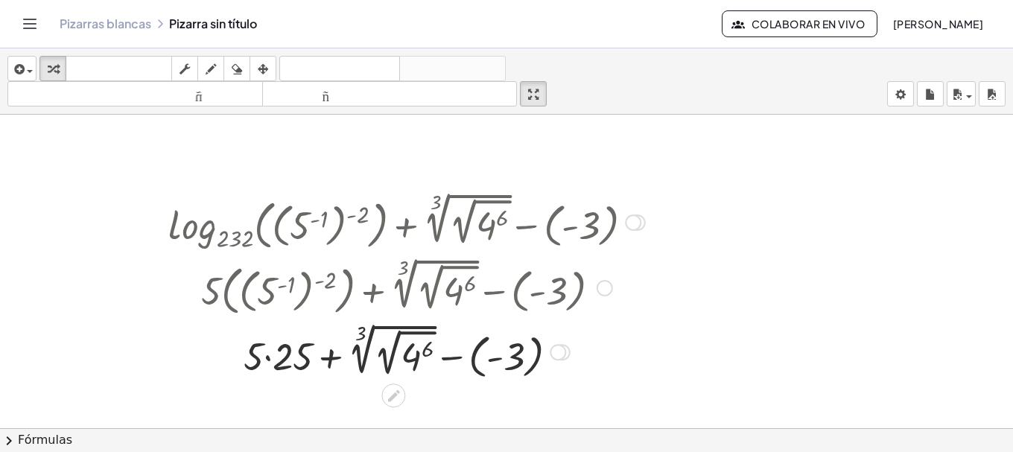
click at [395, 396] on icon at bounding box center [394, 396] width 12 height 12
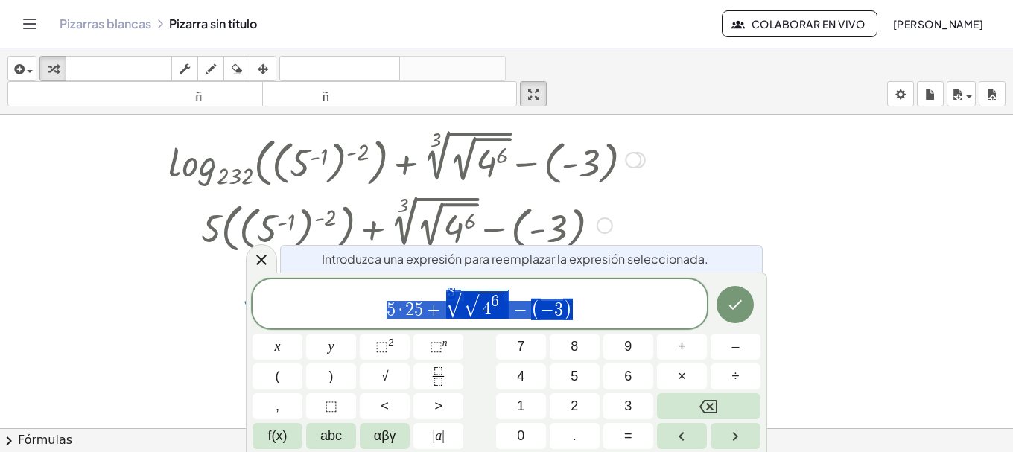
scroll to position [63, 0]
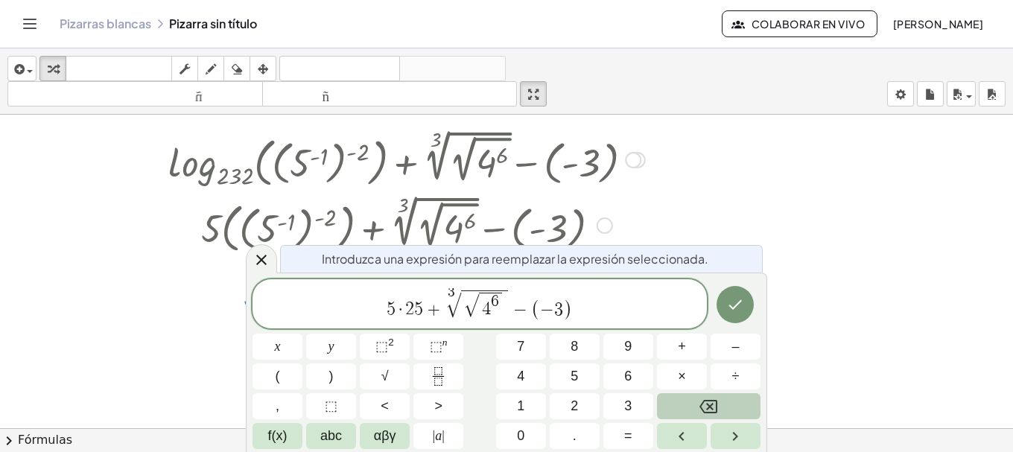
click at [692, 399] on button "Backspace" at bounding box center [709, 406] width 104 height 26
click at [681, 346] on span "+" at bounding box center [682, 347] width 8 height 20
click at [731, 305] on icon "Hecho" at bounding box center [735, 305] width 18 height 18
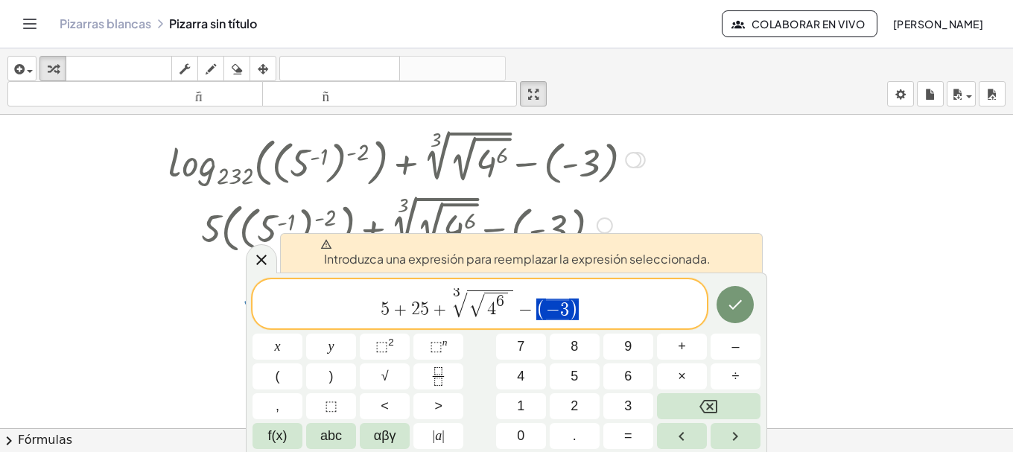
drag, startPoint x: 562, startPoint y: 314, endPoint x: 393, endPoint y: 302, distance: 169.5
click at [385, 308] on span "5 + 2 5 + 3 √ √ 4 6 − ( − 3 )" at bounding box center [480, 305] width 454 height 34
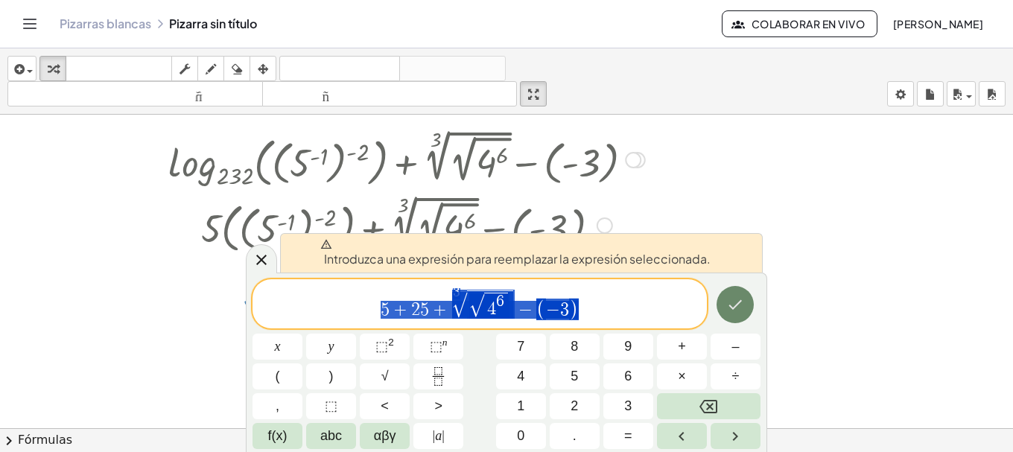
click at [740, 304] on icon "Hecho" at bounding box center [735, 305] width 18 height 18
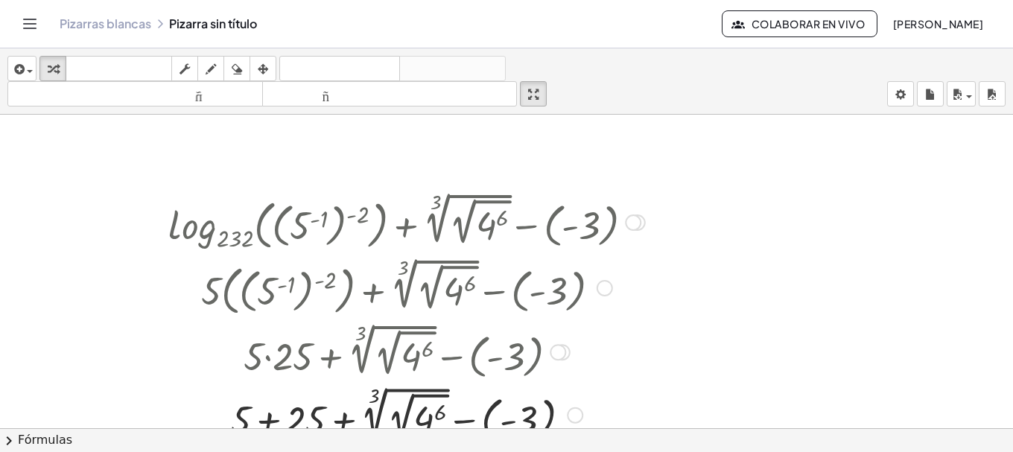
scroll to position [124, 0]
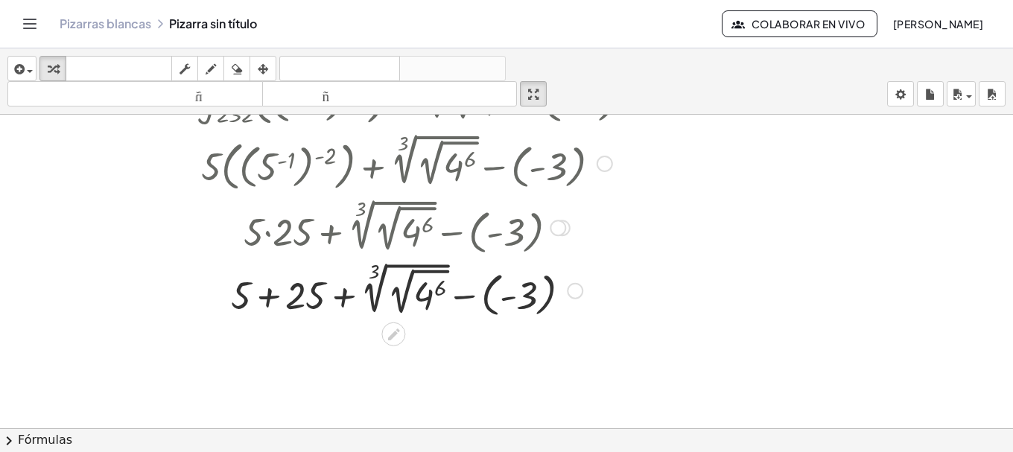
click at [303, 302] on div at bounding box center [407, 289] width 492 height 63
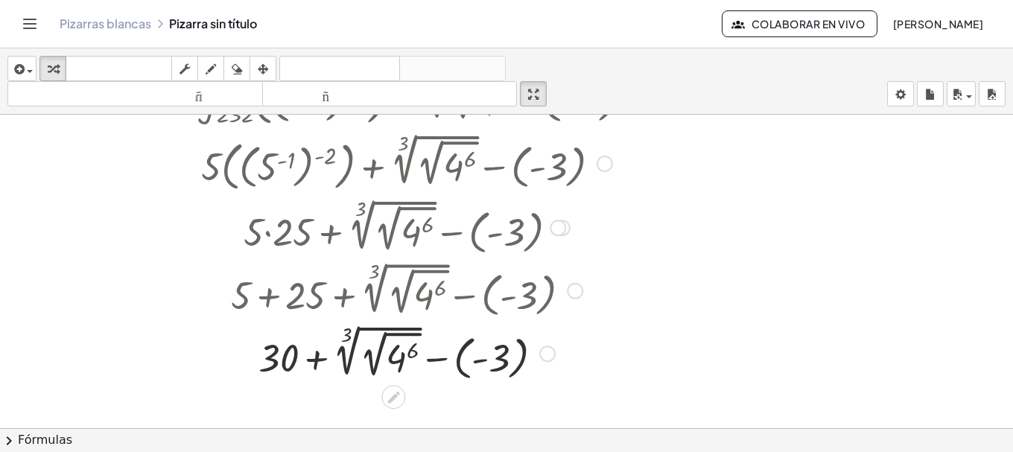
scroll to position [248, 0]
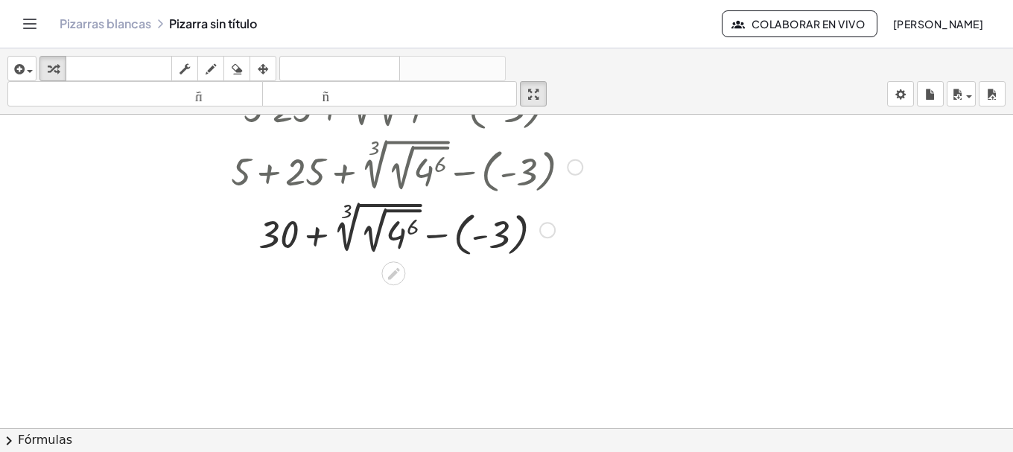
click at [400, 243] on div at bounding box center [407, 228] width 492 height 63
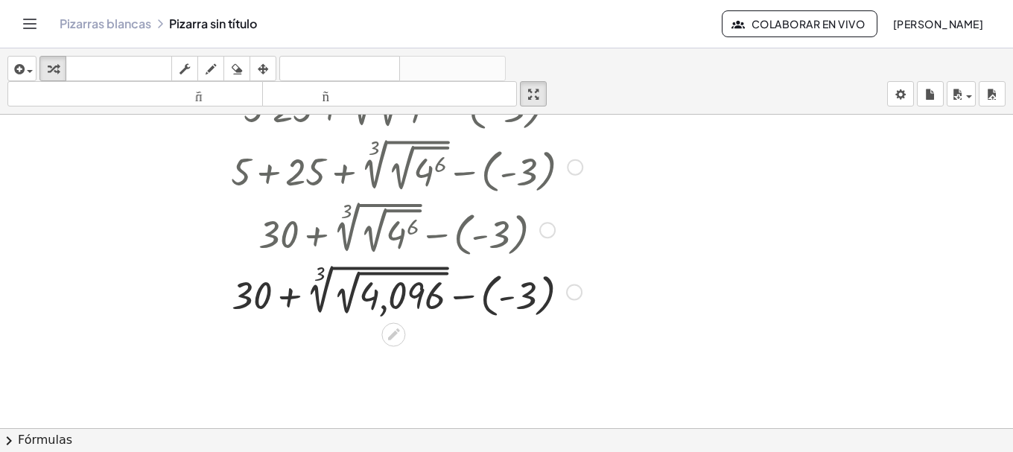
click at [361, 295] on div at bounding box center [407, 290] width 492 height 61
click at [361, 295] on div at bounding box center [407, 291] width 492 height 60
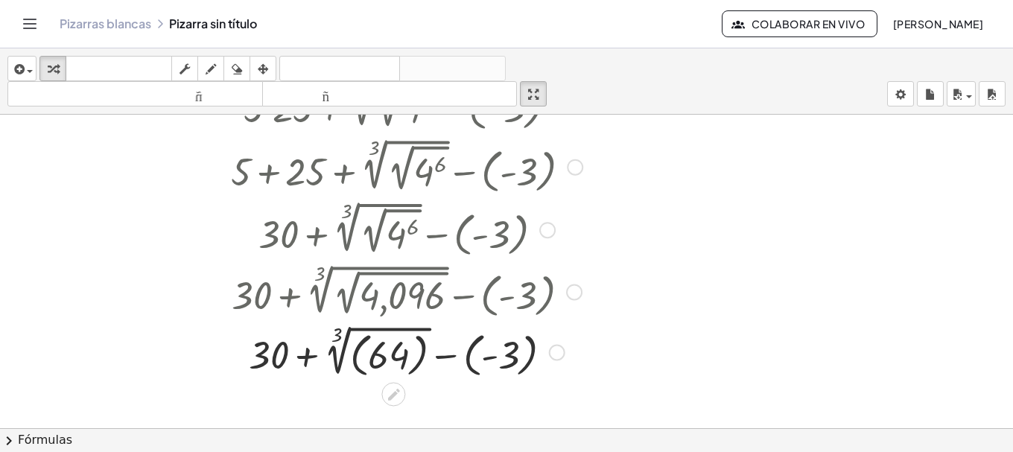
click at [362, 347] on div at bounding box center [407, 351] width 492 height 60
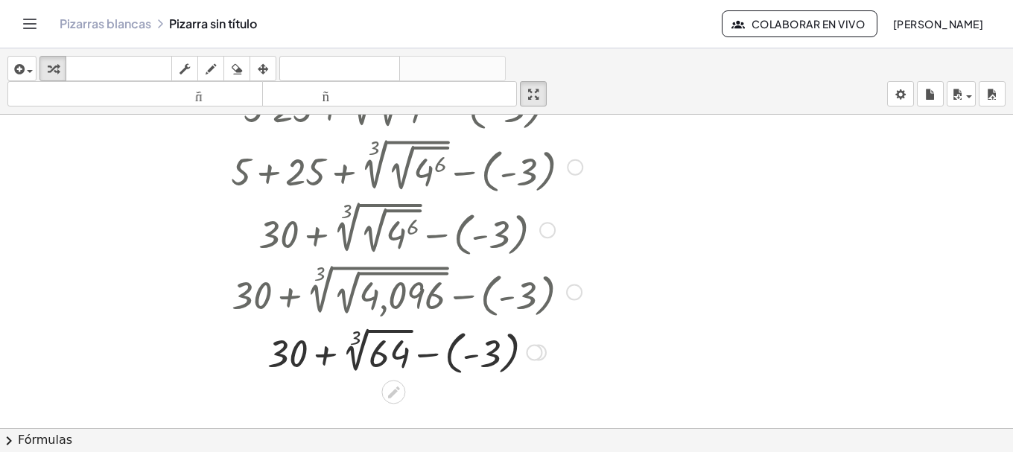
click at [367, 354] on div at bounding box center [407, 351] width 492 height 56
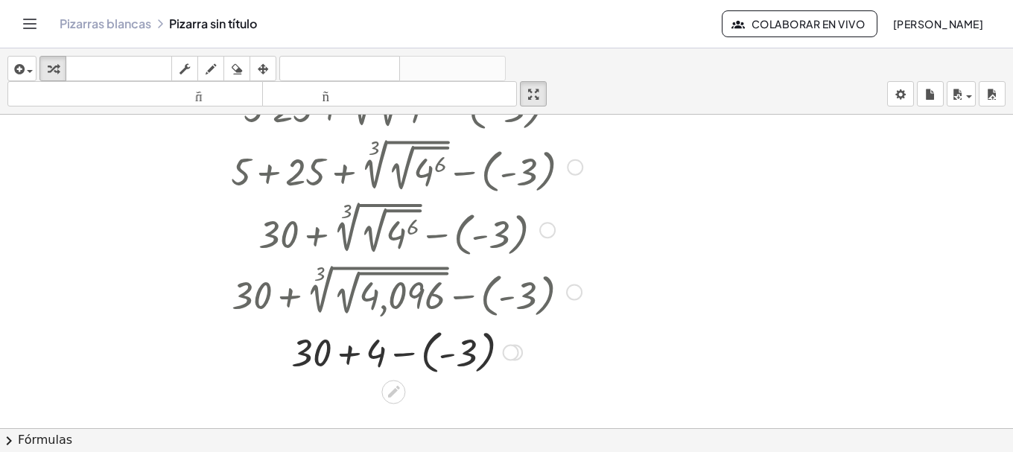
click at [468, 352] on div at bounding box center [407, 351] width 492 height 54
click at [468, 352] on div at bounding box center [407, 351] width 492 height 51
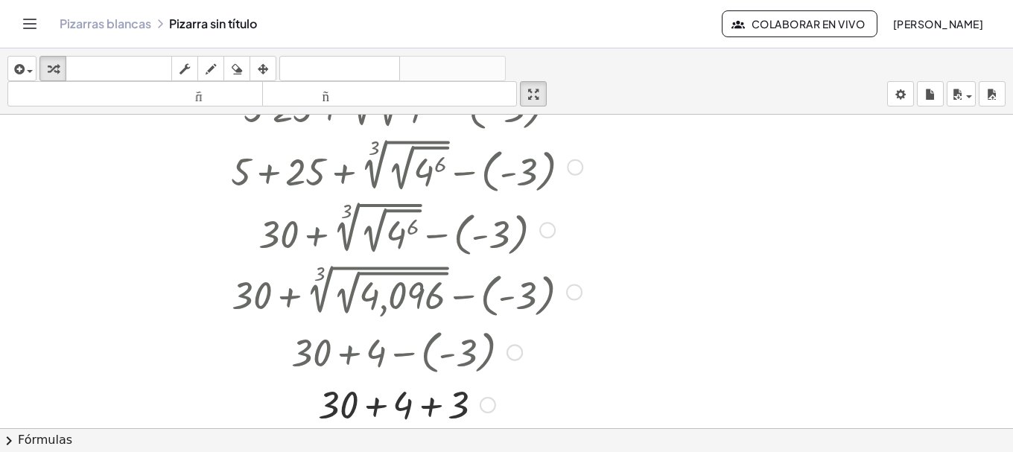
scroll to position [314, 0]
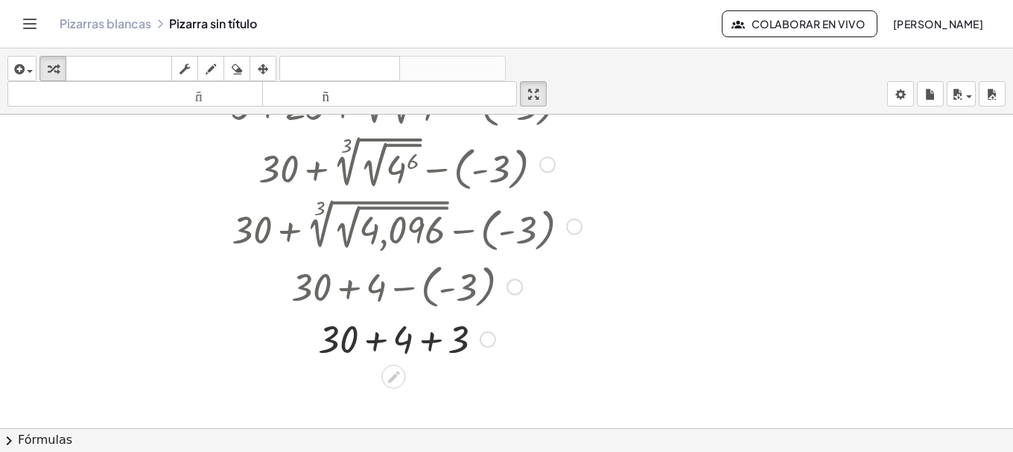
click at [460, 346] on div at bounding box center [407, 338] width 492 height 51
click at [393, 340] on div "+ + 3 30 4 + 7 Arreglar un error Línea de transformación Copiar línea como LaTe…" at bounding box center [393, 340] width 0 height 0
click at [417, 345] on div at bounding box center [407, 338] width 492 height 51
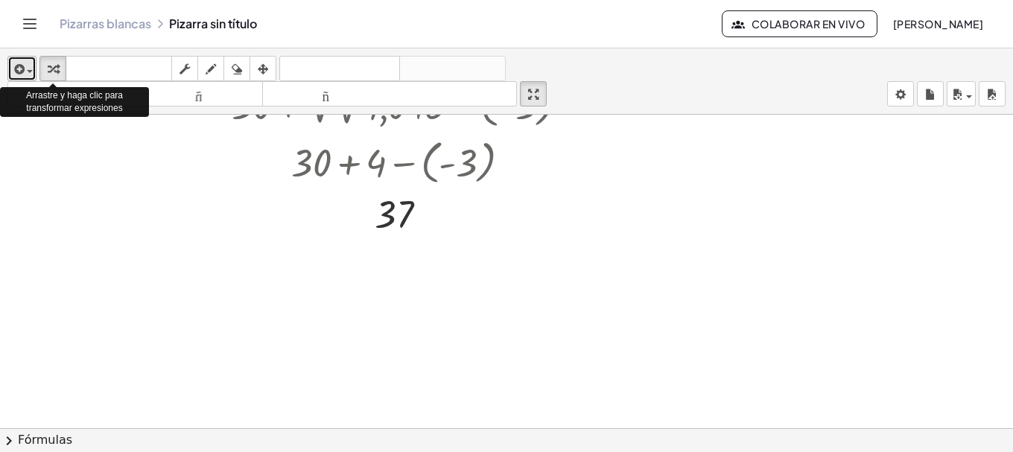
click at [37, 69] on button "insertar" at bounding box center [21, 68] width 29 height 25
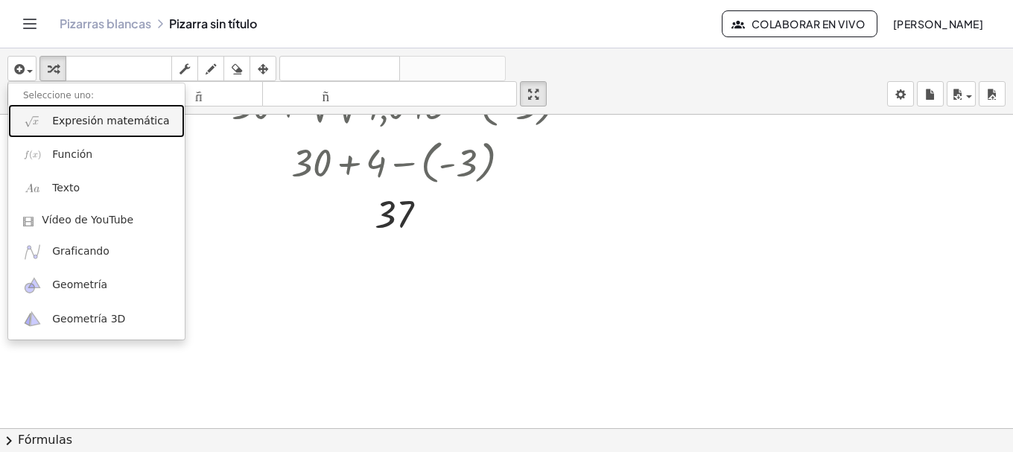
click at [42, 119] on link "Expresión matemática" at bounding box center [96, 121] width 177 height 34
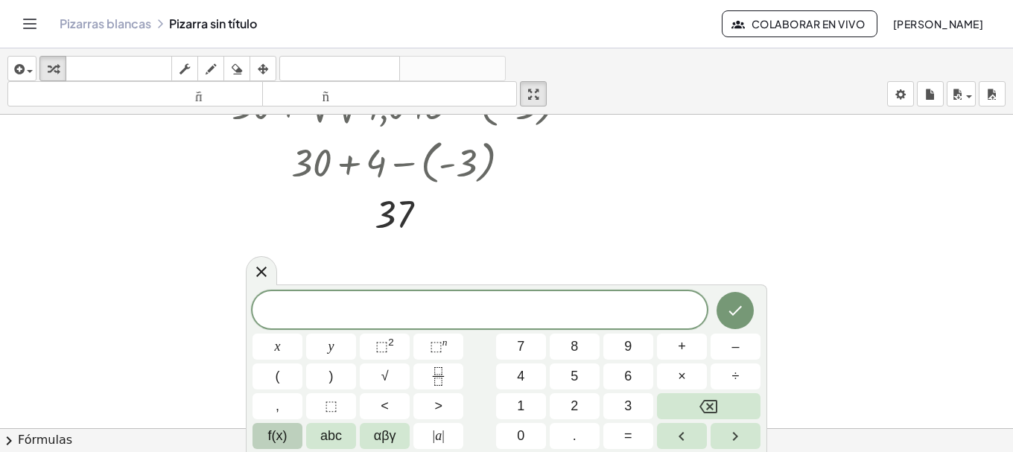
click at [289, 430] on button "f(x)" at bounding box center [278, 436] width 50 height 26
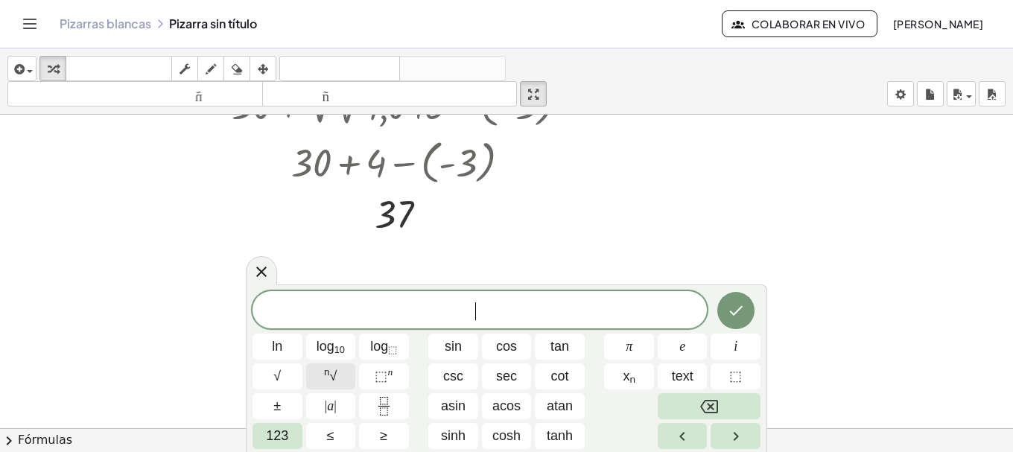
click at [318, 381] on button "n √" at bounding box center [331, 377] width 50 height 26
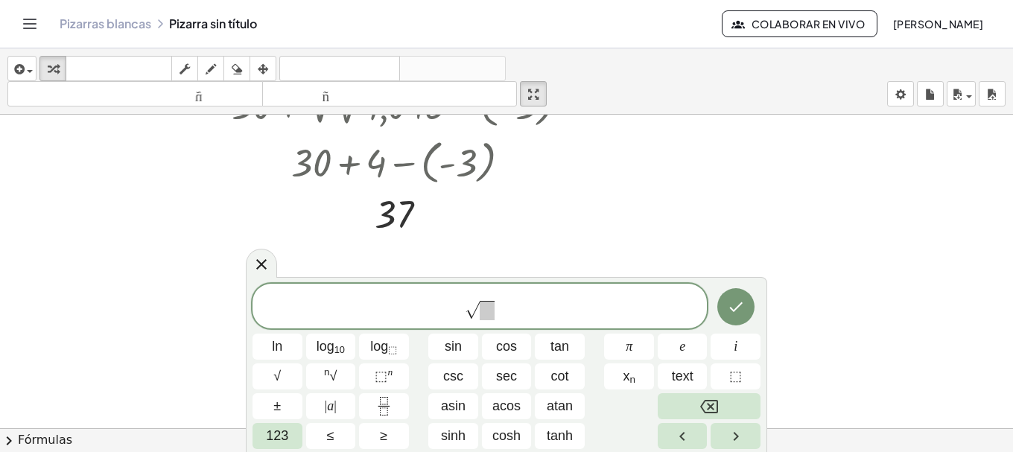
click at [288, 437] on span "123" at bounding box center [277, 436] width 22 height 20
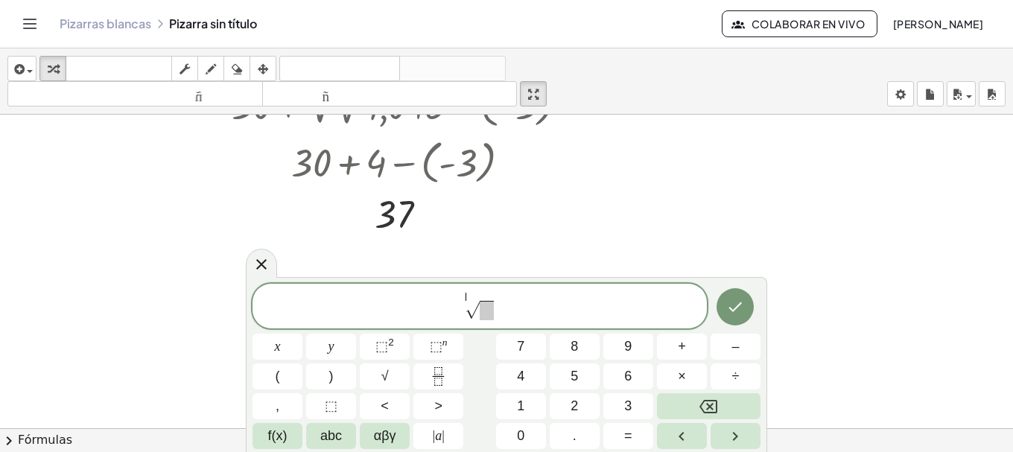
click at [469, 293] on sup "​" at bounding box center [469, 294] width 7 height 14
click at [588, 376] on button "5" at bounding box center [575, 377] width 50 height 26
click at [487, 314] on span "​" at bounding box center [487, 310] width 14 height 19
click at [518, 396] on span "1" at bounding box center [520, 406] width 7 height 20
click at [562, 400] on button "2" at bounding box center [575, 406] width 50 height 26
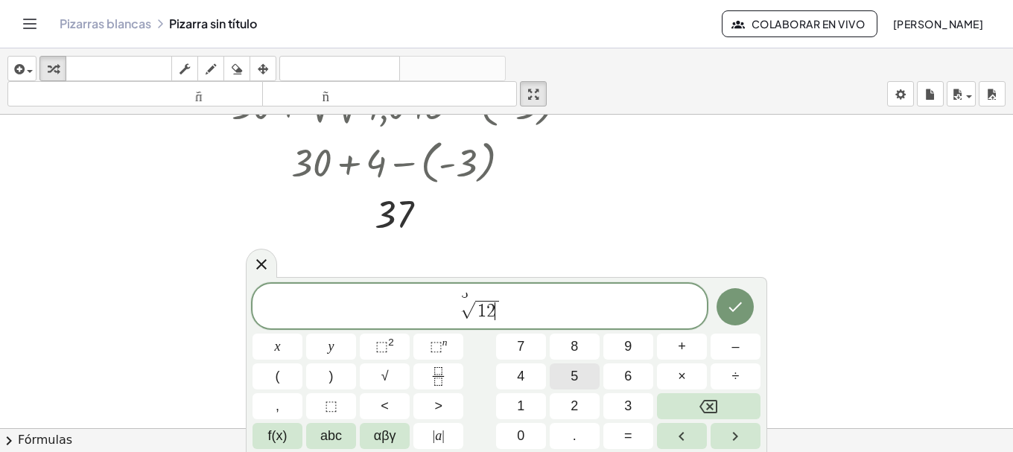
click at [577, 374] on span "5" at bounding box center [574, 376] width 7 height 20
click at [744, 312] on icon "Done" at bounding box center [735, 307] width 18 height 18
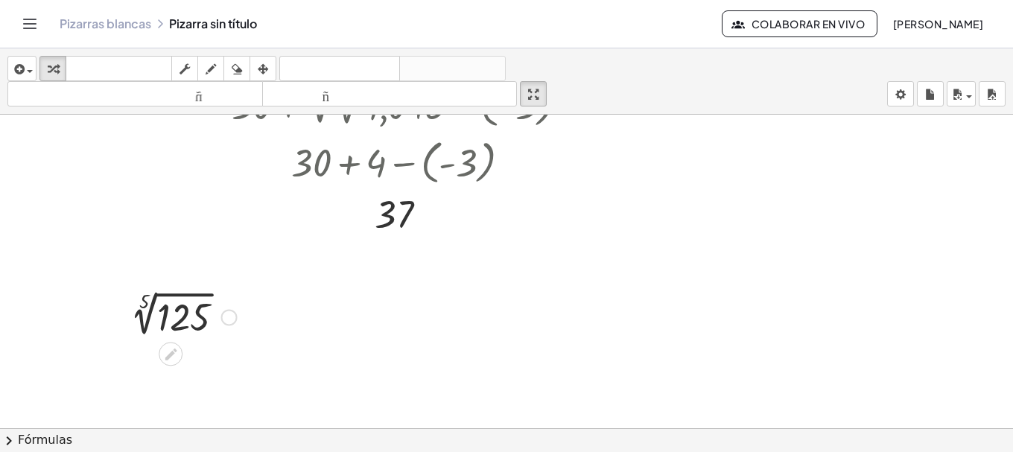
click at [171, 314] on div at bounding box center [179, 316] width 129 height 50
click at [171, 314] on div at bounding box center [183, 313] width 141 height 49
click at [216, 378] on div at bounding box center [183, 363] width 141 height 49
click at [162, 375] on div at bounding box center [183, 363] width 141 height 49
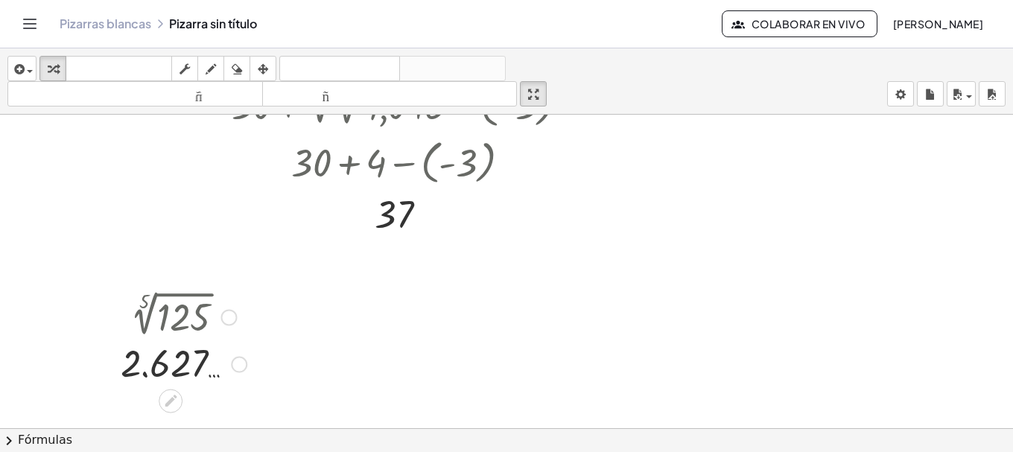
click at [182, 364] on div at bounding box center [183, 363] width 141 height 49
click at [206, 378] on div at bounding box center [183, 363] width 141 height 49
click at [203, 378] on div at bounding box center [183, 363] width 141 height 49
click at [209, 375] on div at bounding box center [183, 363] width 141 height 49
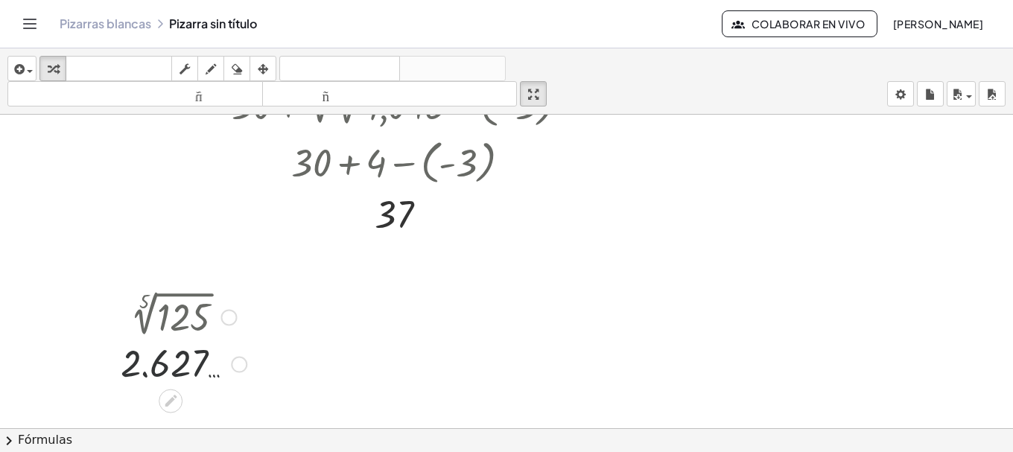
click at [211, 375] on div at bounding box center [183, 363] width 141 height 49
click at [174, 396] on icon at bounding box center [171, 401] width 12 height 12
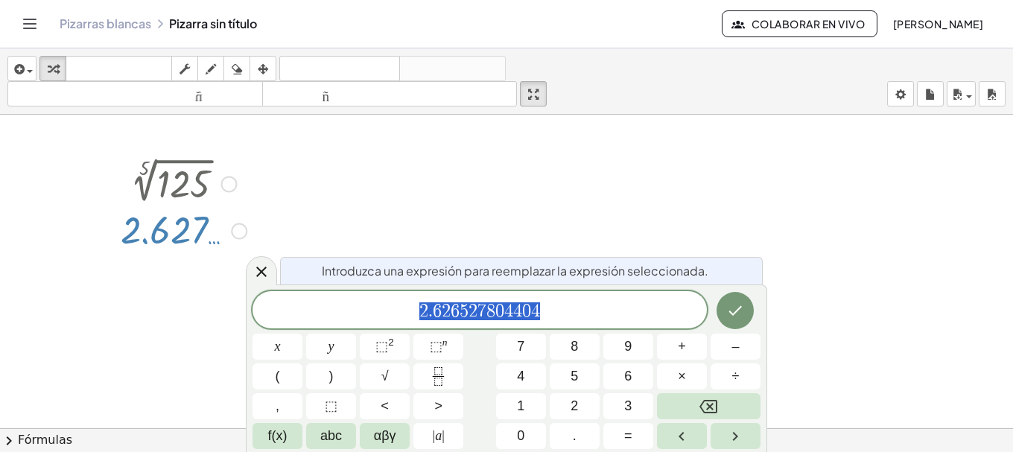
scroll to position [582, 0]
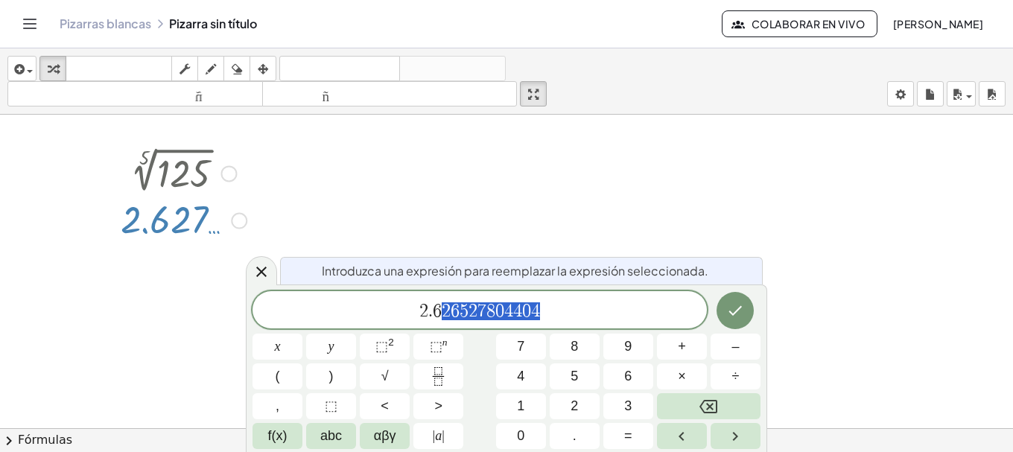
drag, startPoint x: 444, startPoint y: 314, endPoint x: 540, endPoint y: 314, distance: 96.1
drag, startPoint x: 510, startPoint y: 310, endPoint x: 635, endPoint y: 302, distance: 124.7
click at [256, 272] on icon at bounding box center [262, 272] width 18 height 18
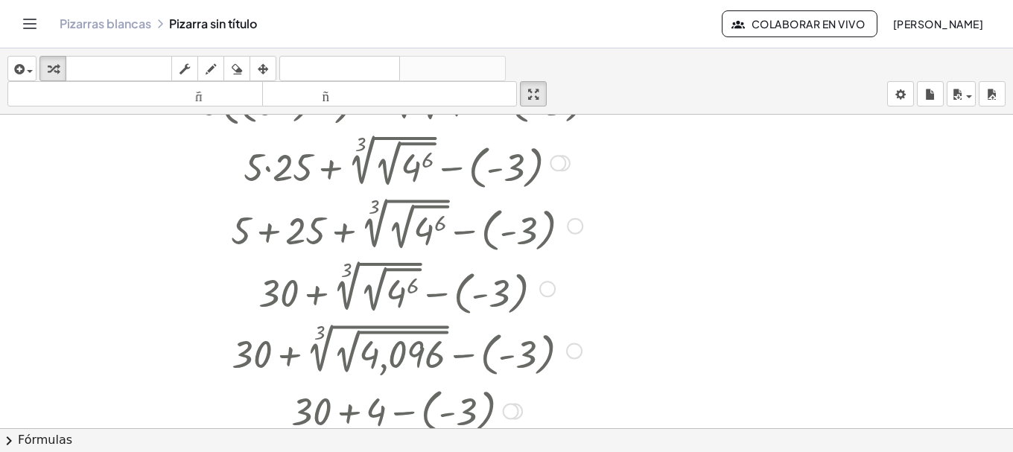
scroll to position [314, 0]
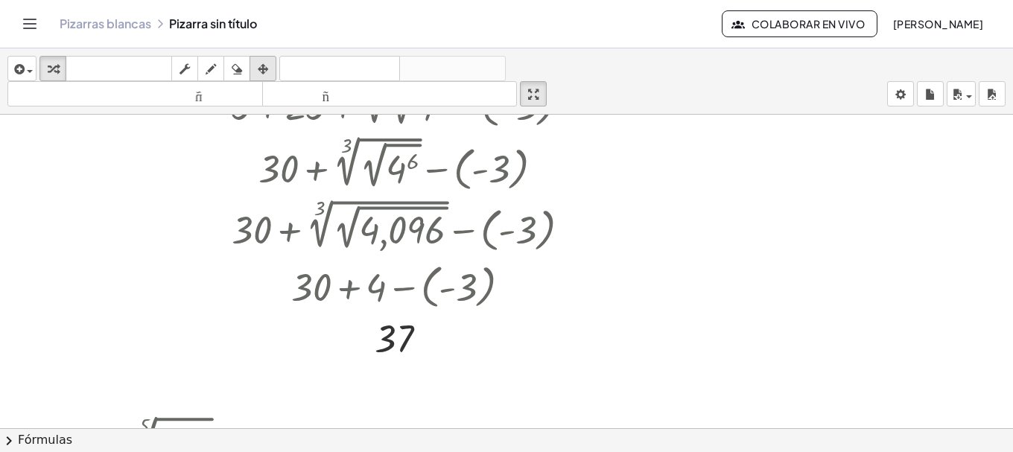
click at [262, 68] on icon "button" at bounding box center [263, 69] width 10 height 18
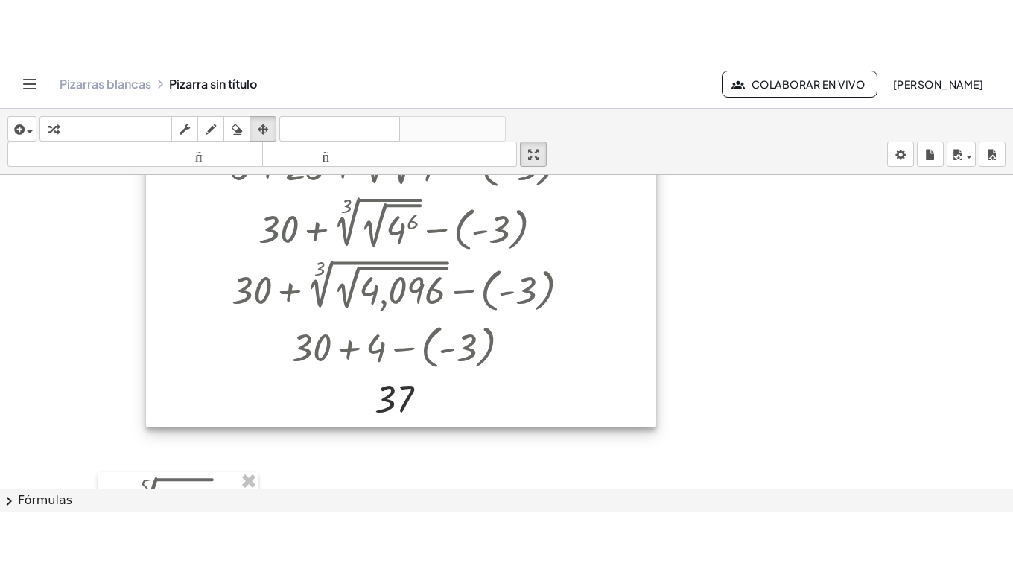
scroll to position [66, 0]
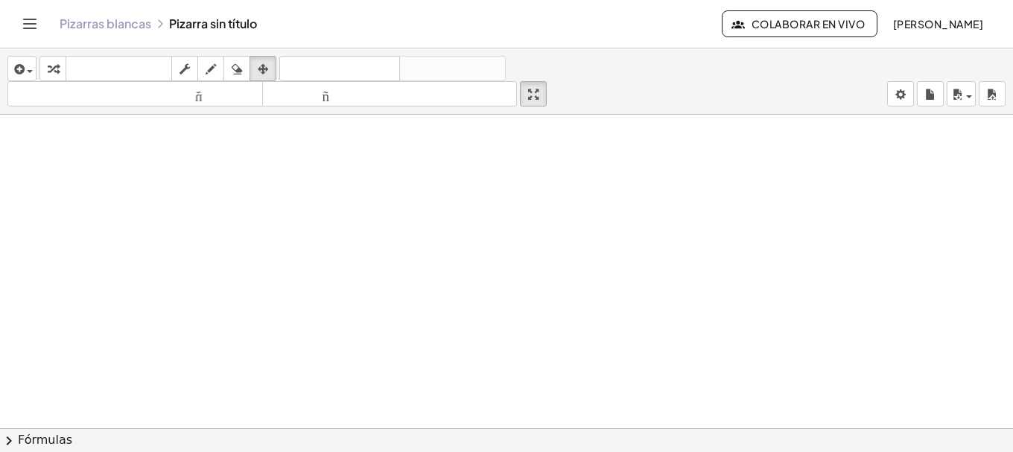
click at [539, 97] on icon "button" at bounding box center [533, 95] width 10 height 18
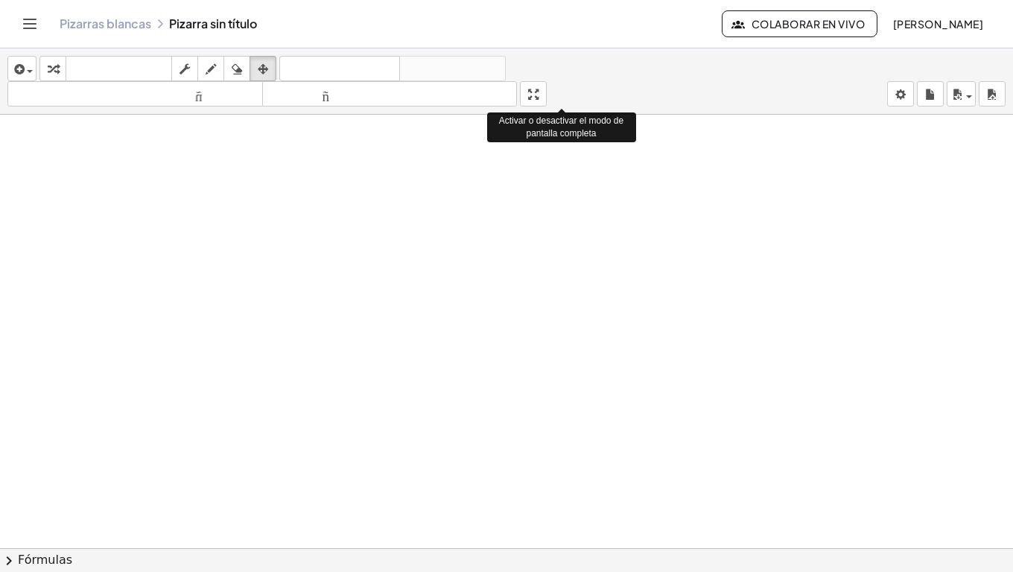
click at [543, 192] on div "insertar Seleccione uno: Expresión matemática Función Texto Vídeo de YouTube Gr…" at bounding box center [506, 310] width 1013 height 524
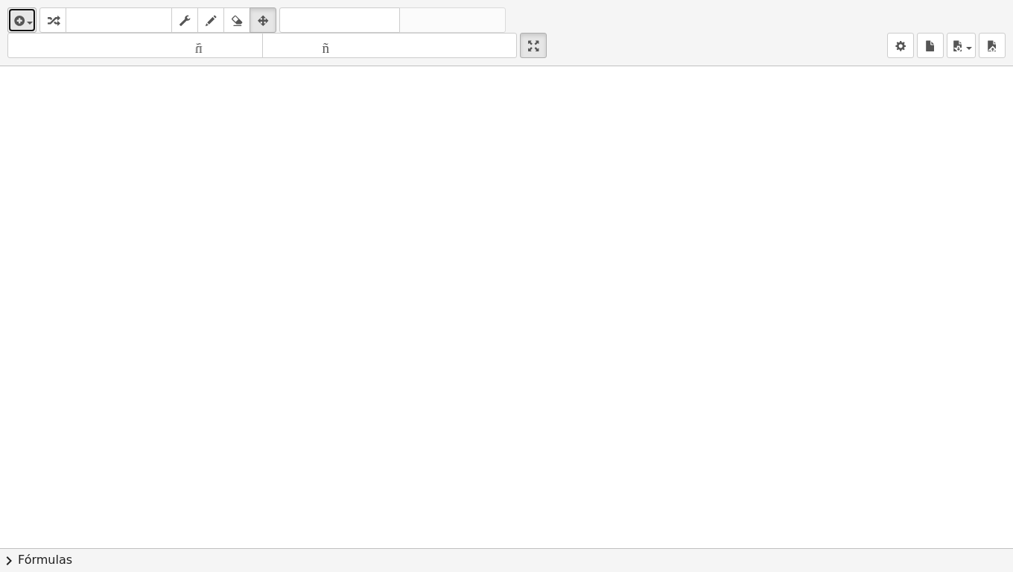
click at [20, 24] on icon "button" at bounding box center [17, 21] width 13 height 18
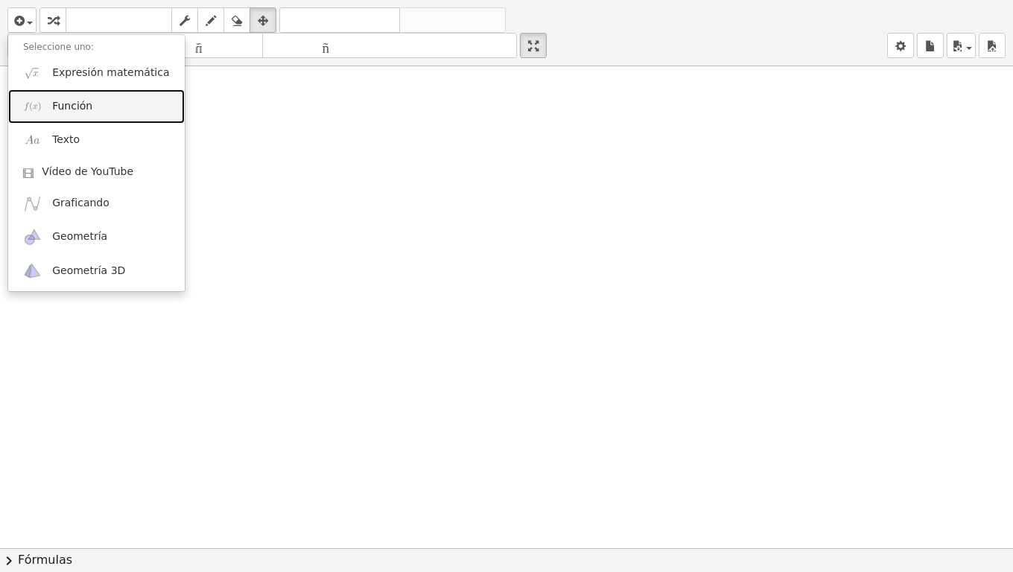
click at [101, 98] on link "Función" at bounding box center [96, 106] width 177 height 34
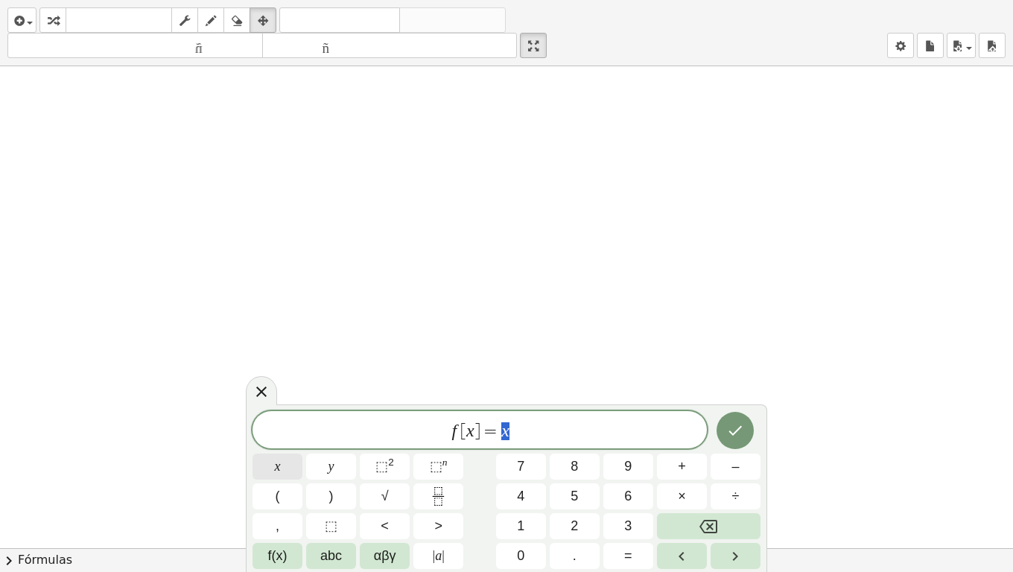
click at [295, 451] on button "x" at bounding box center [278, 467] width 50 height 26
click at [385, 451] on span "⬚" at bounding box center [381, 466] width 13 height 15
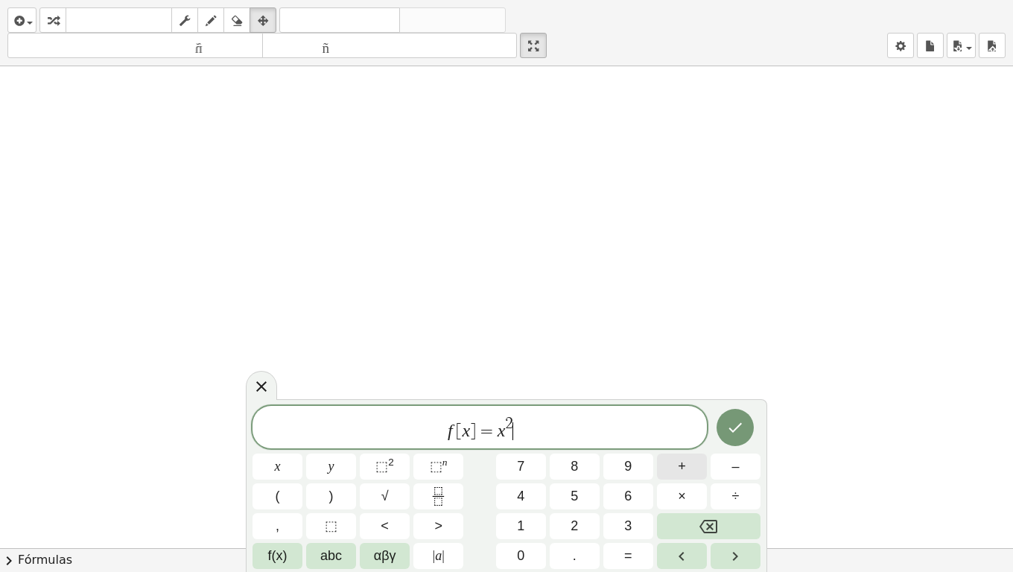
click at [689, 451] on button "+" at bounding box center [682, 467] width 50 height 26
click at [565, 451] on button "2" at bounding box center [575, 526] width 50 height 26
click at [281, 451] on button "x" at bounding box center [278, 467] width 50 height 26
click at [685, 451] on span "+" at bounding box center [682, 467] width 8 height 20
click at [635, 451] on button "6" at bounding box center [628, 496] width 50 height 26
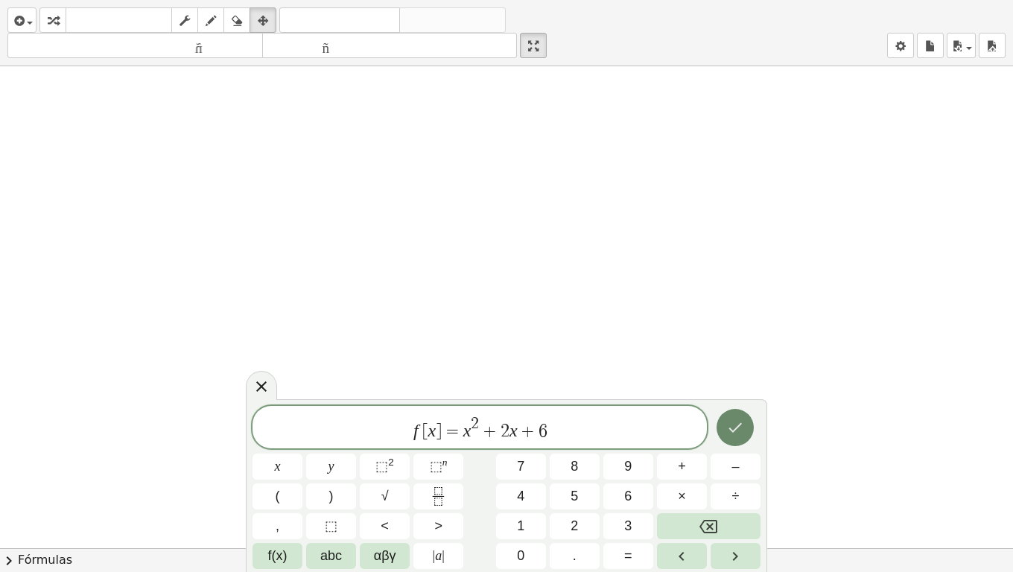
click at [722, 428] on button "Hecho" at bounding box center [735, 427] width 37 height 37
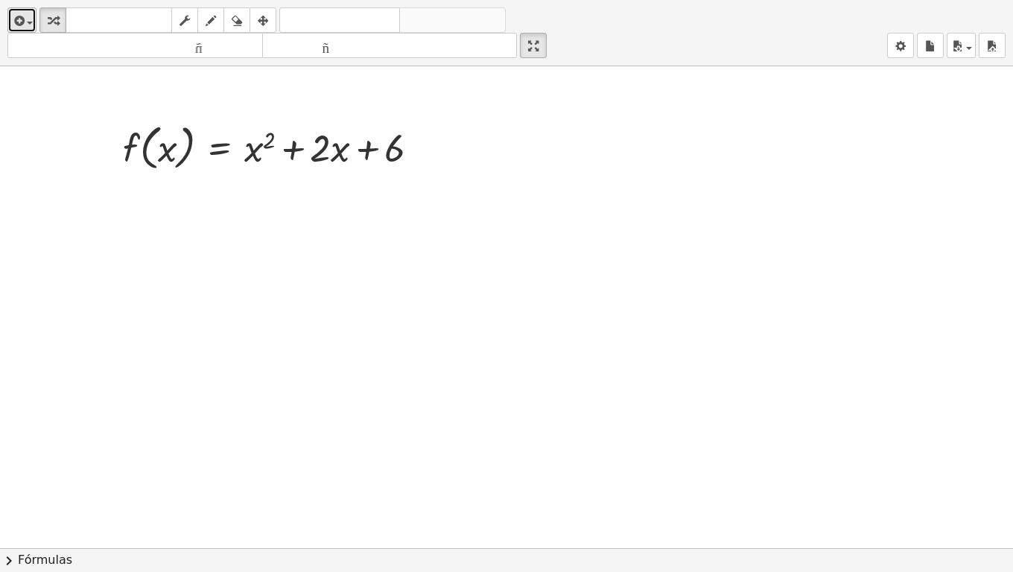
click at [12, 26] on icon "button" at bounding box center [17, 21] width 13 height 18
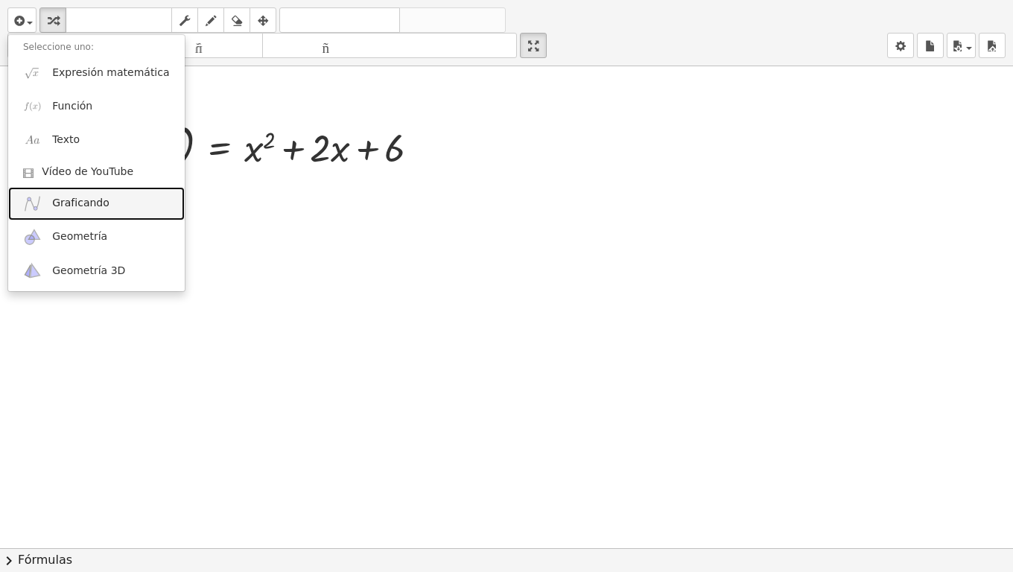
click at [63, 211] on span "Graficando" at bounding box center [80, 203] width 57 height 15
click at [63, 211] on div at bounding box center [506, 548] width 1013 height 964
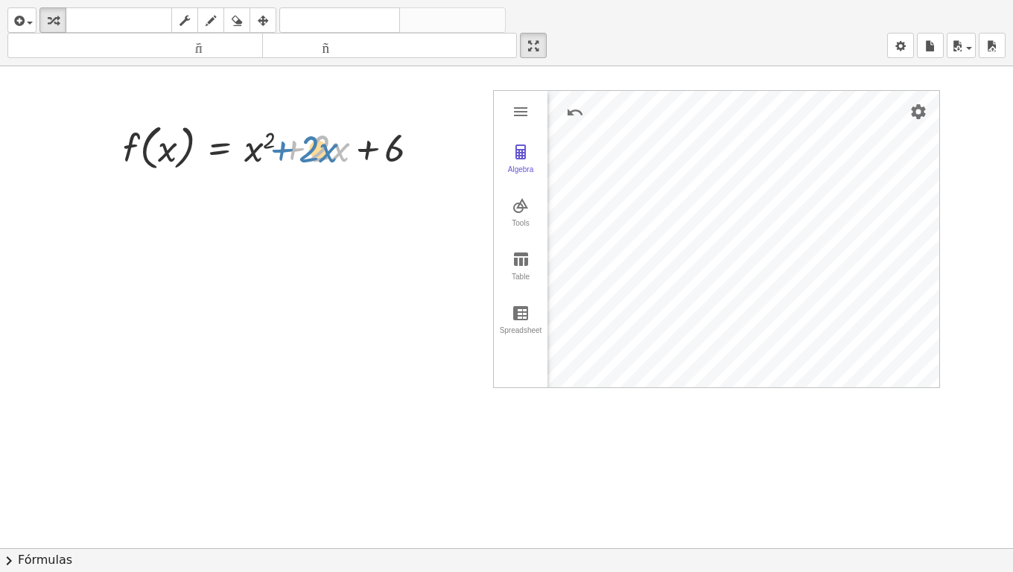
drag, startPoint x: 323, startPoint y: 152, endPoint x: 284, endPoint y: 141, distance: 40.3
click at [284, 141] on div at bounding box center [276, 146] width 323 height 57
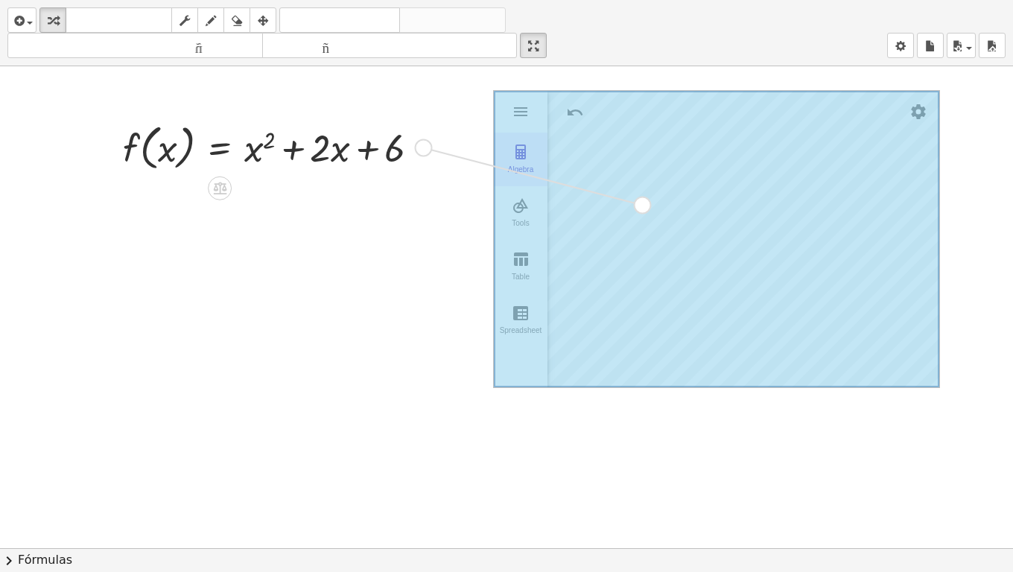
drag, startPoint x: 431, startPoint y: 144, endPoint x: 534, endPoint y: 172, distance: 106.6
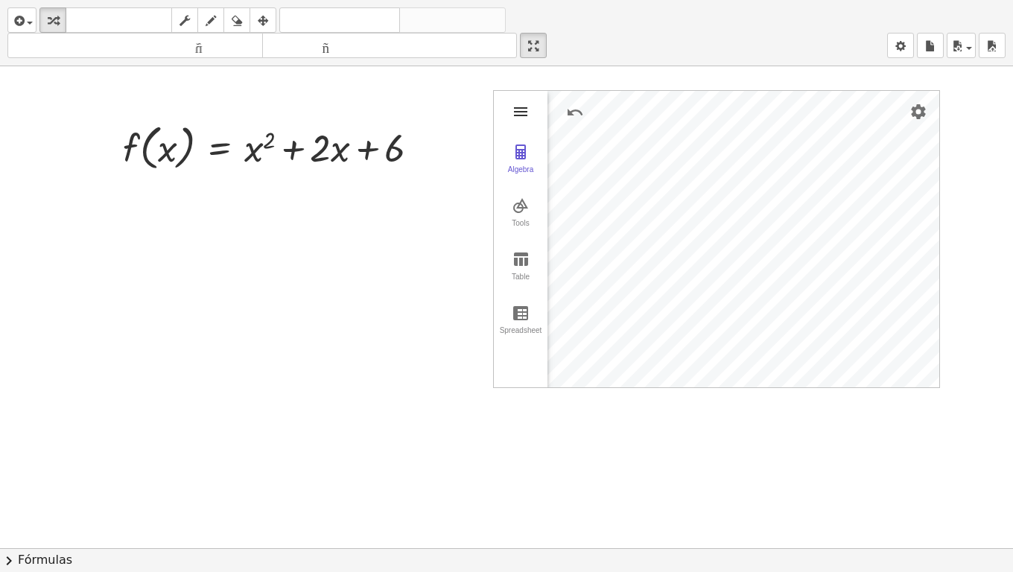
click at [516, 118] on img "Graphing Calculator" at bounding box center [521, 112] width 18 height 18
click at [532, 165] on button "Algebra" at bounding box center [521, 160] width 54 height 54
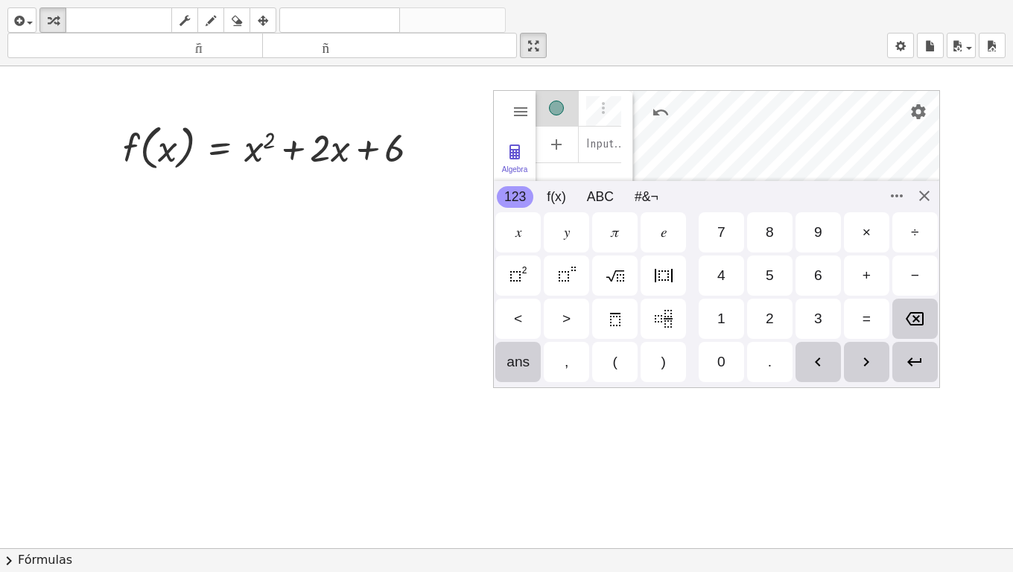
scroll to position [8, 0]
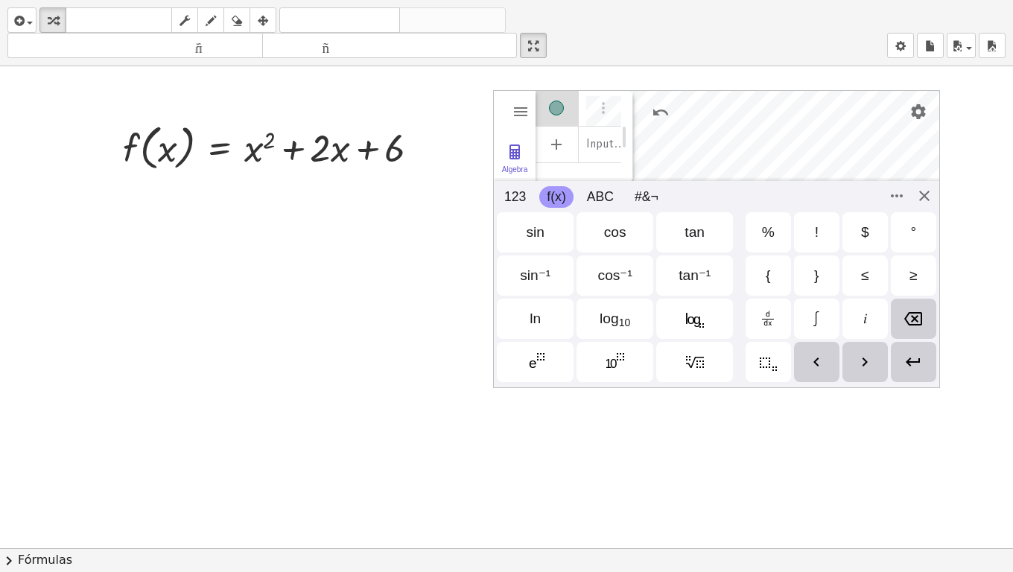
click at [553, 199] on button "f(x)" at bounding box center [556, 197] width 34 height 22
click at [599, 112] on img "Options" at bounding box center [603, 108] width 18 height 18
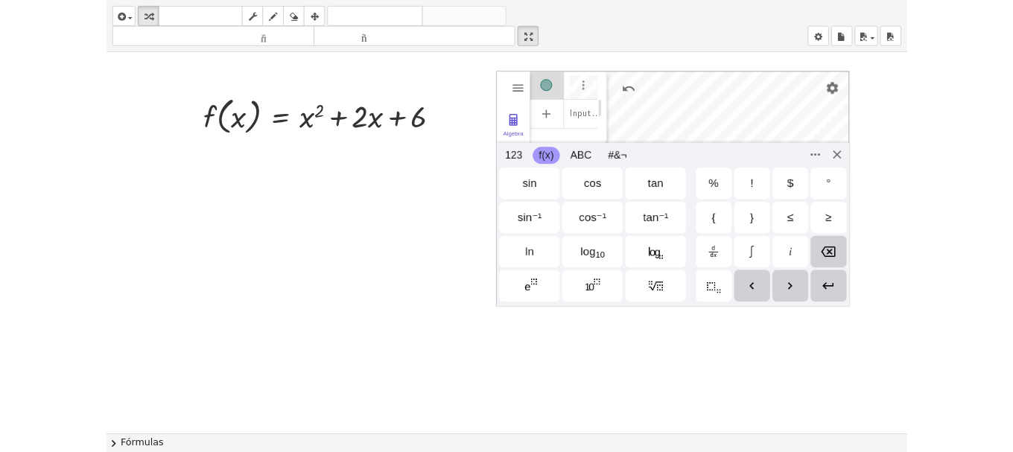
scroll to position [0, 0]
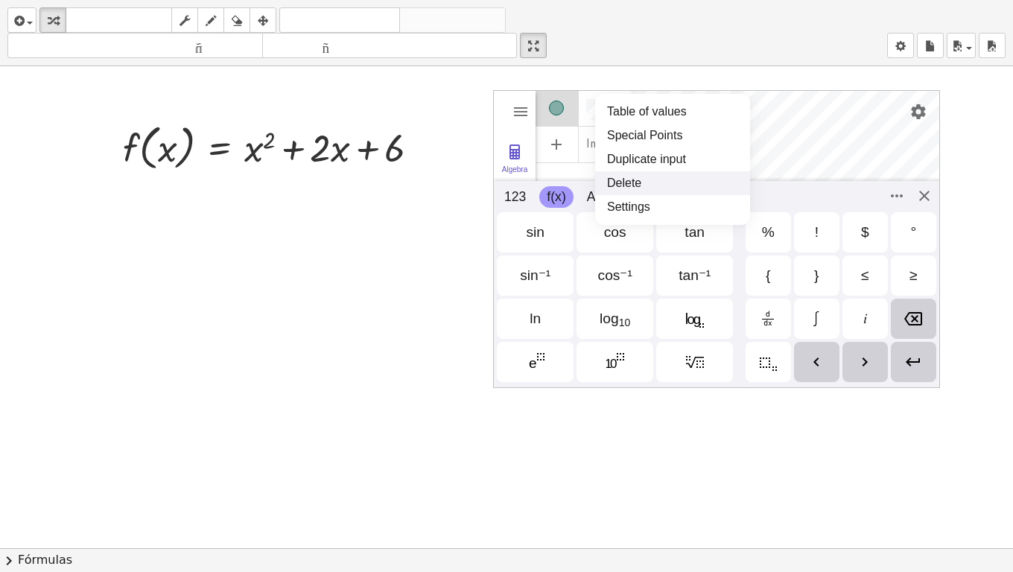
click at [635, 180] on li "Delete" at bounding box center [672, 183] width 155 height 24
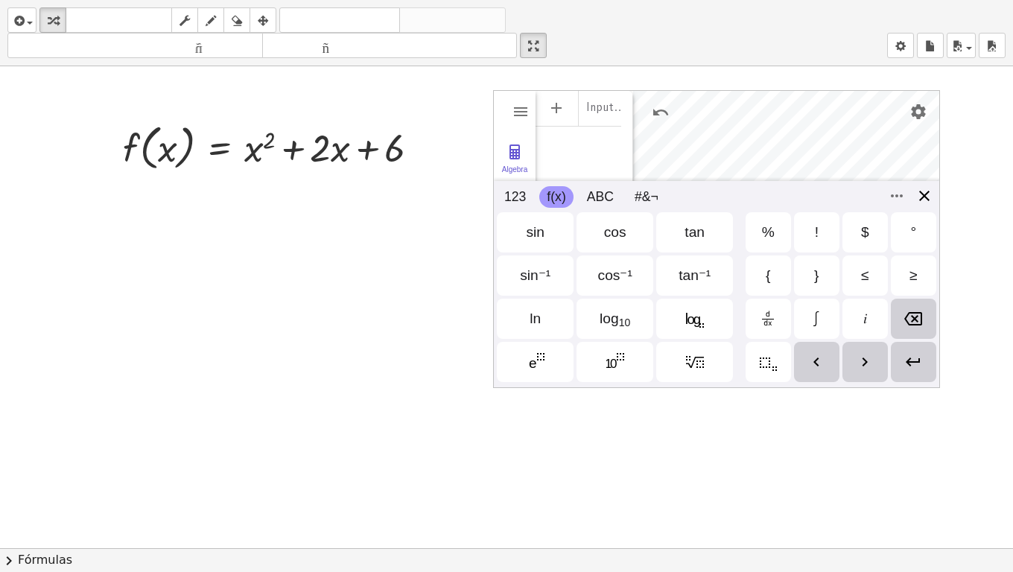
click at [924, 194] on div "GeoGebra Graphing Calculator Clear All Open Save online Save to your computer S…" at bounding box center [716, 239] width 447 height 298
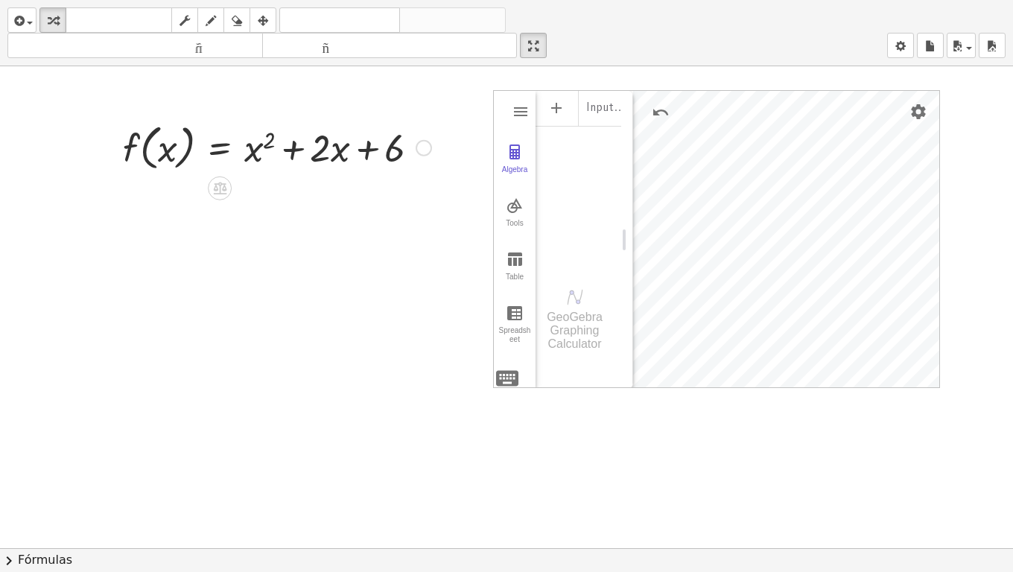
click at [306, 164] on div at bounding box center [276, 146] width 323 height 57
click at [210, 18] on icon "button" at bounding box center [211, 21] width 10 height 18
drag, startPoint x: 237, startPoint y: 136, endPoint x: 241, endPoint y: 145, distance: 10.0
click at [239, 140] on div at bounding box center [506, 548] width 1013 height 964
click at [55, 25] on icon "button" at bounding box center [53, 21] width 10 height 18
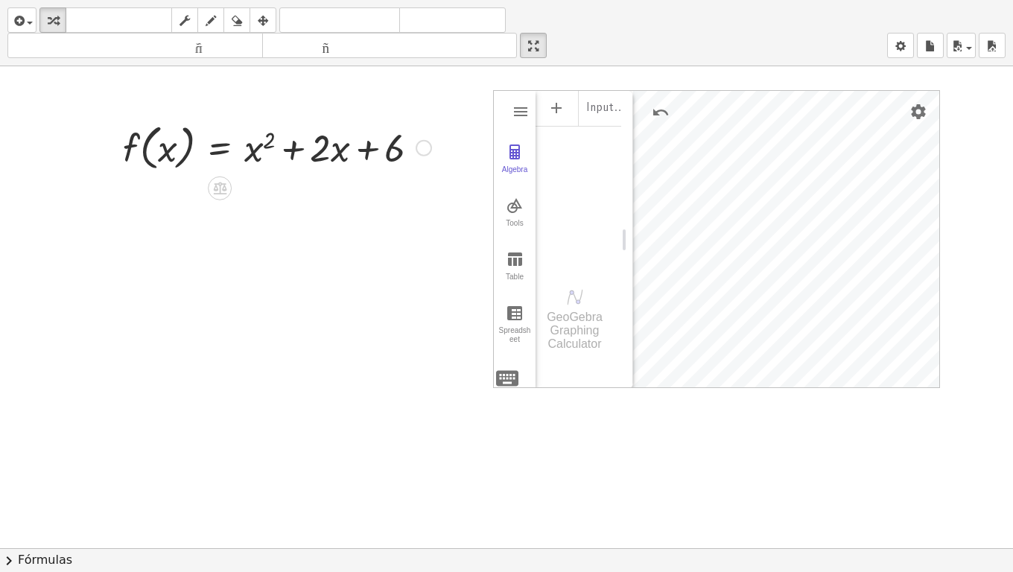
click at [422, 147] on div at bounding box center [424, 148] width 16 height 16
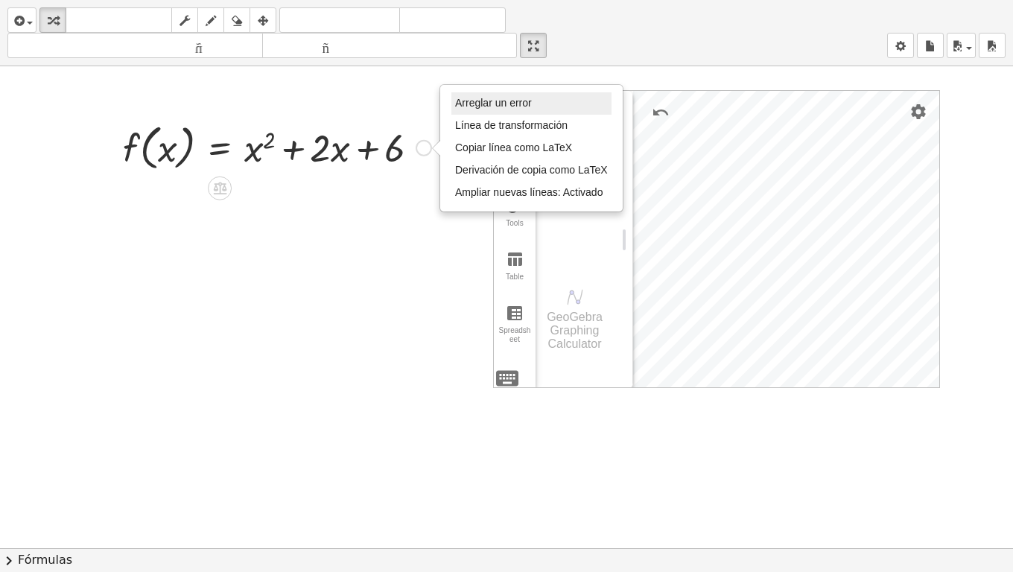
click at [487, 104] on font "Arreglar un error" at bounding box center [493, 103] width 77 height 12
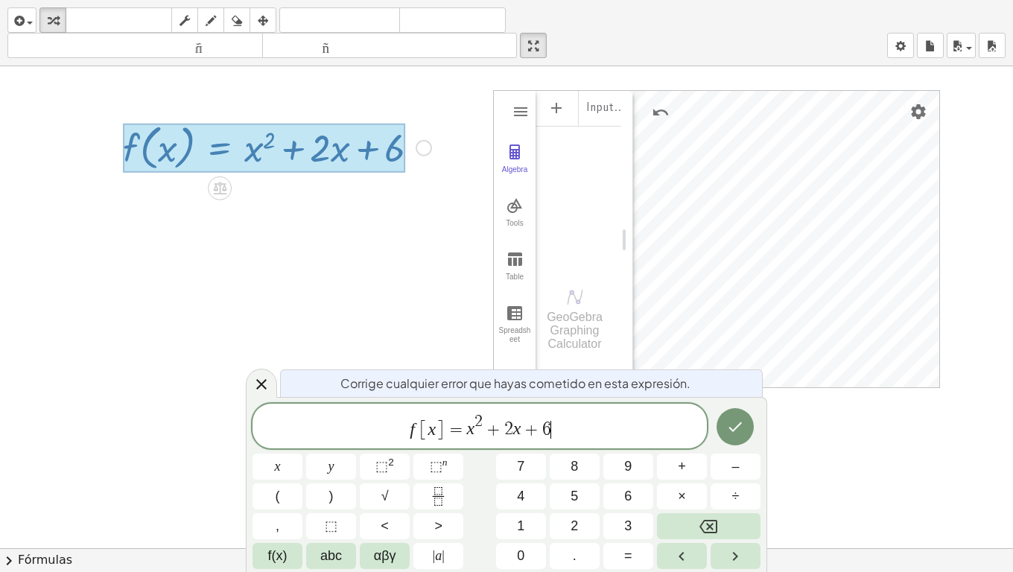
click at [477, 429] on span "2" at bounding box center [479, 421] width 8 height 16
click at [467, 431] on var "x" at bounding box center [471, 428] width 8 height 19
click at [576, 451] on span "2" at bounding box center [574, 526] width 7 height 20
click at [513, 429] on span "2" at bounding box center [513, 430] width 9 height 18
click at [701, 451] on icon "Backspace" at bounding box center [708, 527] width 18 height 18
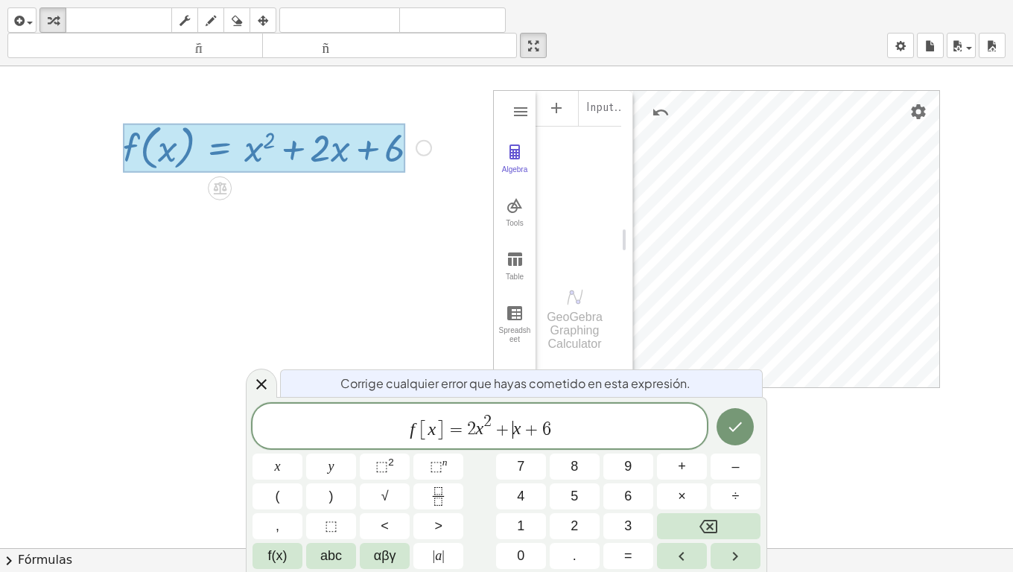
click at [566, 439] on span "f [ x ] = 2 x 2 + ​ x + 6" at bounding box center [480, 427] width 454 height 29
click at [685, 451] on button "Backspace" at bounding box center [709, 526] width 104 height 26
click at [528, 451] on button "1" at bounding box center [521, 526] width 50 height 26
click at [732, 431] on icon "Hecho" at bounding box center [735, 427] width 18 height 18
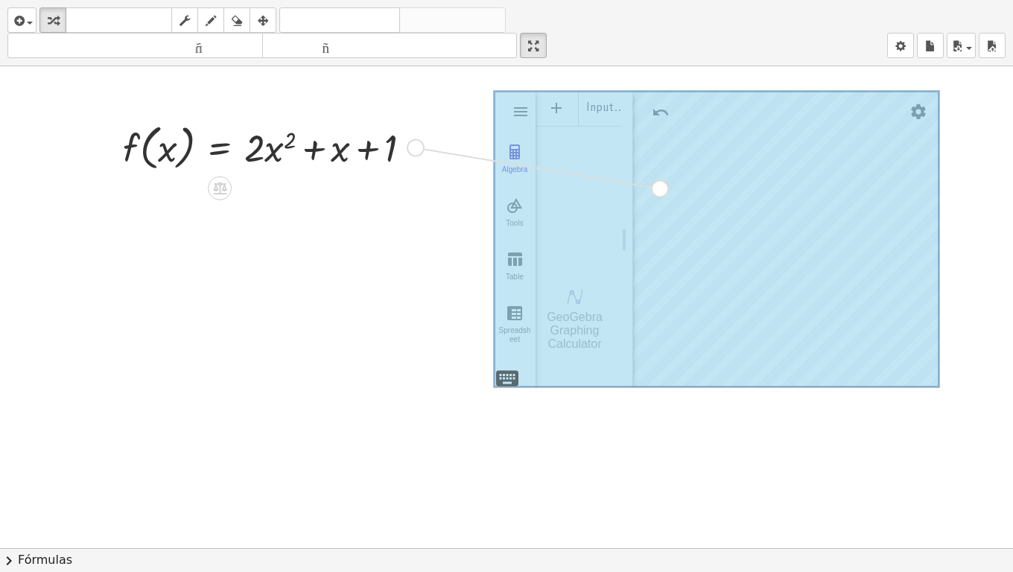
drag, startPoint x: 422, startPoint y: 147, endPoint x: 702, endPoint y: 194, distance: 284.8
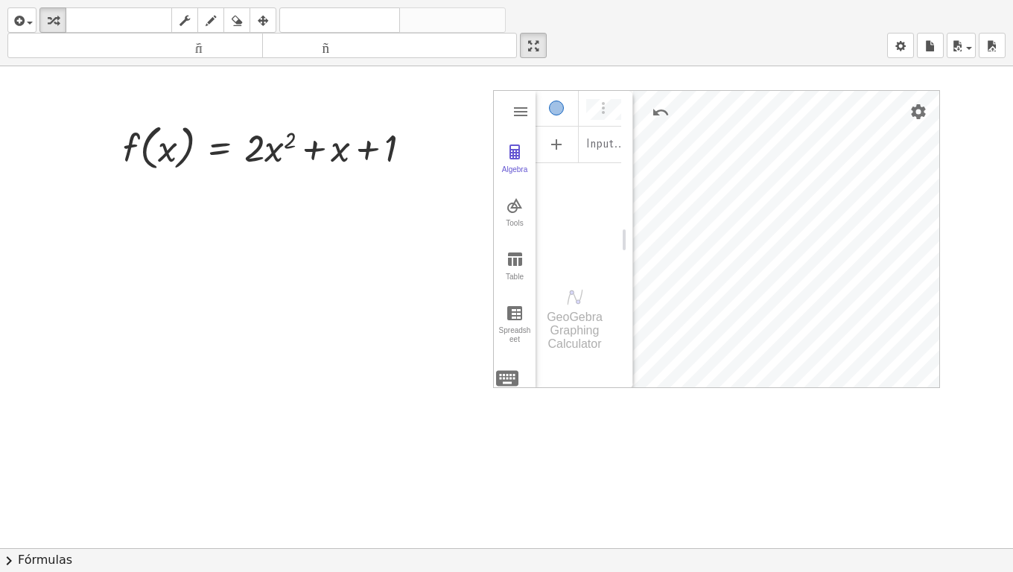
click at [559, 109] on div "Algebra" at bounding box center [556, 108] width 15 height 15
click at [415, 147] on div "Arreglar un error Línea de transformación Copiar línea como LaTeX Derivación de…" at bounding box center [416, 148] width 16 height 16
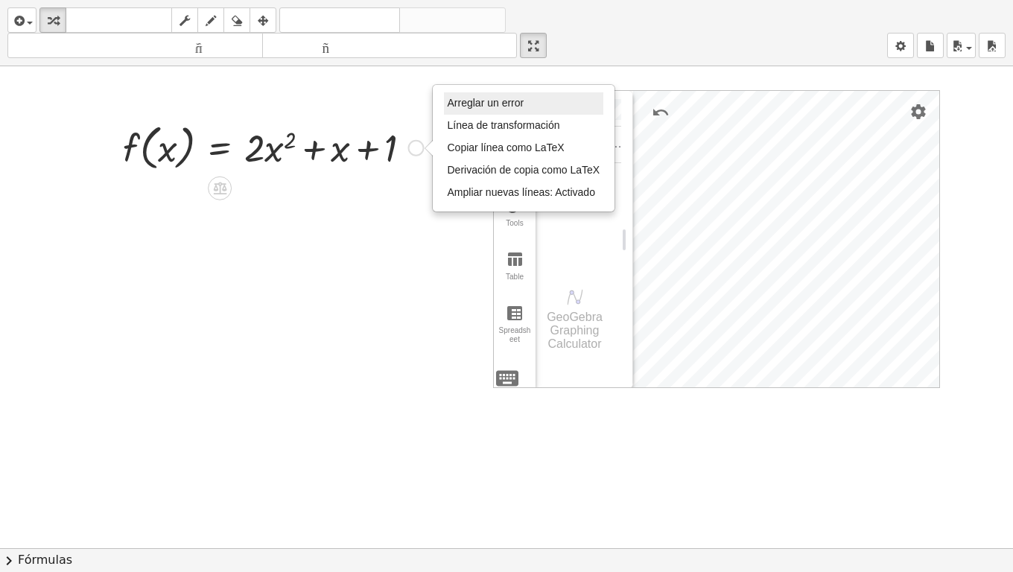
click at [469, 98] on font "Arreglar un error" at bounding box center [486, 103] width 77 height 12
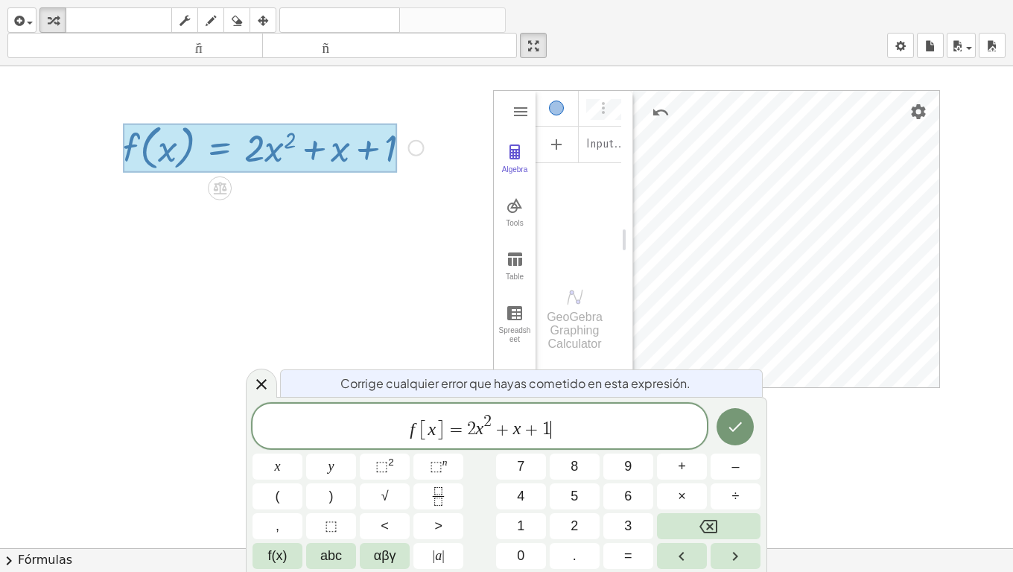
click at [565, 442] on div "f [ x ] = 2 x 2 + x + 1 ​" at bounding box center [480, 426] width 454 height 45
click at [720, 451] on button "Backspace" at bounding box center [709, 526] width 104 height 26
click at [732, 451] on span "–" at bounding box center [735, 467] width 7 height 20
click at [572, 451] on span "5" at bounding box center [574, 496] width 7 height 20
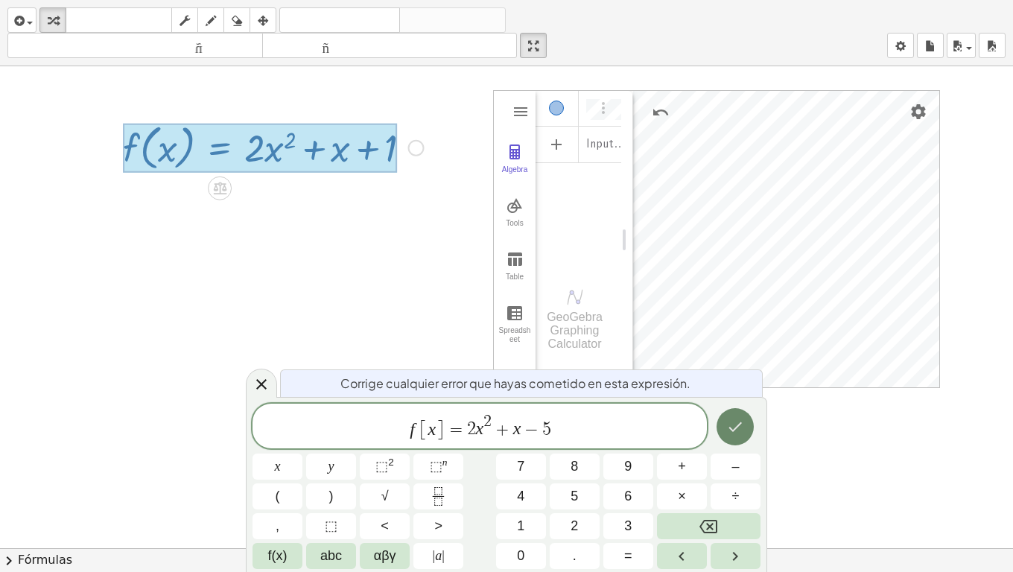
click at [737, 425] on icon "Hecho" at bounding box center [735, 427] width 18 height 18
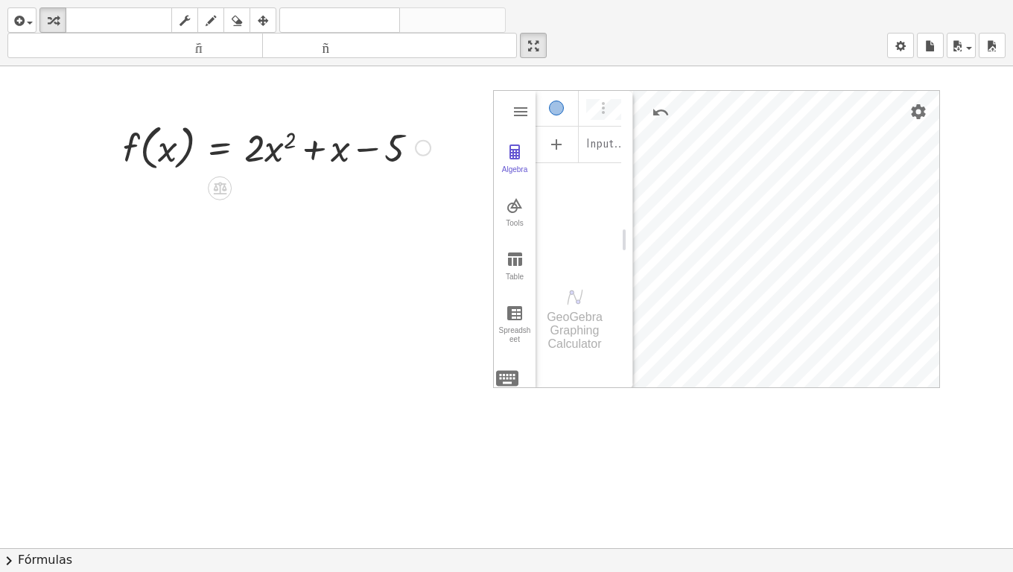
click at [273, 147] on div at bounding box center [276, 146] width 323 height 57
click at [421, 147] on div "Arreglar un error Línea de transformación Copiar línea como LaTeX Derivación de…" at bounding box center [423, 148] width 16 height 16
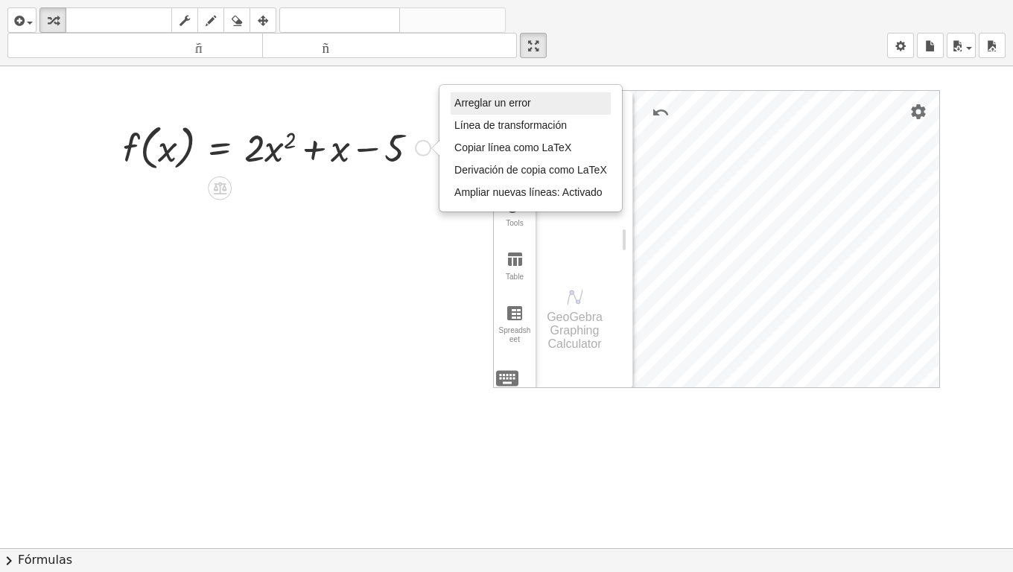
click at [460, 98] on font "Arreglar un error" at bounding box center [492, 103] width 77 height 12
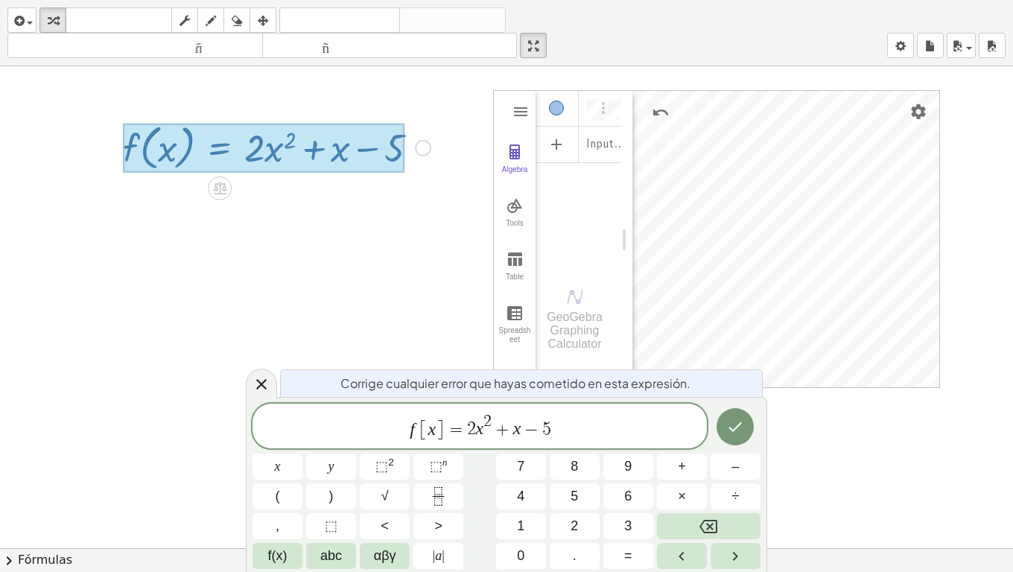
click at [261, 154] on div at bounding box center [264, 148] width 282 height 49
click at [475, 425] on span "f [ x ] = 2 x 2 + x − 5 ​" at bounding box center [480, 427] width 454 height 29
click at [464, 425] on span "=" at bounding box center [456, 430] width 22 height 18
click at [740, 451] on button "–" at bounding box center [736, 467] width 50 height 26
click at [727, 419] on icon "Hecho" at bounding box center [735, 427] width 18 height 18
